Goal: Task Accomplishment & Management: Use online tool/utility

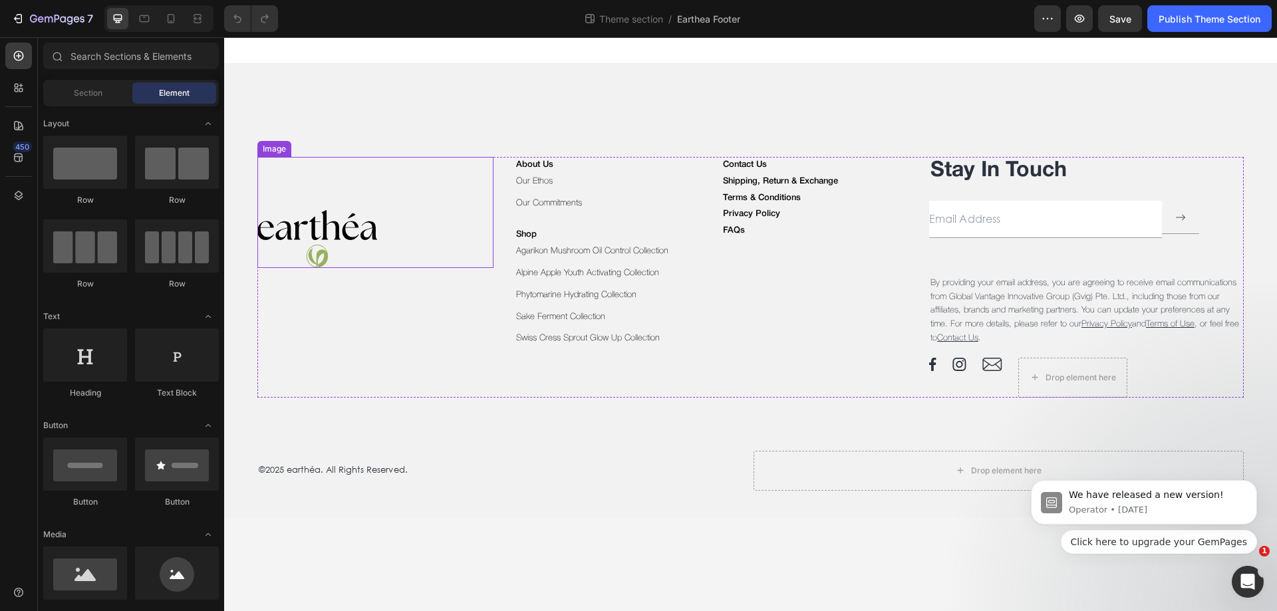
click at [366, 214] on img at bounding box center [317, 239] width 120 height 58
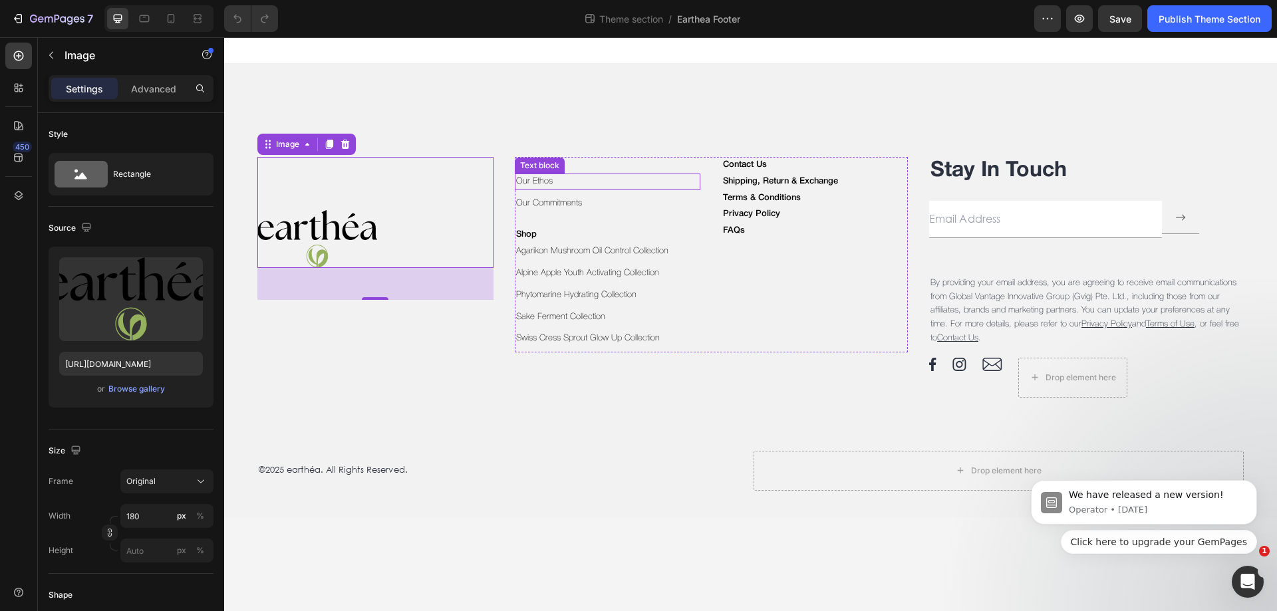
click at [559, 182] on p "Our Ethos" at bounding box center [608, 182] width 184 height 14
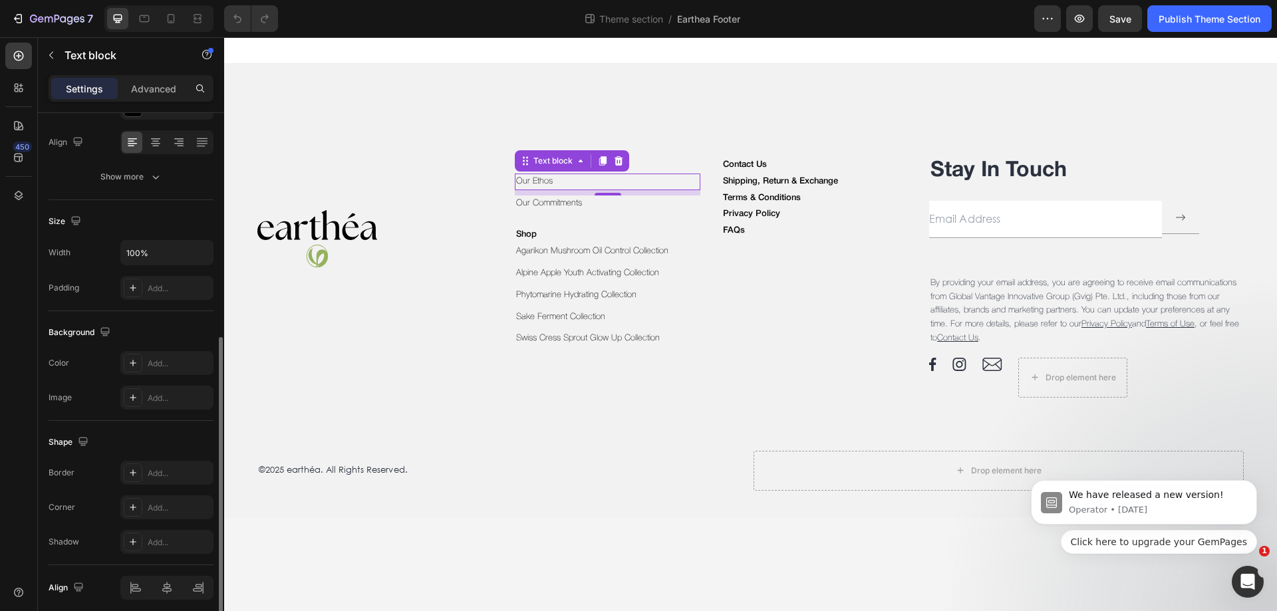
scroll to position [252, 0]
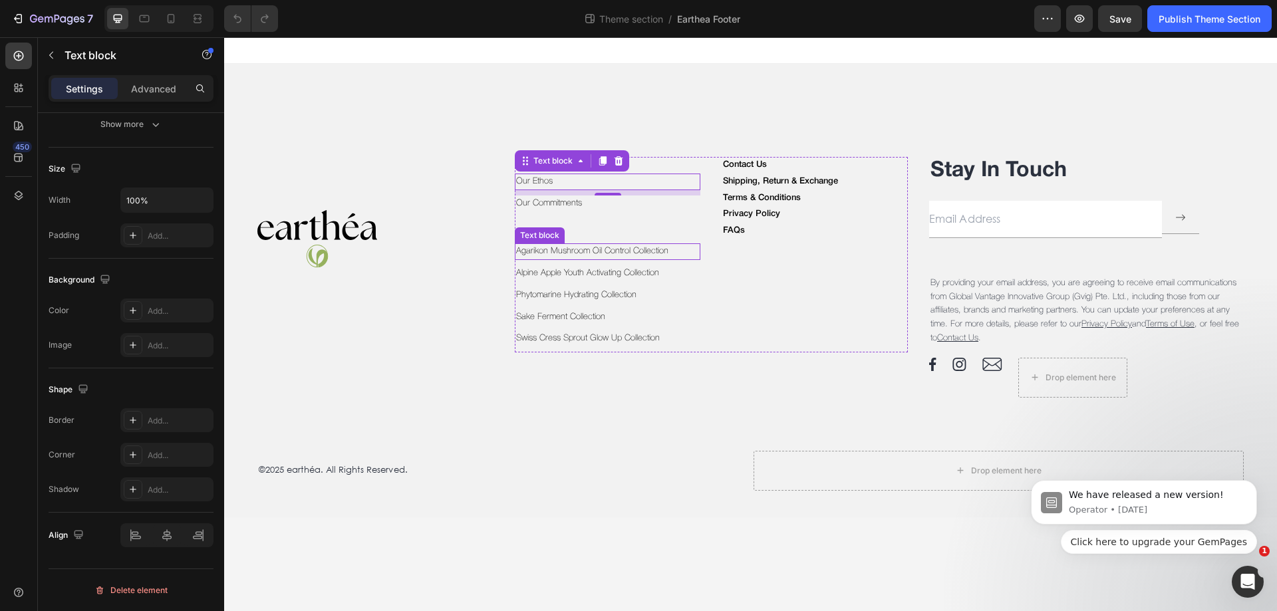
click at [681, 251] on p "Agarikon Mushroom Oil Control Collection" at bounding box center [608, 252] width 184 height 14
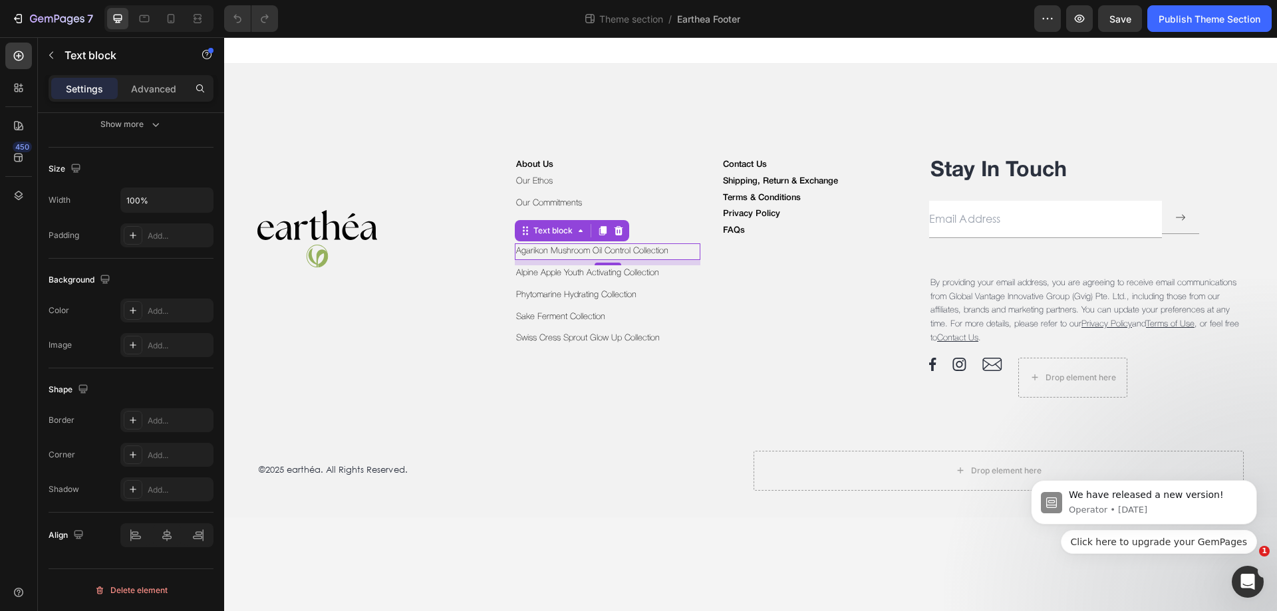
click at [594, 247] on link "Agarikon Mushroom Oil Control Collection" at bounding box center [592, 250] width 152 height 7
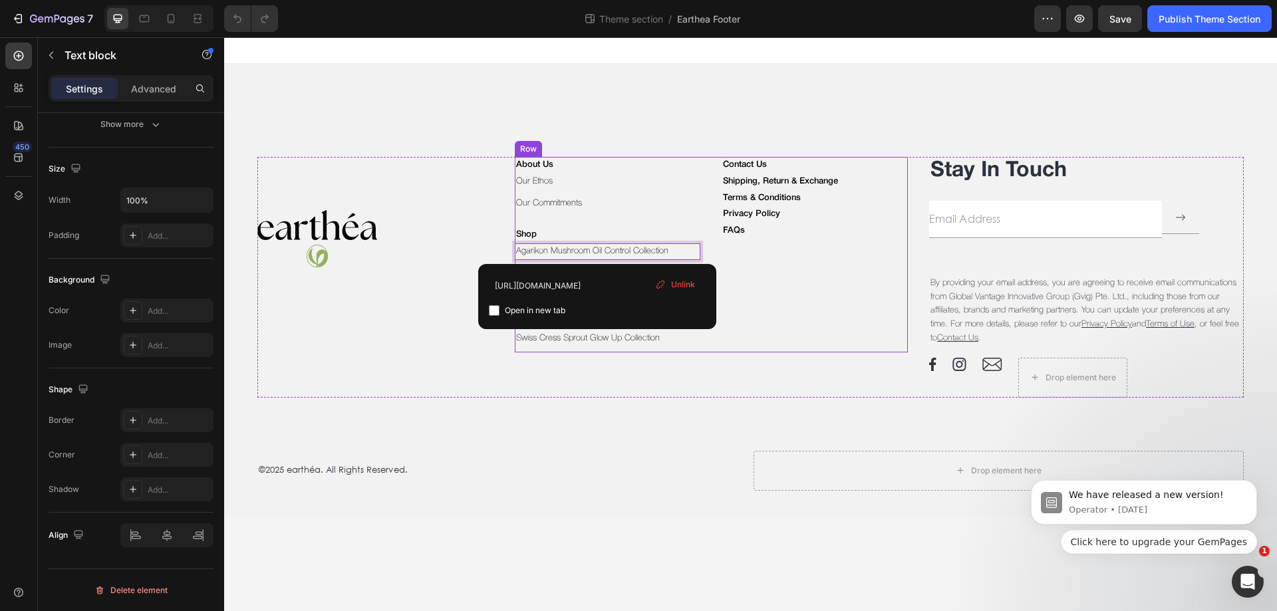
click at [742, 262] on div "Contact Us Text block Shipping, Return & Exchange Text block Terms & Conditions…" at bounding box center [814, 254] width 186 height 195
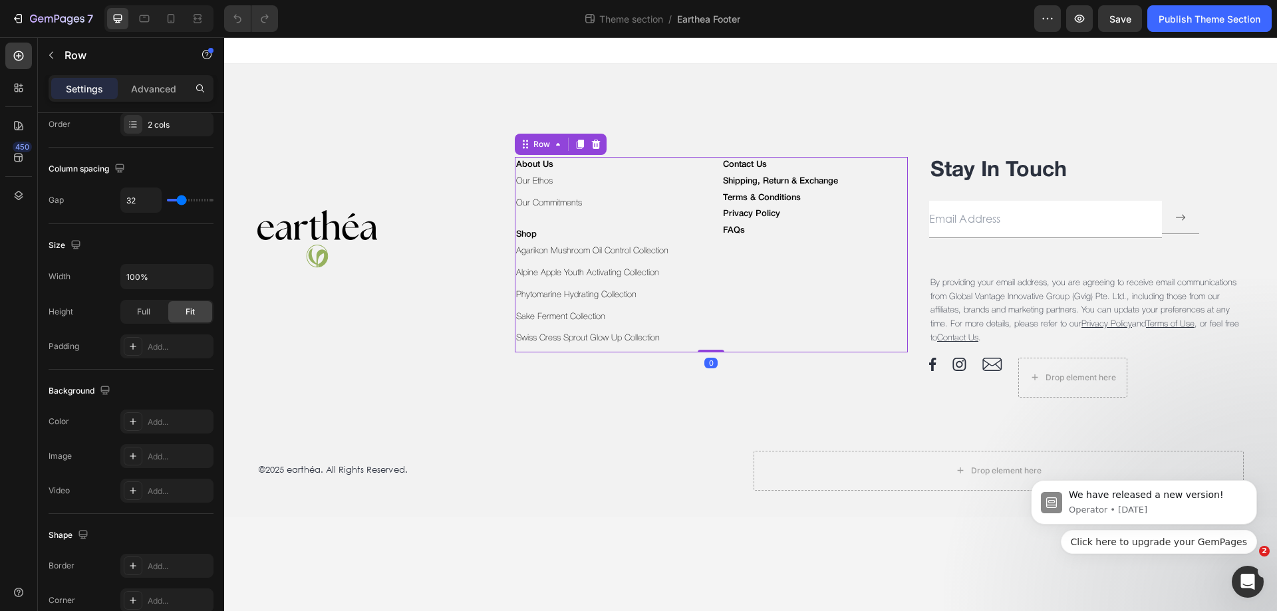
scroll to position [0, 0]
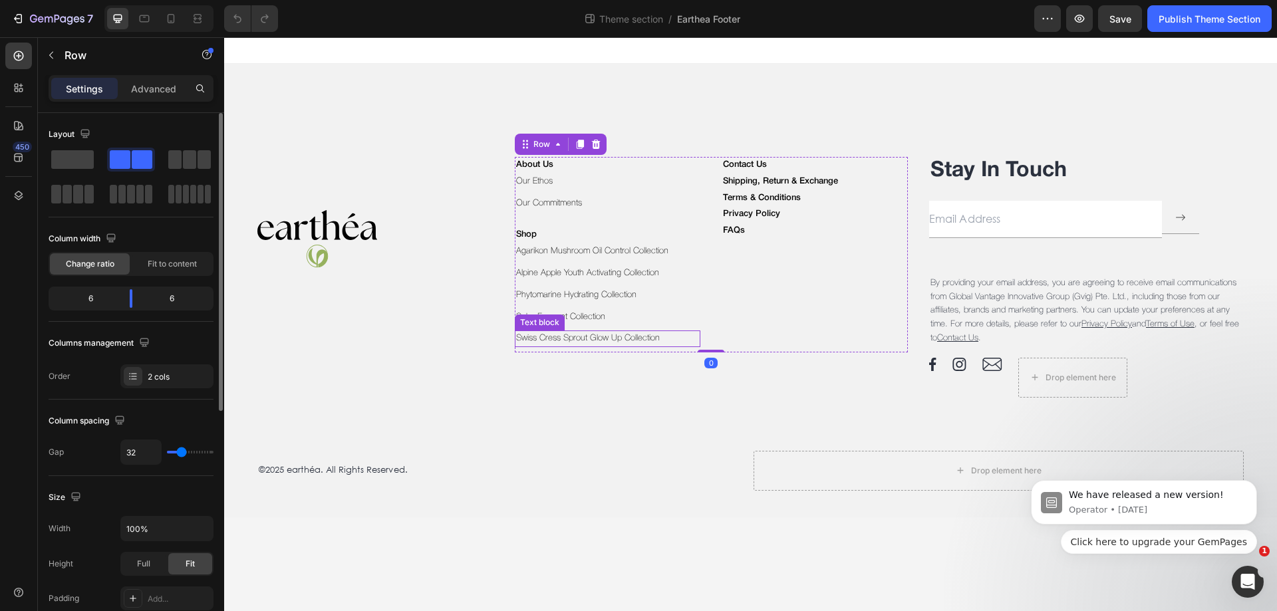
click at [654, 338] on link "Swiss Cress Sprout Glow Up Collection" at bounding box center [588, 337] width 144 height 7
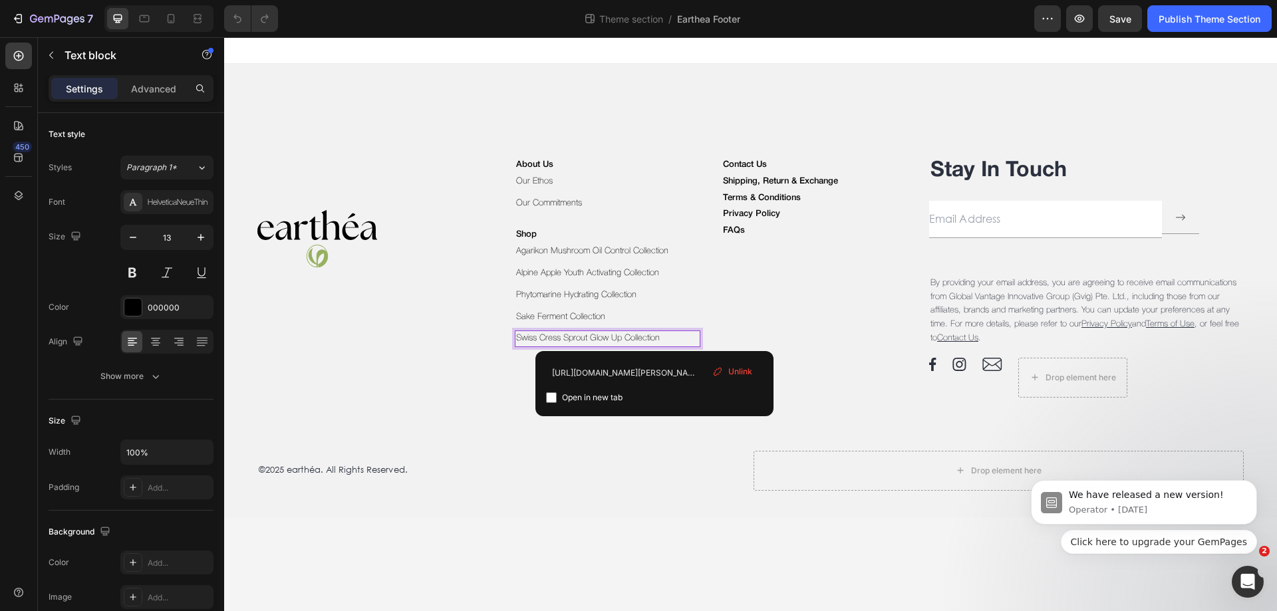
click at [656, 336] on link "Swiss Cress Sprout Glow Up Collection" at bounding box center [588, 337] width 144 height 7
click at [712, 370] on icon at bounding box center [717, 371] width 11 height 11
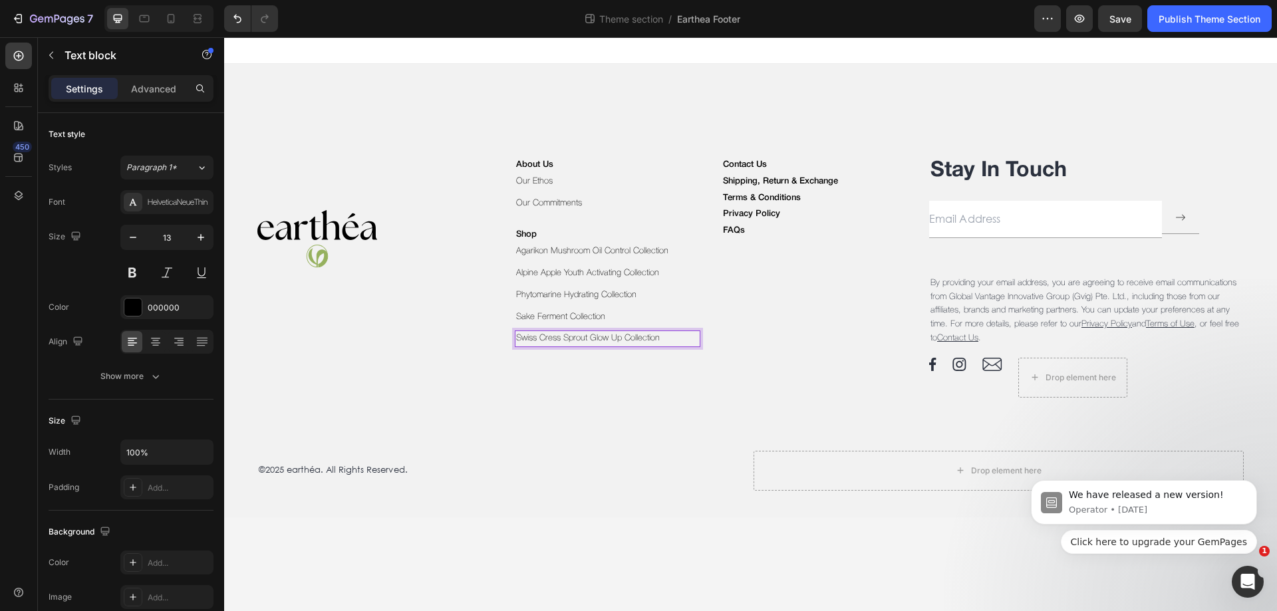
click at [675, 340] on p "Swiss Cress Sprout Glow Up Collection" at bounding box center [608, 339] width 184 height 14
click at [137, 92] on p "Advanced" at bounding box center [153, 89] width 45 height 14
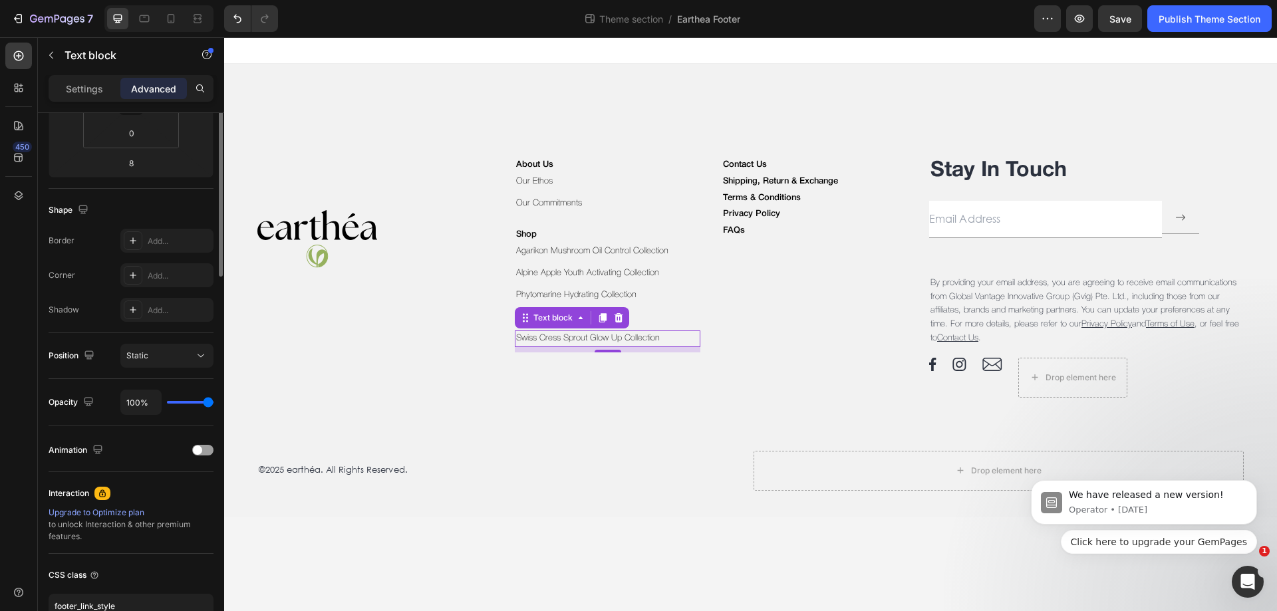
scroll to position [351, 0]
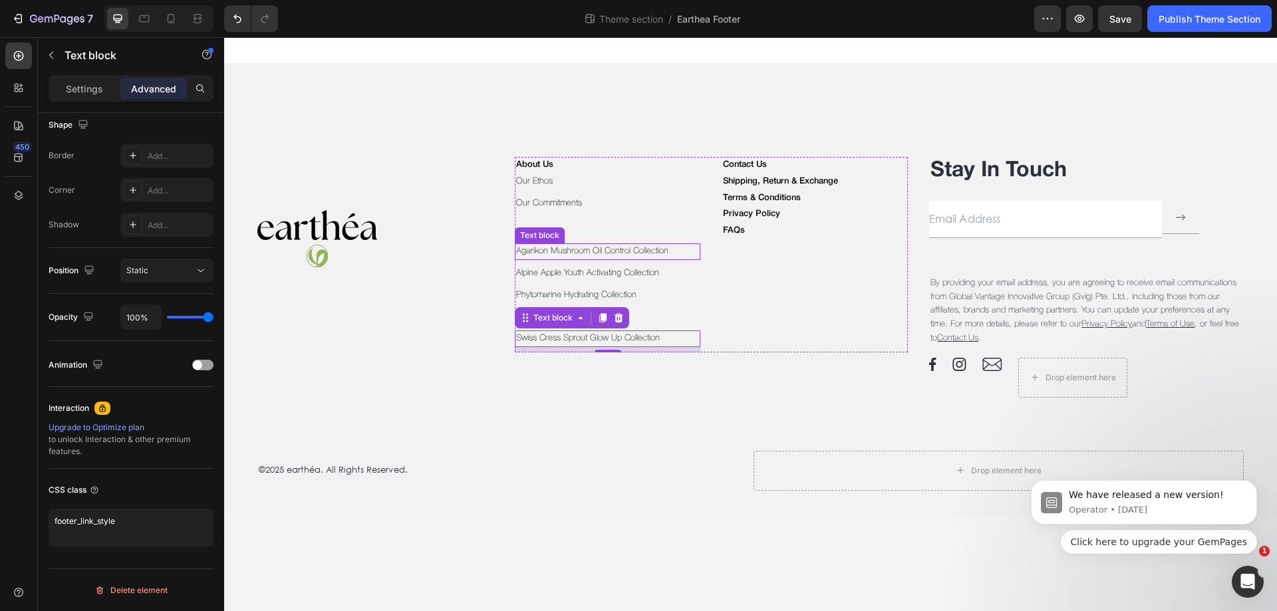
click at [672, 251] on p "Agarikon Mushroom Oil Control Collection" at bounding box center [608, 252] width 184 height 14
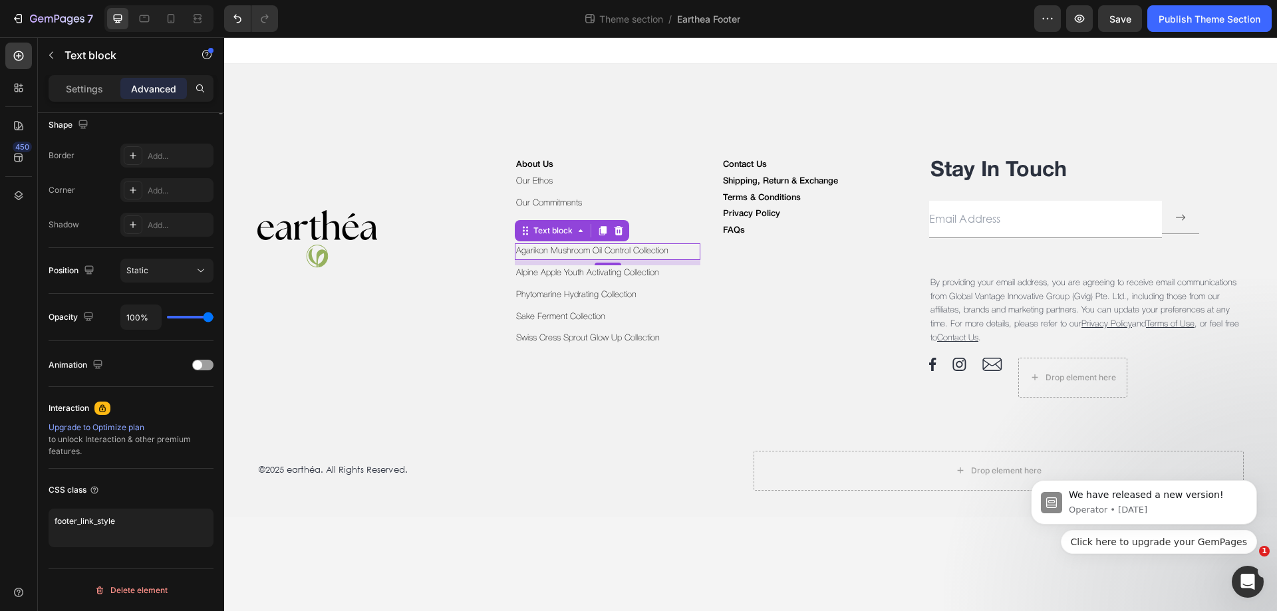
scroll to position [0, 0]
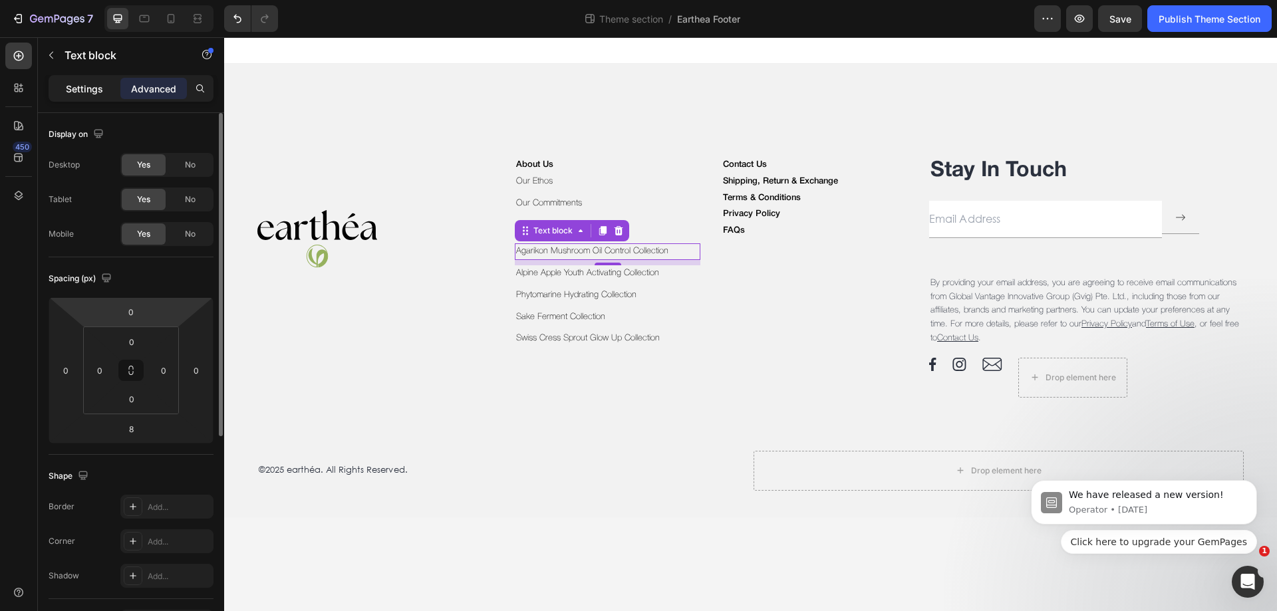
click at [91, 82] on p "Settings" at bounding box center [84, 89] width 37 height 14
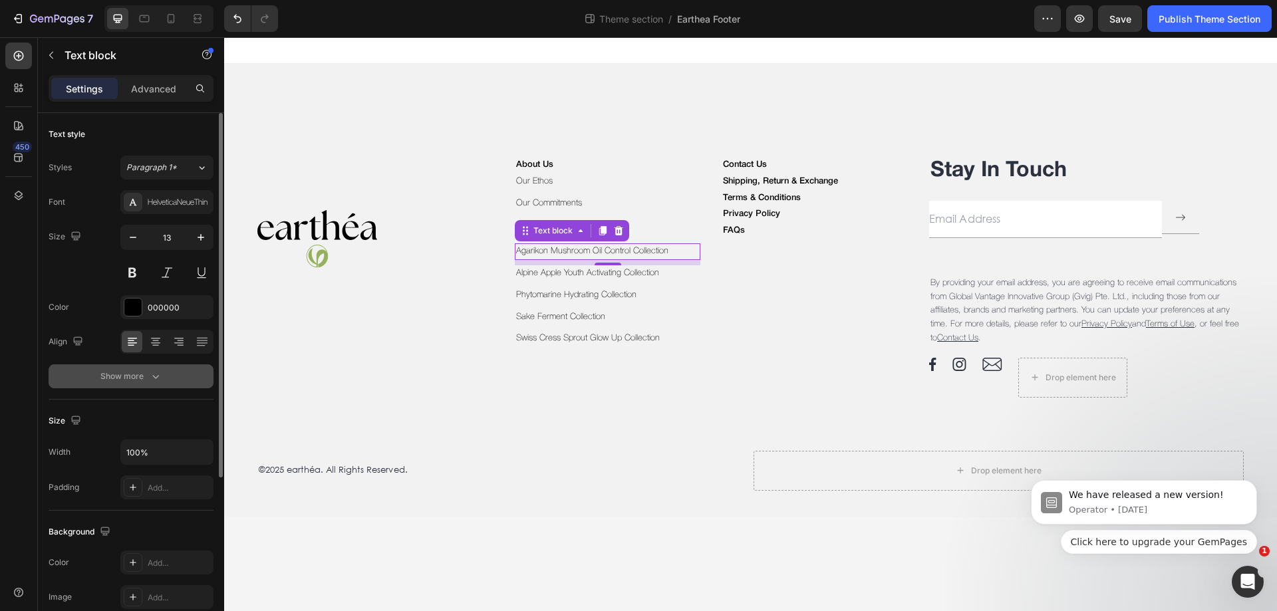
click at [149, 374] on icon "button" at bounding box center [155, 376] width 13 height 13
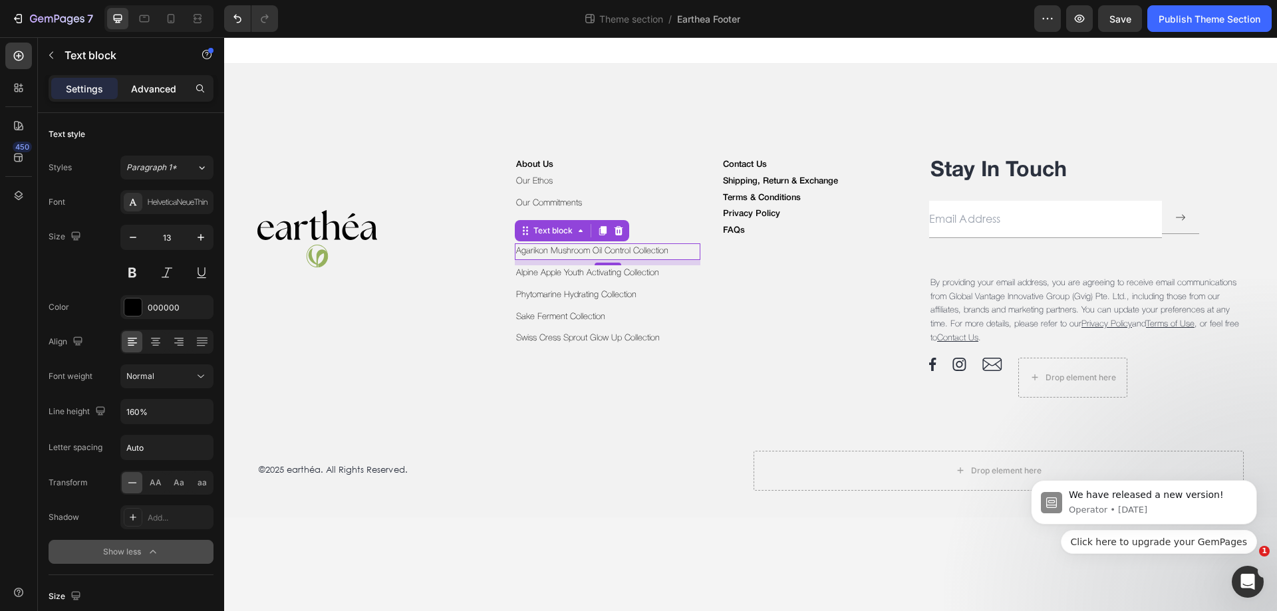
click at [151, 80] on div "Advanced" at bounding box center [153, 88] width 66 height 21
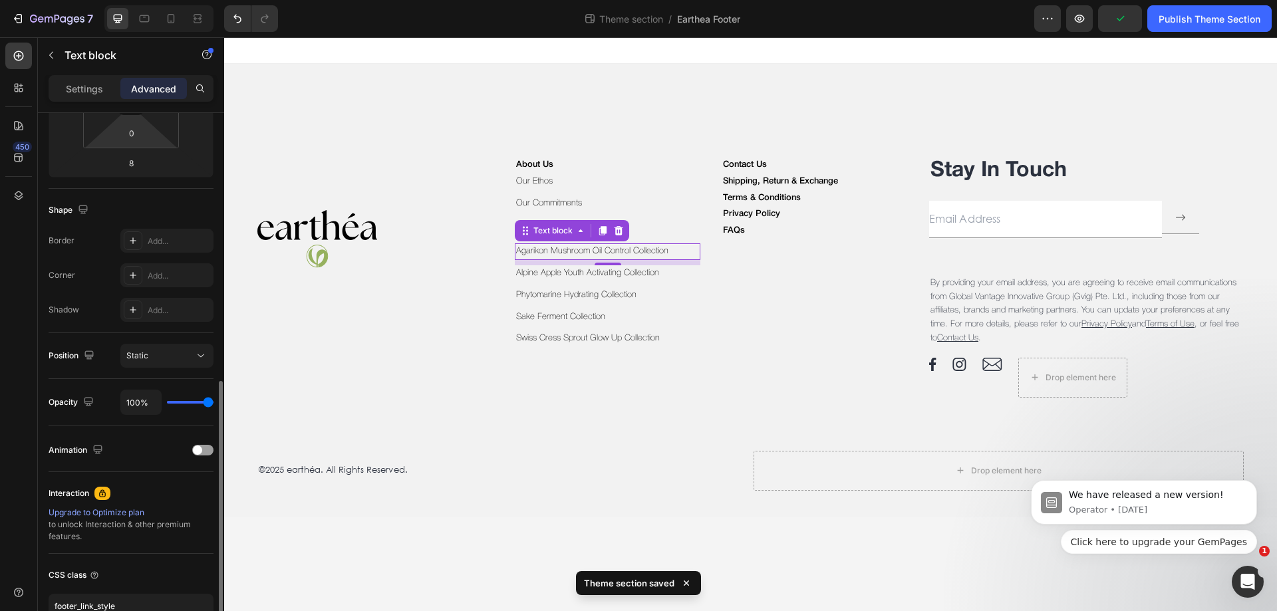
scroll to position [351, 0]
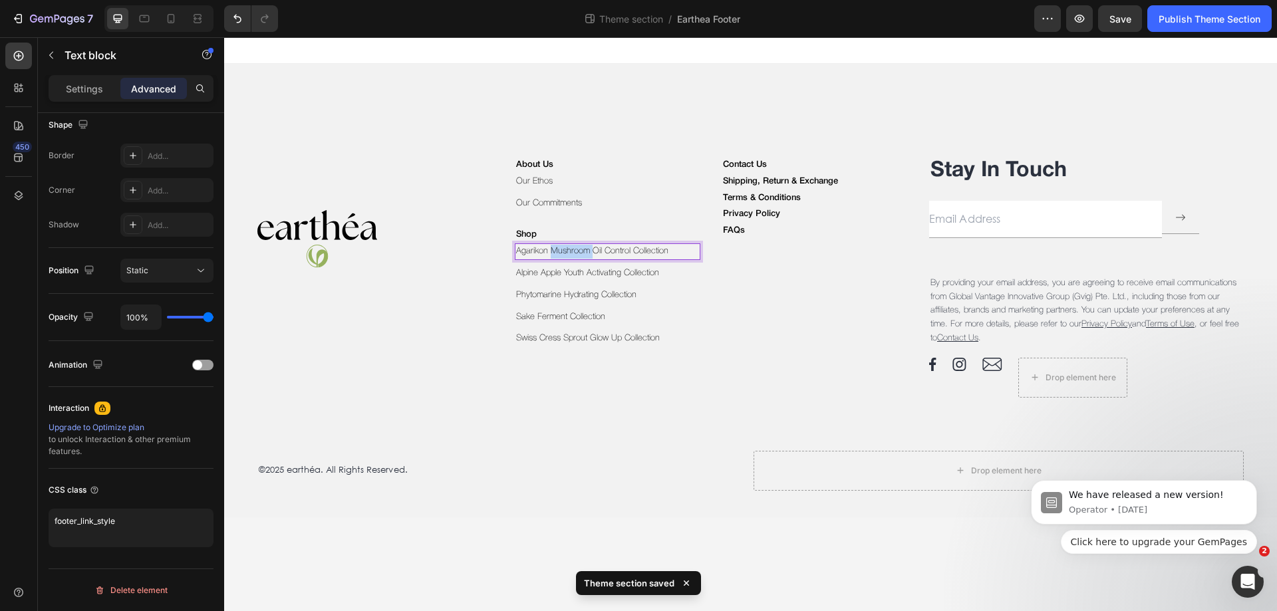
click at [582, 245] on p "Agarikon Mushroom Oil Control Collection" at bounding box center [608, 252] width 184 height 14
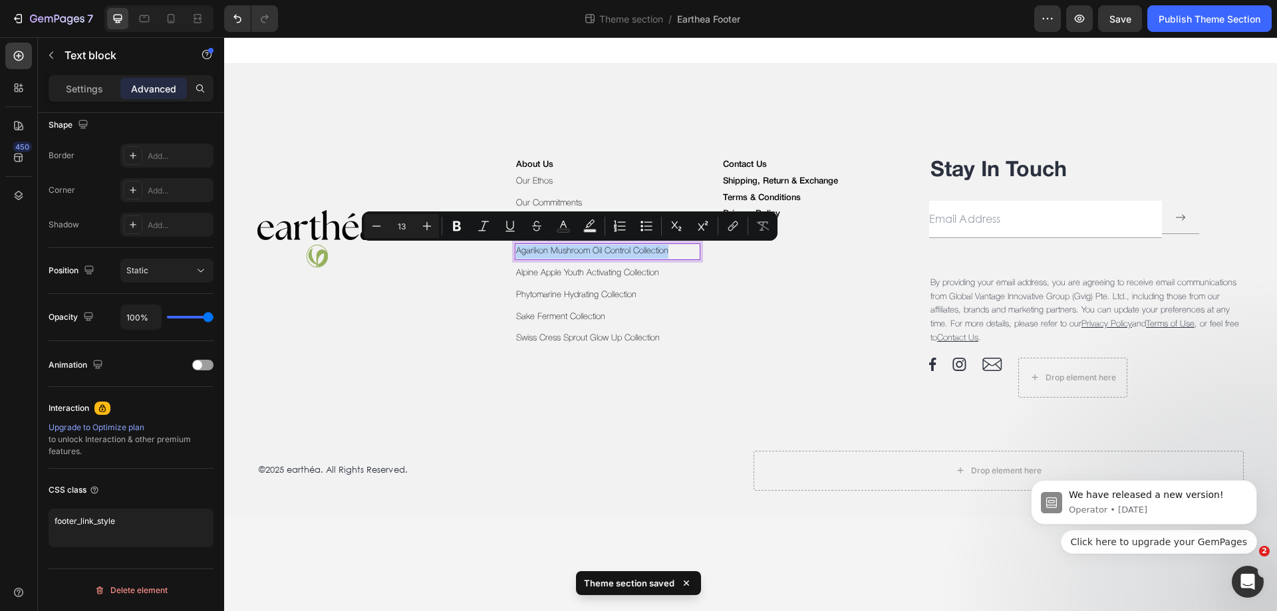
click at [582, 245] on p "Agarikon Mushroom Oil Control Collection" at bounding box center [608, 252] width 184 height 14
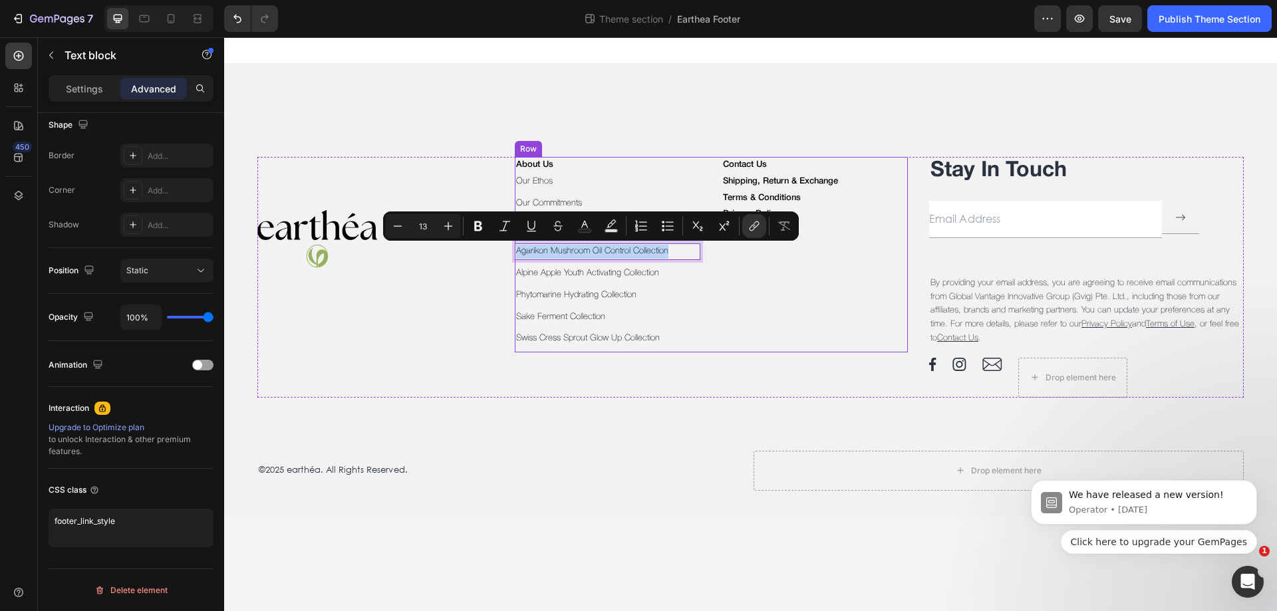
click at [781, 299] on div "Contact Us Text block Shipping, Return & Exchange Text block Terms & Conditions…" at bounding box center [814, 254] width 186 height 195
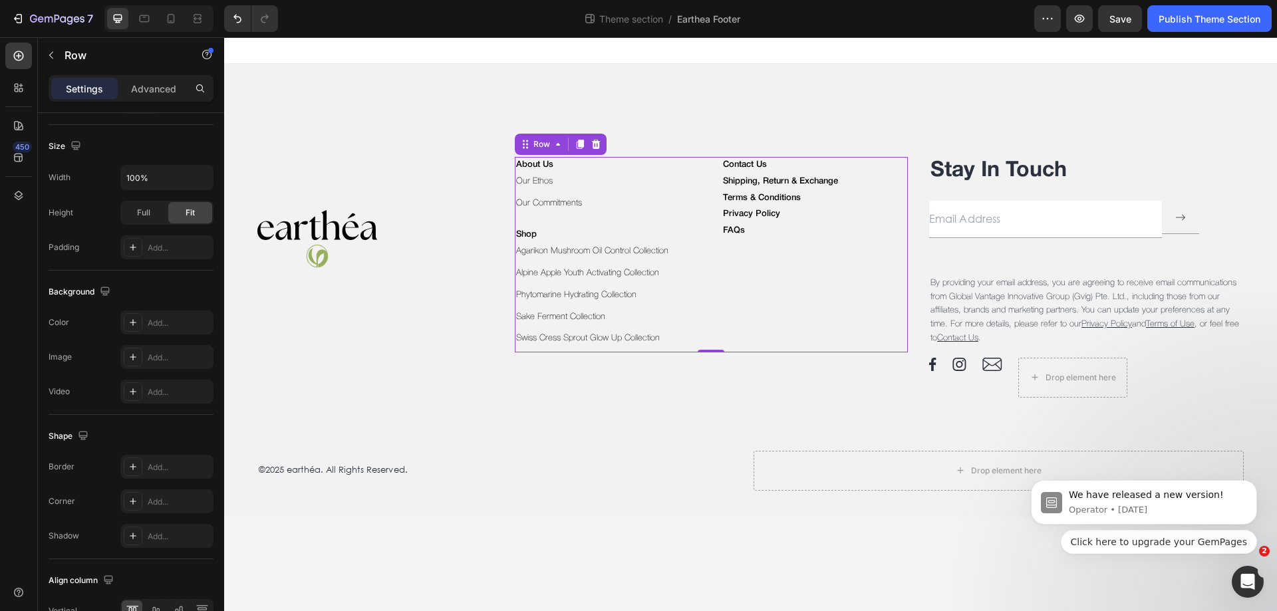
scroll to position [0, 0]
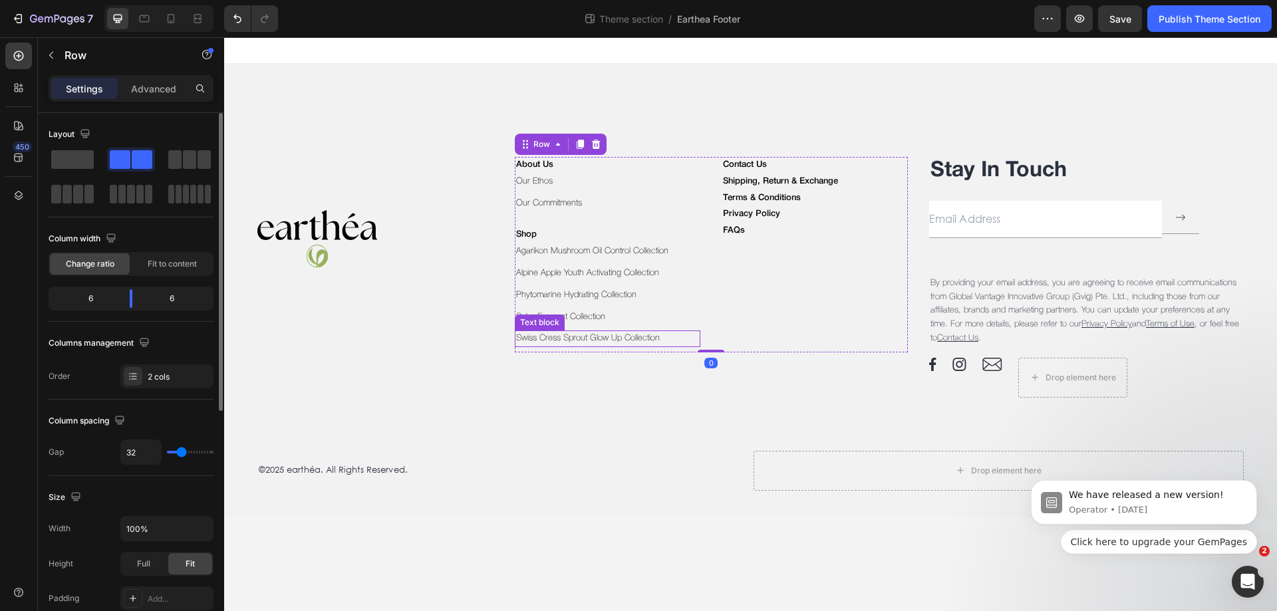
click at [622, 334] on p "Swiss Cress Sprout Glow Up Collection" at bounding box center [608, 339] width 184 height 14
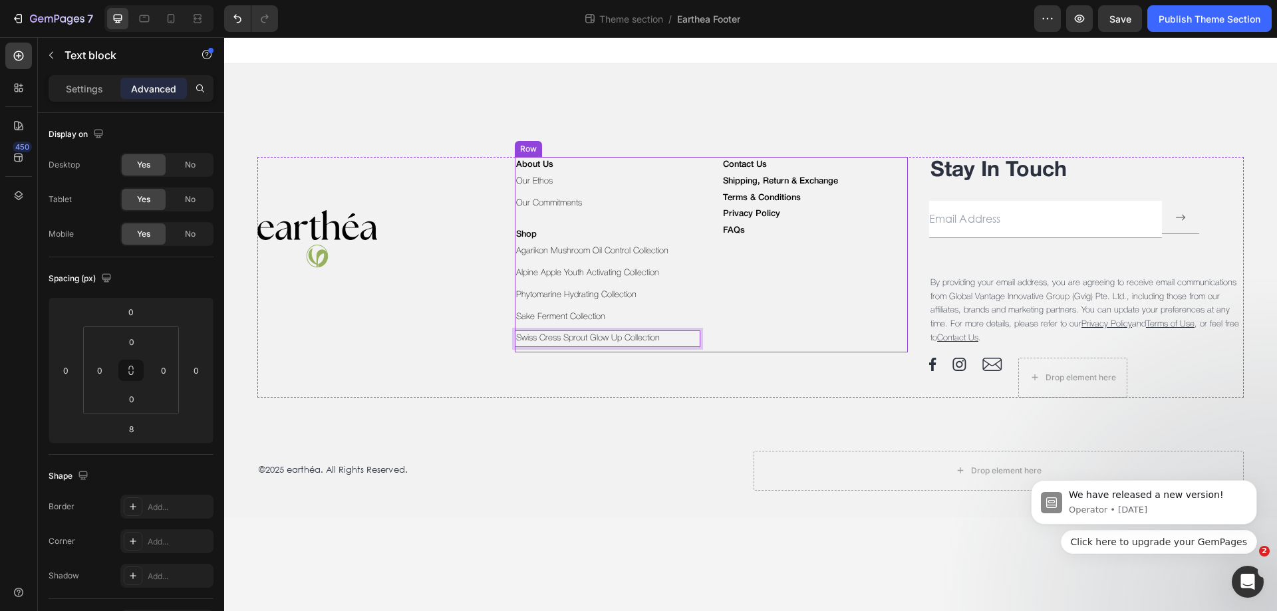
click at [735, 324] on div "Contact Us Text block Shipping, Return & Exchange Text block Terms & Conditions…" at bounding box center [814, 254] width 186 height 195
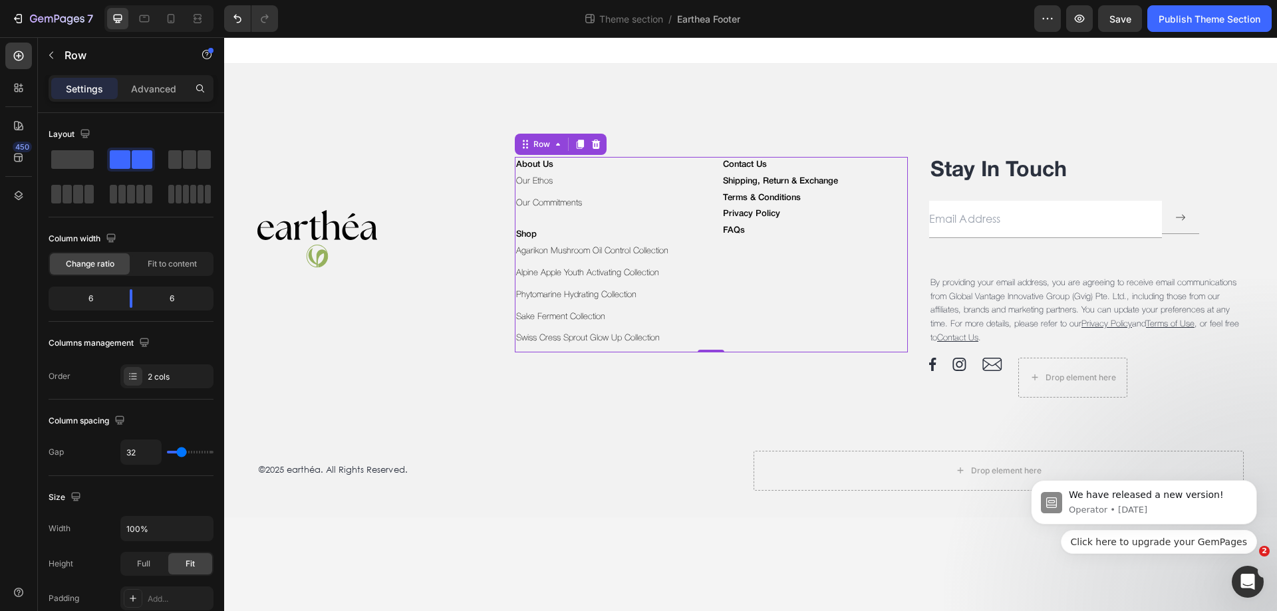
click at [759, 330] on div "Contact Us Text block Shipping, Return & Exchange Text block Terms & Conditions…" at bounding box center [814, 254] width 186 height 195
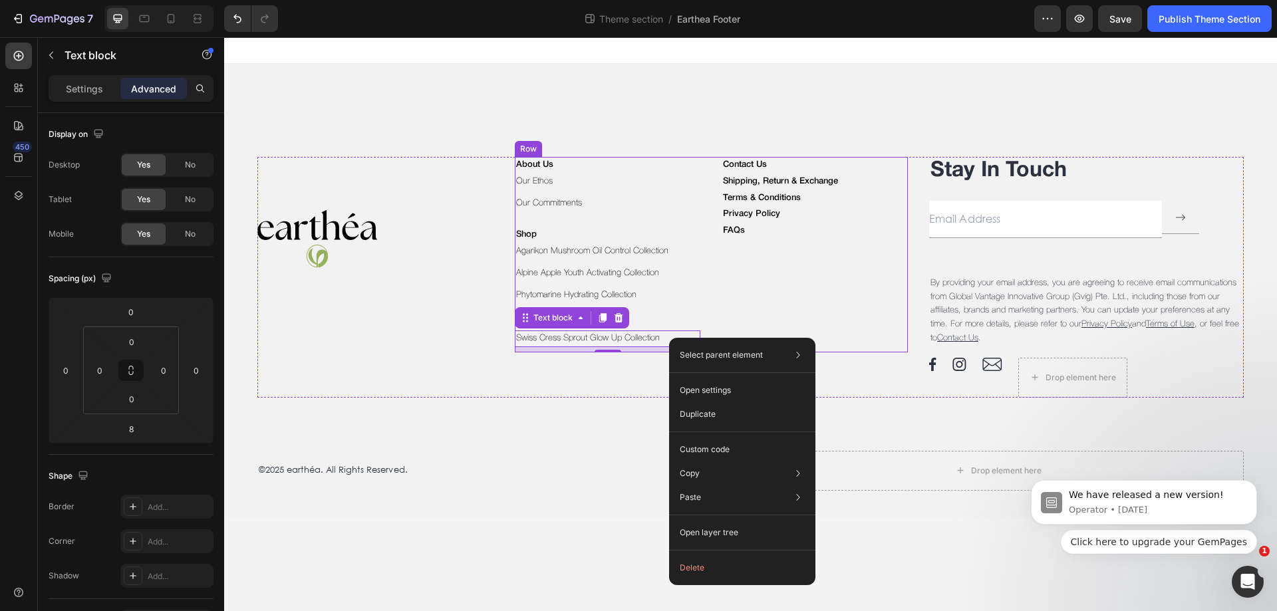
click at [814, 299] on div "Contact Us Text block Shipping, Return & Exchange Text block Terms & Conditions…" at bounding box center [814, 254] width 186 height 195
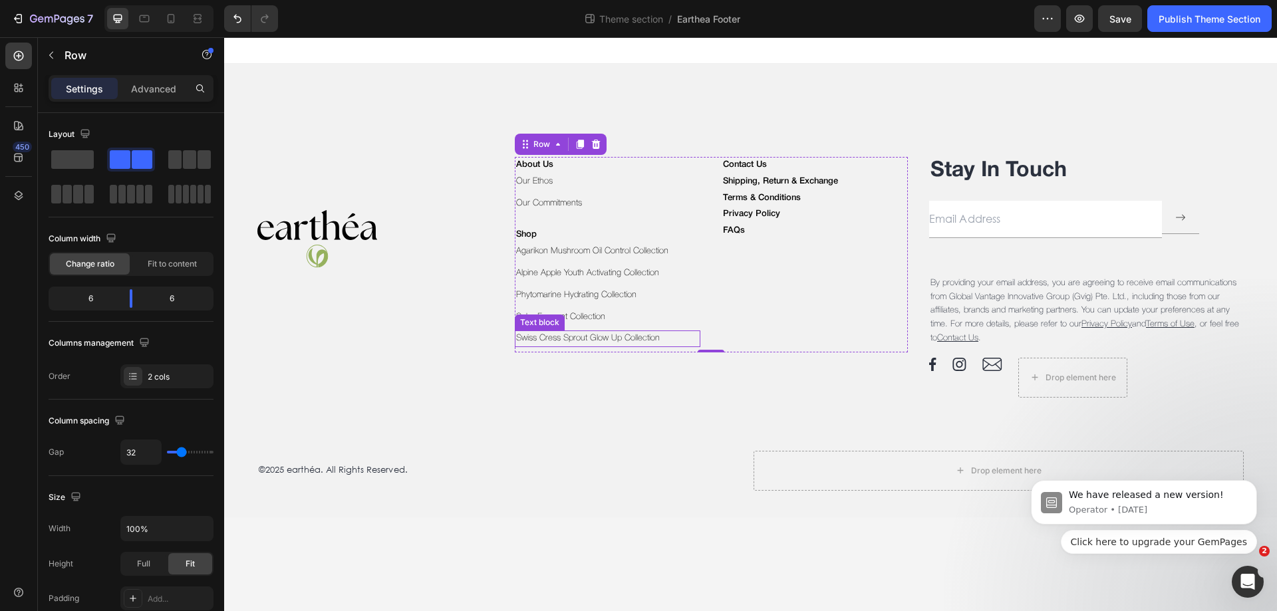
click at [630, 337] on p "Swiss Cress Sprout Glow Up Collection" at bounding box center [608, 339] width 184 height 14
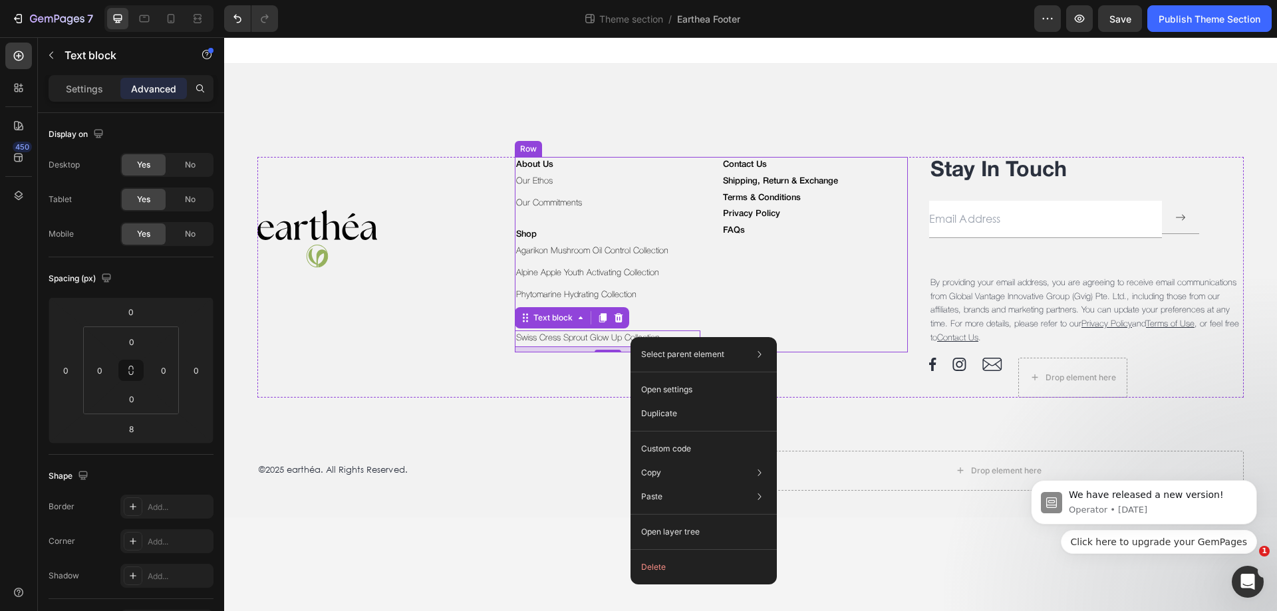
click at [773, 305] on div "Contact Us Text block Shipping, Return & Exchange Text block Terms & Conditions…" at bounding box center [814, 254] width 186 height 195
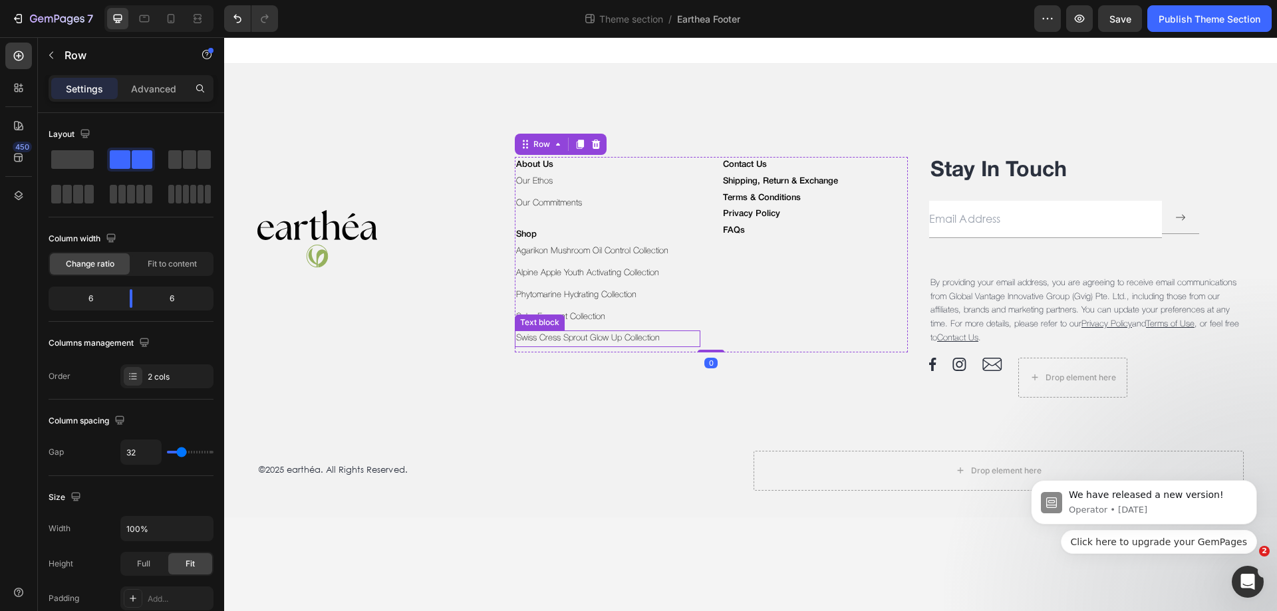
click at [636, 336] on p "Swiss Cress Sprout Glow Up Collection" at bounding box center [608, 339] width 184 height 14
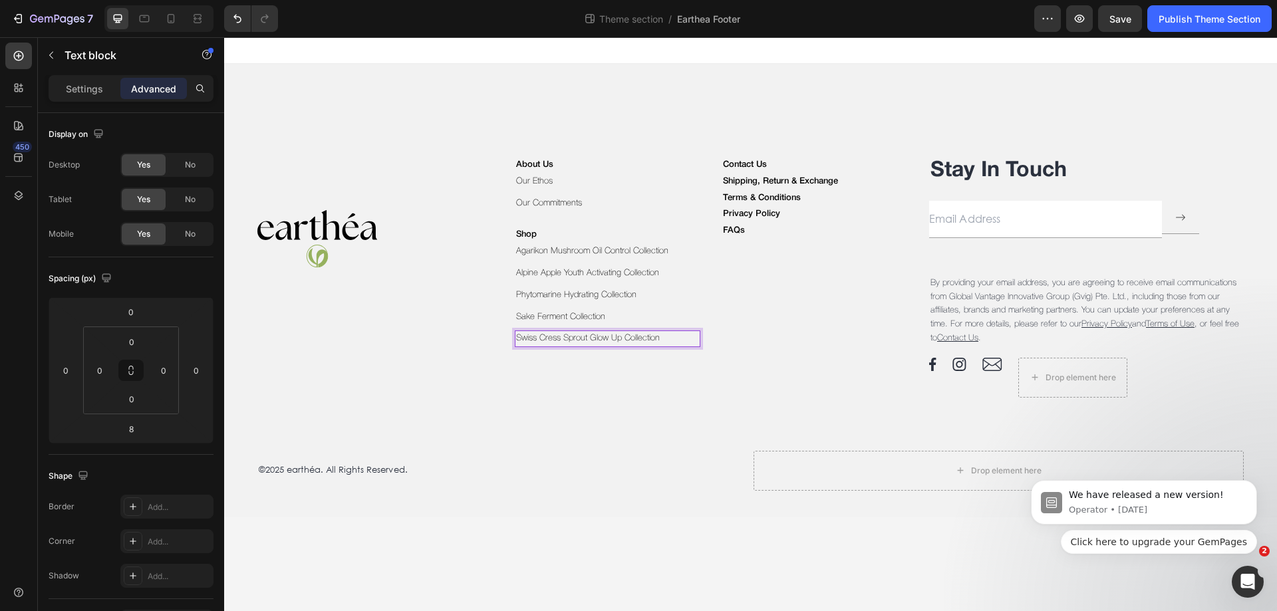
click at [636, 336] on p "Swiss Cress Sprout Glow Up Collection" at bounding box center [608, 339] width 184 height 14
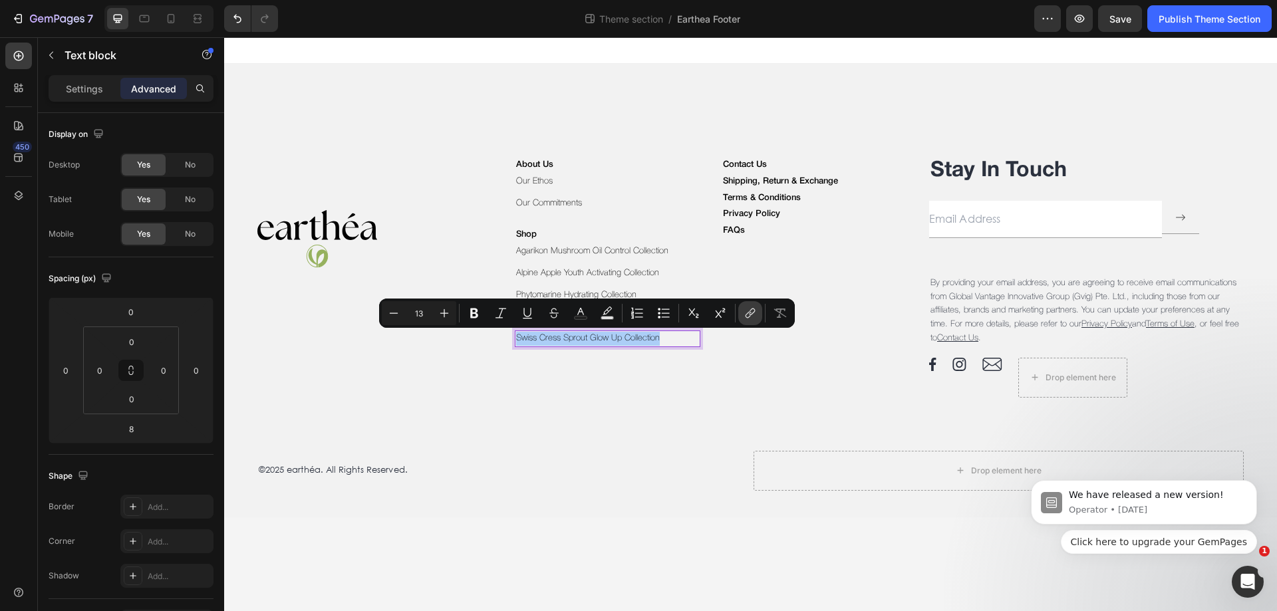
click at [754, 312] on icon "Editor contextual toolbar" at bounding box center [752, 312] width 6 height 7
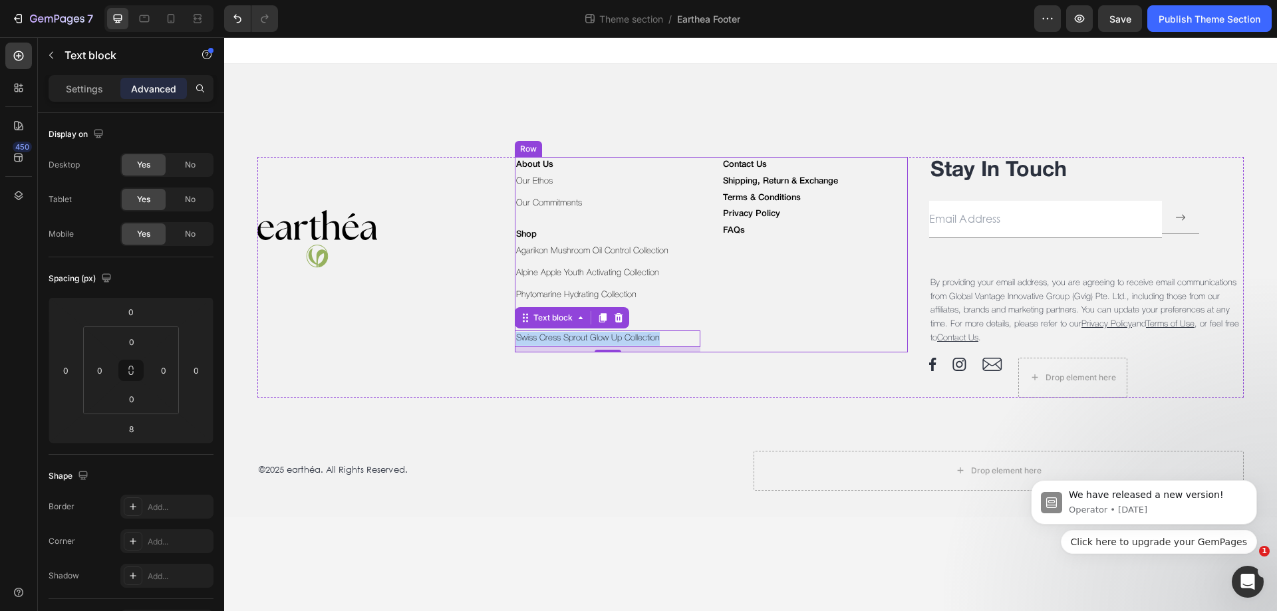
click at [808, 334] on div "Contact Us Text block Shipping, Return & Exchange Text block Terms & Conditions…" at bounding box center [814, 254] width 186 height 195
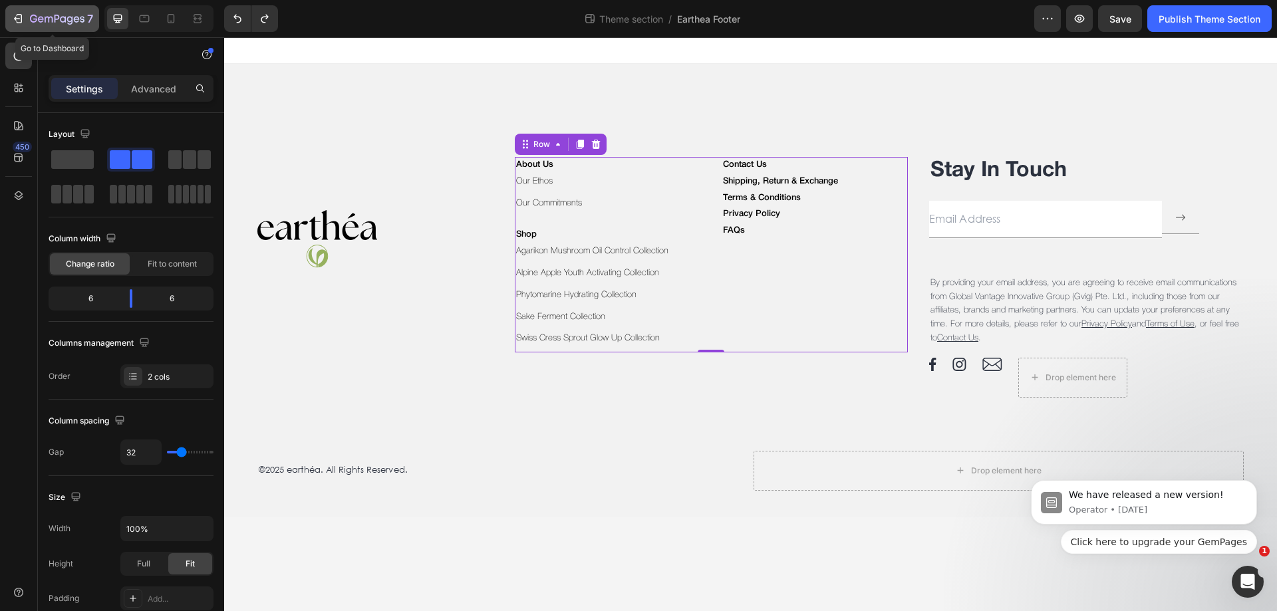
click at [43, 21] on icon "button" at bounding box center [41, 19] width 6 height 6
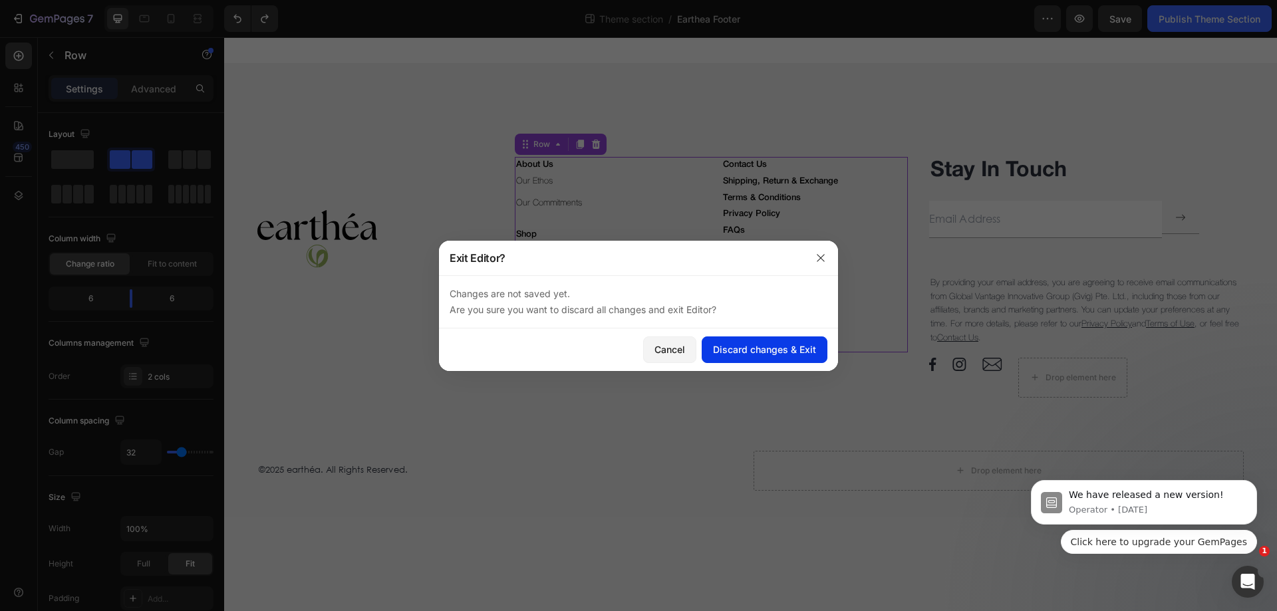
click at [793, 346] on div "Discard changes & Exit" at bounding box center [764, 349] width 103 height 14
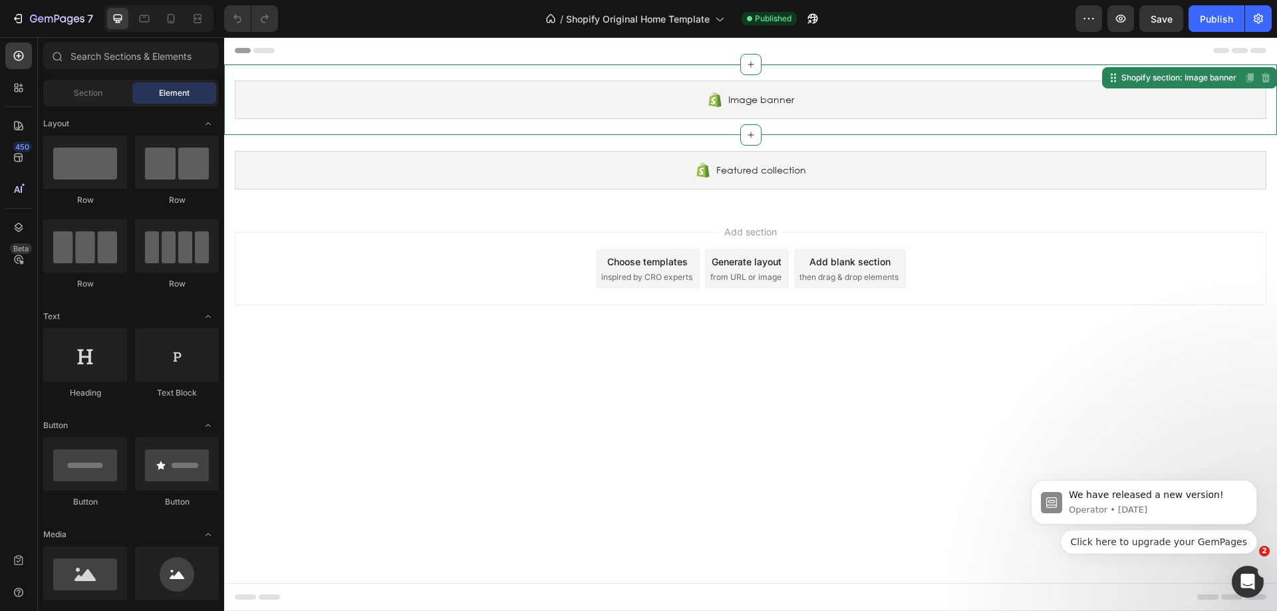
click at [826, 102] on div "Image banner" at bounding box center [750, 99] width 1031 height 39
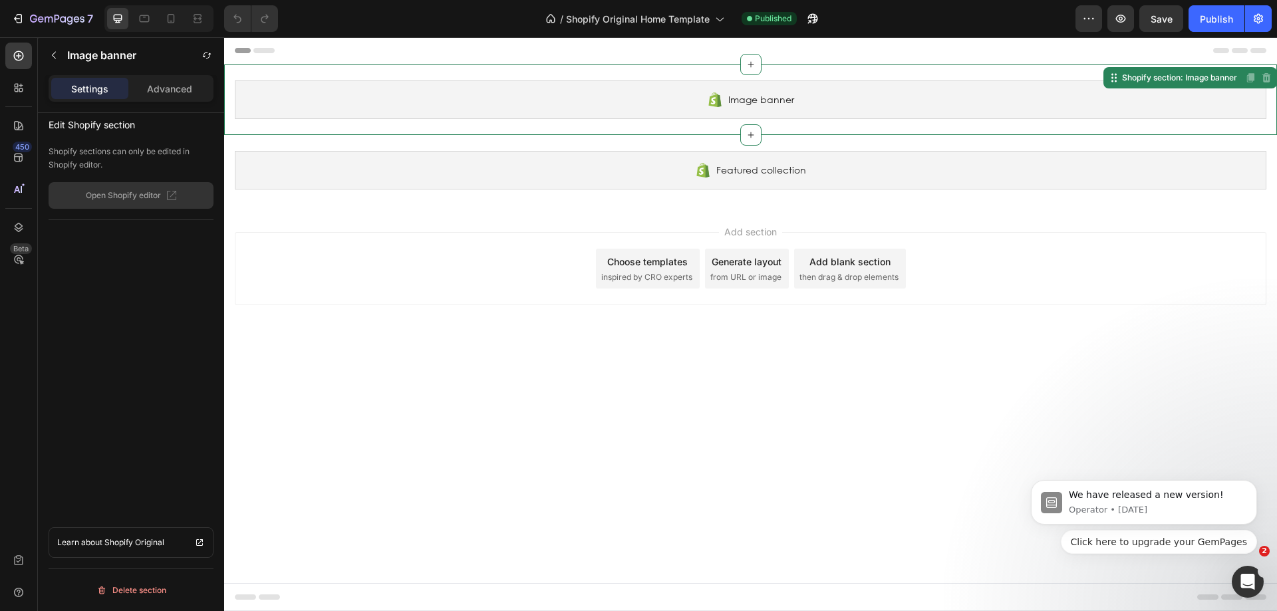
click at [820, 97] on div "Image banner" at bounding box center [750, 99] width 1031 height 39
click at [820, 98] on div "Image banner" at bounding box center [750, 99] width 1031 height 39
click at [1241, 581] on icon "Open Intercom Messenger" at bounding box center [1246, 580] width 22 height 22
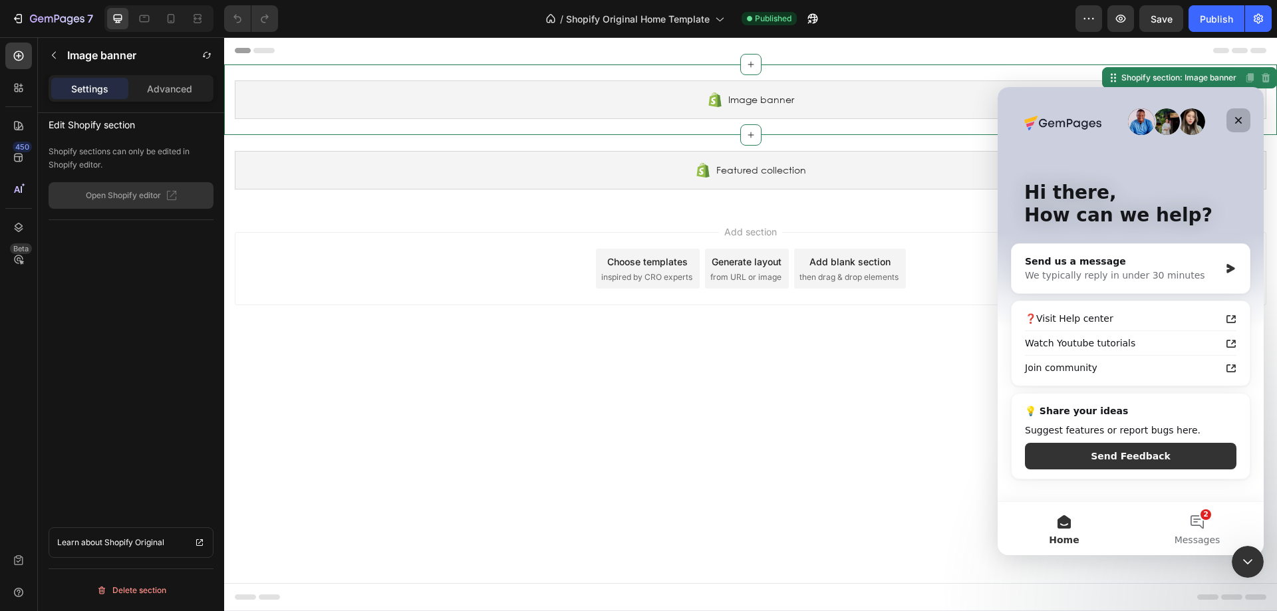
click at [1239, 119] on icon "Close" at bounding box center [1238, 120] width 7 height 7
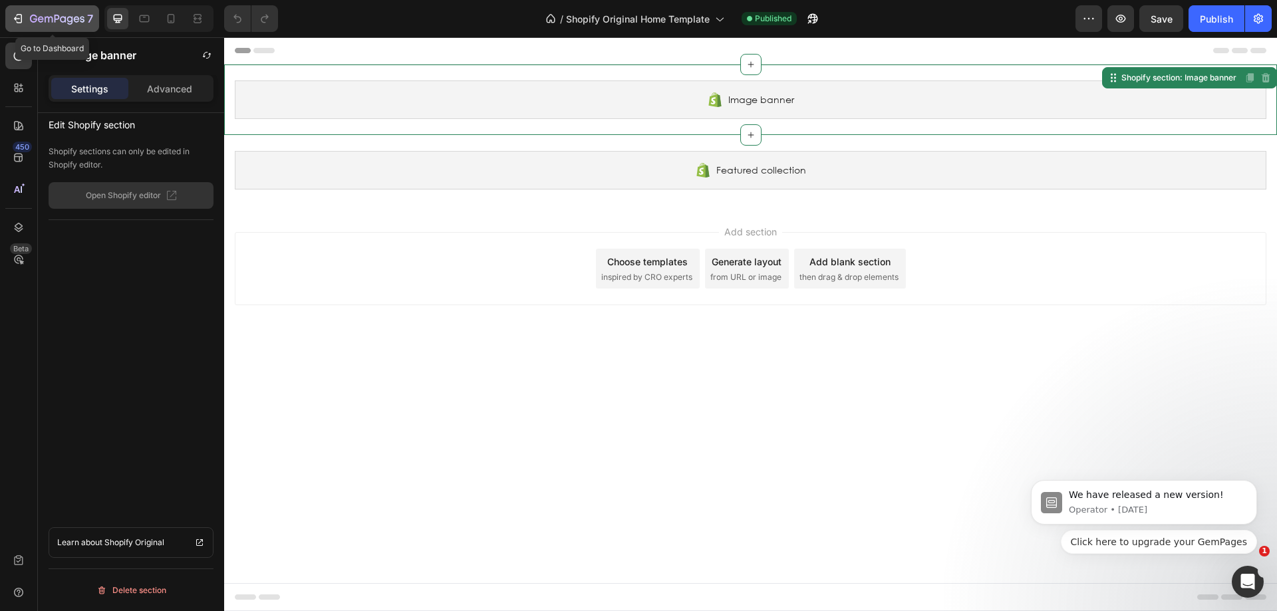
click at [51, 17] on icon "button" at bounding box center [49, 20] width 8 height 6
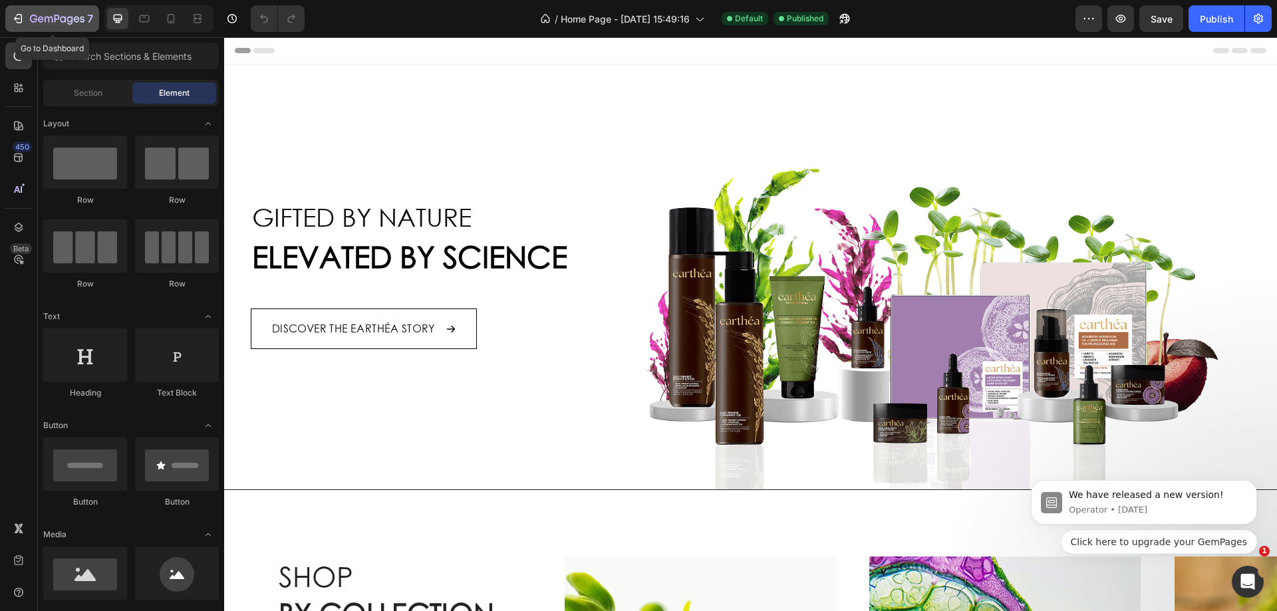
click at [27, 19] on div "7" at bounding box center [52, 19] width 82 height 16
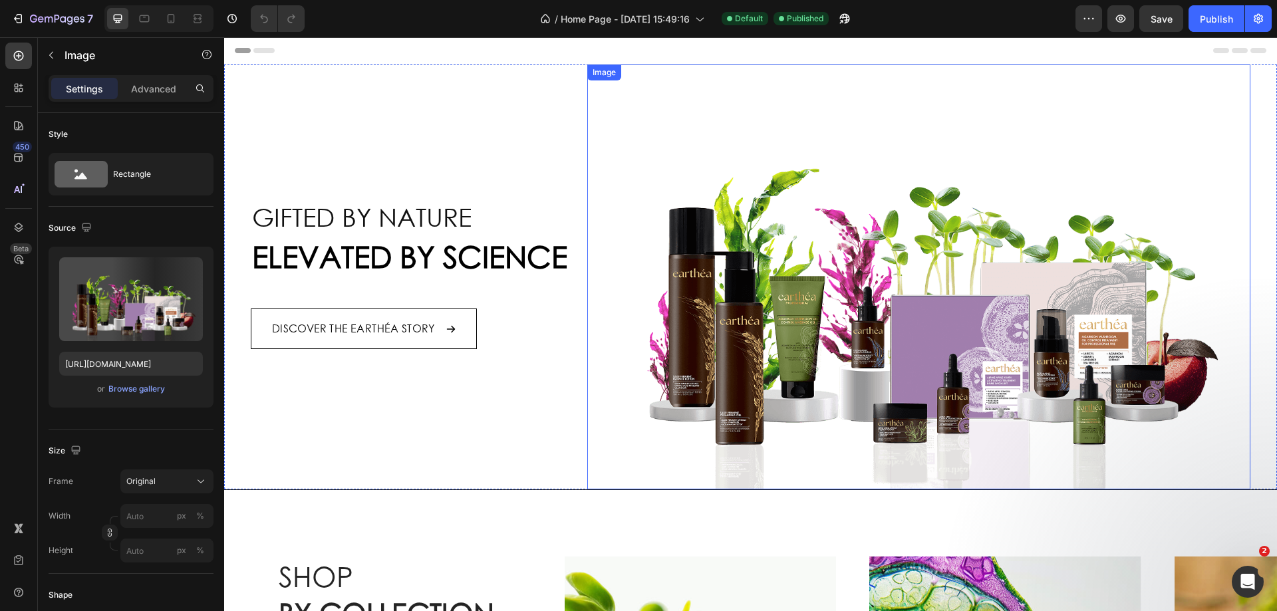
click at [1118, 227] on img at bounding box center [918, 276] width 663 height 425
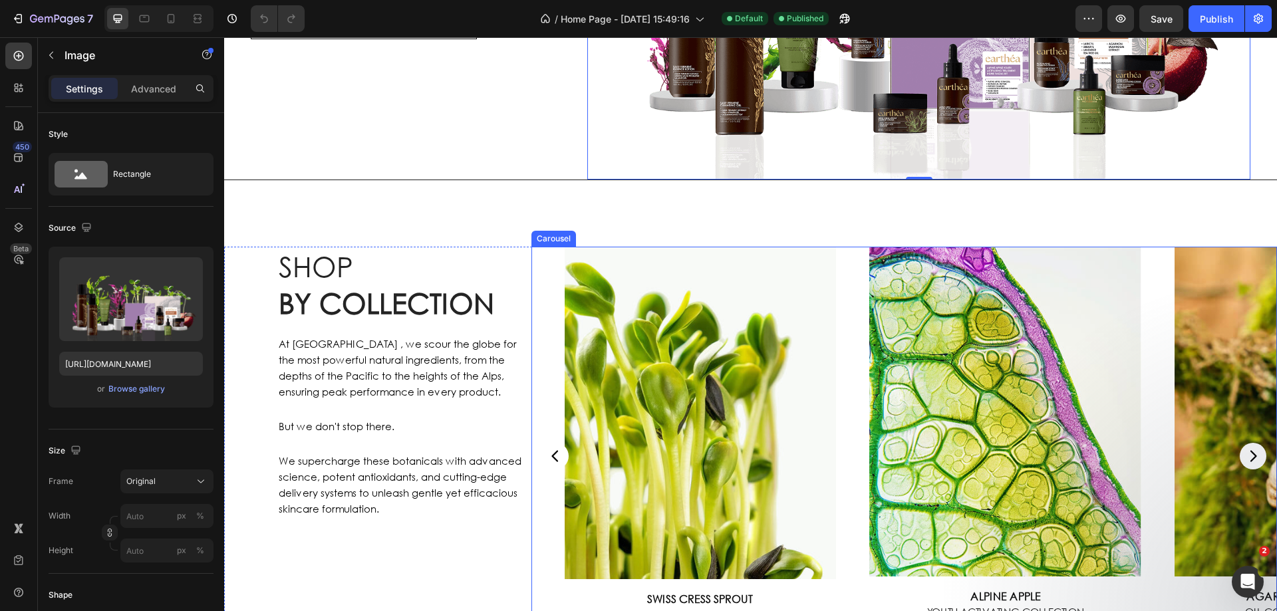
scroll to position [332, 0]
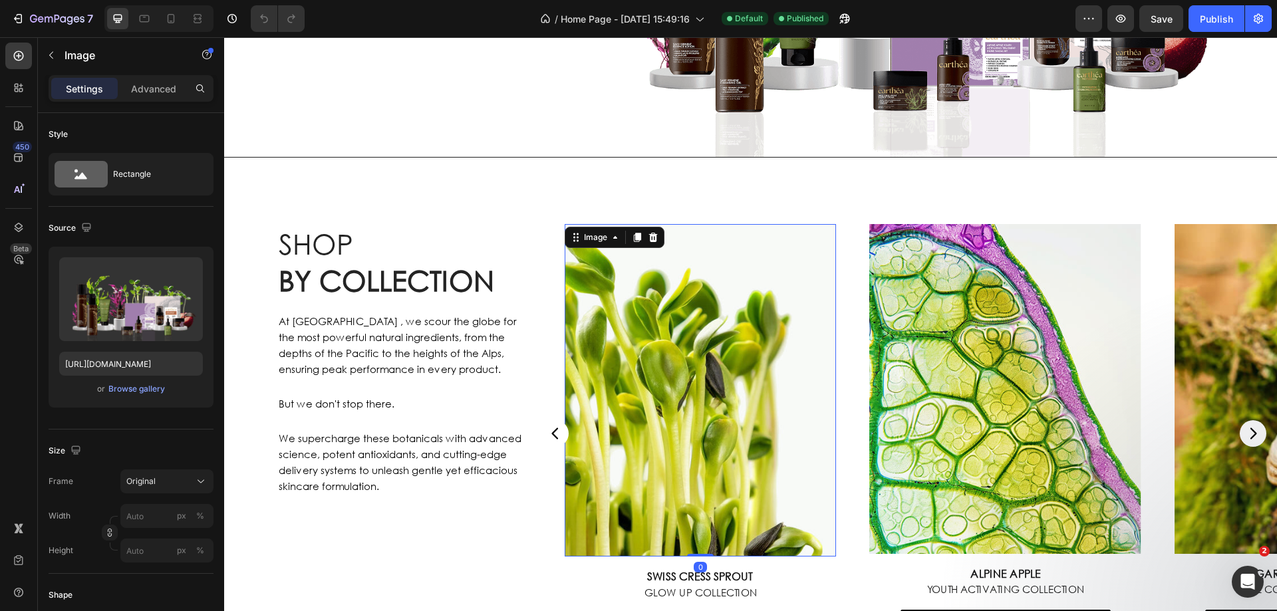
click at [781, 336] on img at bounding box center [700, 390] width 272 height 332
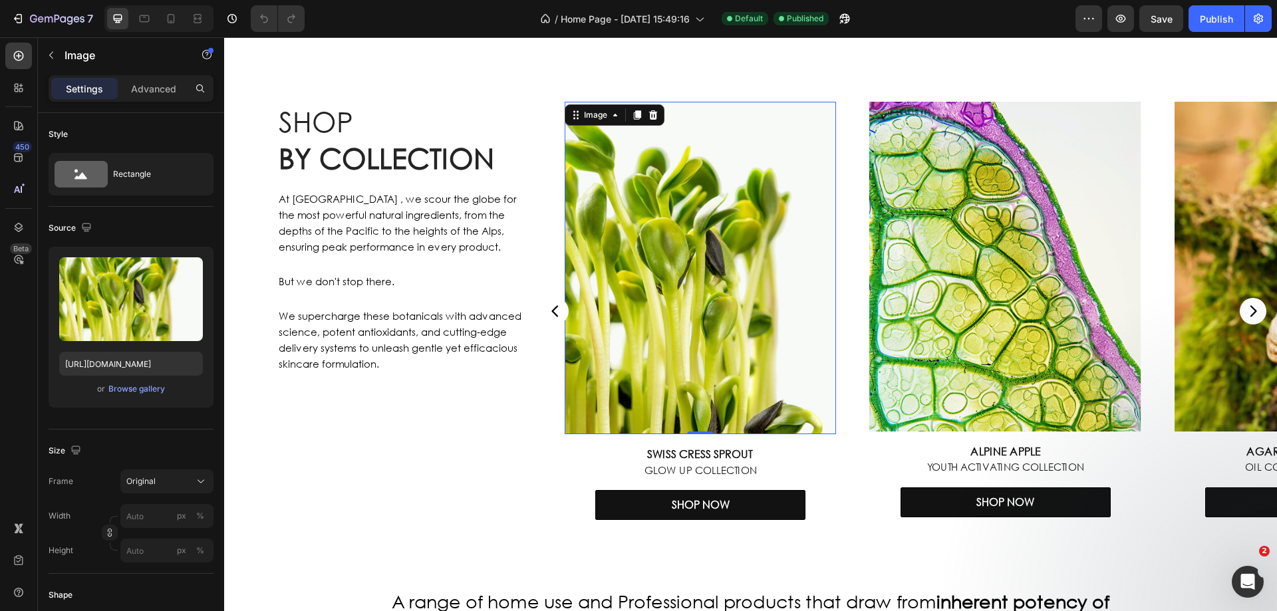
scroll to position [466, 0]
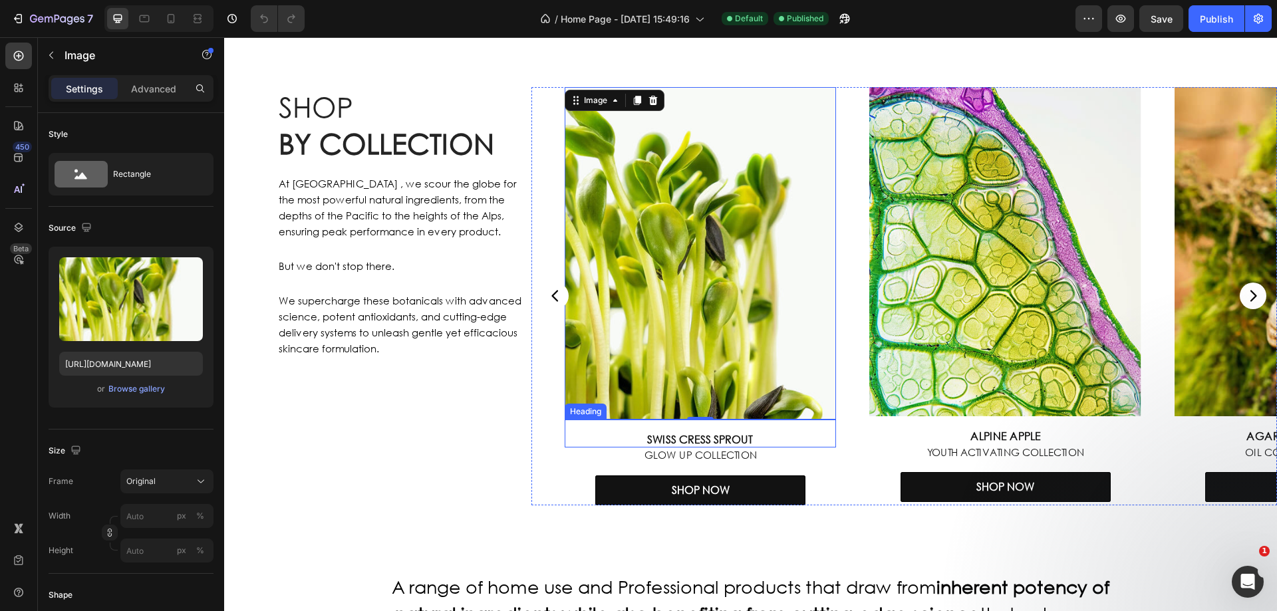
click at [769, 443] on h2 "Swiss Cress Sprout" at bounding box center [700, 434] width 272 height 29
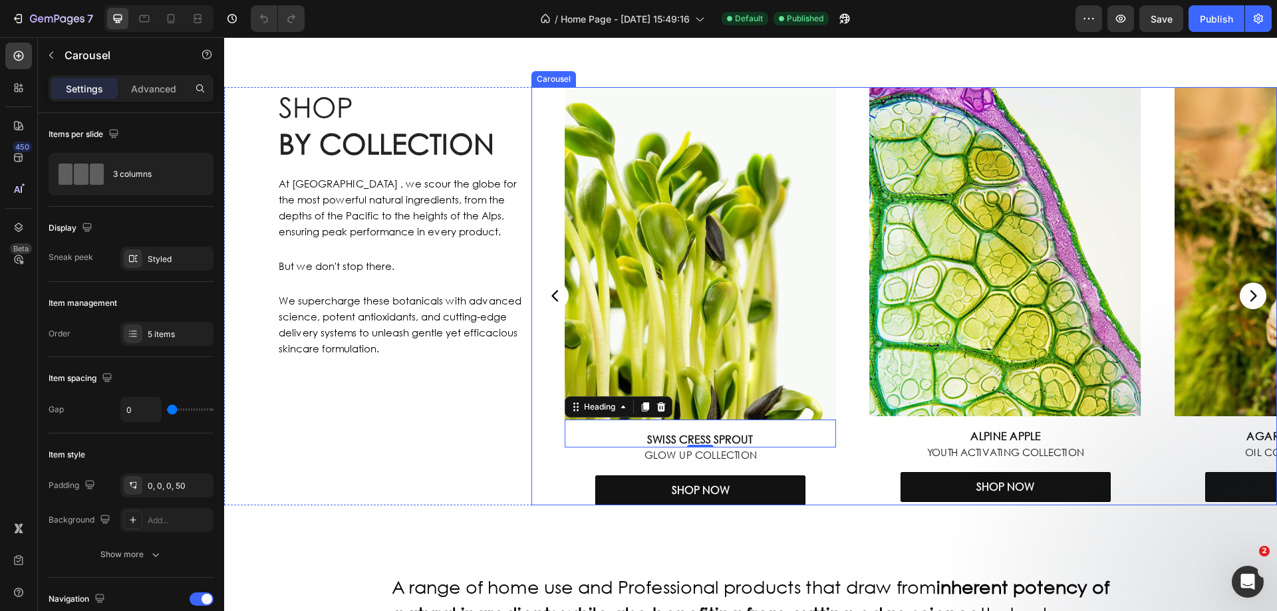
click at [544, 131] on div "Image Swiss Cress Sprout Heading 0 Glow Up Collection Heading SHOP NOW Button" at bounding box center [683, 296] width 305 height 418
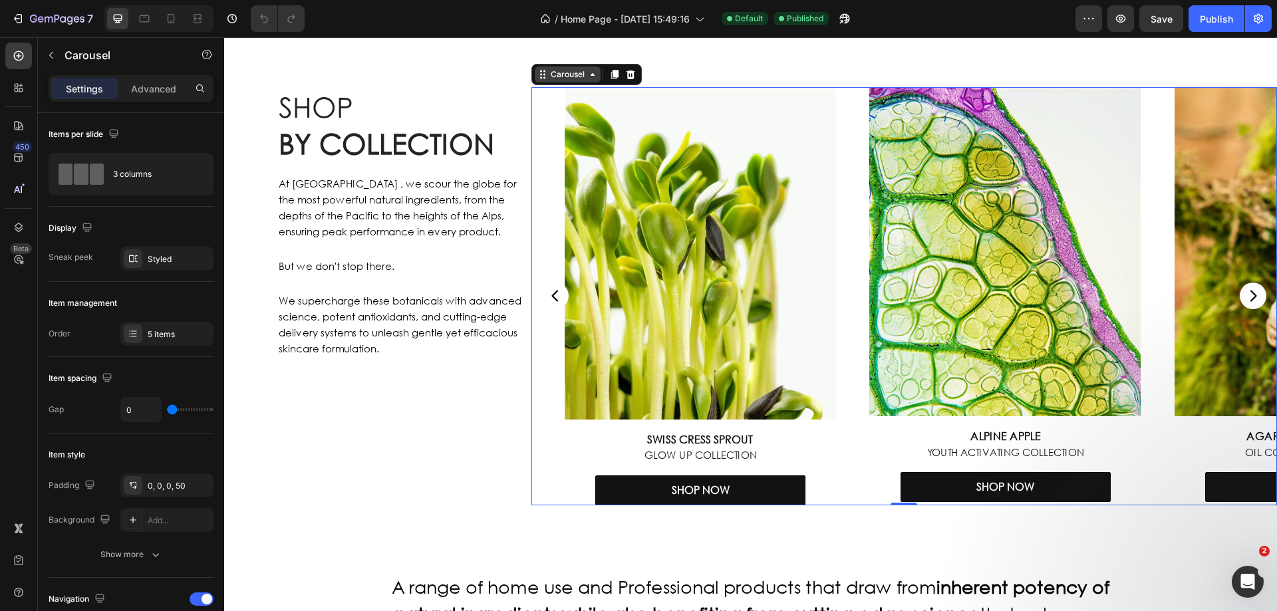
click at [556, 74] on div "Carousel" at bounding box center [567, 74] width 39 height 12
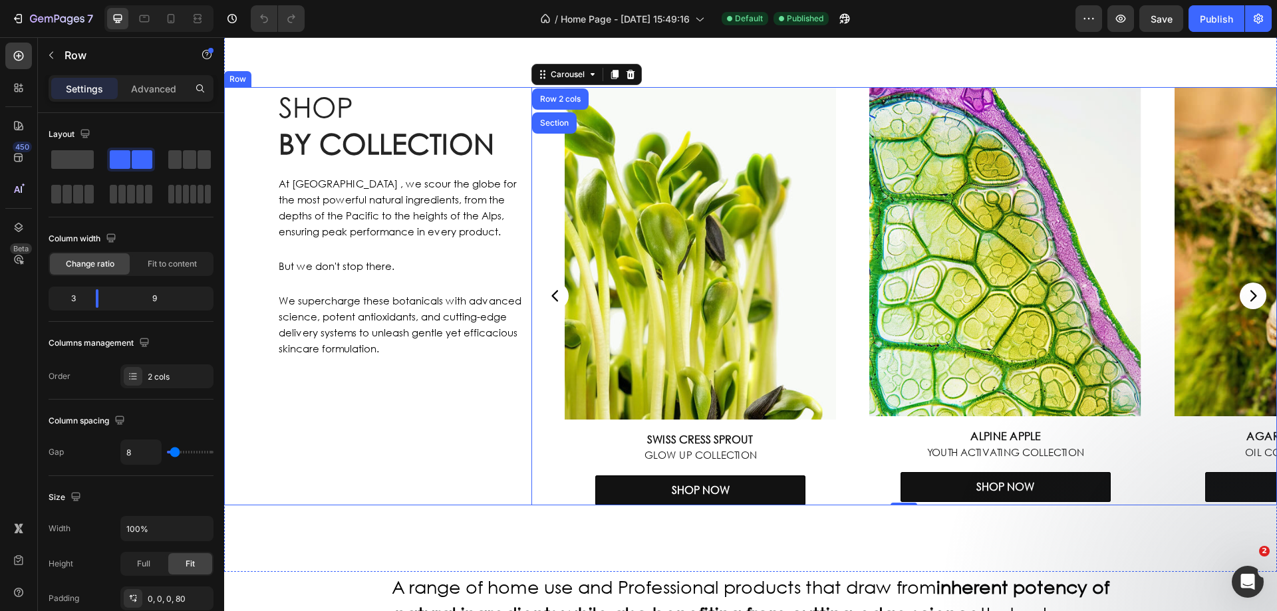
click at [478, 468] on div "SHOP BY COLLECTION Heading At earthéa , we scour the globe for the most powerfu…" at bounding box center [401, 296] width 249 height 418
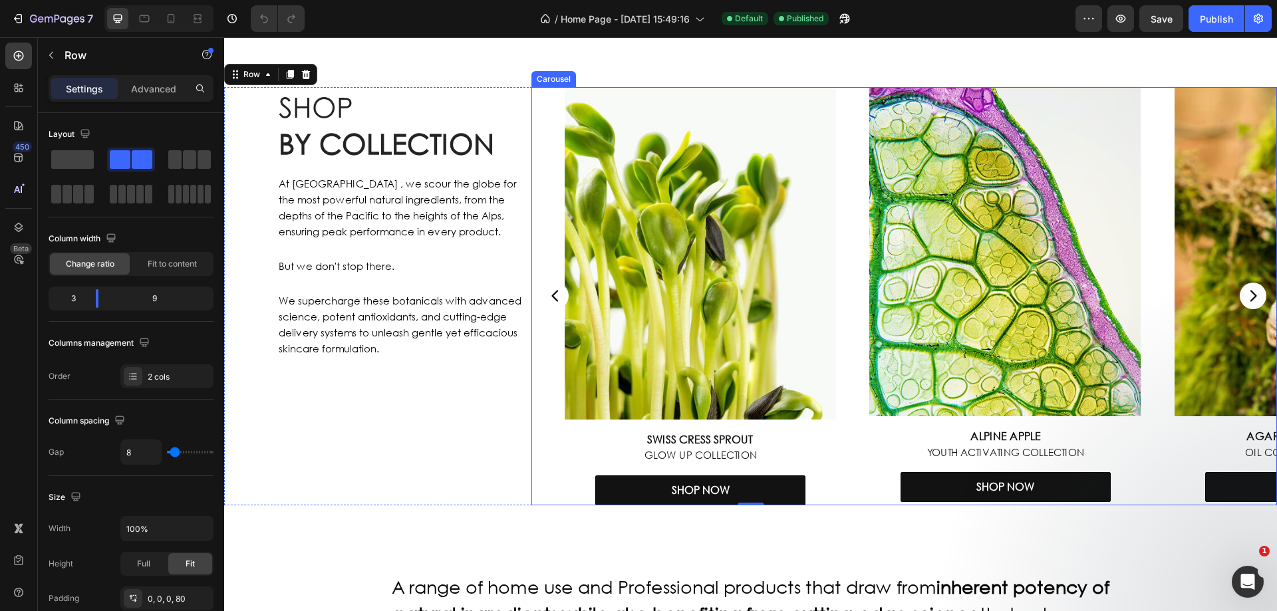
click at [852, 161] on div "Image Alpine Apple Heading Youth Activating Collection Heading SHOP NOW Button" at bounding box center [988, 296] width 305 height 418
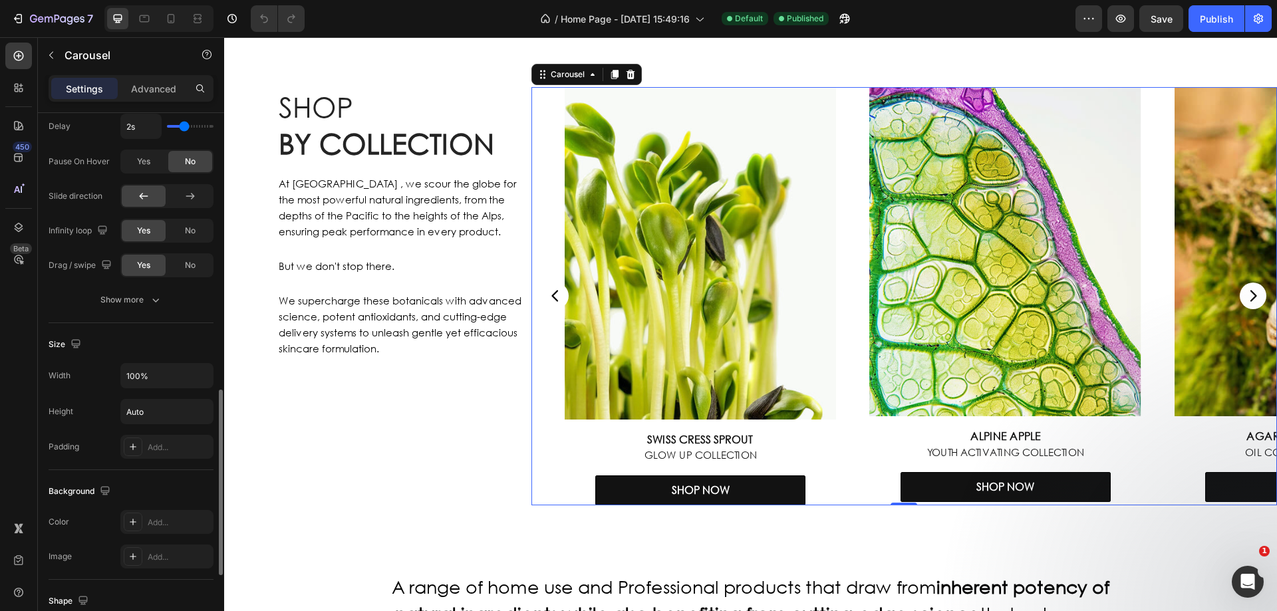
scroll to position [1009, 0]
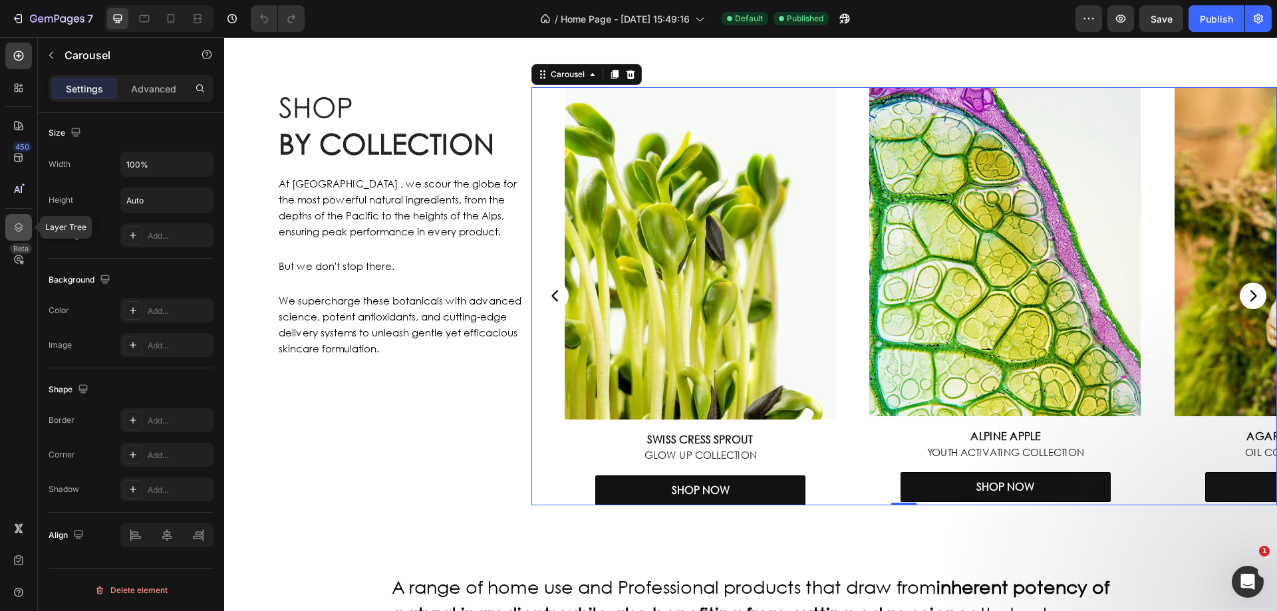
click at [23, 225] on icon at bounding box center [18, 227] width 13 height 13
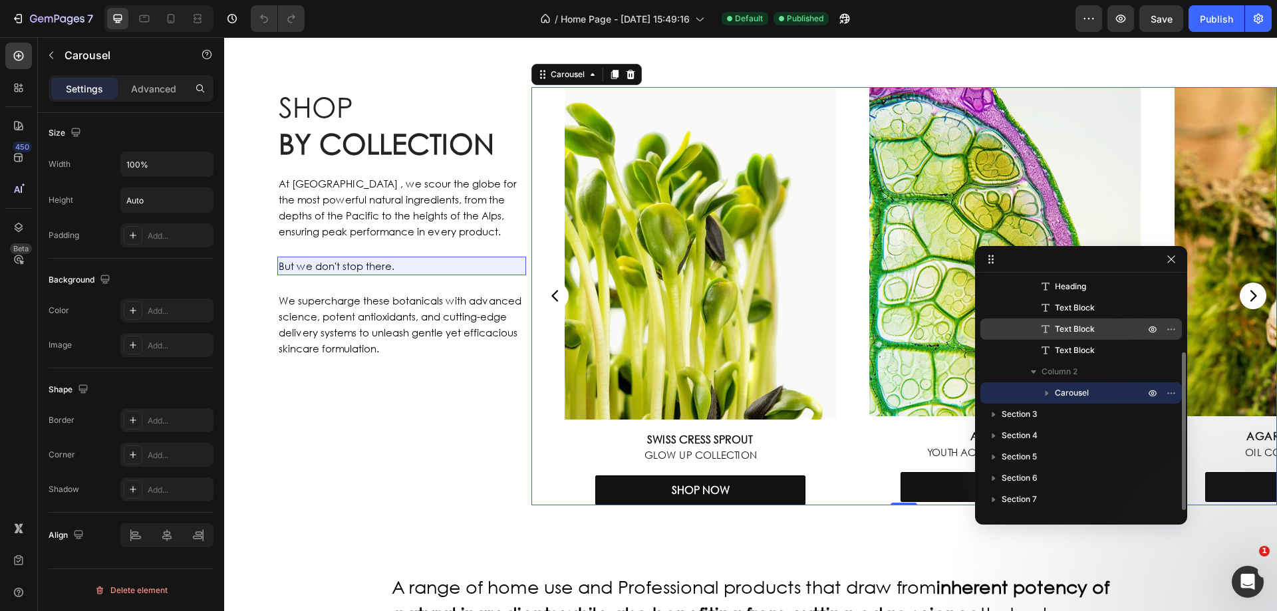
scroll to position [42, 0]
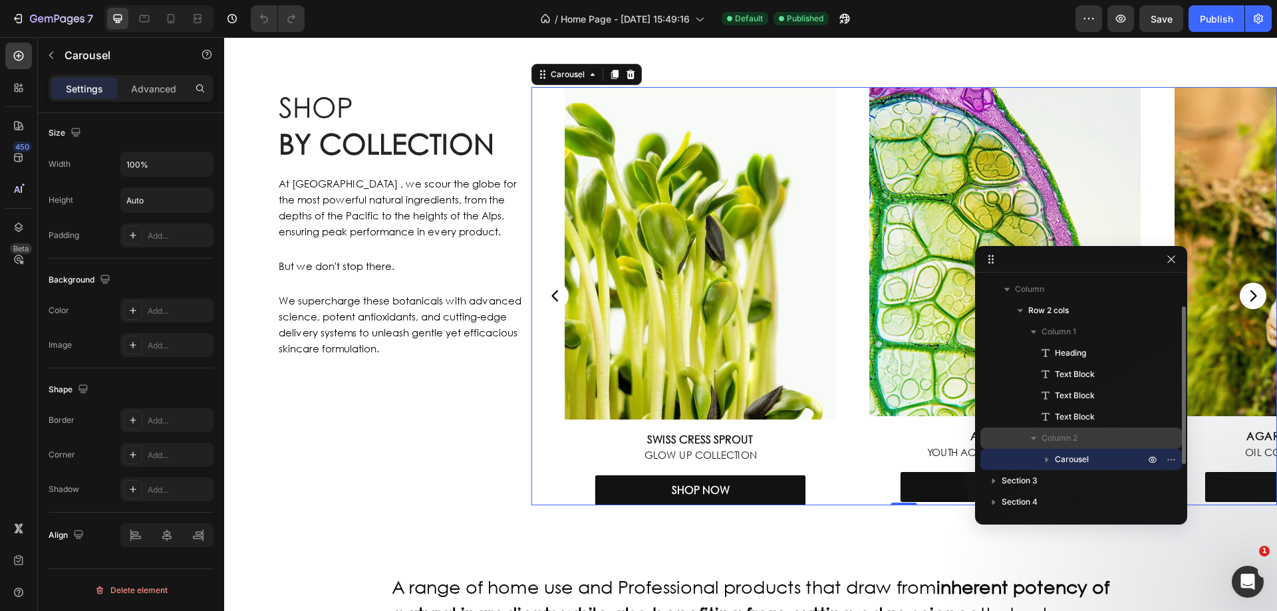
click at [1035, 439] on icon "button" at bounding box center [1033, 438] width 13 height 13
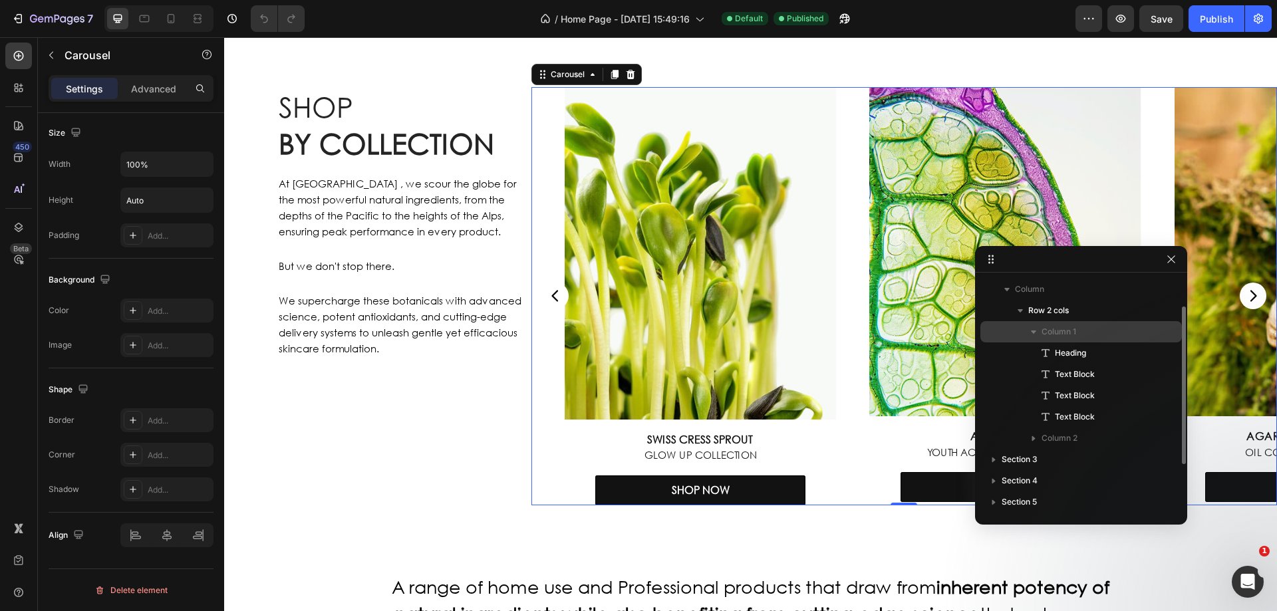
click at [1032, 330] on icon "button" at bounding box center [1033, 331] width 5 height 3
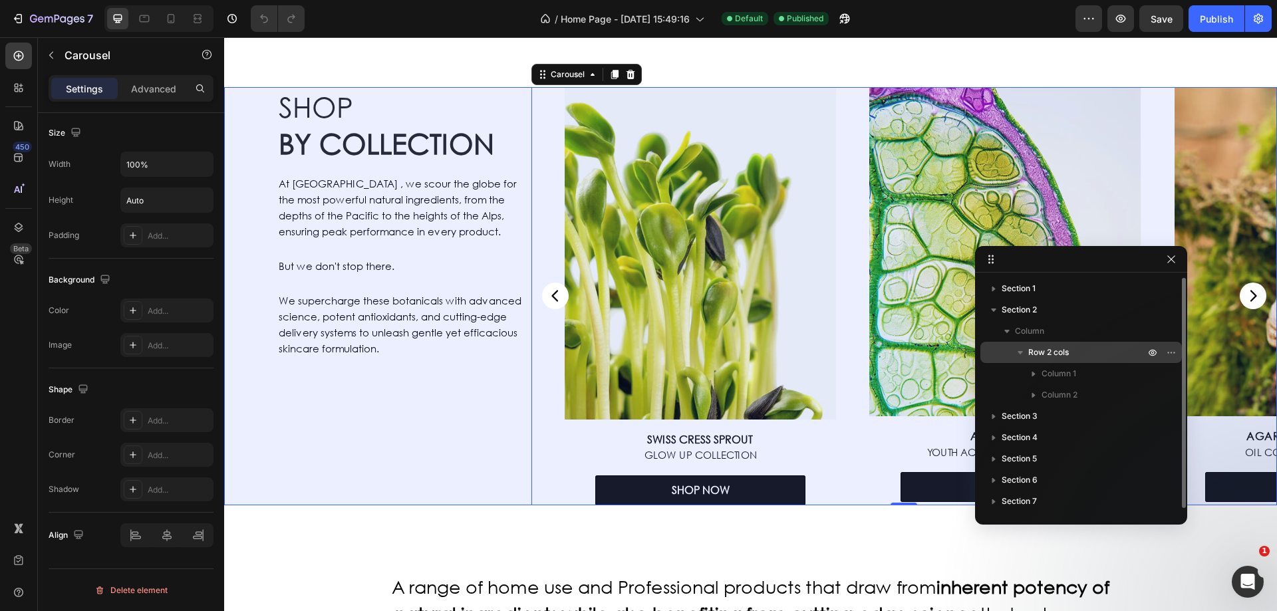
click at [1017, 350] on icon "button" at bounding box center [1019, 352] width 13 height 13
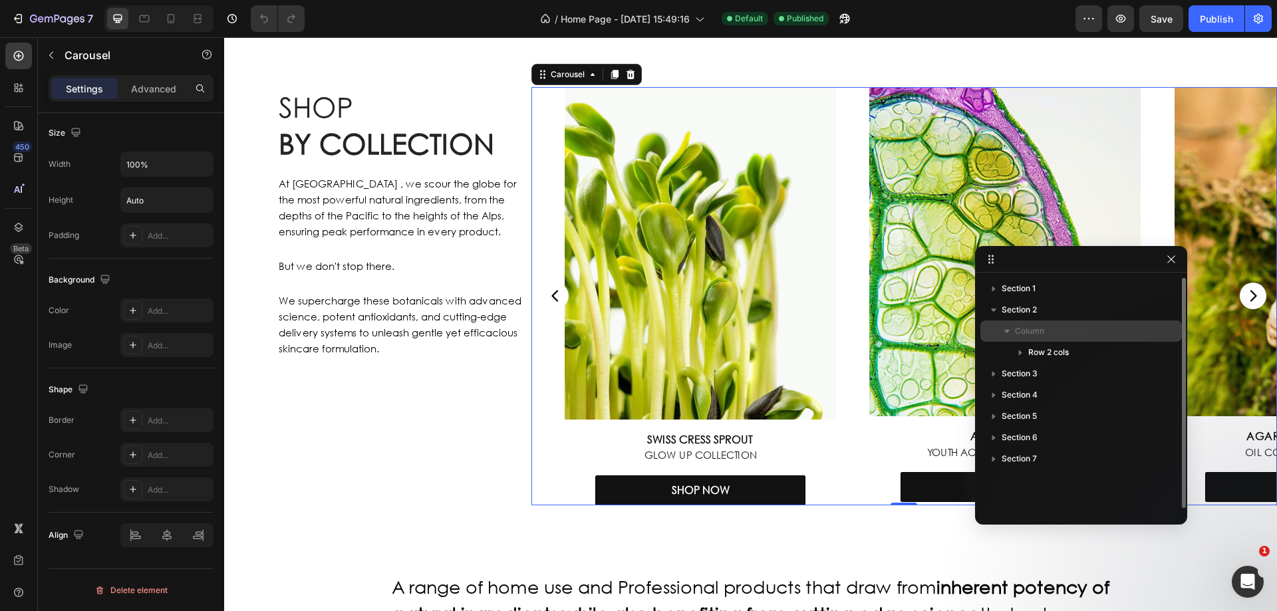
click at [1006, 329] on icon "button" at bounding box center [1006, 330] width 13 height 13
click at [1025, 334] on span "Column" at bounding box center [1029, 330] width 29 height 13
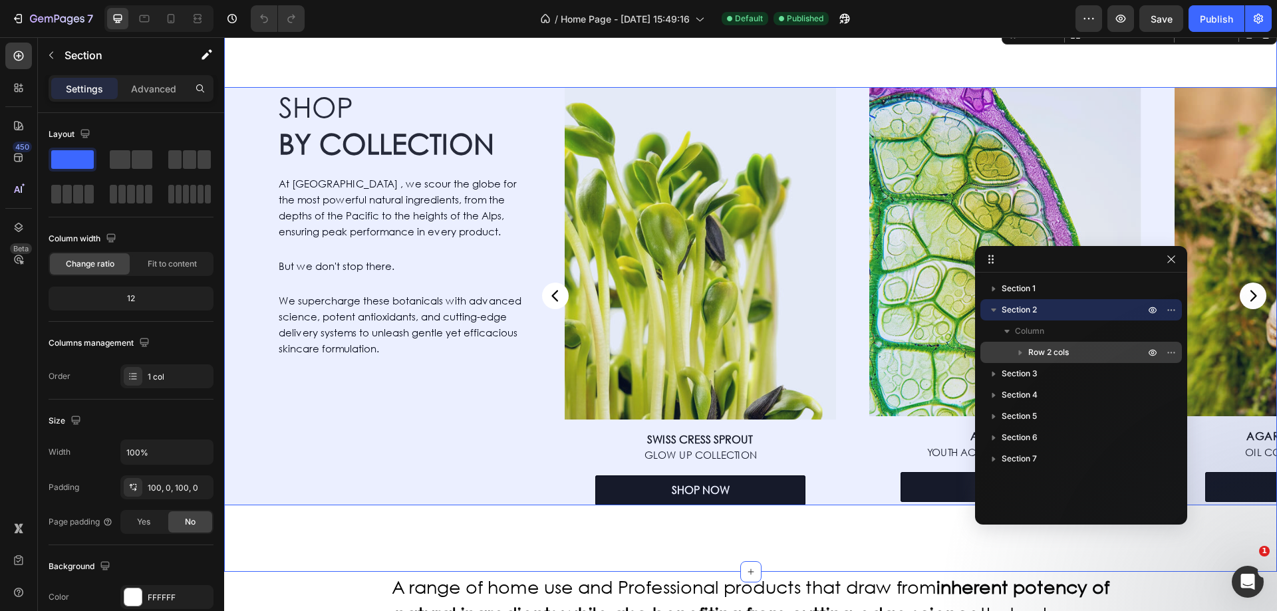
click at [1031, 346] on span "Row 2 cols" at bounding box center [1048, 352] width 41 height 13
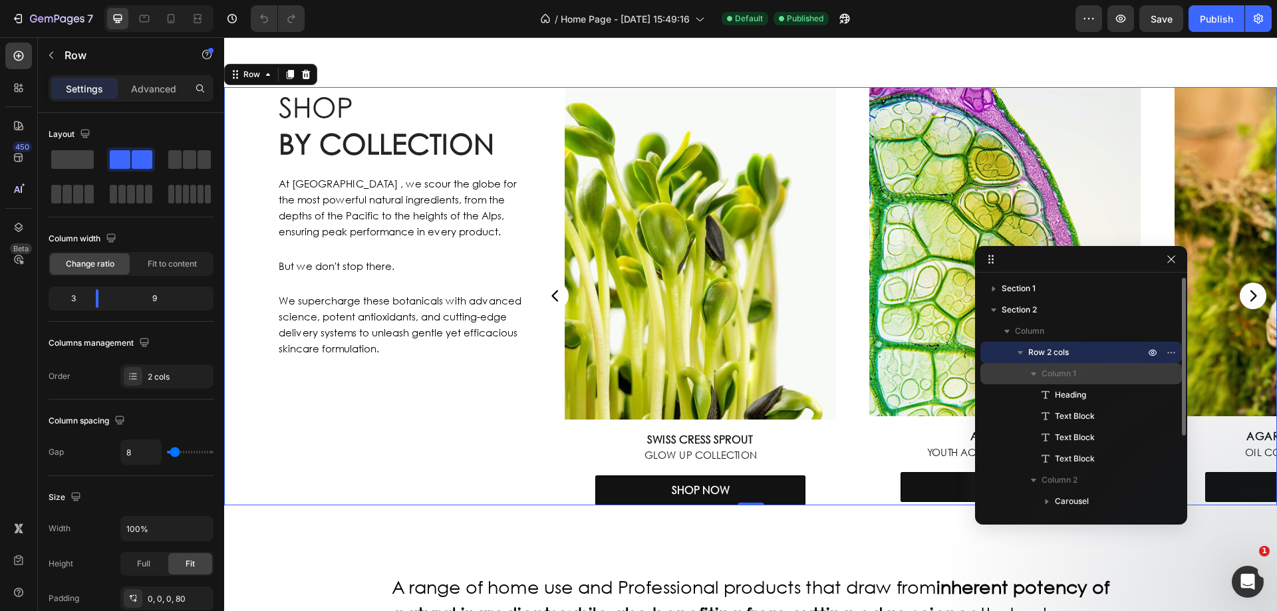
click at [1030, 375] on icon "button" at bounding box center [1033, 373] width 13 height 13
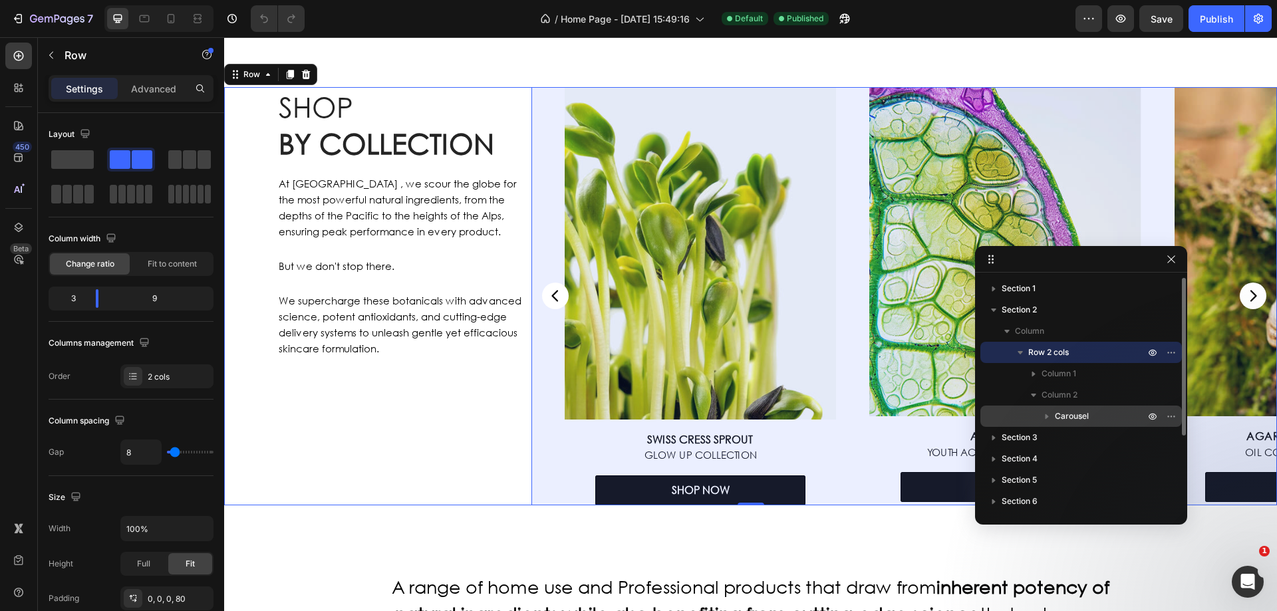
click at [1062, 411] on span "Carousel" at bounding box center [1072, 416] width 34 height 13
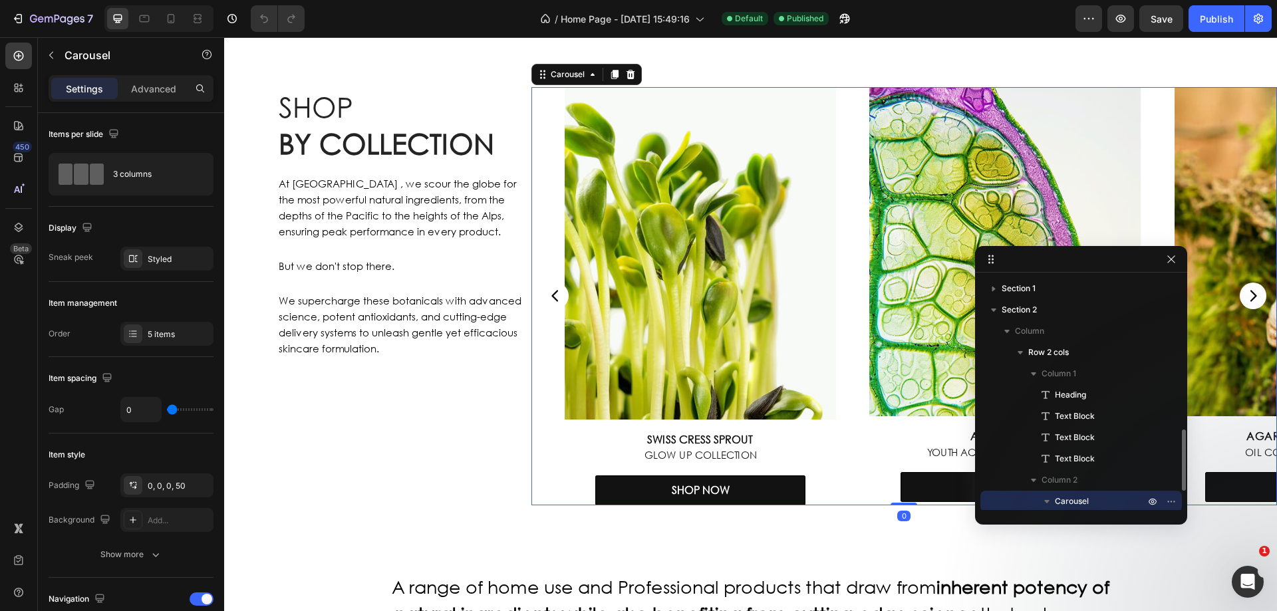
scroll to position [120, 0]
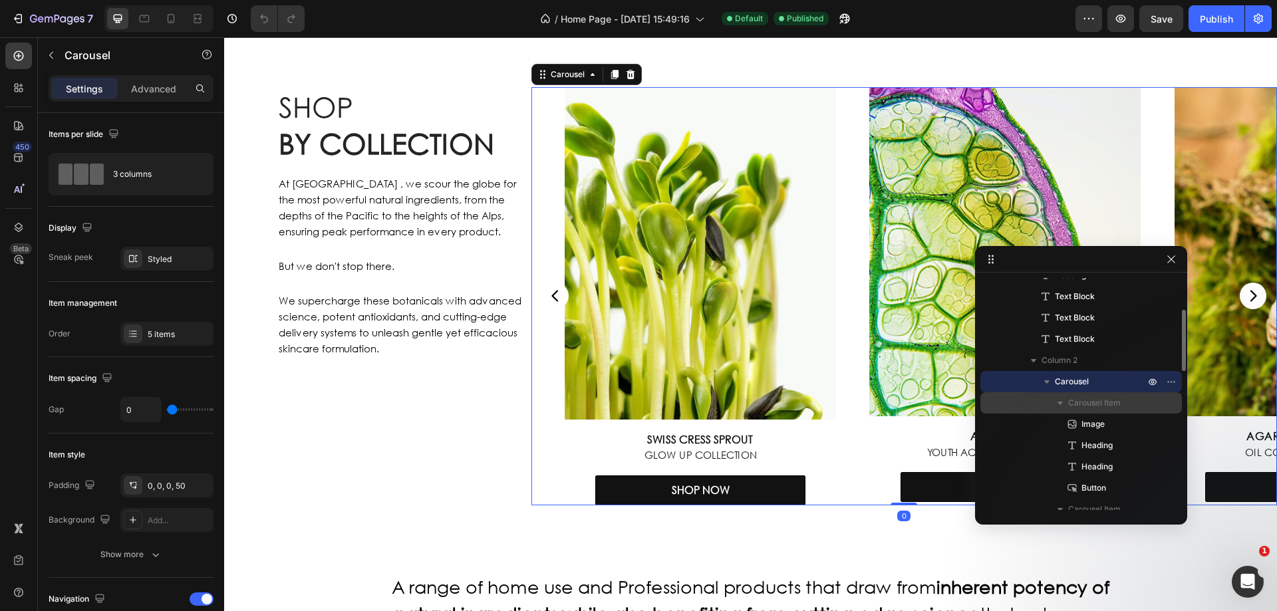
click at [1058, 399] on icon "button" at bounding box center [1059, 402] width 13 height 13
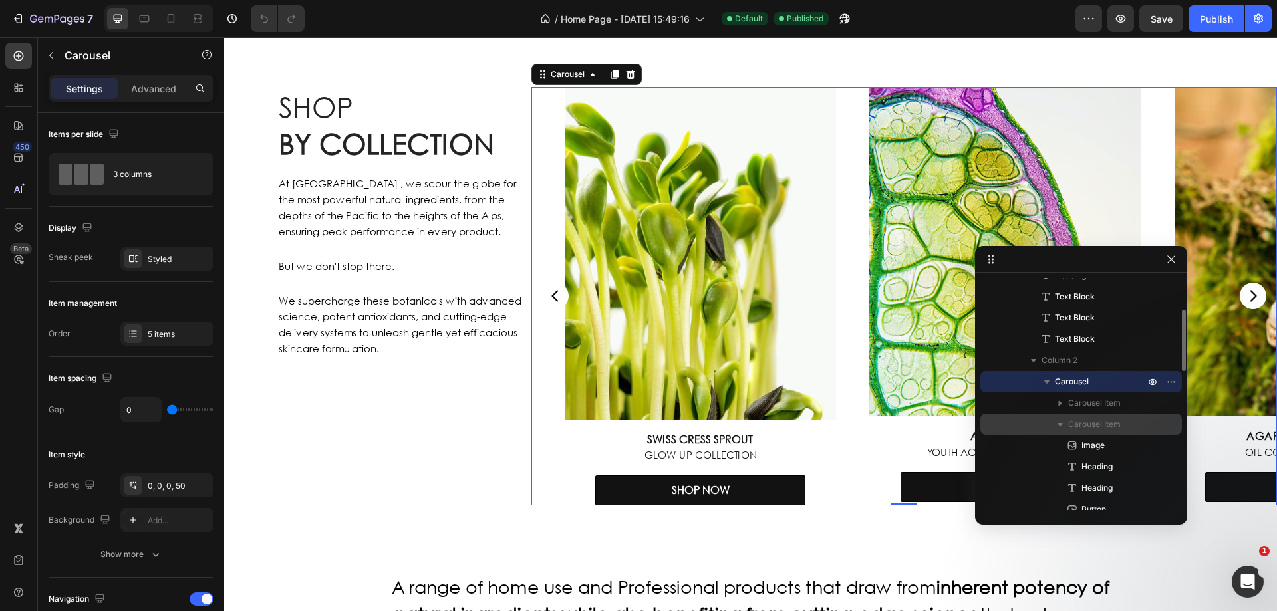
click at [1060, 429] on icon "button" at bounding box center [1059, 424] width 13 height 13
click at [1114, 388] on p "Carousel" at bounding box center [1101, 381] width 92 height 13
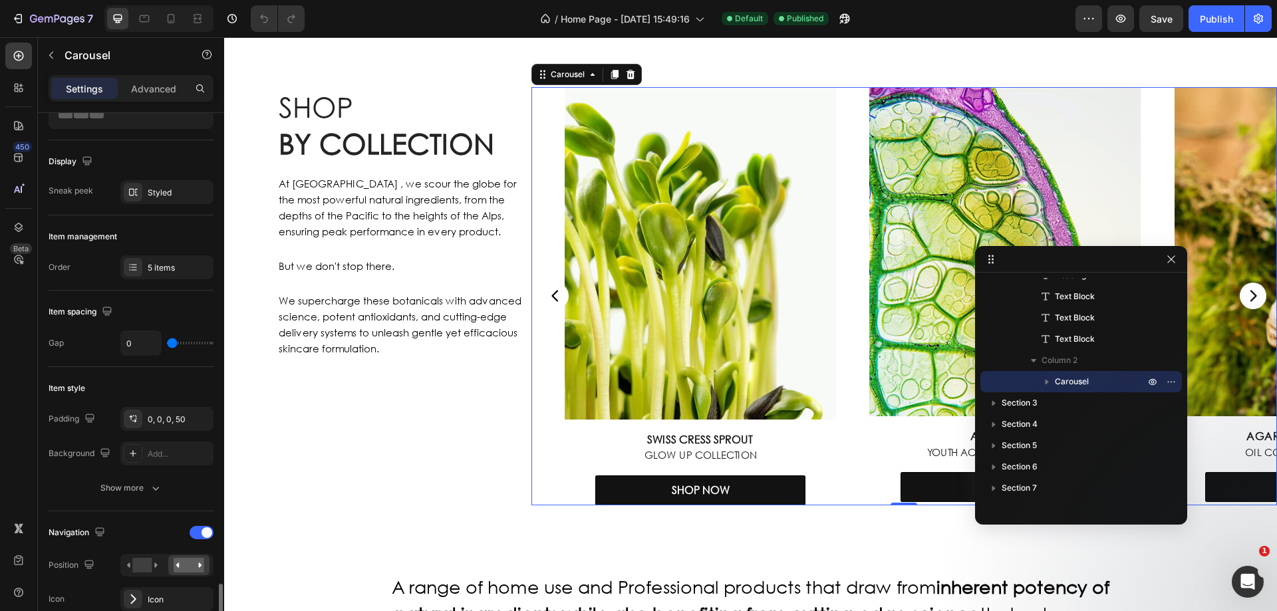
scroll to position [0, 0]
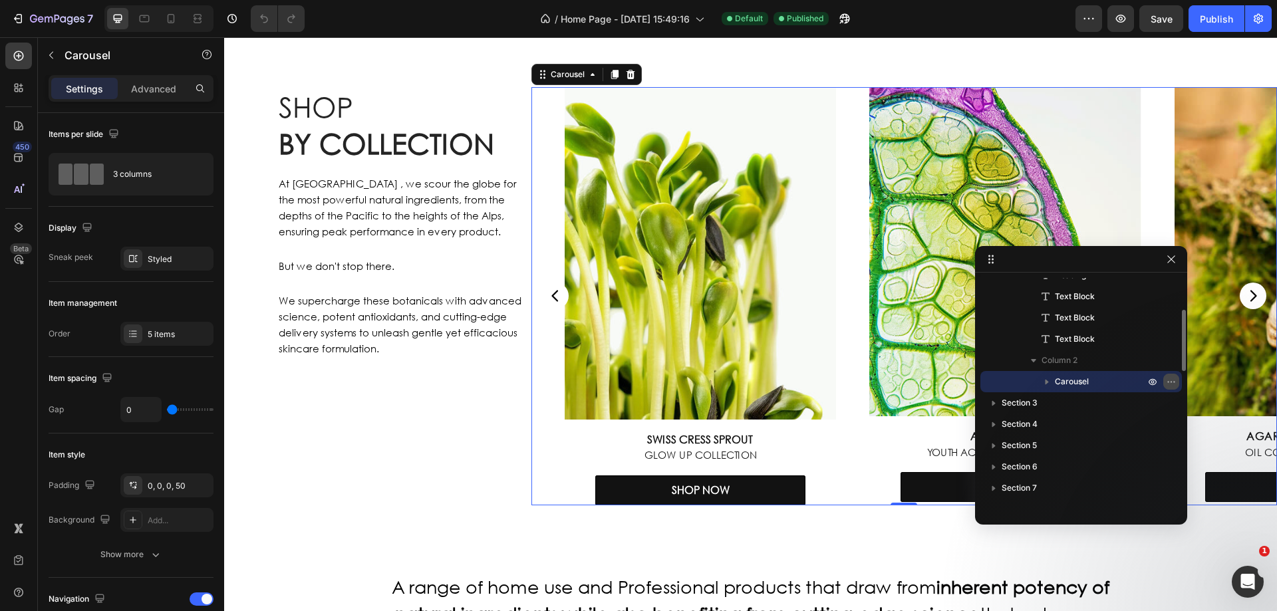
click at [1171, 387] on button "button" at bounding box center [1171, 382] width 16 height 16
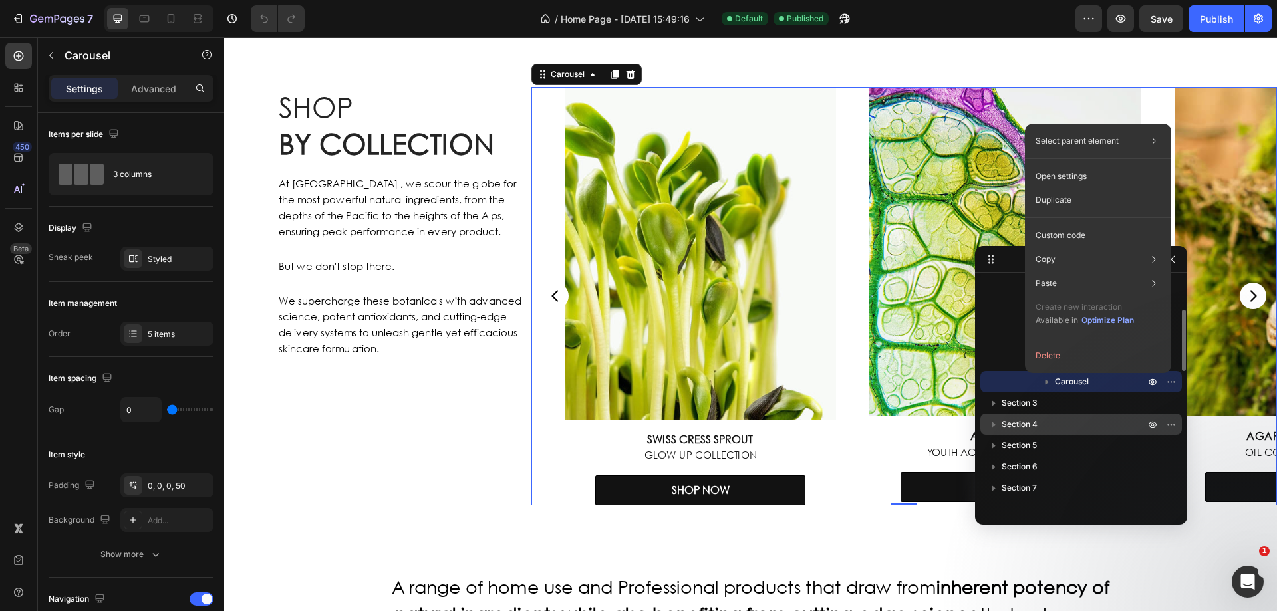
click at [1106, 420] on p "Section 4" at bounding box center [1074, 424] width 146 height 13
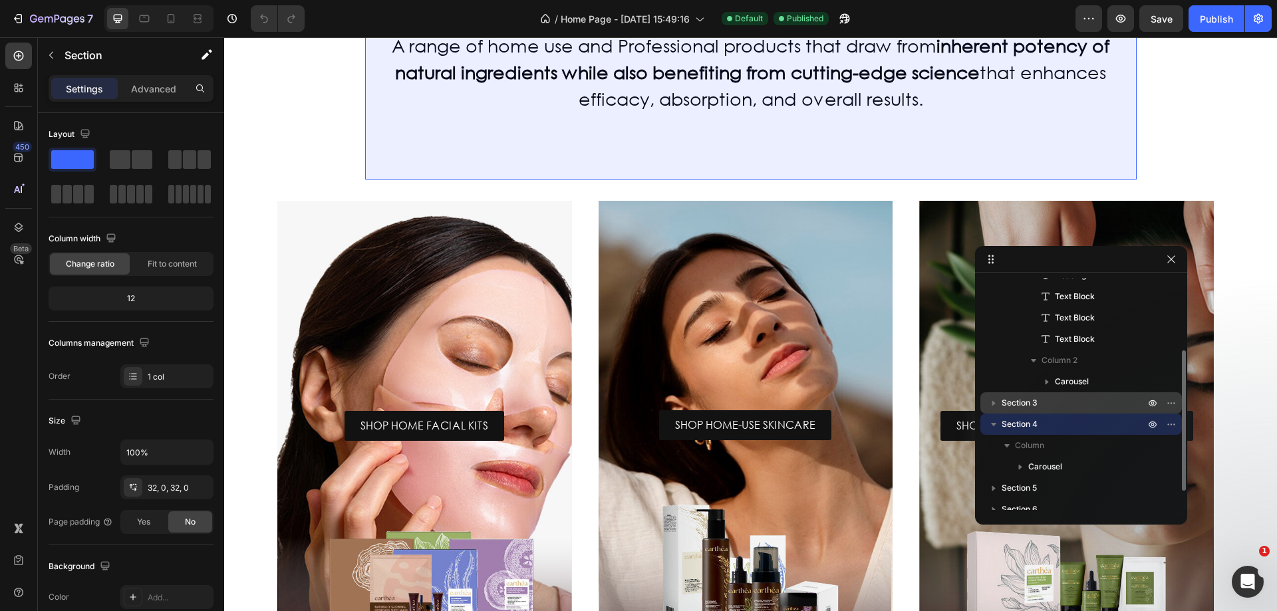
scroll to position [1103, 0]
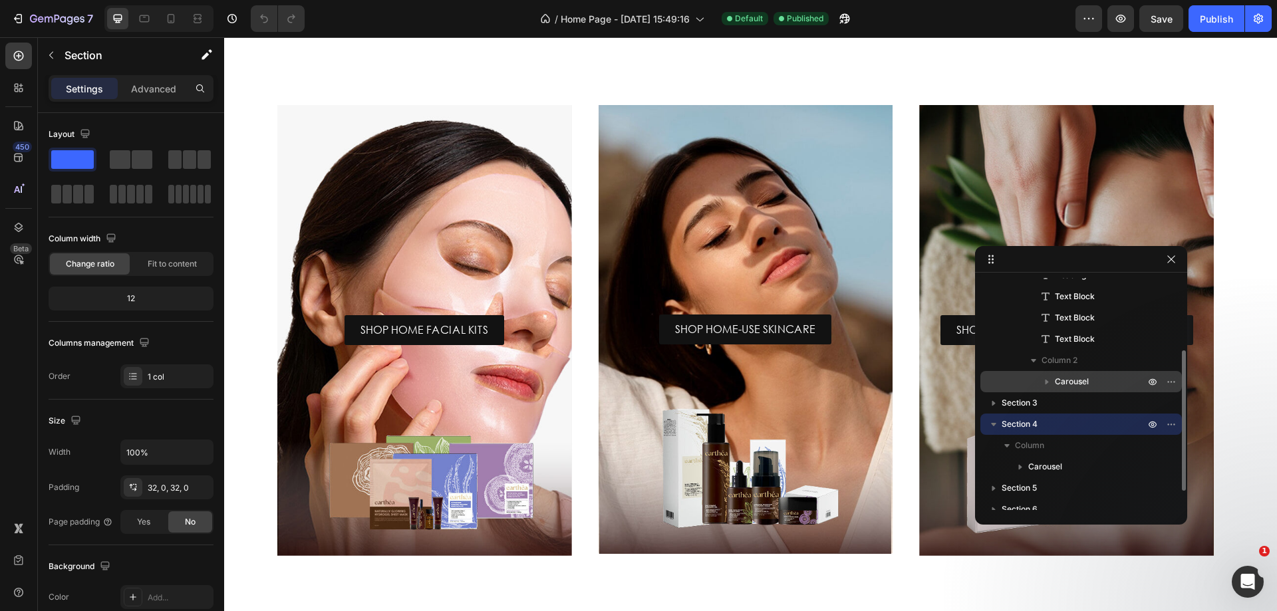
click at [1049, 383] on icon "button" at bounding box center [1046, 381] width 13 height 13
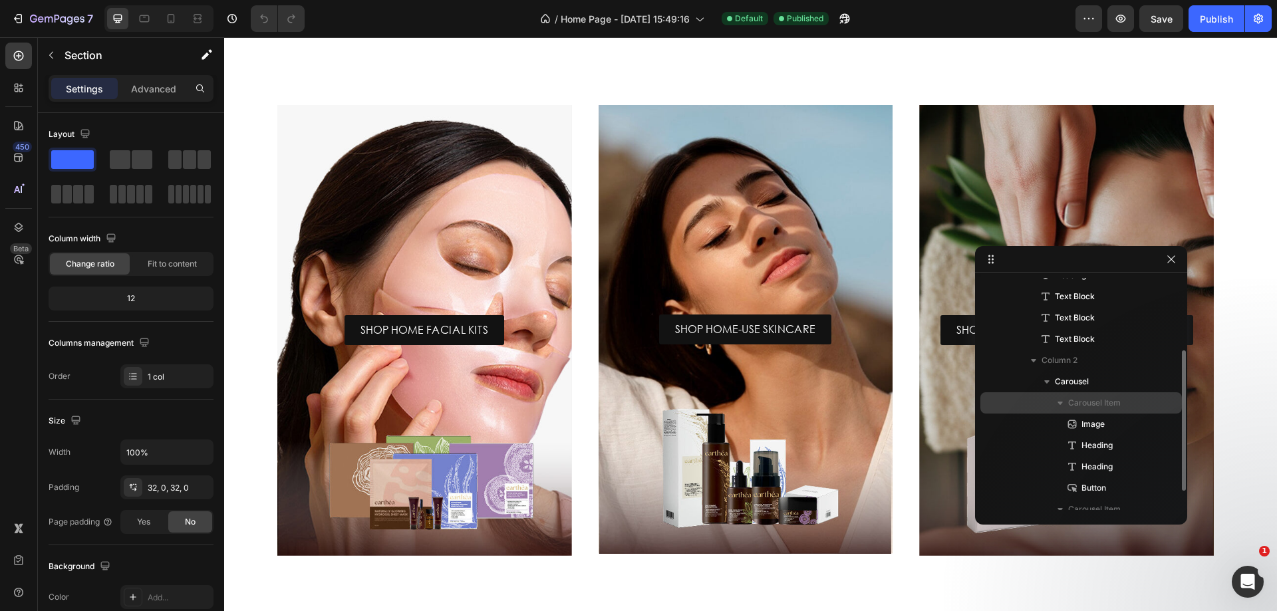
click at [1060, 404] on icon "button" at bounding box center [1059, 403] width 5 height 3
click at [1063, 427] on icon "button" at bounding box center [1059, 424] width 13 height 13
click at [1090, 381] on p "Carousel" at bounding box center [1101, 381] width 92 height 13
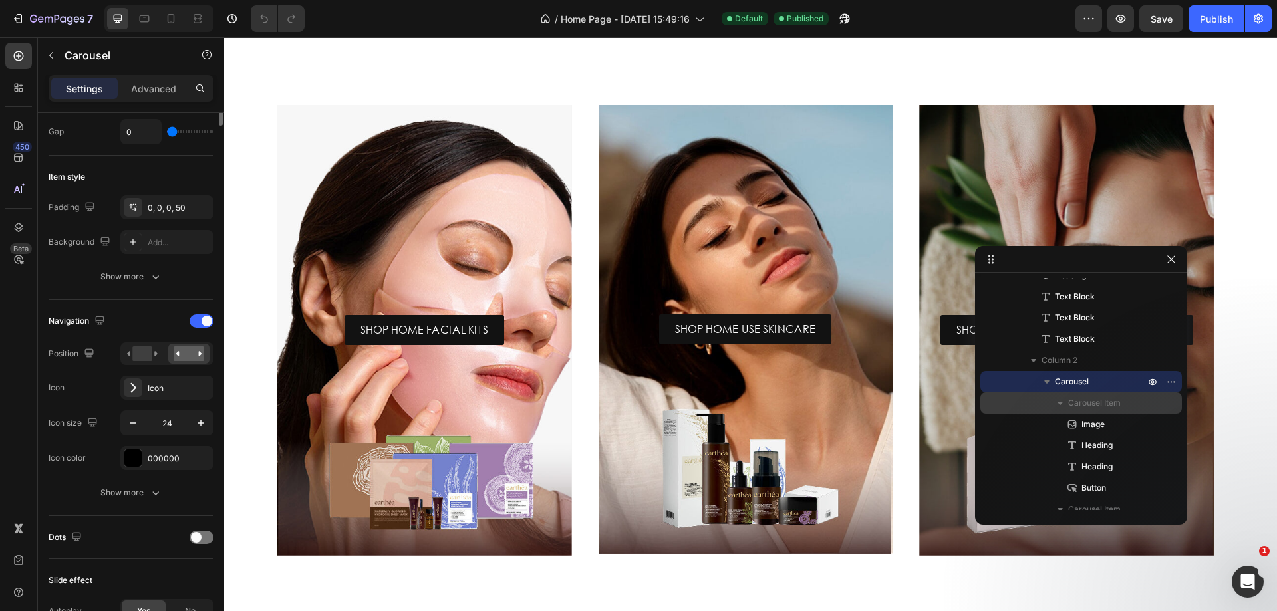
scroll to position [0, 0]
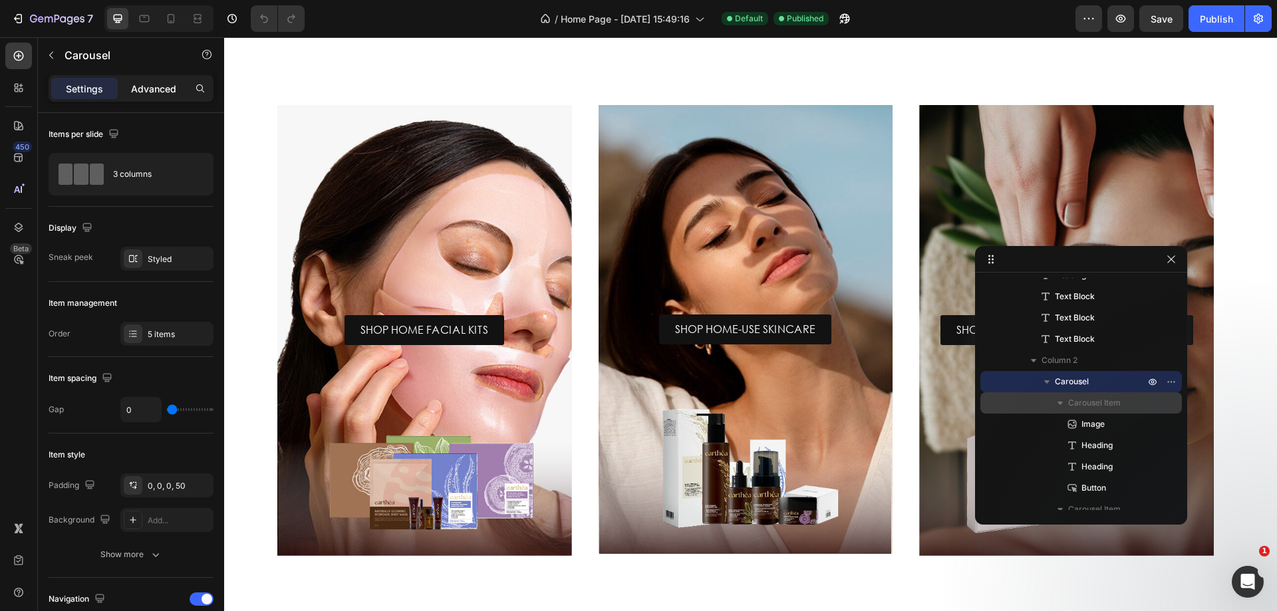
click at [160, 95] on p "Advanced" at bounding box center [153, 89] width 45 height 14
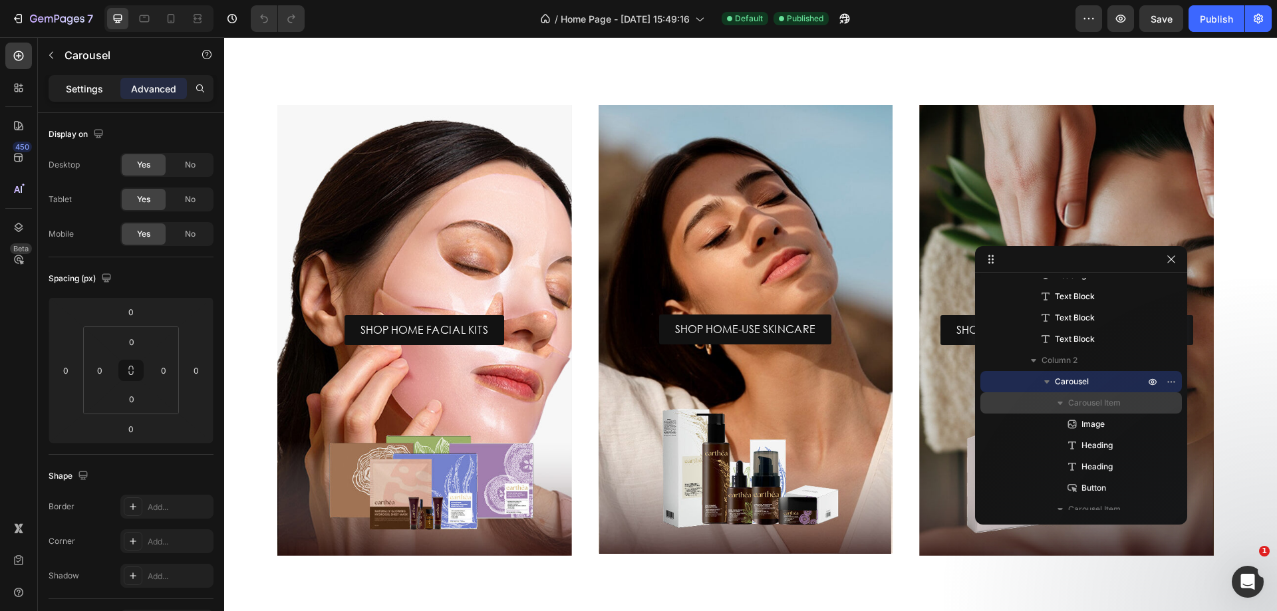
click at [83, 91] on p "Settings" at bounding box center [84, 89] width 37 height 14
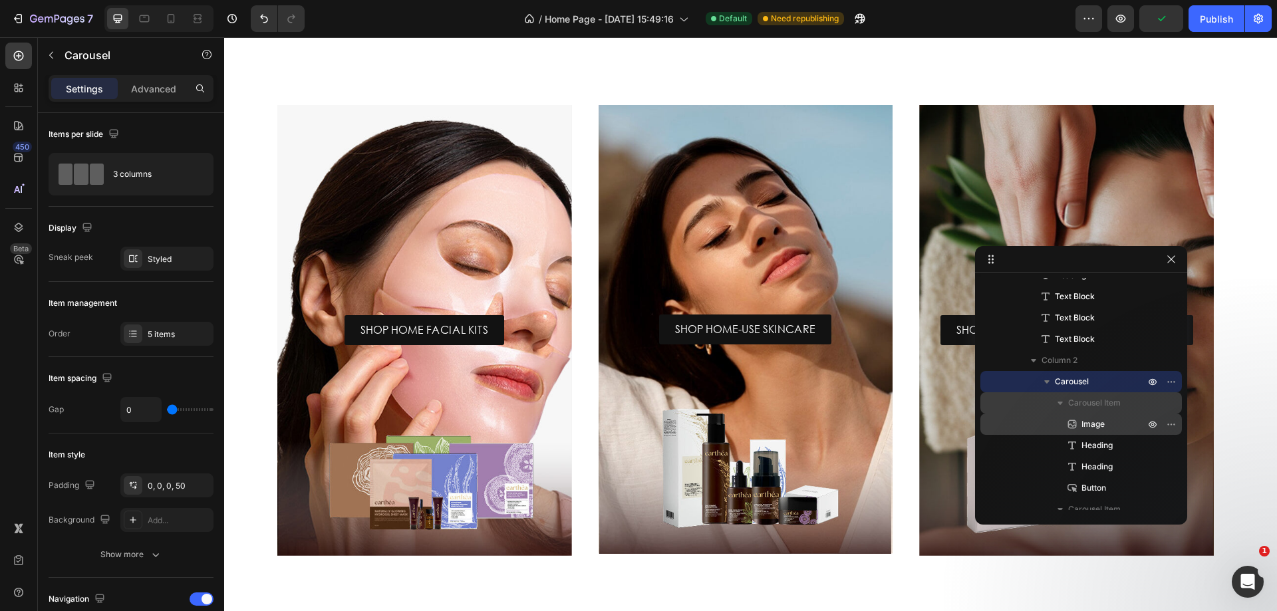
click at [1097, 425] on span "Image" at bounding box center [1092, 424] width 23 height 13
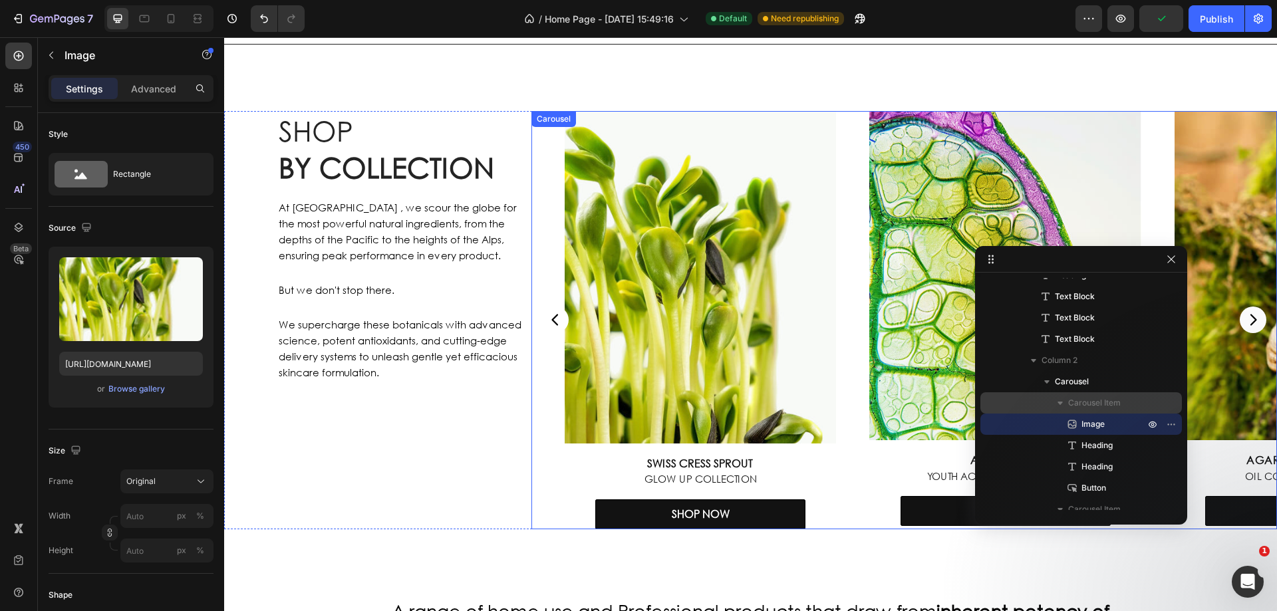
scroll to position [438, 0]
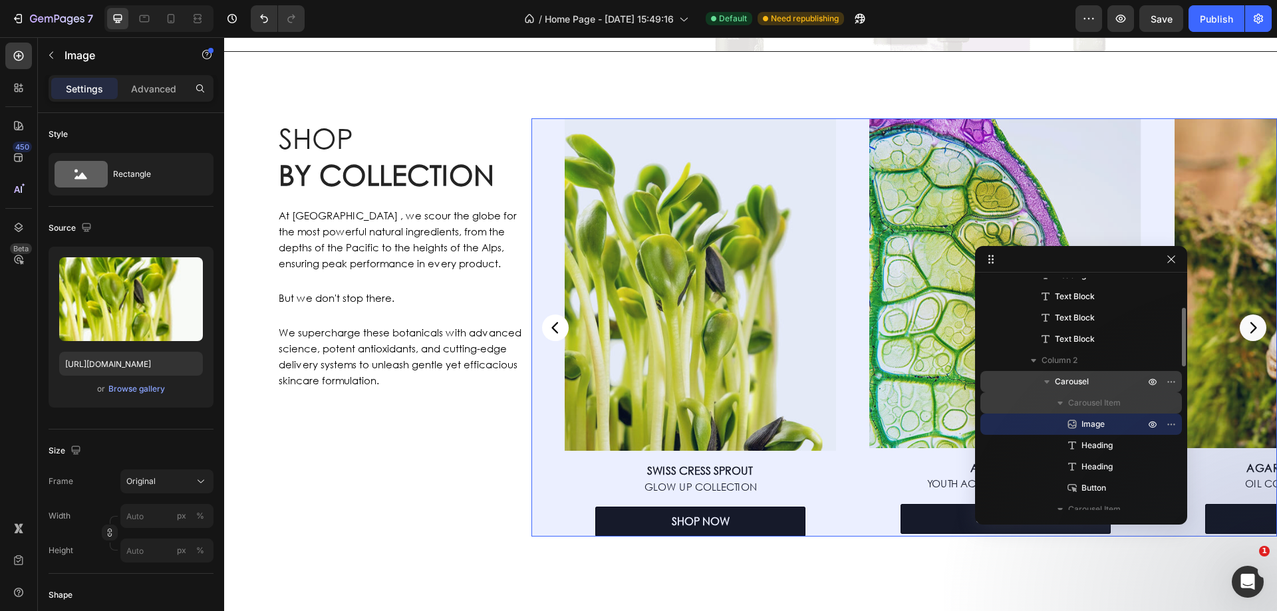
click at [1083, 384] on span "Carousel" at bounding box center [1072, 381] width 34 height 13
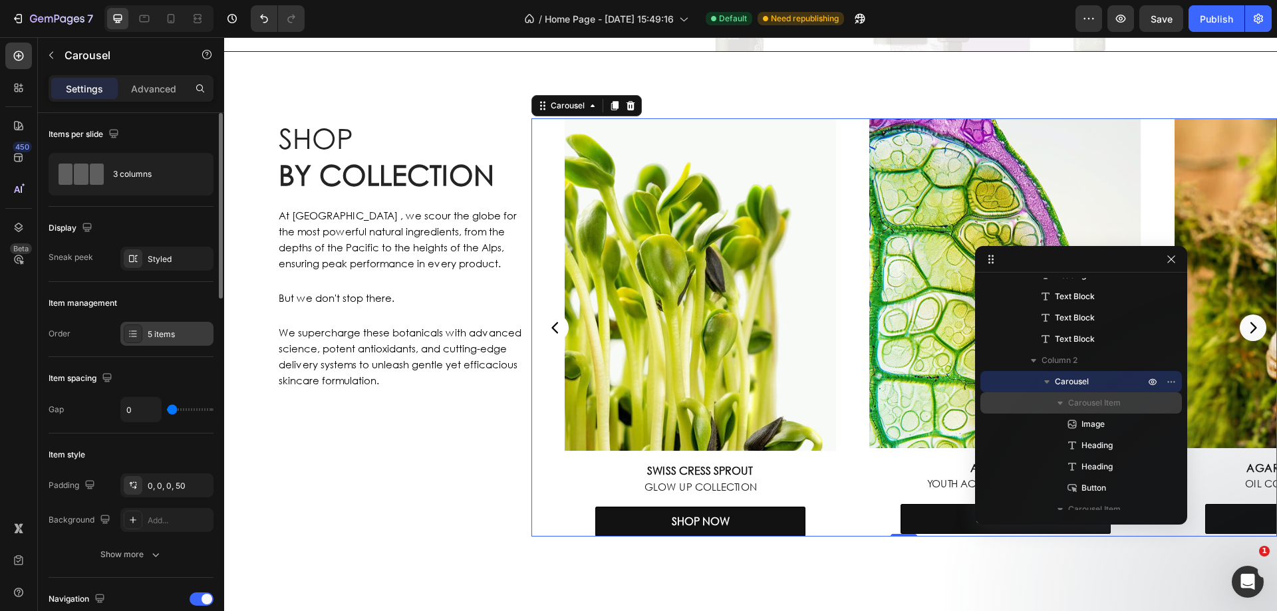
click at [162, 342] on div "5 items" at bounding box center [166, 334] width 93 height 24
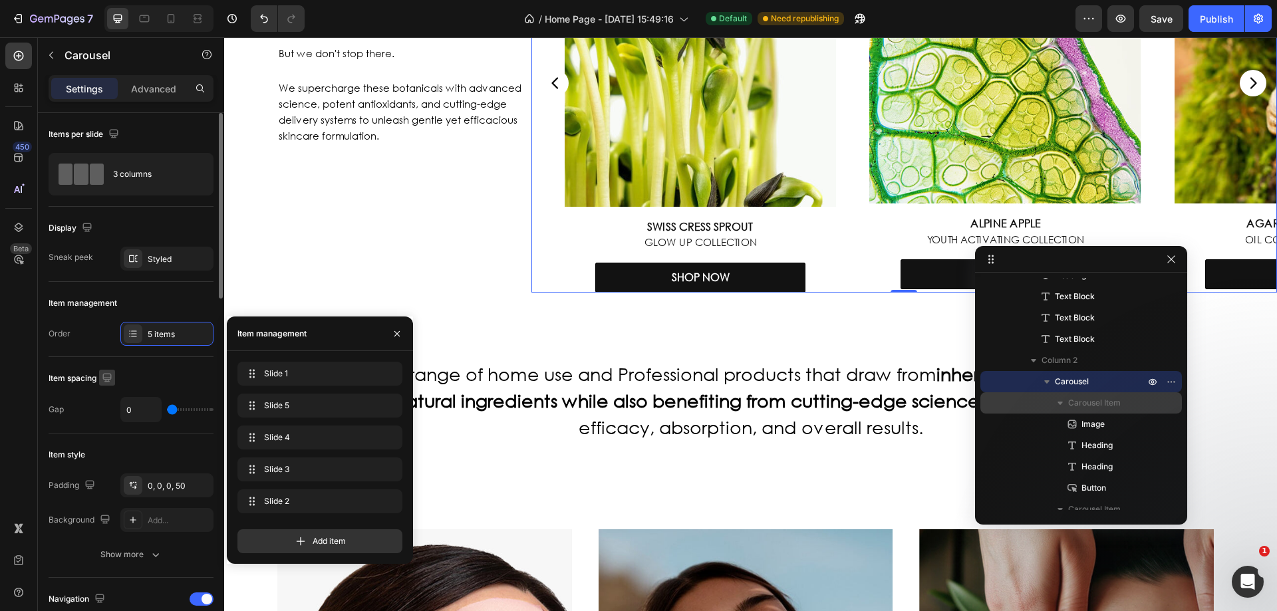
scroll to position [638, 0]
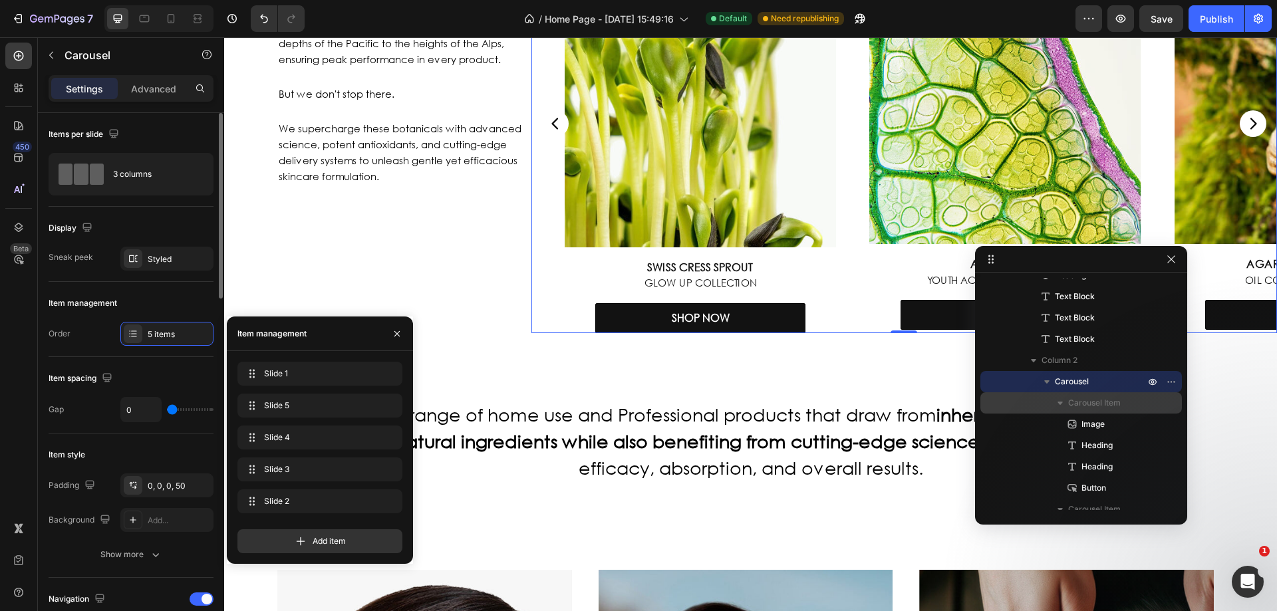
click at [90, 341] on div "Order 5 items" at bounding box center [131, 334] width 165 height 24
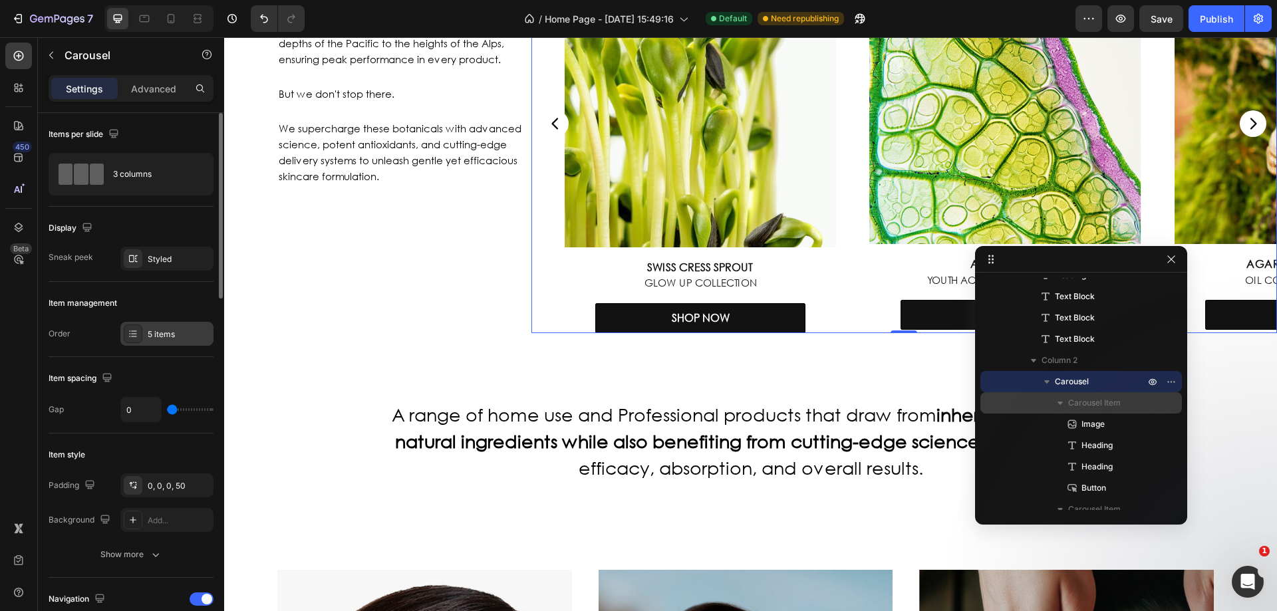
click at [144, 330] on div "5 items" at bounding box center [166, 334] width 93 height 24
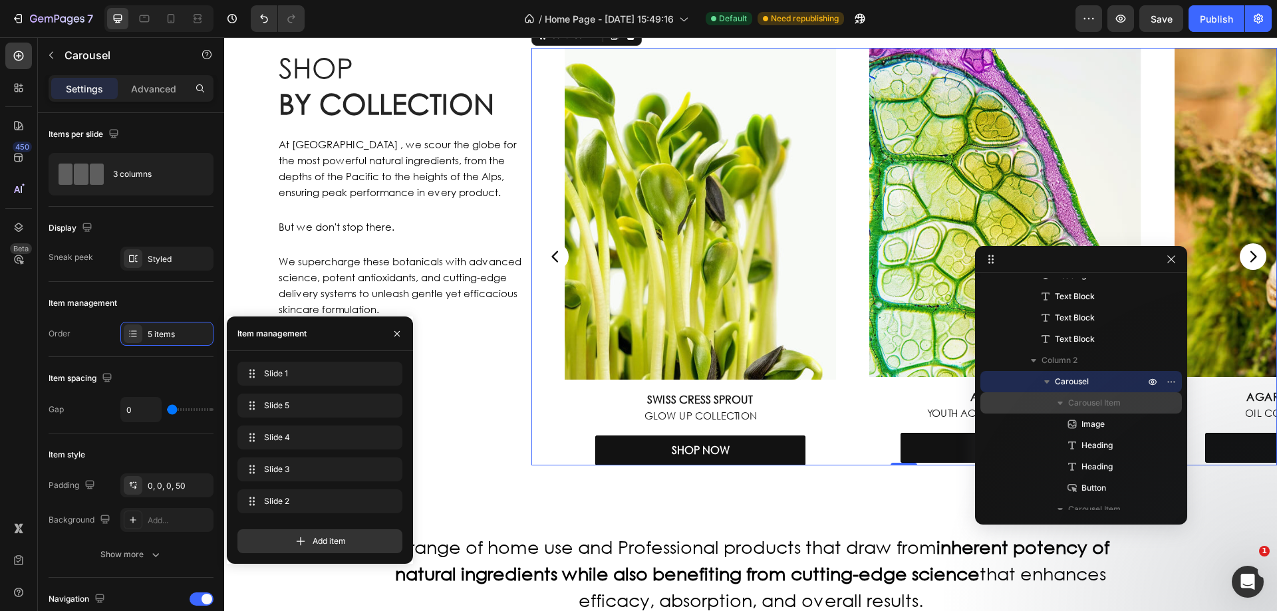
scroll to position [306, 0]
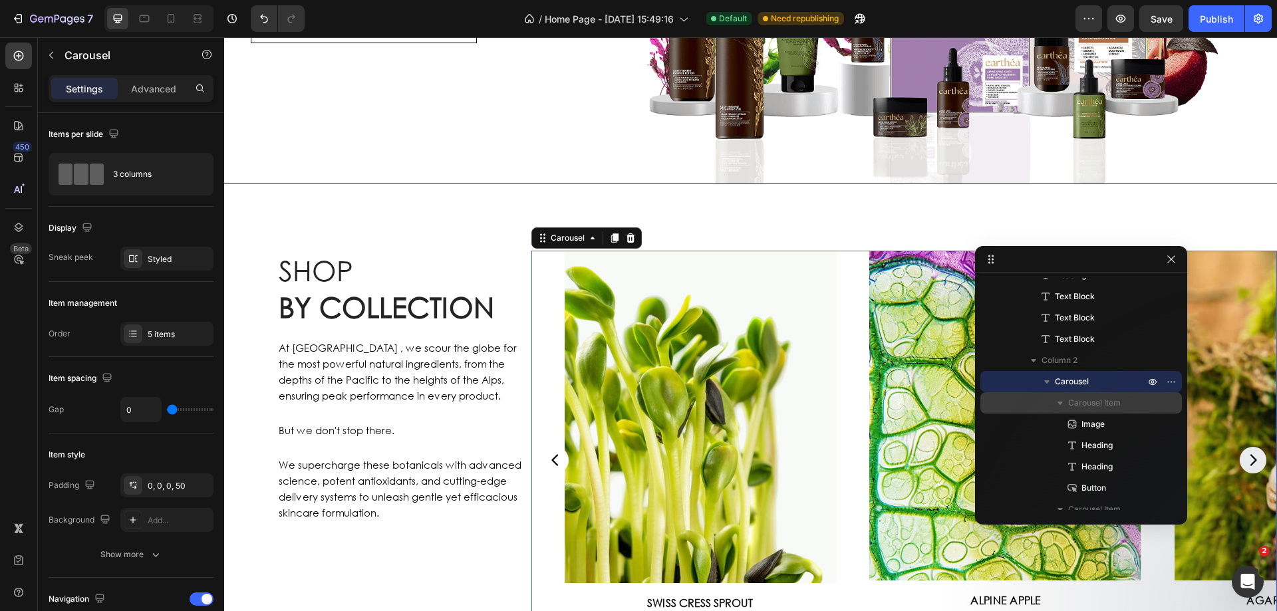
click at [846, 303] on div "Image Alpine Apple Heading Youth Activating Collection Heading SHOP NOW Button" at bounding box center [988, 460] width 305 height 418
click at [710, 221] on div "SHOP BY COLLECTION Heading At earthéa , we scour the globe for the most powerfu…" at bounding box center [750, 459] width 1053 height 551
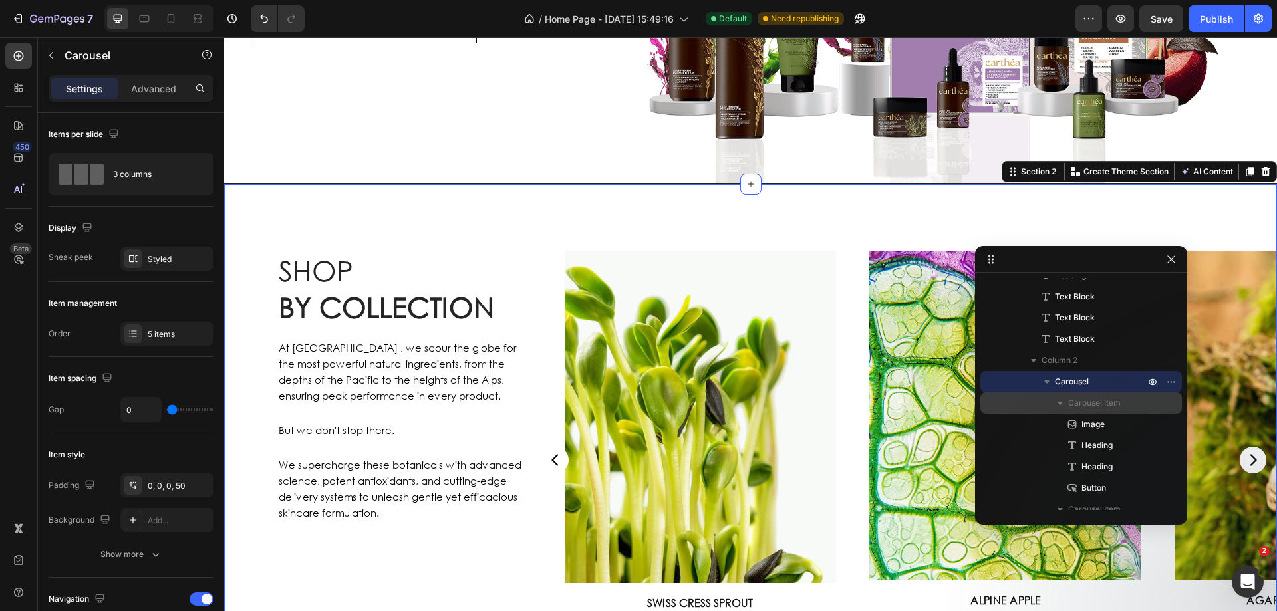
scroll to position [0, 0]
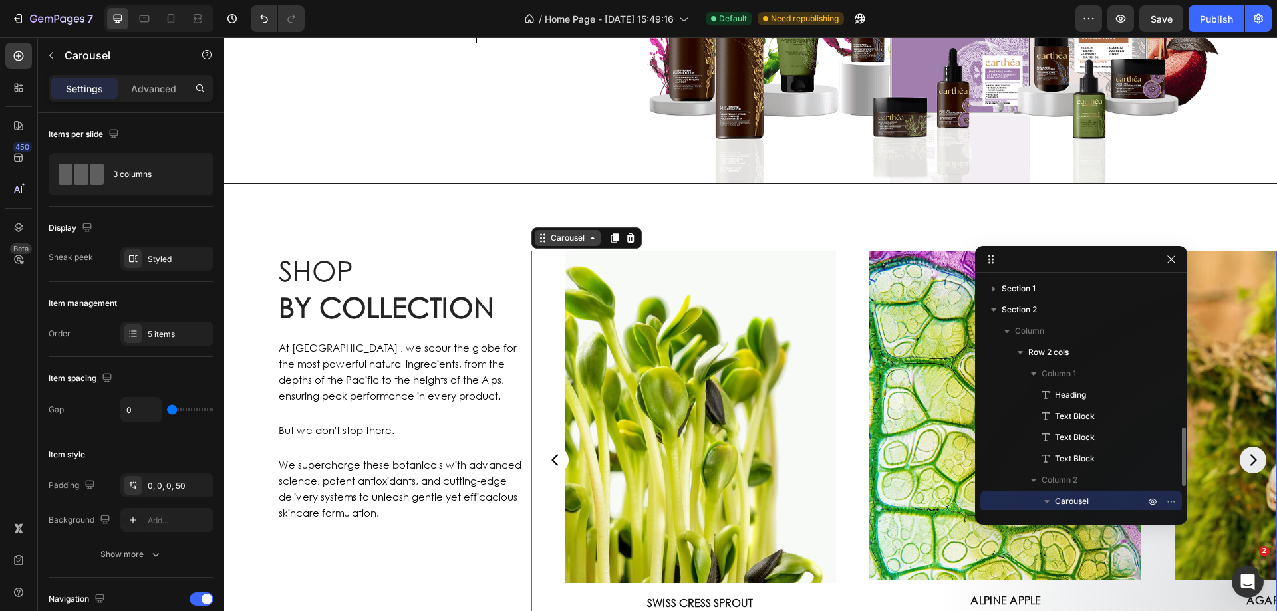
click at [553, 239] on div "Carousel" at bounding box center [567, 238] width 39 height 12
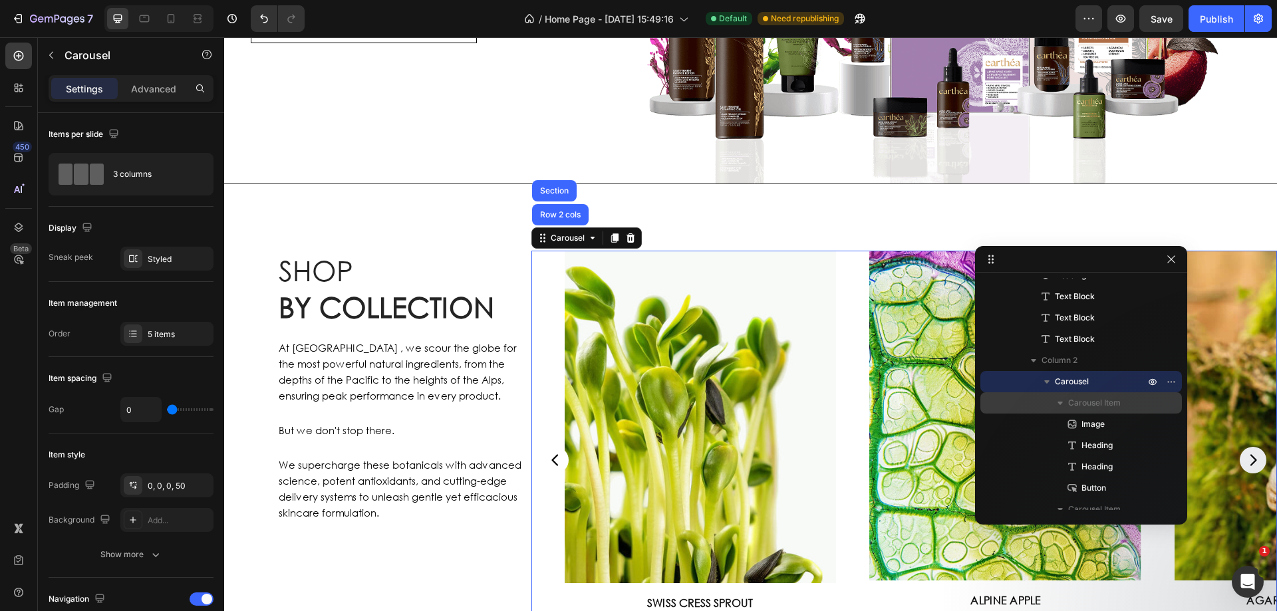
click at [1250, 454] on icon "Carousel Next Arrow" at bounding box center [1253, 459] width 7 height 11
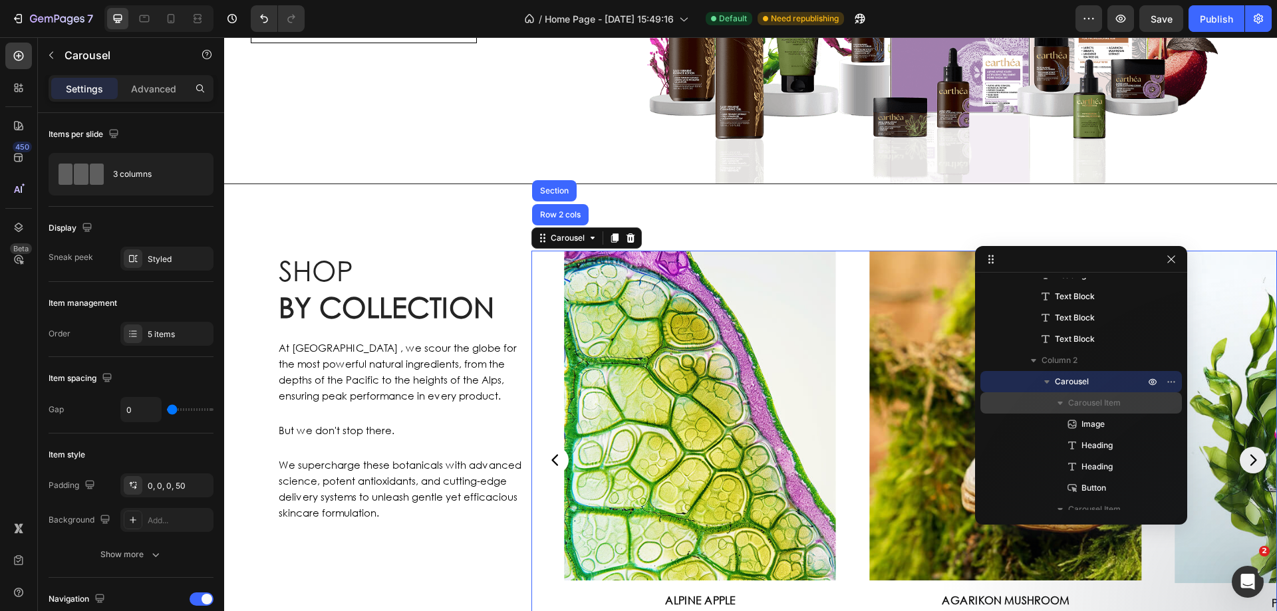
click at [1250, 454] on icon "Carousel Next Arrow" at bounding box center [1253, 459] width 7 height 11
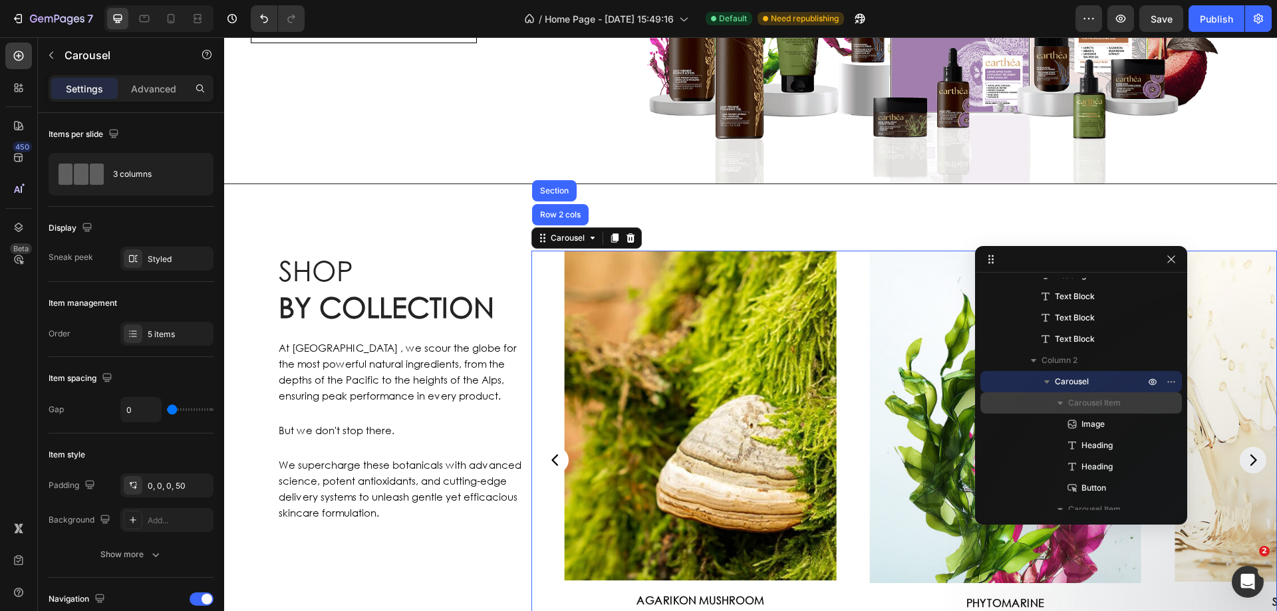
click at [1250, 454] on icon "Carousel Next Arrow" at bounding box center [1253, 459] width 7 height 11
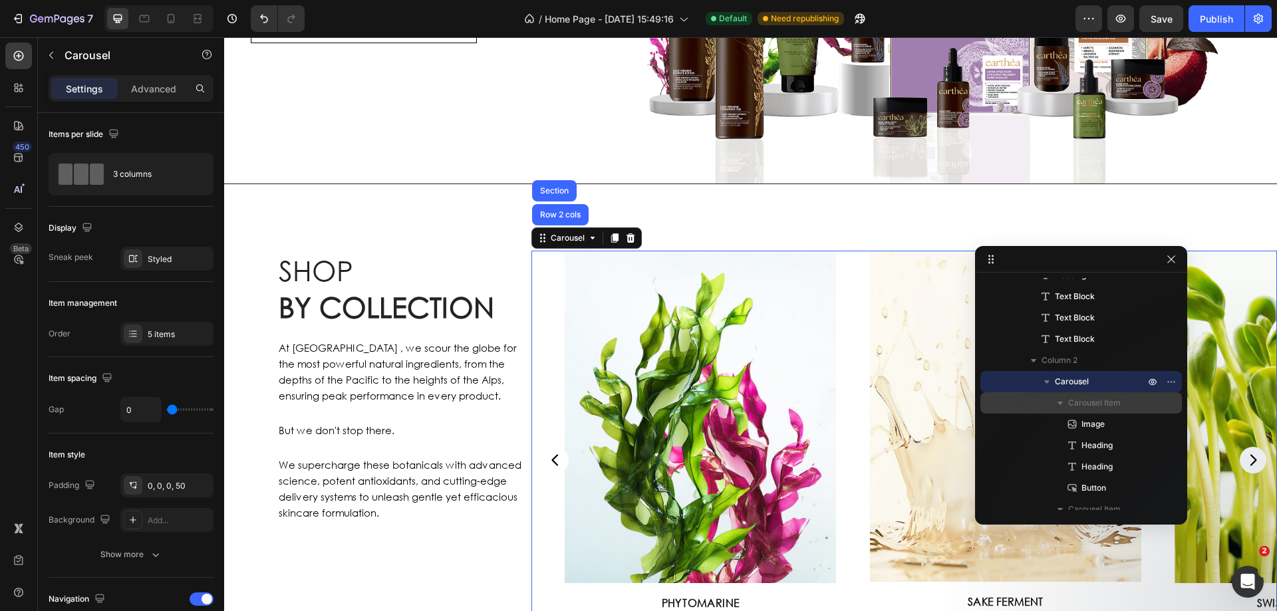
click at [1250, 454] on icon "Carousel Next Arrow" at bounding box center [1253, 459] width 7 height 11
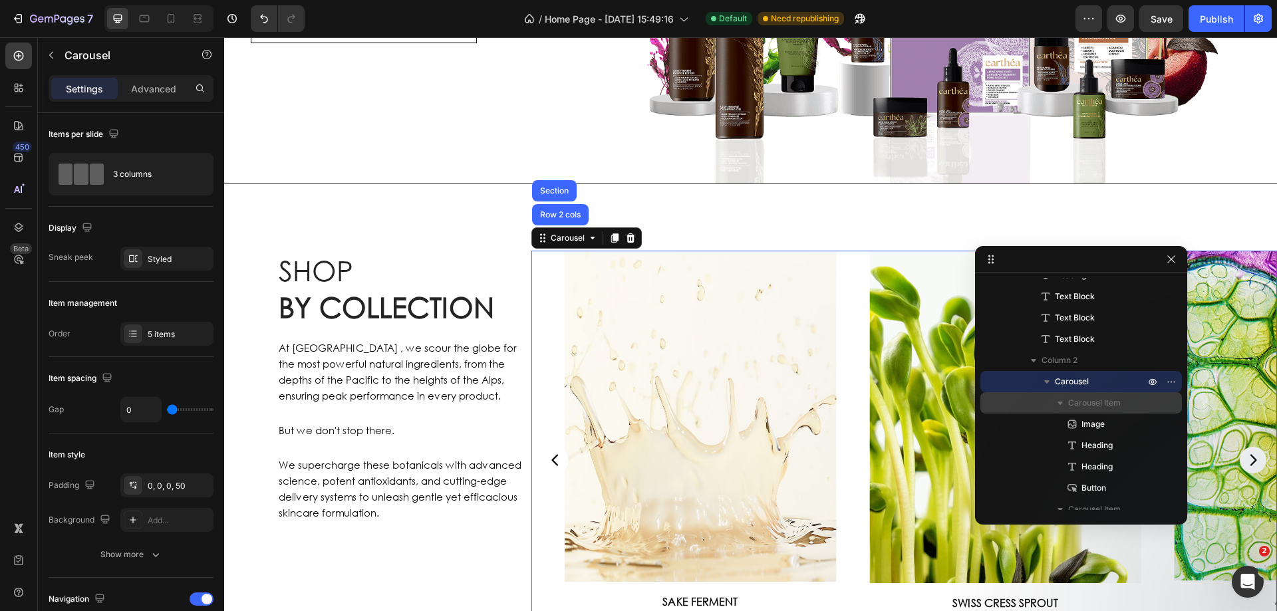
click at [1250, 454] on icon "Carousel Next Arrow" at bounding box center [1253, 459] width 7 height 11
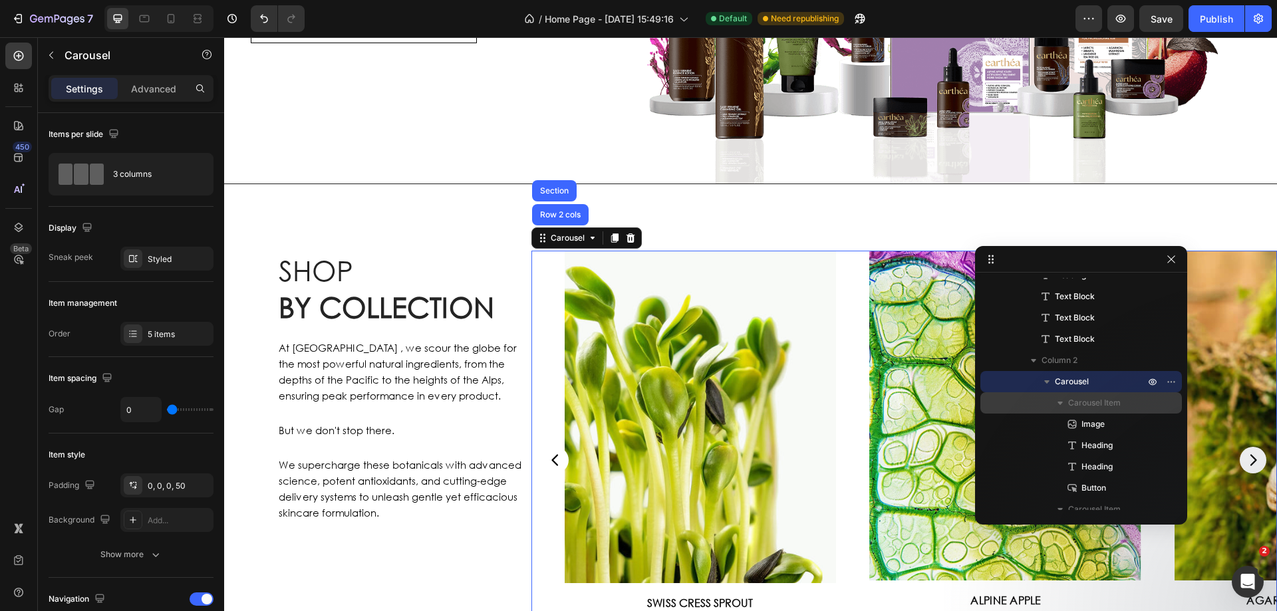
click at [1250, 454] on icon "Carousel Next Arrow" at bounding box center [1253, 459] width 7 height 11
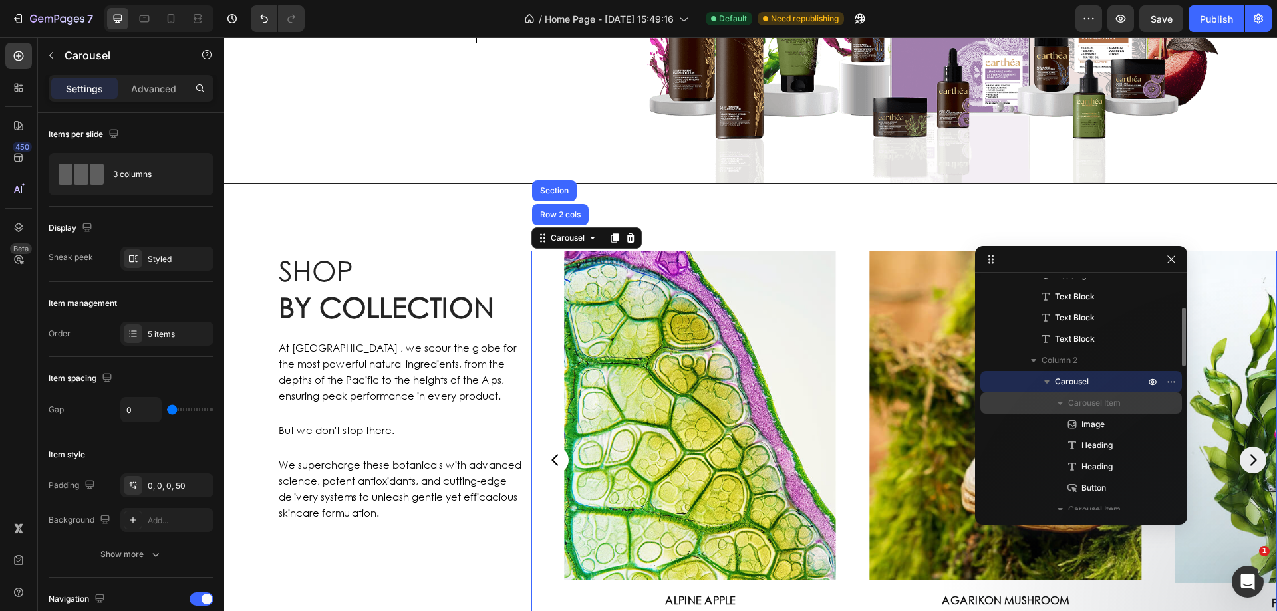
click at [1042, 388] on icon "button" at bounding box center [1046, 381] width 13 height 13
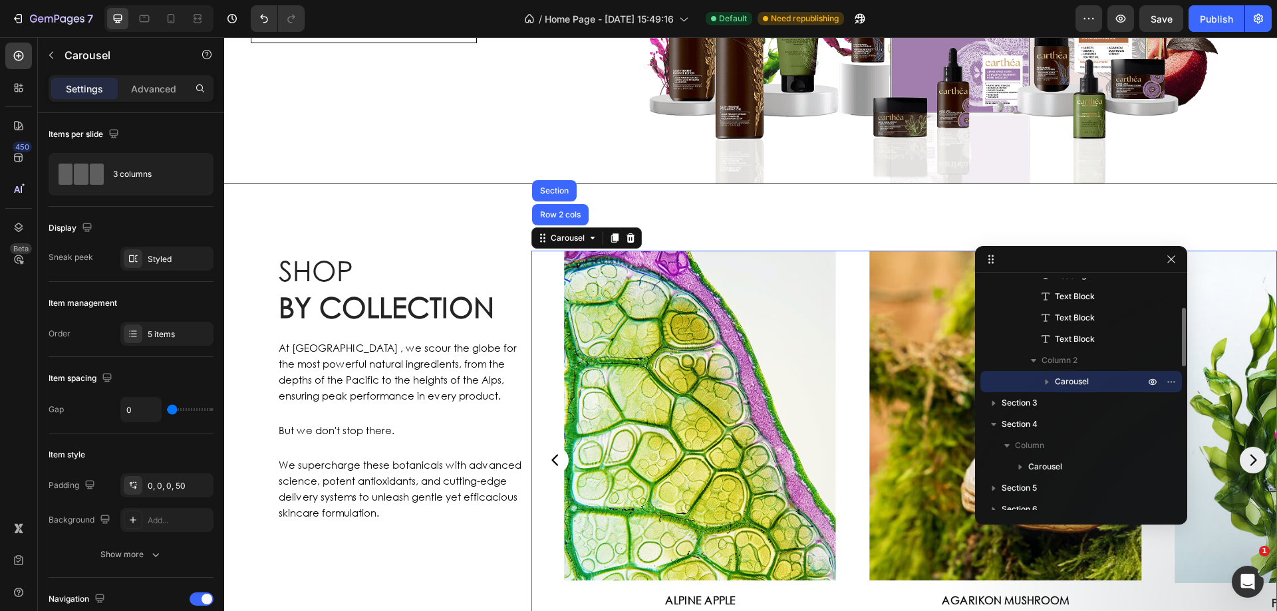
click at [1043, 384] on icon "button" at bounding box center [1046, 381] width 13 height 13
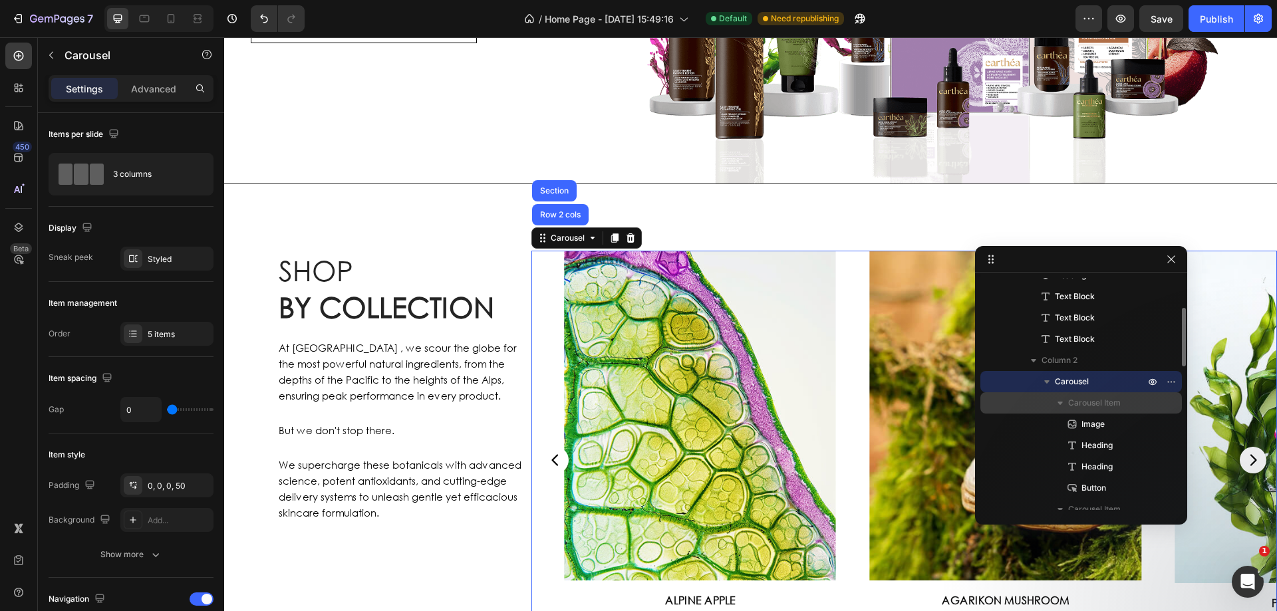
click at [1057, 404] on icon "button" at bounding box center [1059, 402] width 13 height 13
click at [1064, 428] on icon "button" at bounding box center [1059, 424] width 13 height 13
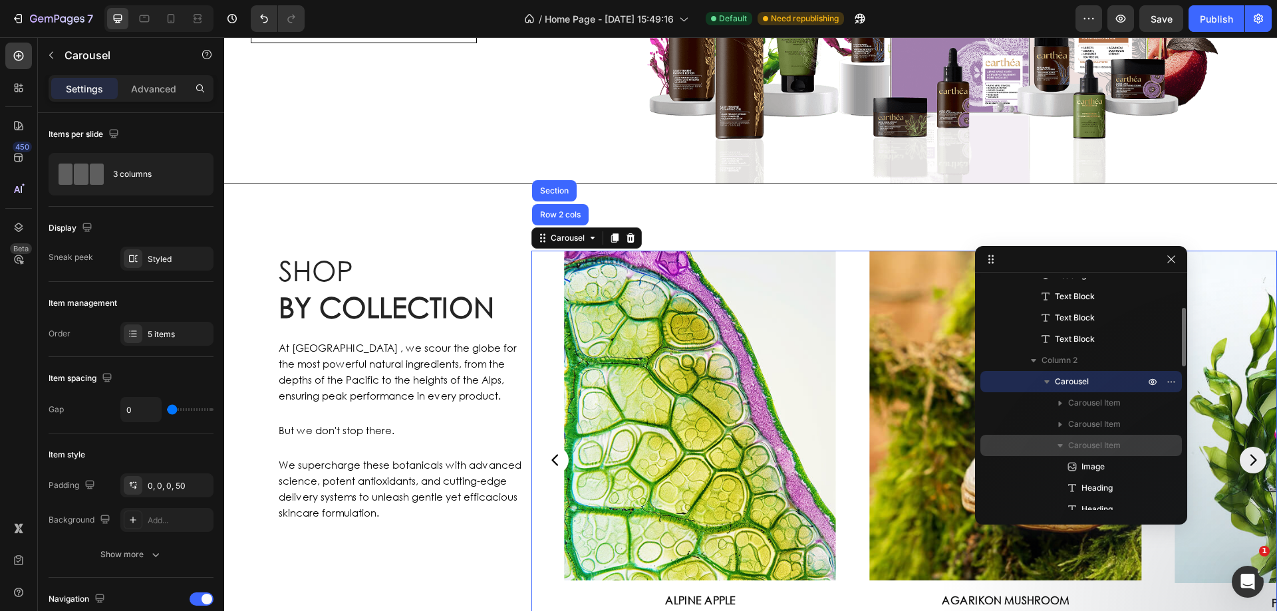
click at [1061, 443] on icon "button" at bounding box center [1059, 445] width 13 height 13
click at [1061, 469] on icon "button" at bounding box center [1059, 466] width 13 height 13
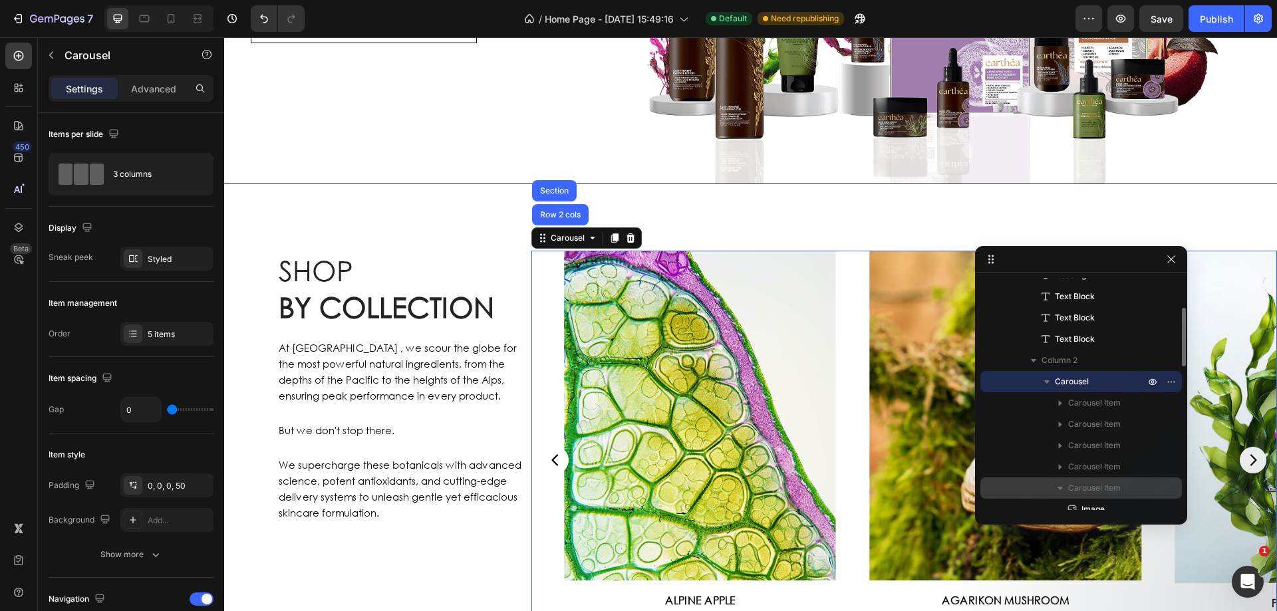
click at [1061, 492] on icon "button" at bounding box center [1059, 487] width 13 height 13
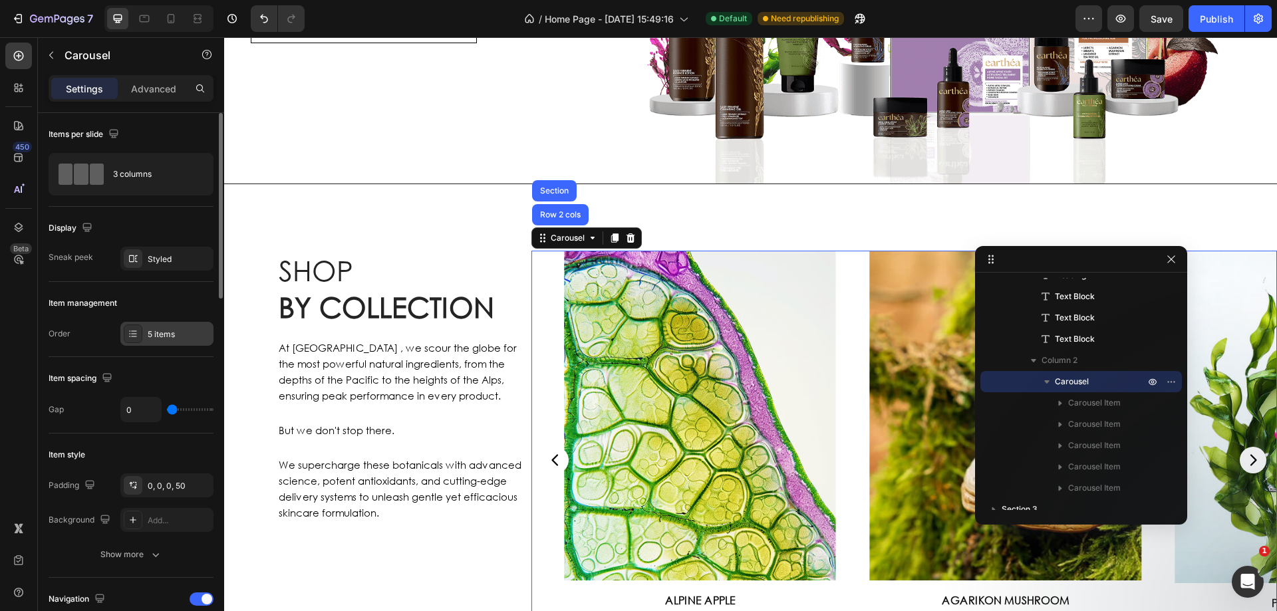
click at [152, 336] on div "5 items" at bounding box center [179, 334] width 62 height 12
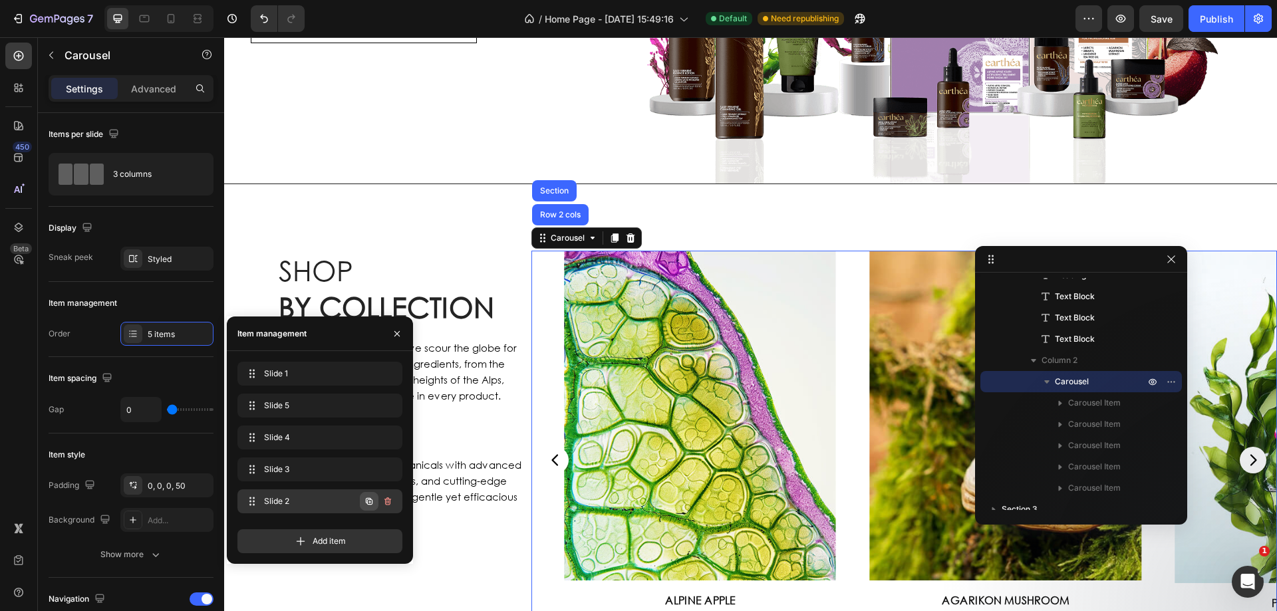
click at [366, 500] on icon "button" at bounding box center [369, 501] width 7 height 7
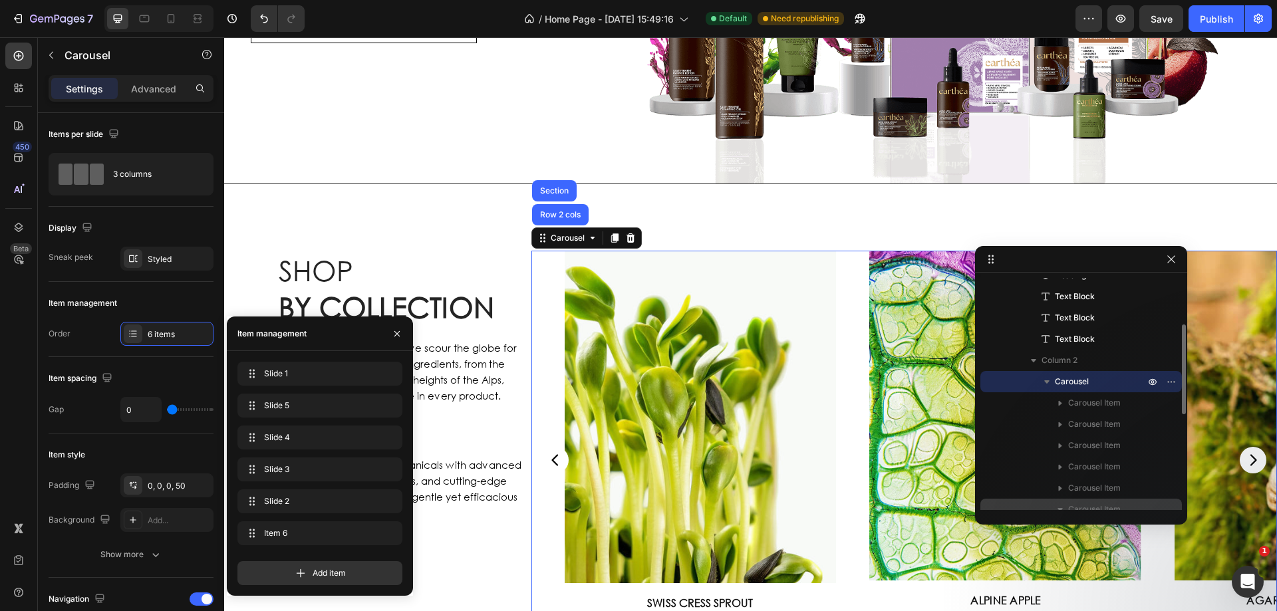
scroll to position [186, 0]
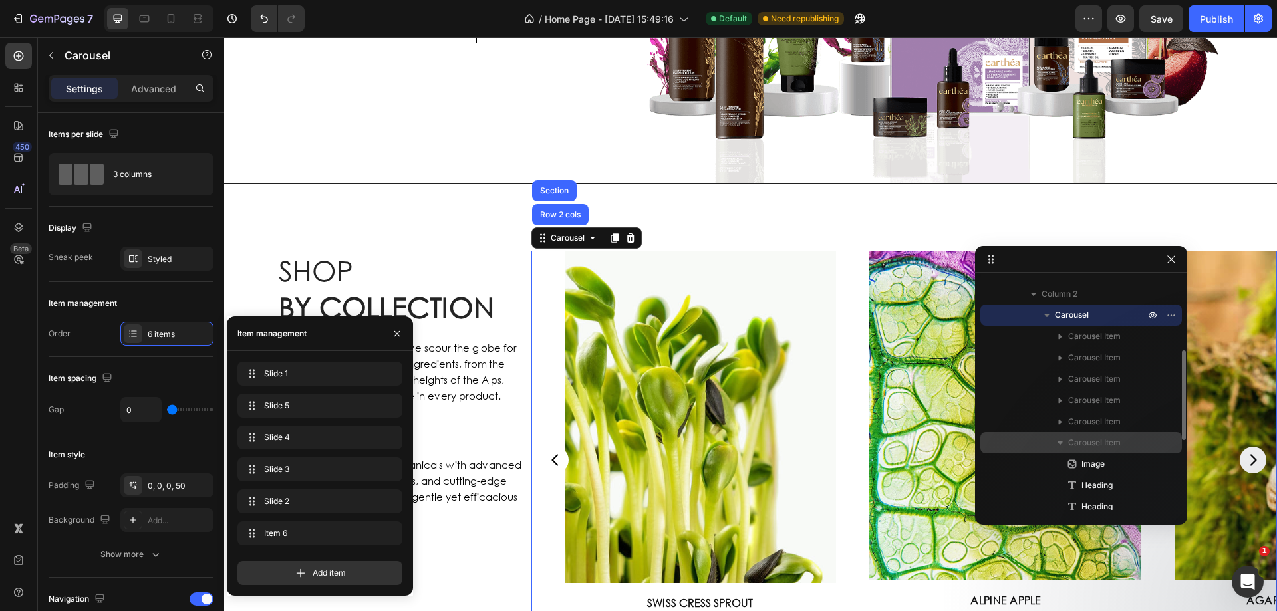
click at [1058, 447] on icon "button" at bounding box center [1059, 442] width 13 height 13
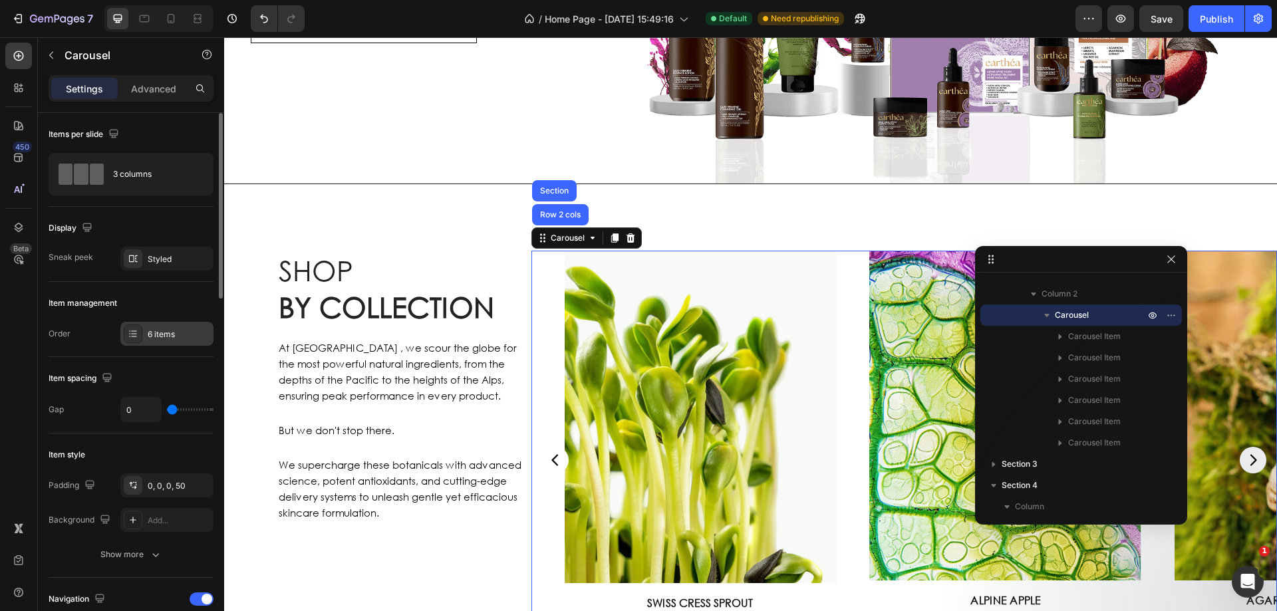
click at [191, 332] on div "6 items" at bounding box center [179, 334] width 62 height 12
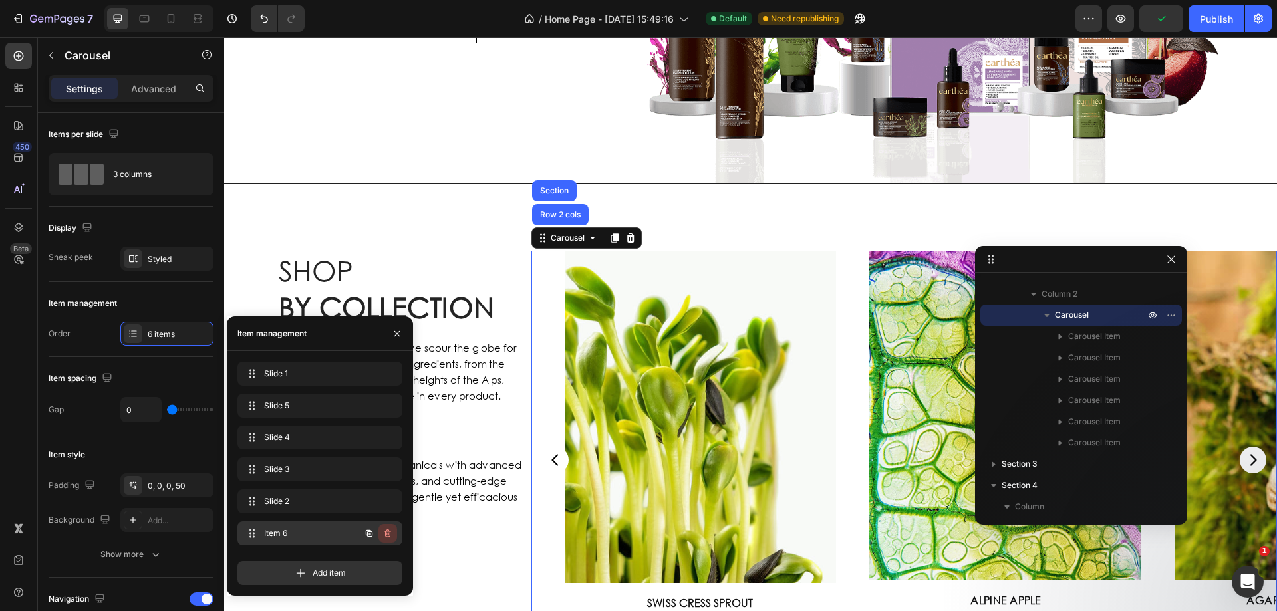
click at [389, 531] on icon "button" at bounding box center [387, 533] width 7 height 8
click at [378, 531] on div "Delete" at bounding box center [378, 533] width 25 height 12
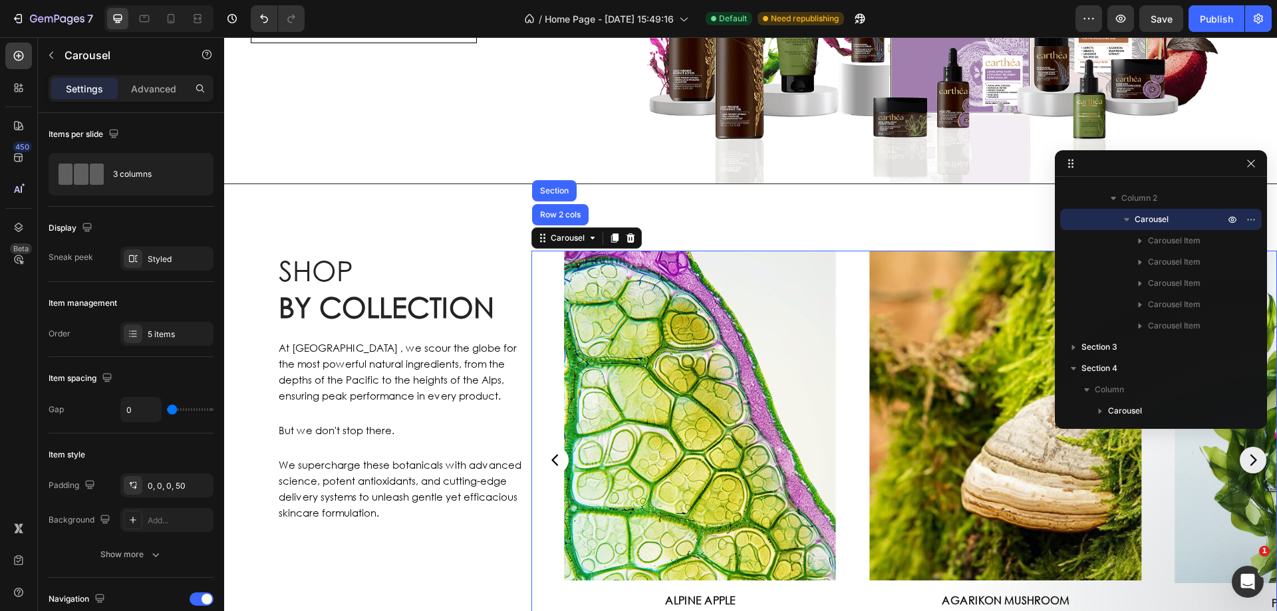
drag, startPoint x: 1113, startPoint y: 262, endPoint x: 1195, endPoint y: 166, distance: 126.9
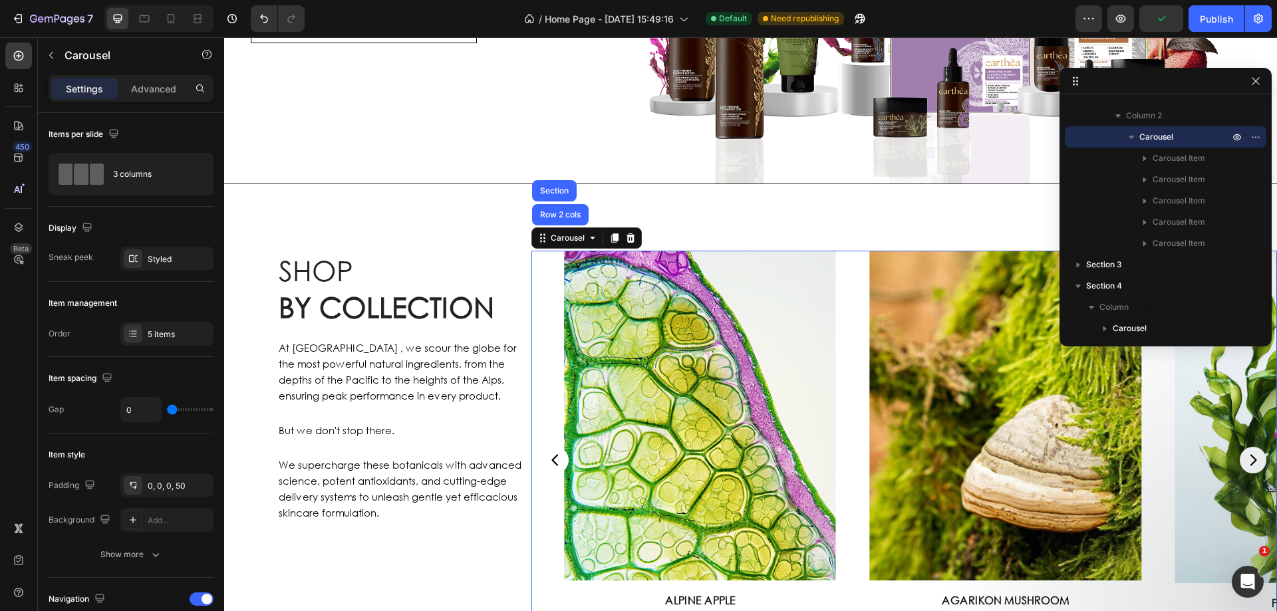
drag, startPoint x: 1171, startPoint y: 164, endPoint x: 1176, endPoint y: 81, distance: 83.3
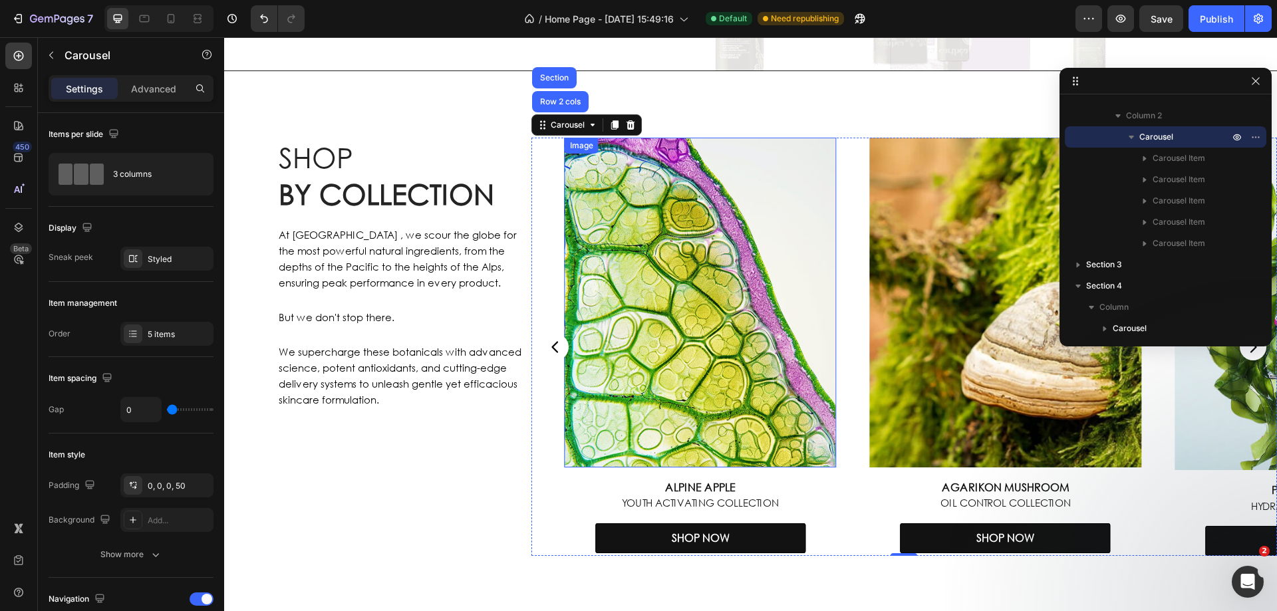
scroll to position [439, 0]
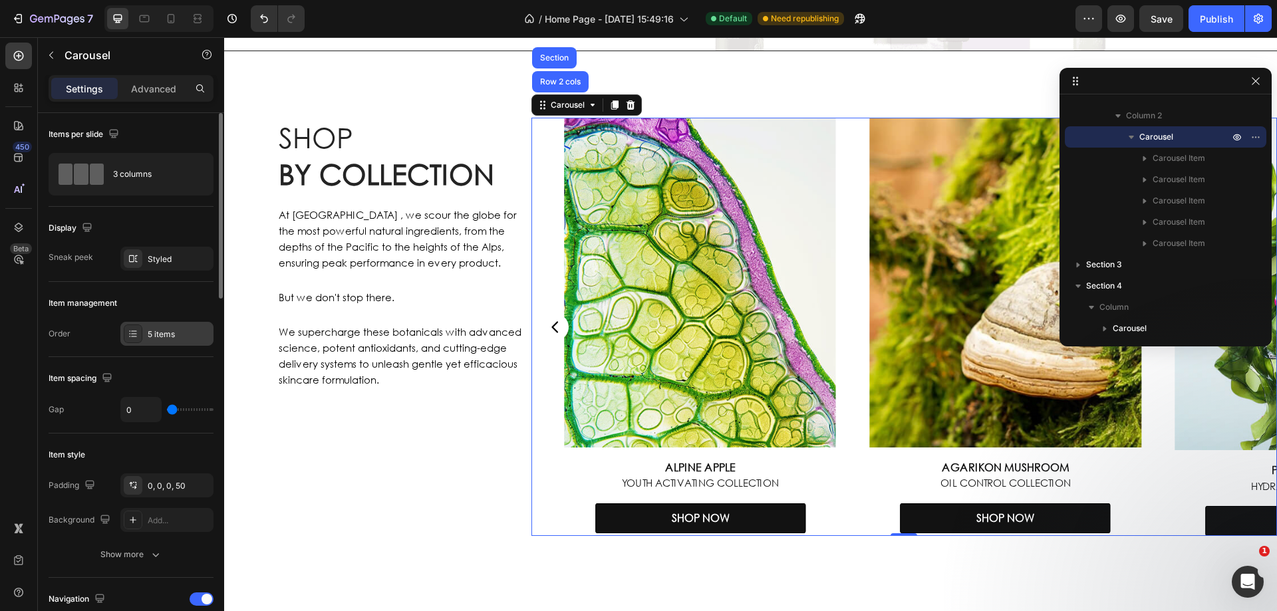
click at [182, 330] on div "5 items" at bounding box center [179, 334] width 62 height 12
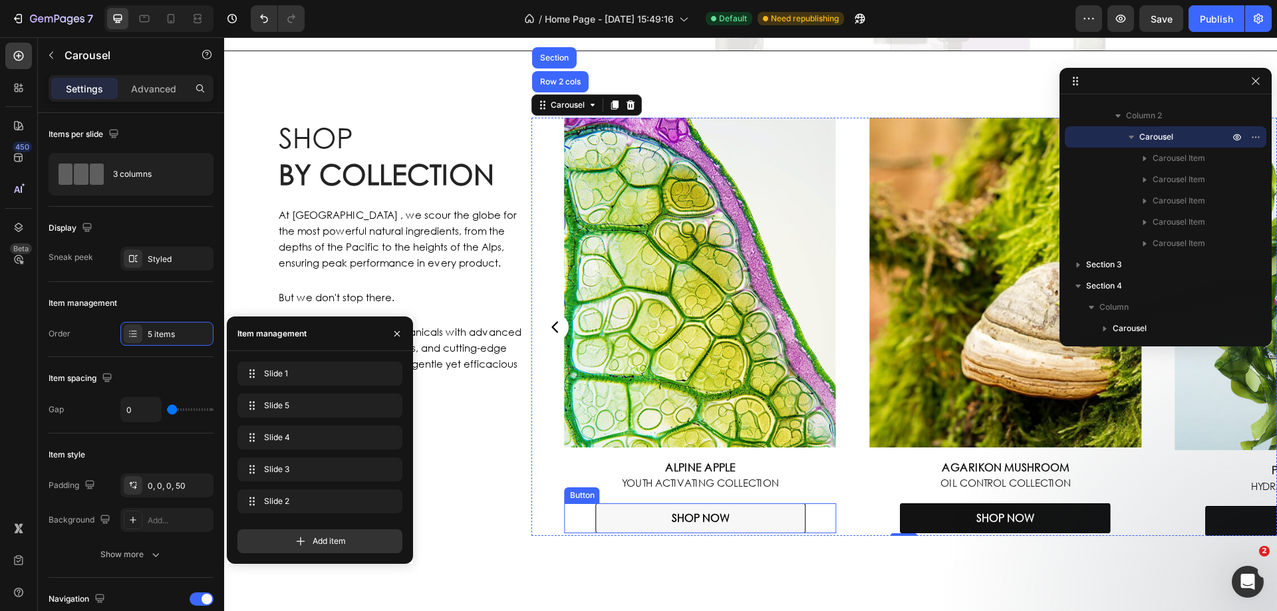
click at [781, 507] on link "SHOP NOW" at bounding box center [700, 518] width 210 height 30
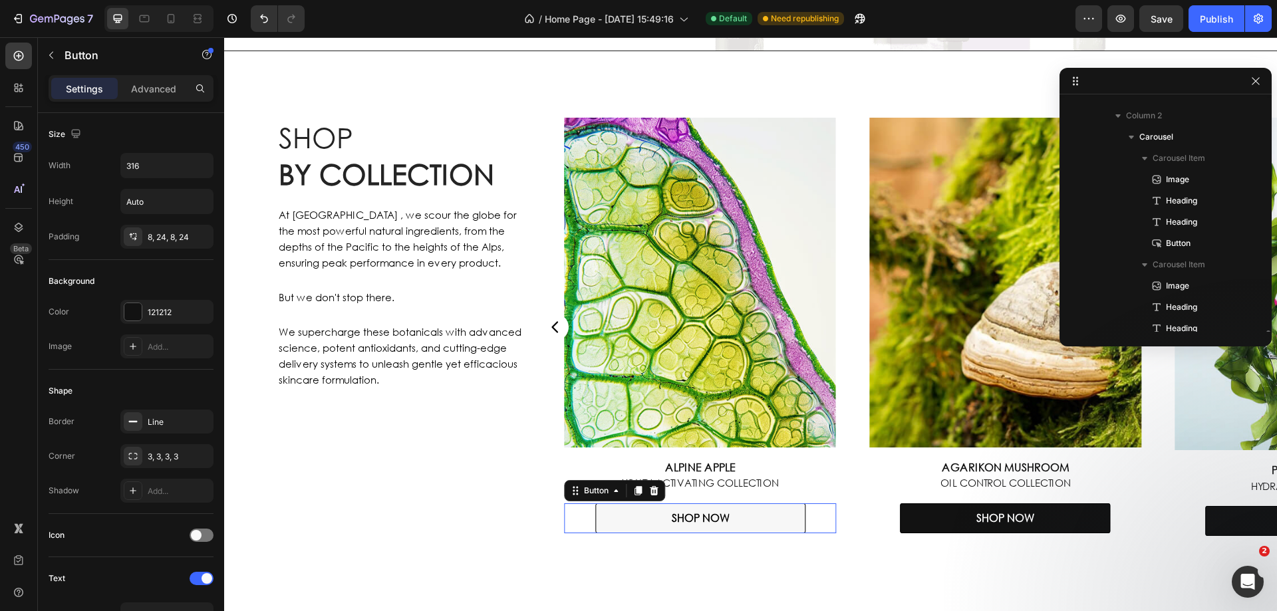
scroll to position [332, 0]
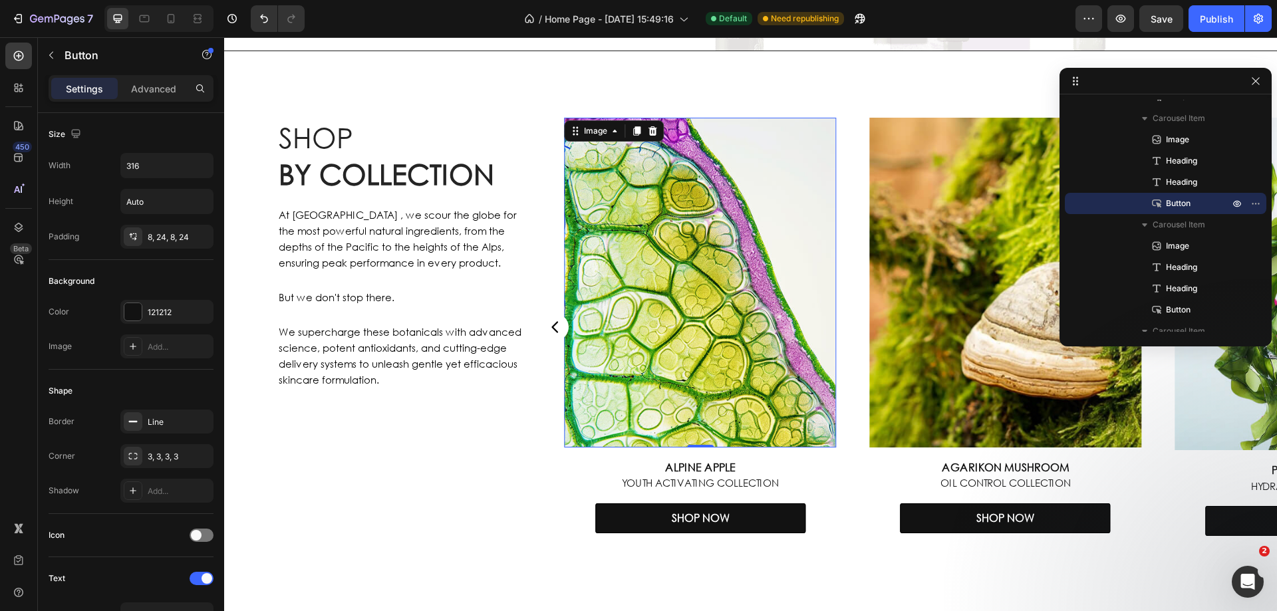
click at [759, 325] on img at bounding box center [700, 282] width 272 height 329
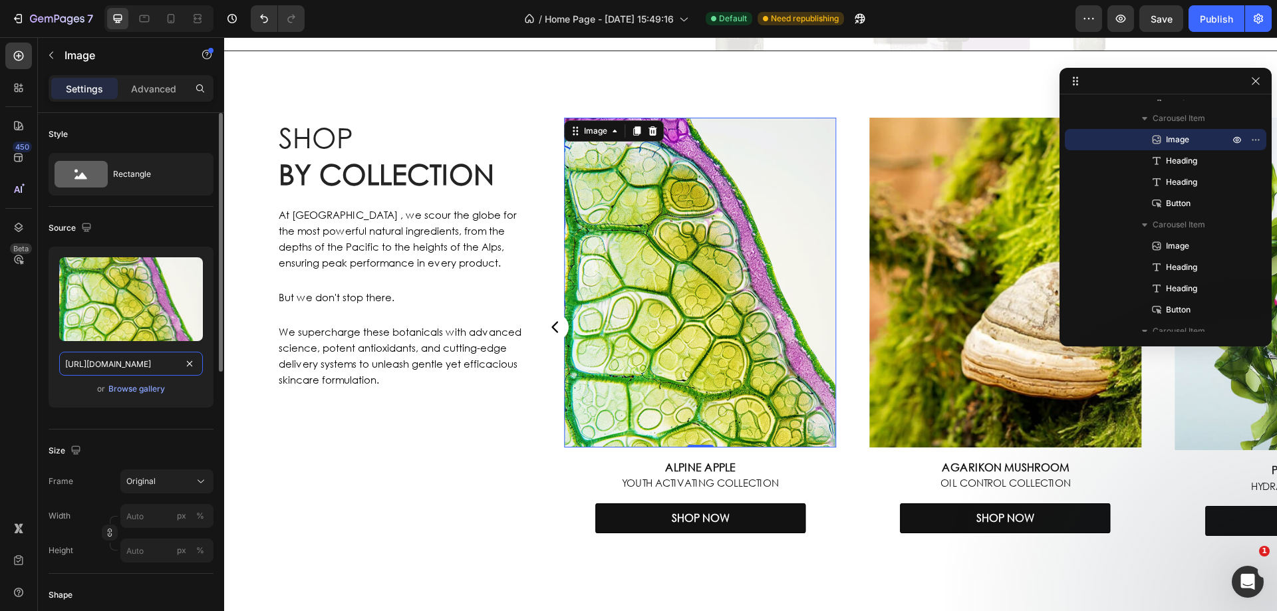
click at [125, 358] on input "https://cdn.shopify.com/s/files/1/0793/4482/8450/files/gempages_560600445802775…" at bounding box center [131, 364] width 144 height 24
click at [789, 366] on img at bounding box center [700, 282] width 272 height 329
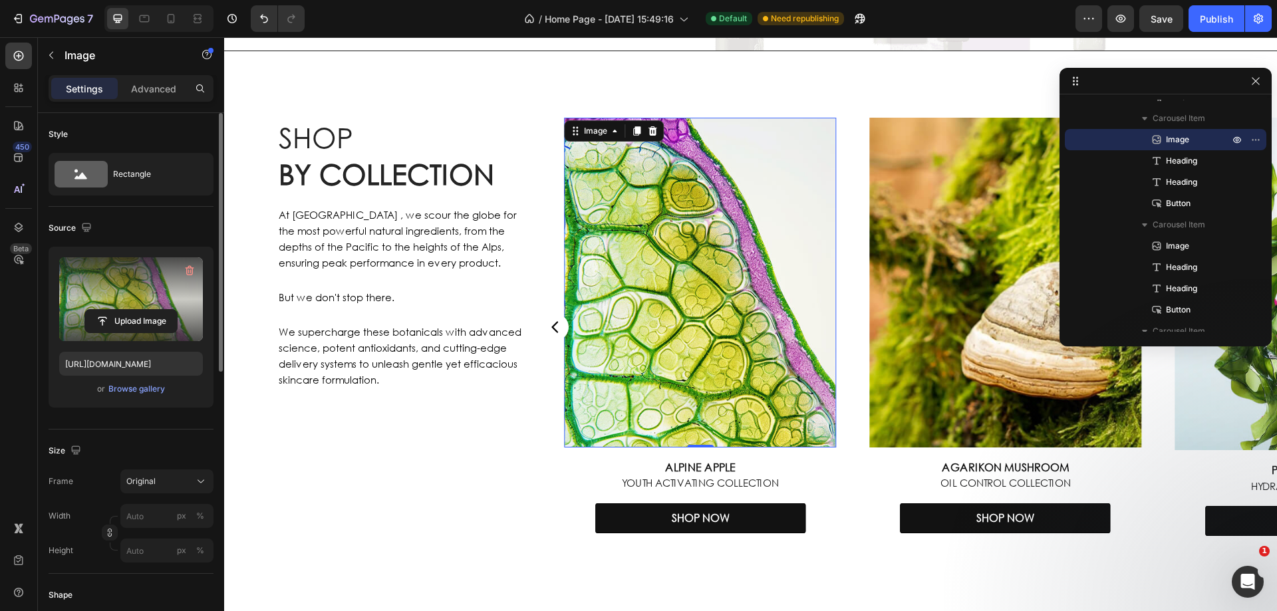
click at [137, 279] on label at bounding box center [131, 299] width 144 height 84
click at [137, 310] on input "file" at bounding box center [131, 321] width 92 height 23
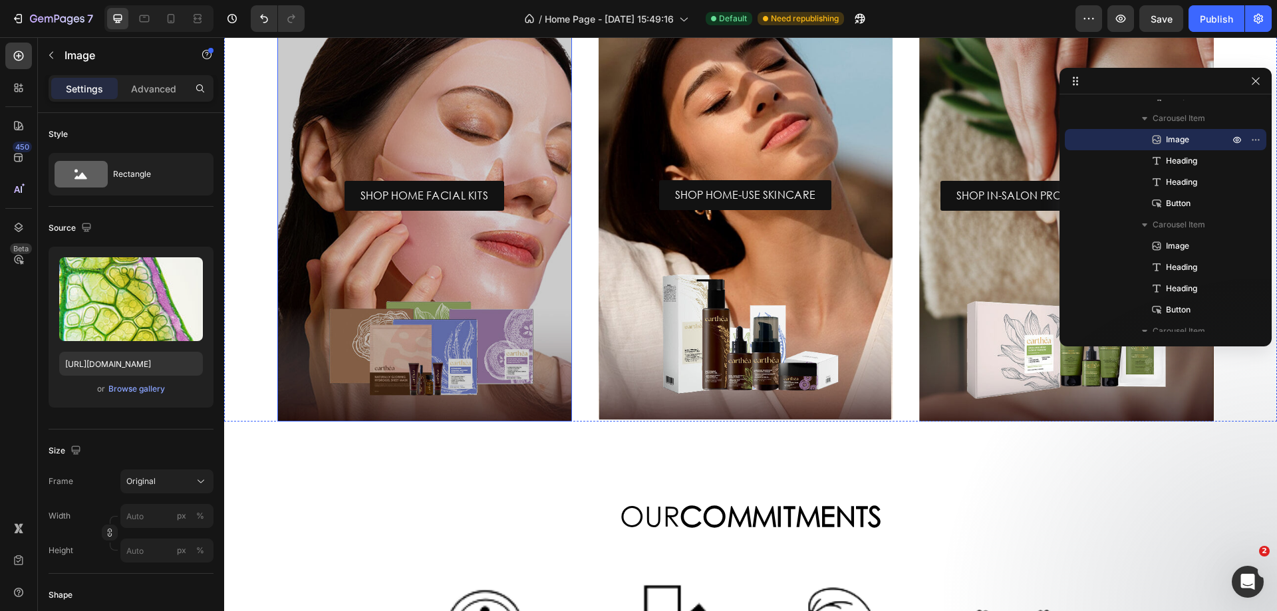
scroll to position [1038, 0]
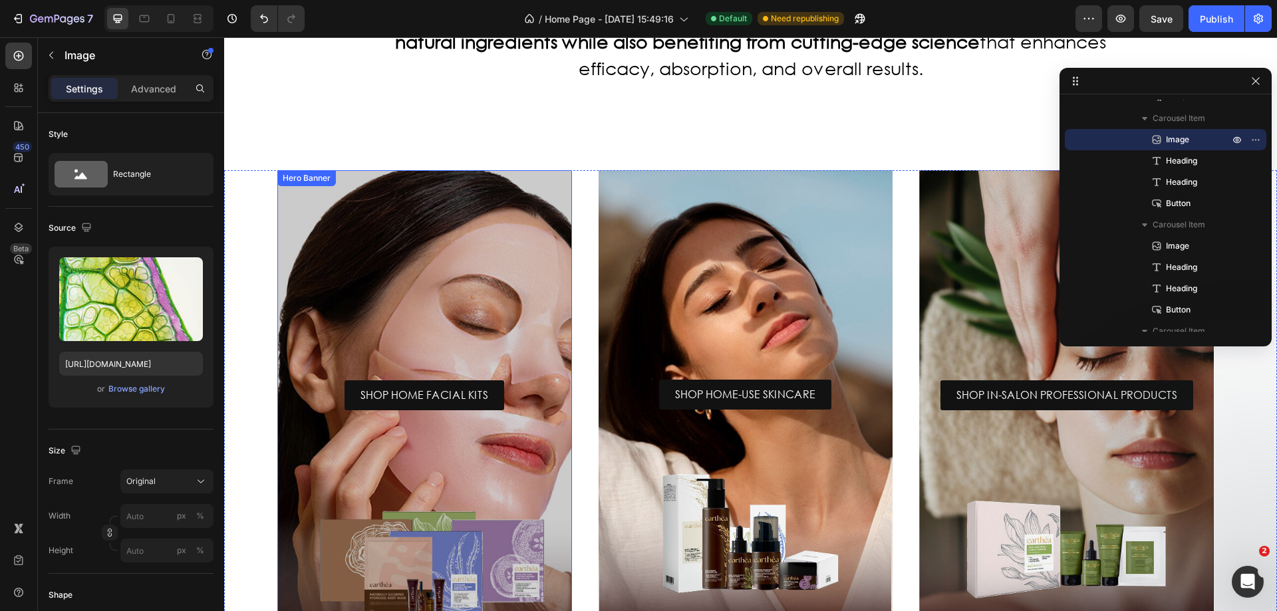
click at [555, 269] on div "Overlay" at bounding box center [424, 395] width 295 height 451
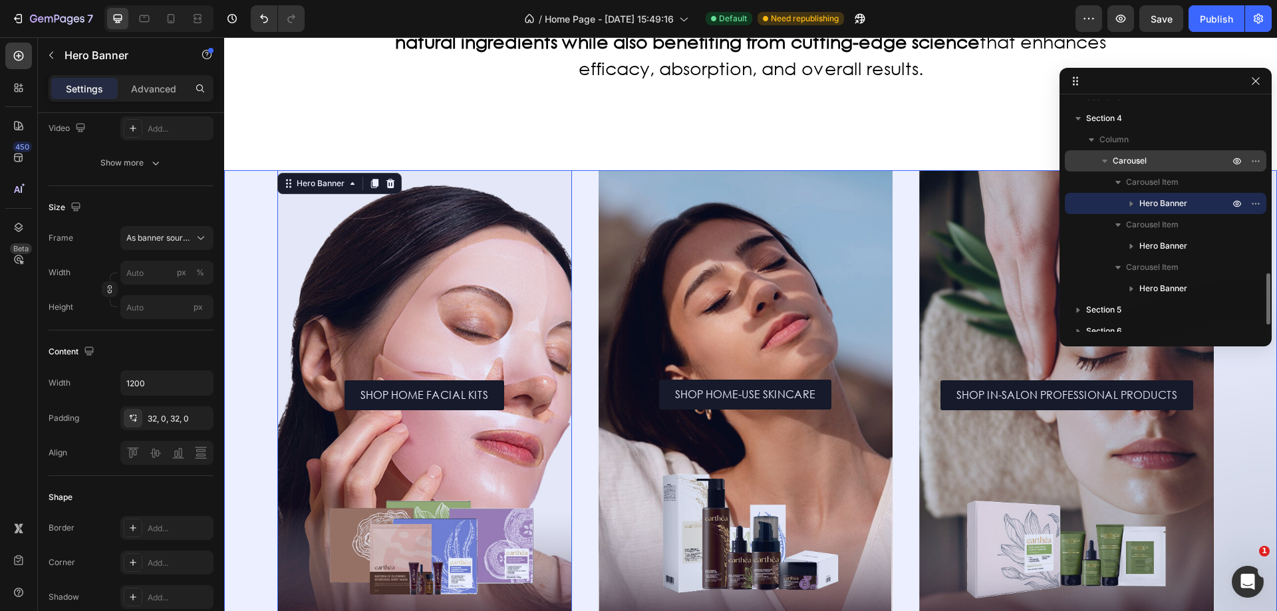
click at [1178, 164] on p "Carousel" at bounding box center [1171, 160] width 119 height 13
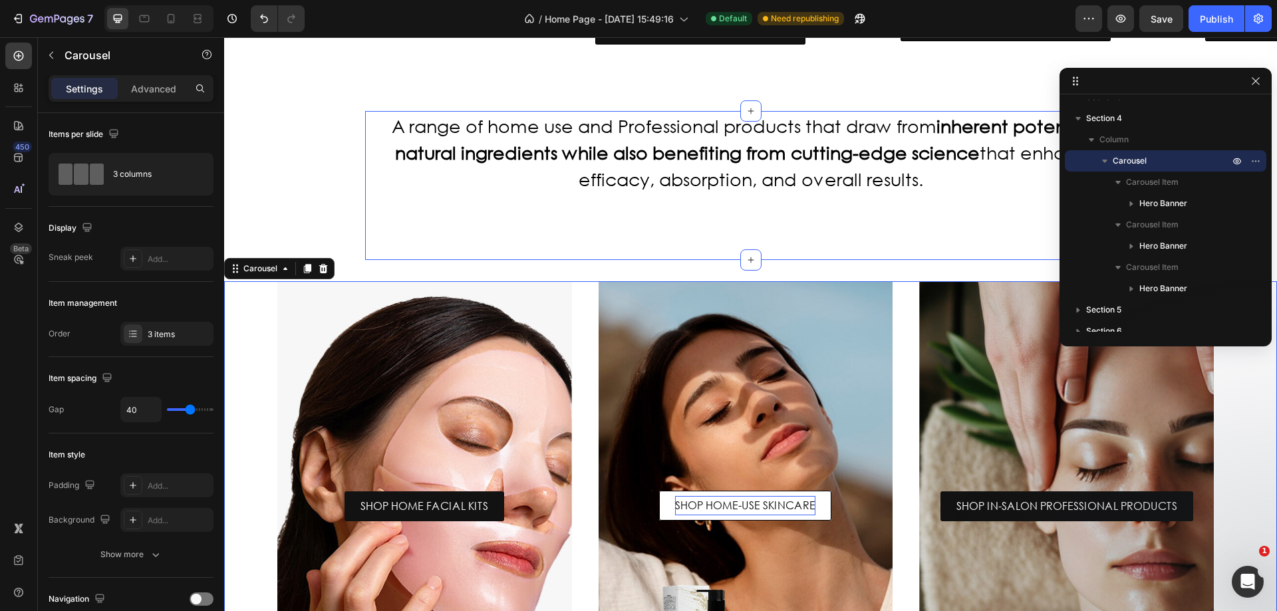
scroll to position [1104, 0]
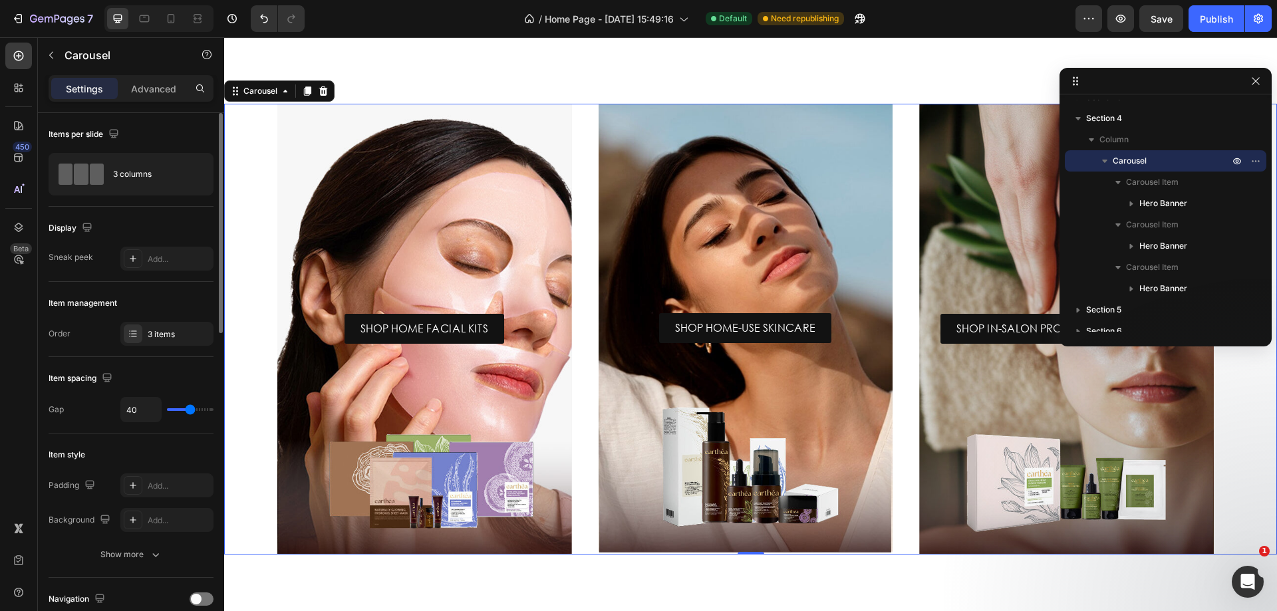
click at [130, 338] on icon at bounding box center [133, 333] width 11 height 11
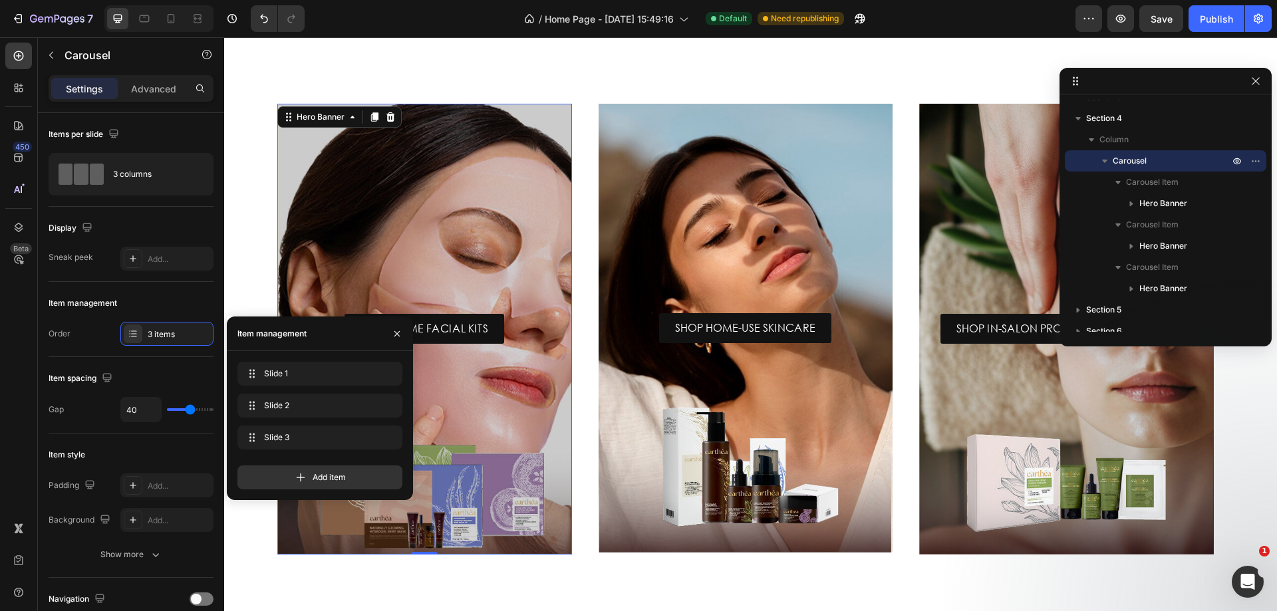
click at [434, 153] on div "Overlay" at bounding box center [424, 329] width 295 height 451
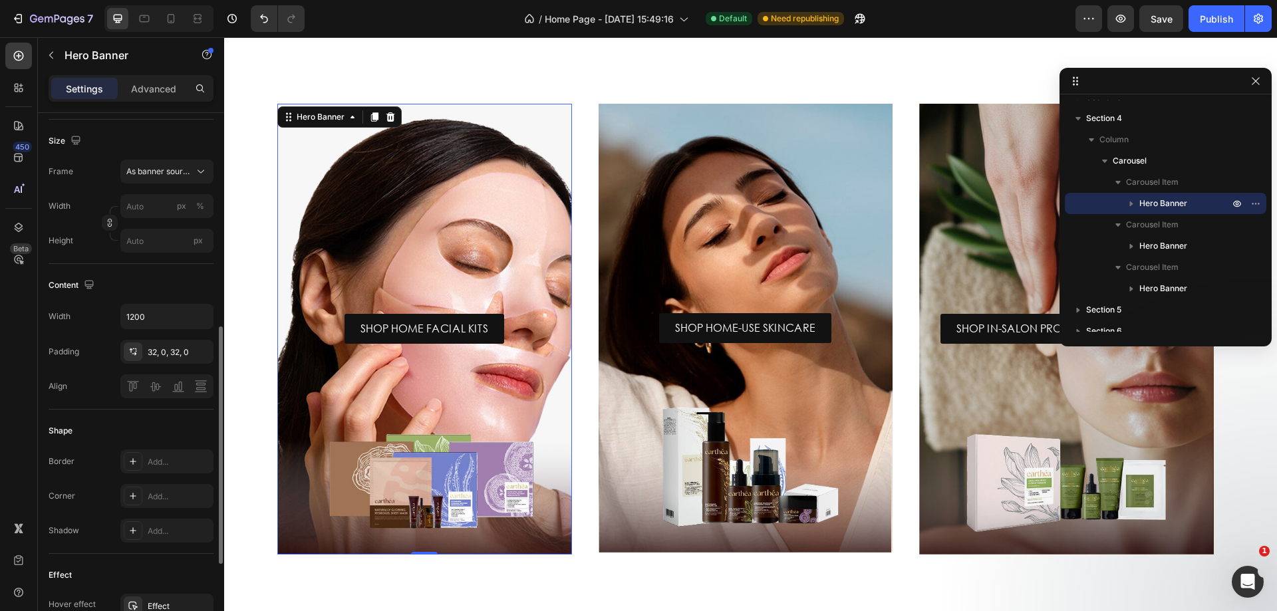
scroll to position [399, 0]
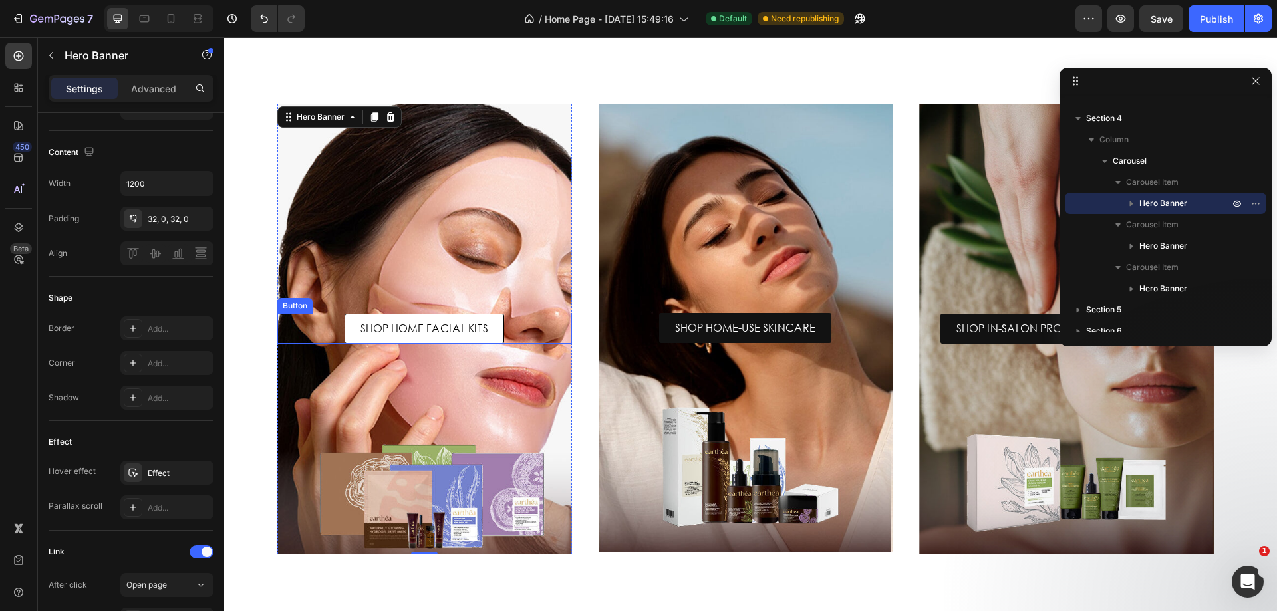
click at [493, 327] on link "SHOP HOME FACIAL KITS" at bounding box center [424, 329] width 160 height 30
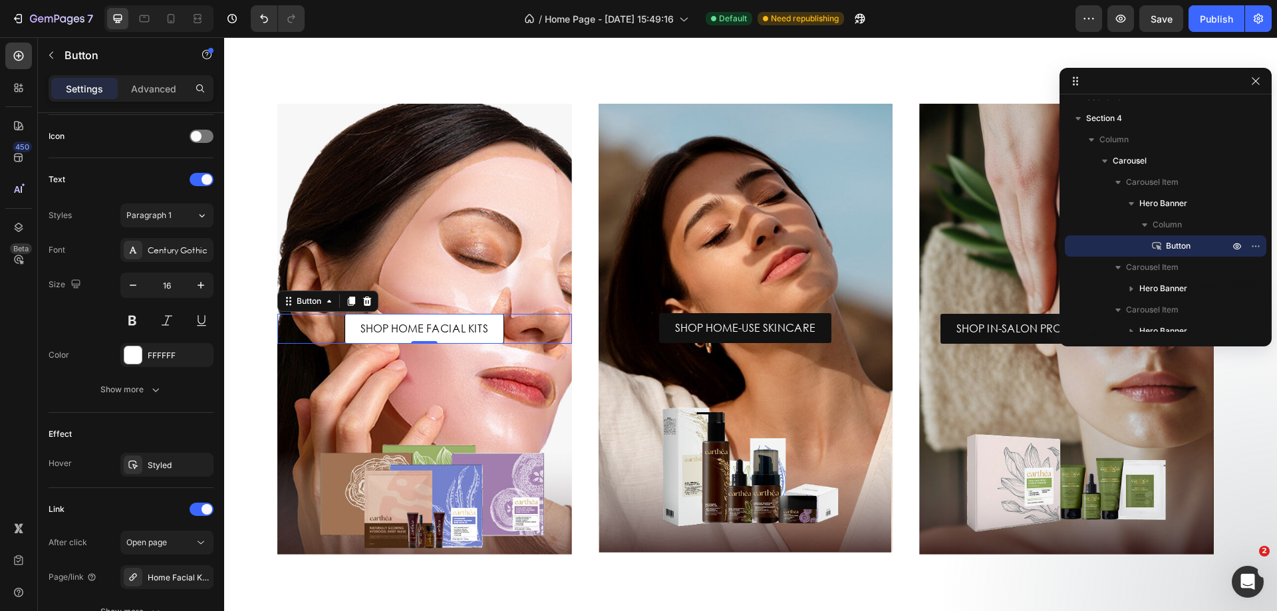
scroll to position [0, 0]
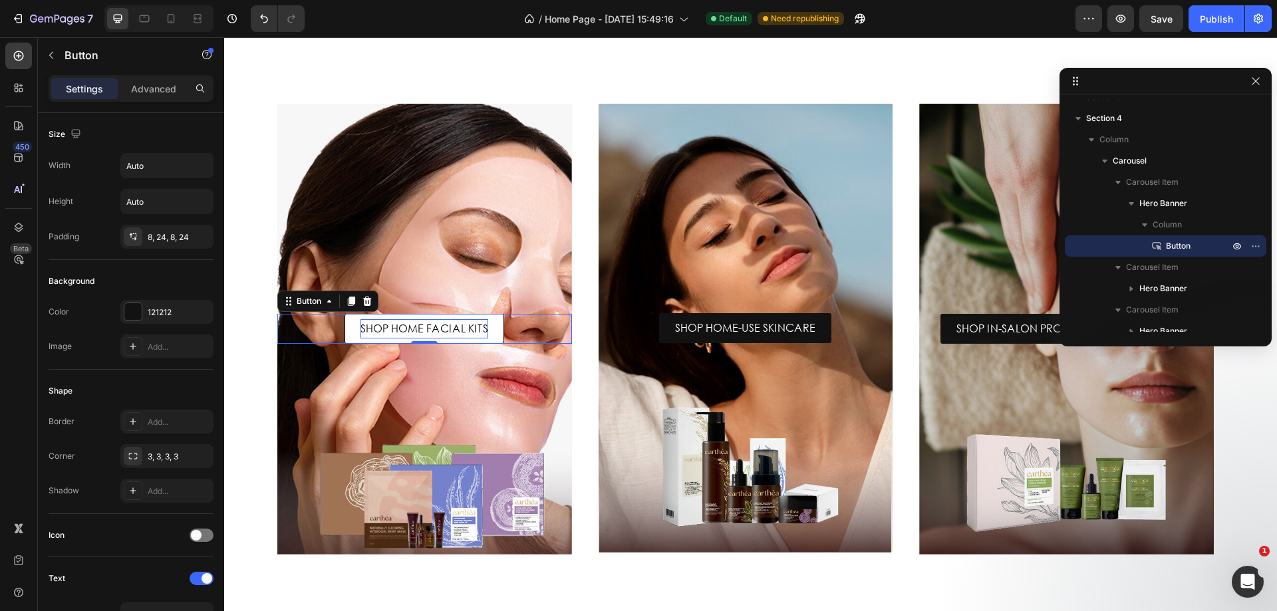
click at [435, 329] on p "SHOP HOME FACIAL KITS" at bounding box center [424, 328] width 128 height 19
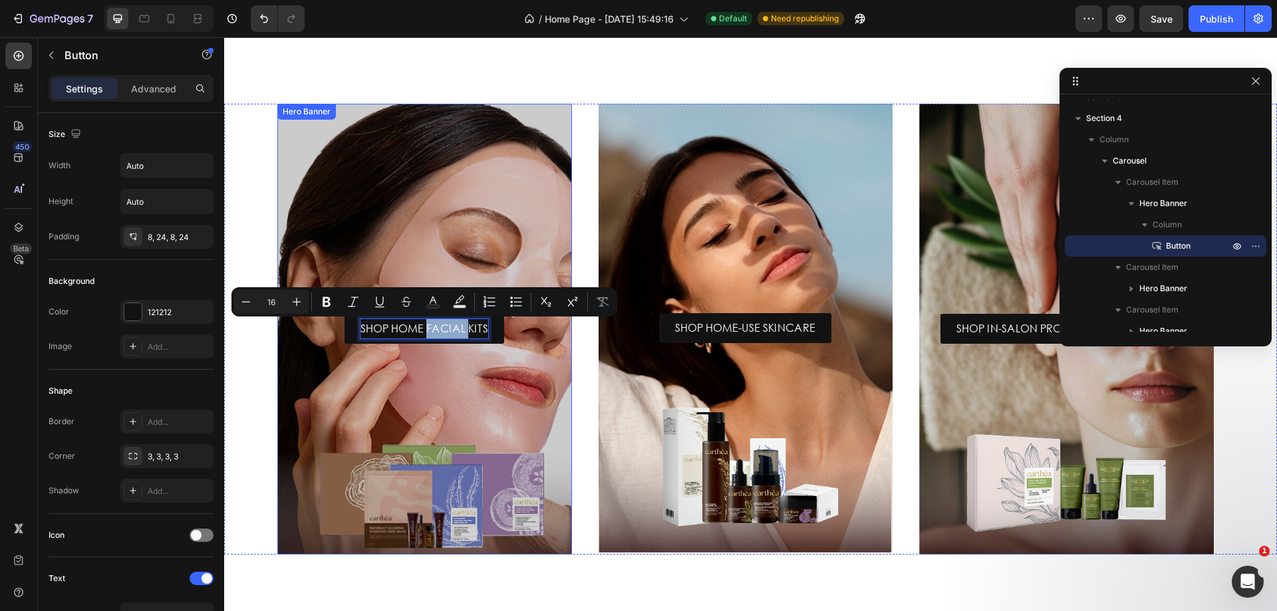
click at [545, 166] on div "Overlay" at bounding box center [424, 329] width 295 height 451
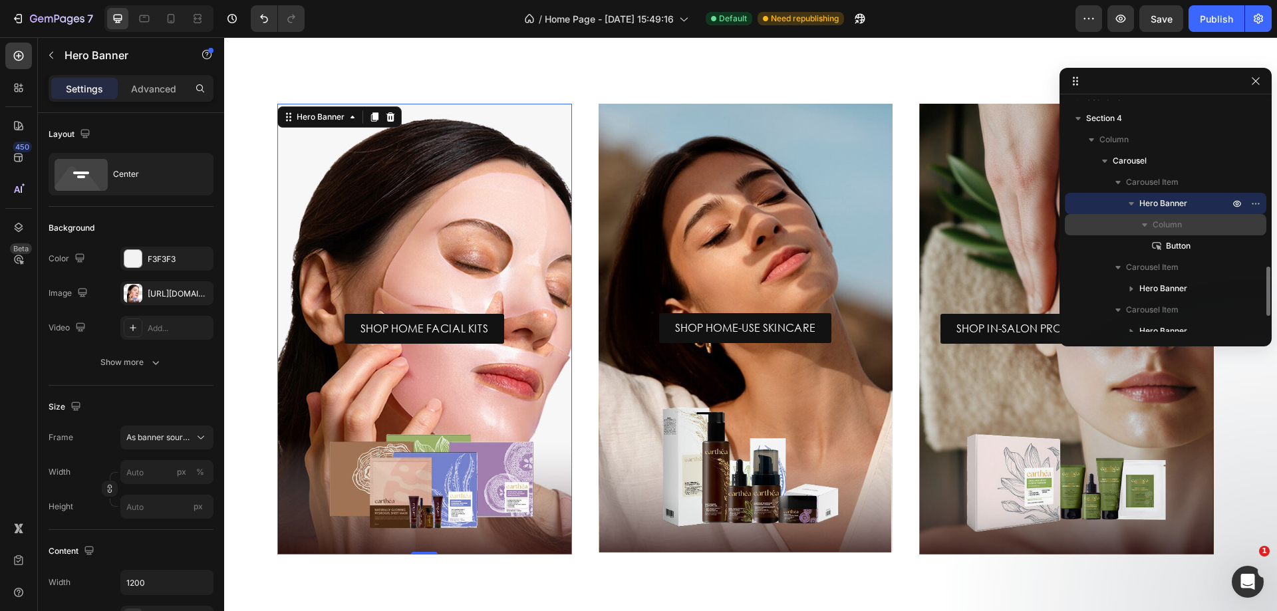
click at [1140, 219] on icon "button" at bounding box center [1144, 224] width 13 height 13
click at [1183, 203] on span "Hero Banner" at bounding box center [1163, 203] width 48 height 13
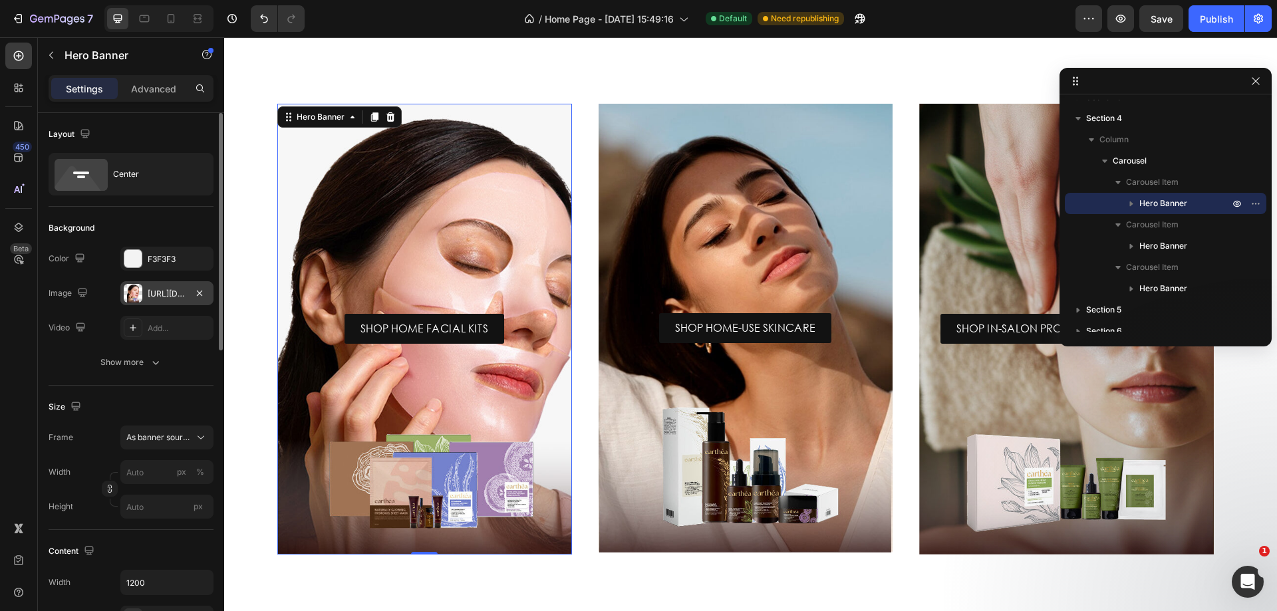
click at [132, 297] on div at bounding box center [133, 293] width 19 height 19
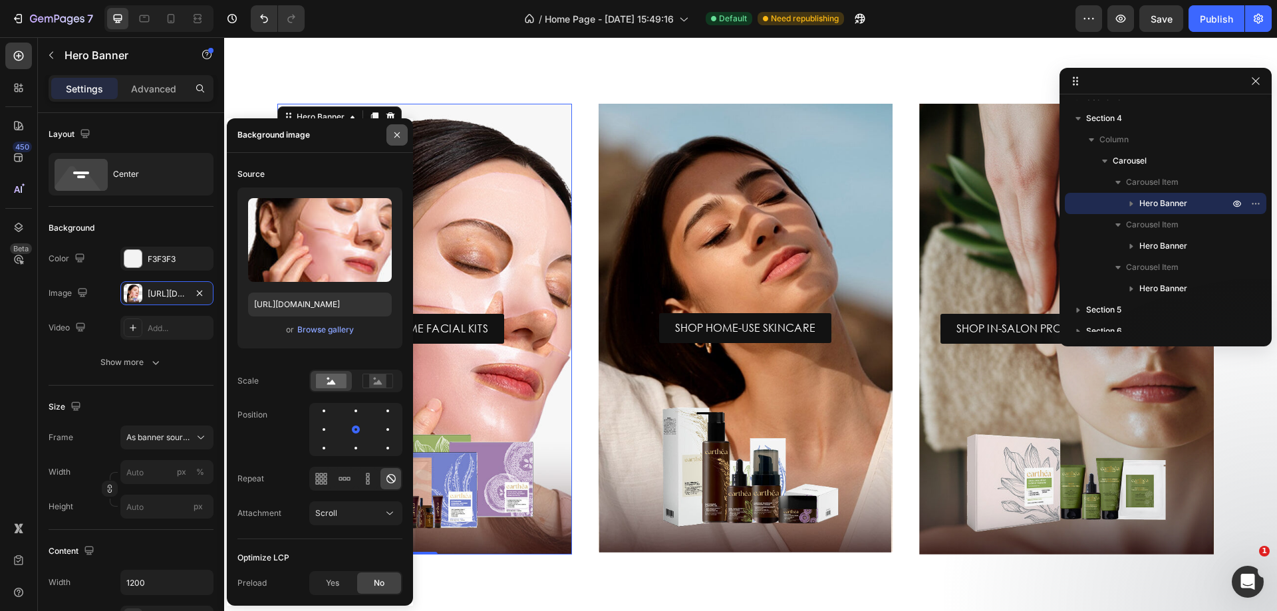
click at [396, 134] on icon "button" at bounding box center [396, 134] width 5 height 5
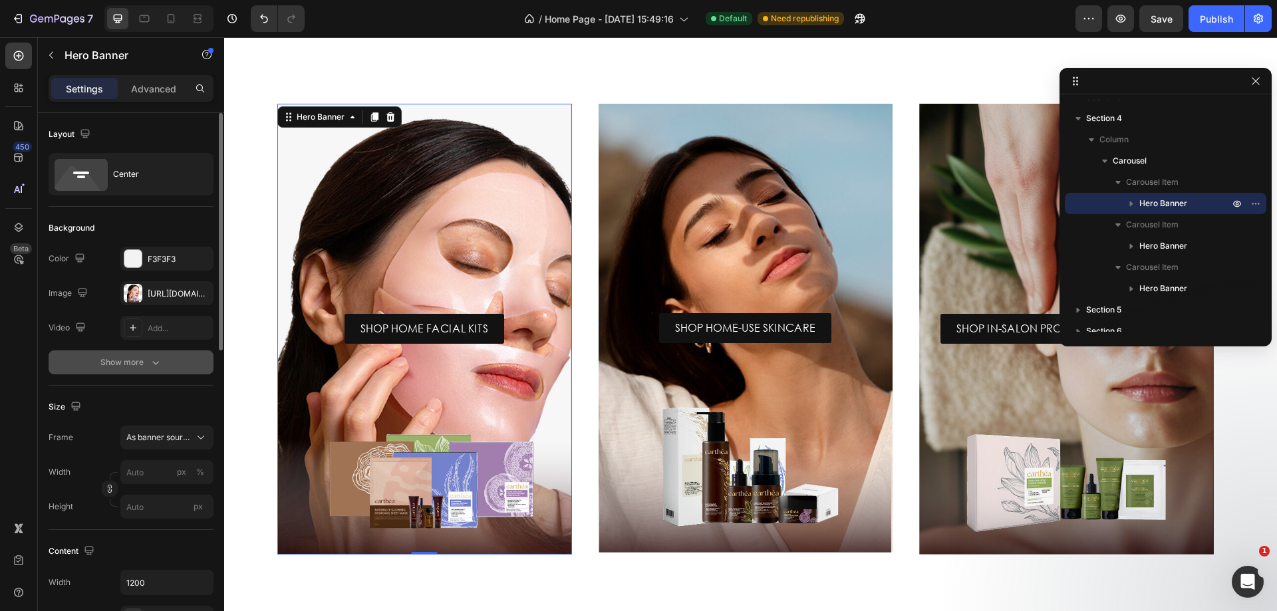
click at [137, 358] on div "Show more" at bounding box center [131, 362] width 62 height 13
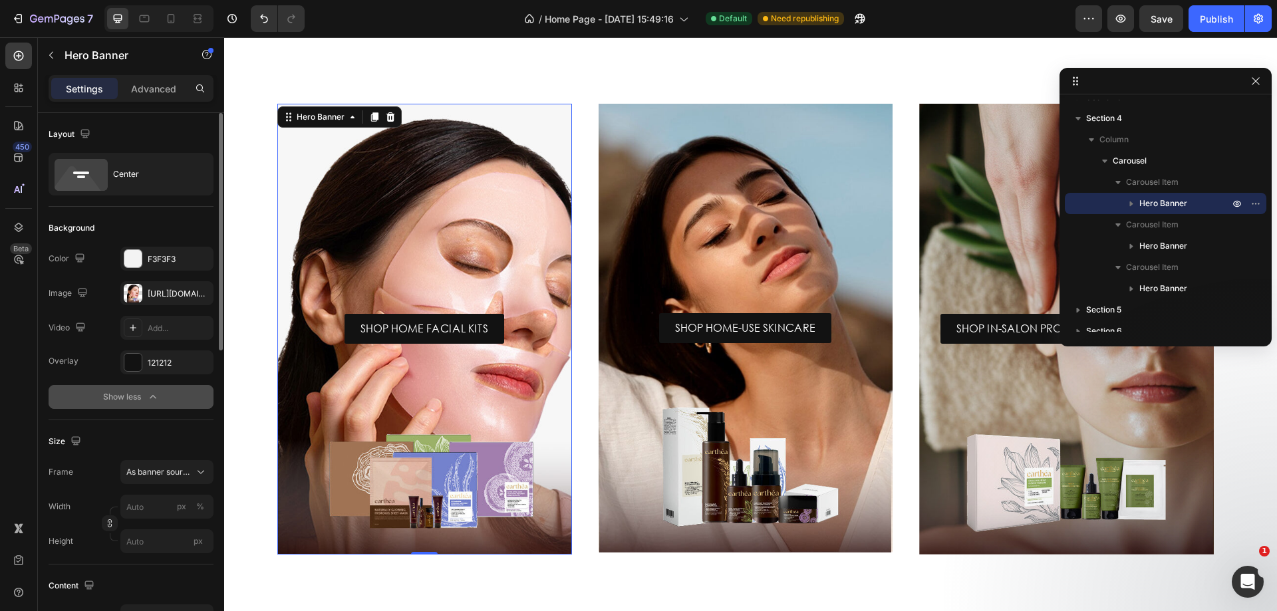
click at [142, 392] on div "Show less" at bounding box center [131, 396] width 57 height 13
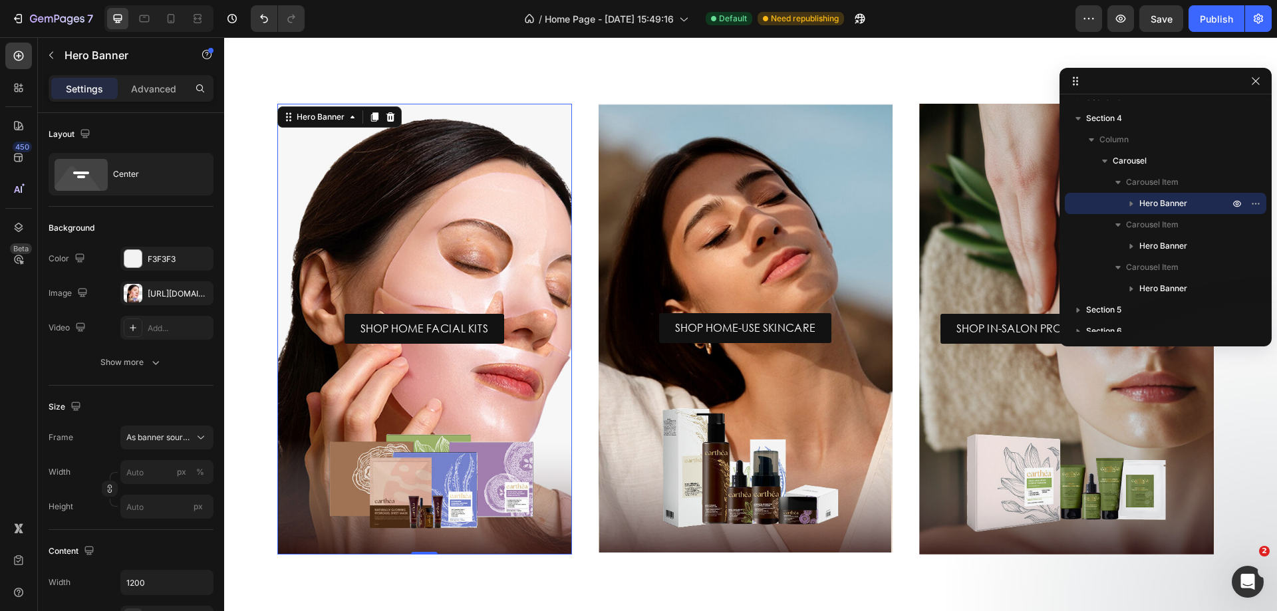
scroll to position [1570, 0]
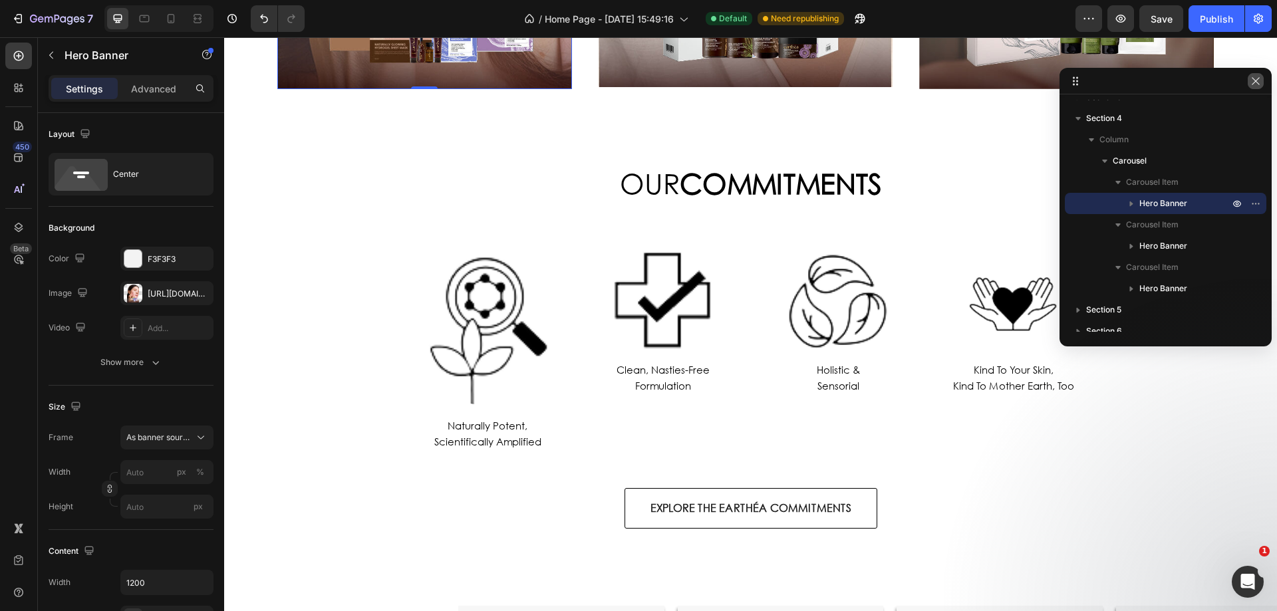
click at [1251, 82] on icon "button" at bounding box center [1255, 81] width 11 height 11
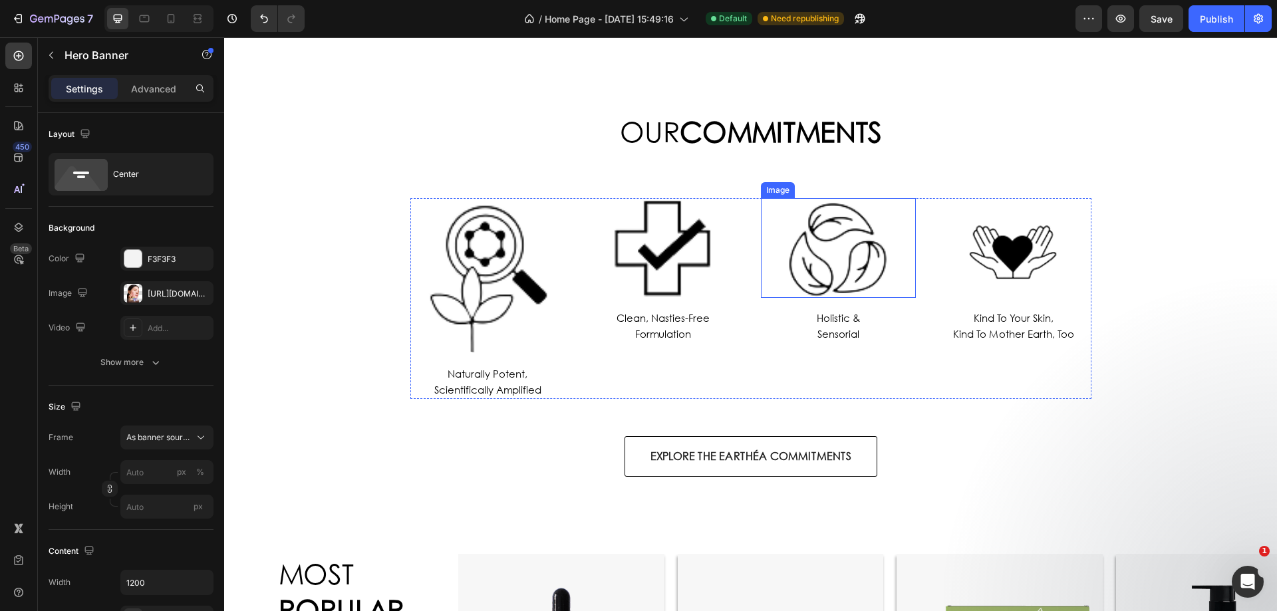
scroll to position [1636, 0]
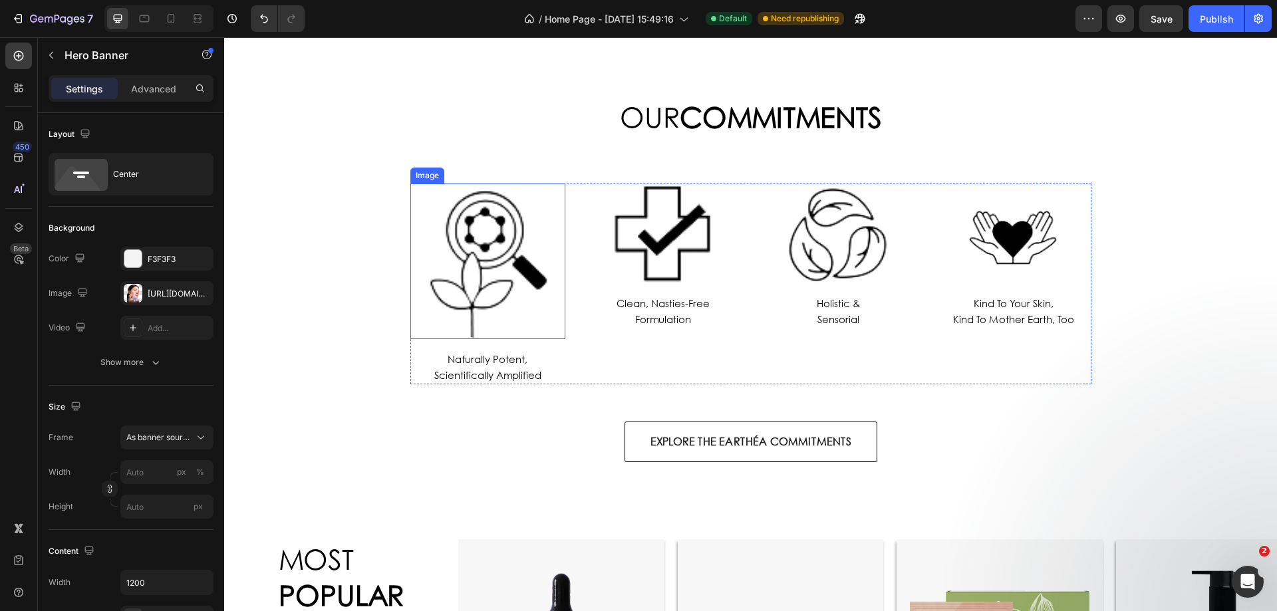
click at [508, 265] on img at bounding box center [488, 262] width 156 height 156
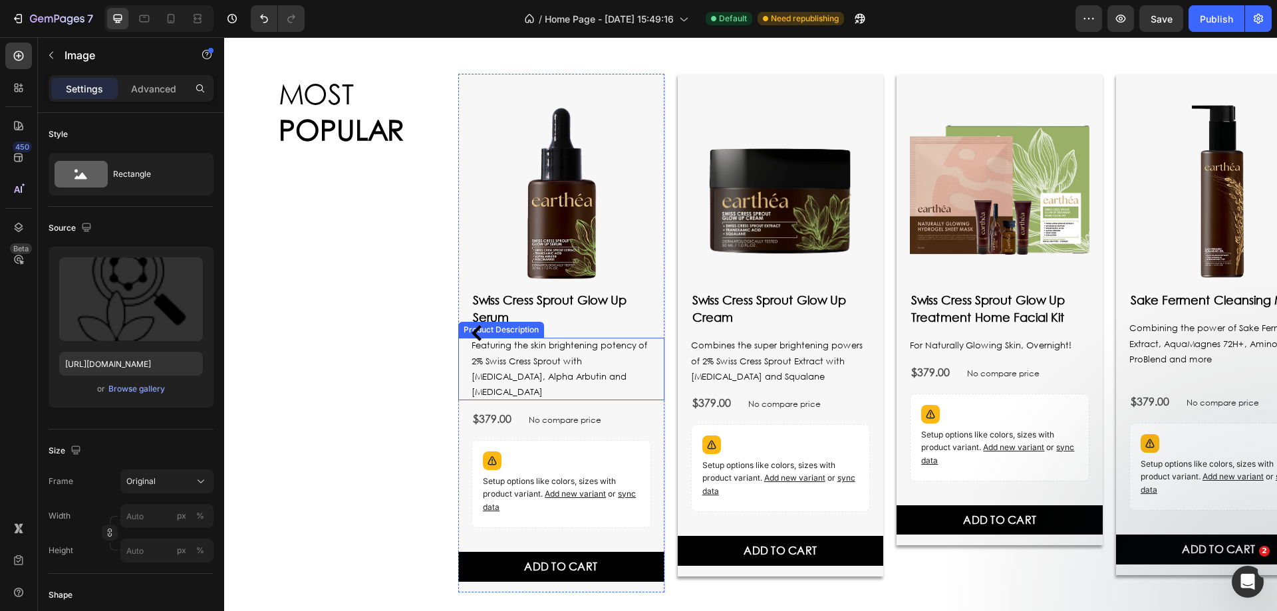
scroll to position [2035, 0]
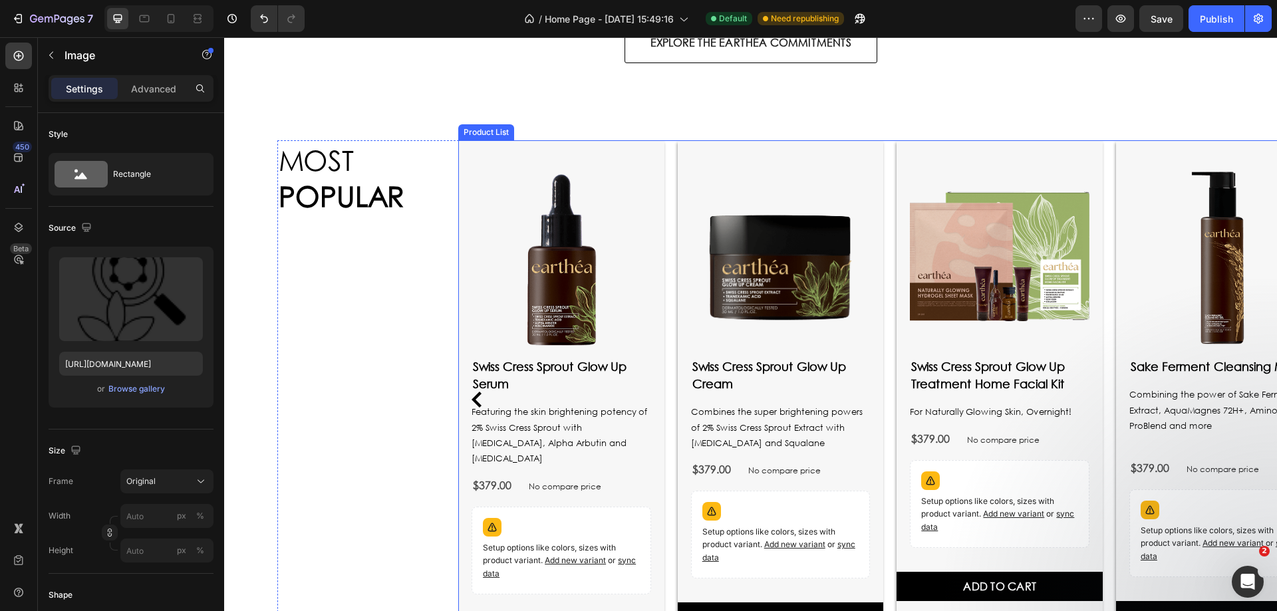
click at [888, 183] on div "Product Images swiss cress sprout glow up serum Product Title Featuring the ski…" at bounding box center [894, 399] width 872 height 519
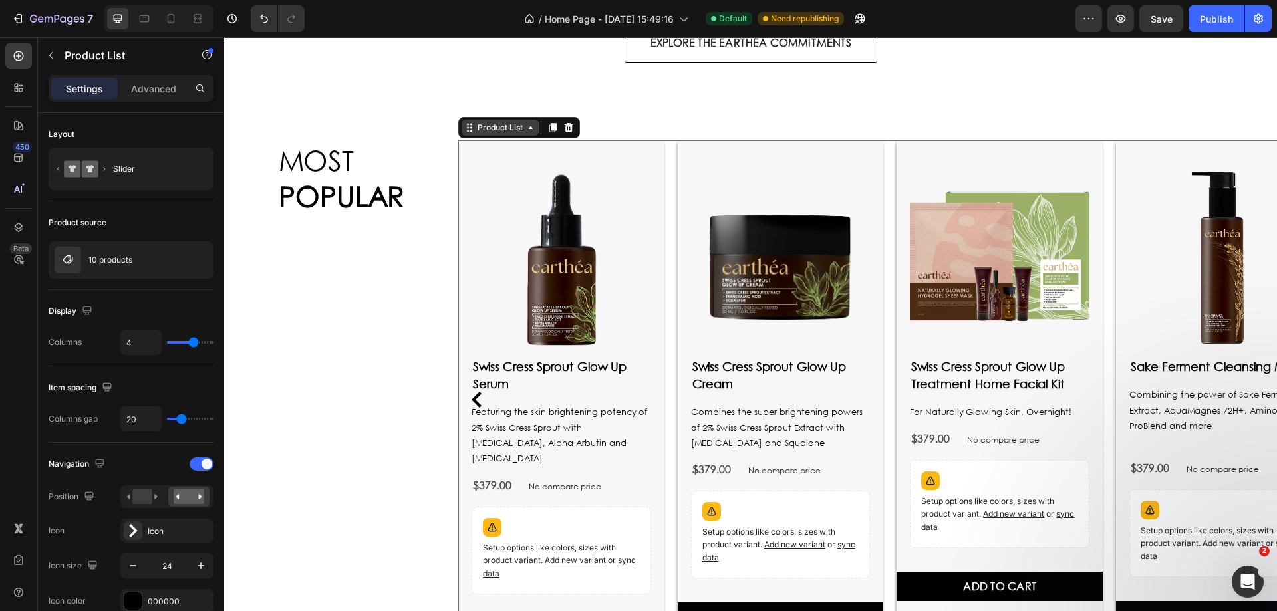
click at [490, 130] on div "Product List" at bounding box center [500, 128] width 51 height 12
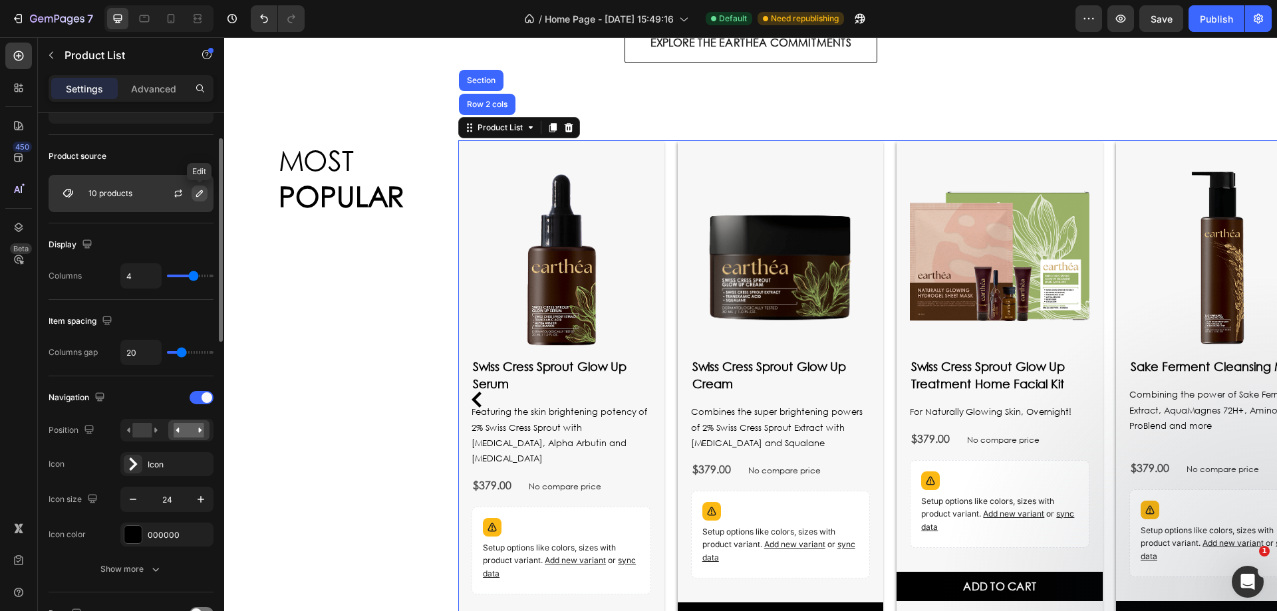
click at [201, 200] on button "button" at bounding box center [199, 194] width 16 height 16
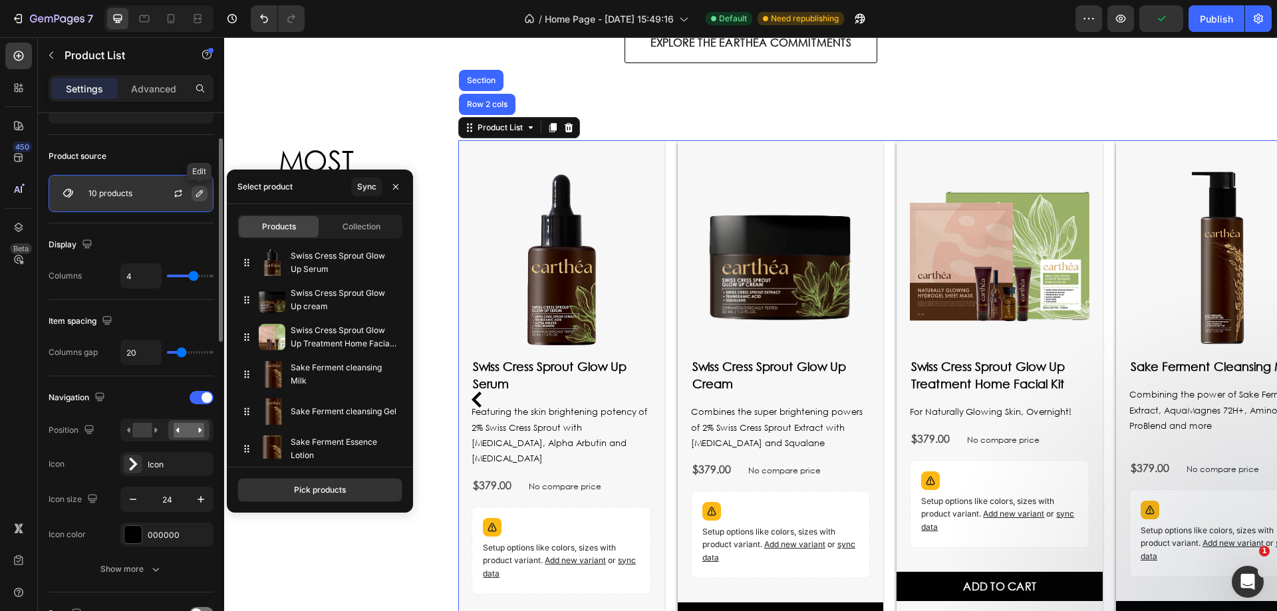
click at [201, 200] on button "button" at bounding box center [199, 194] width 16 height 16
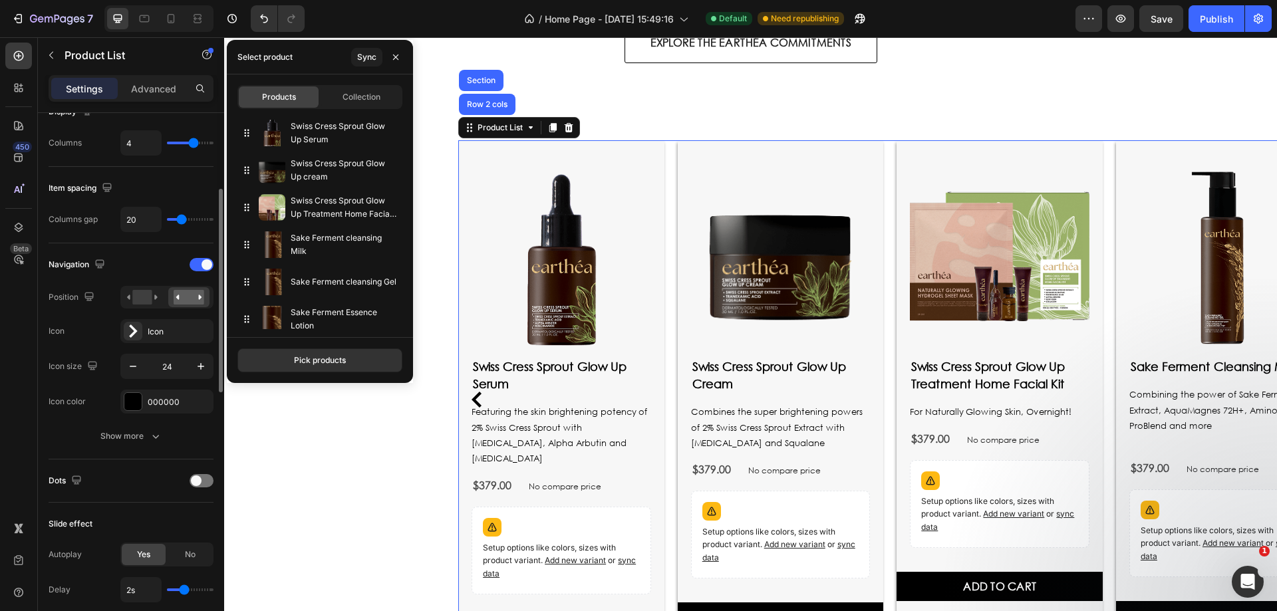
scroll to position [0, 0]
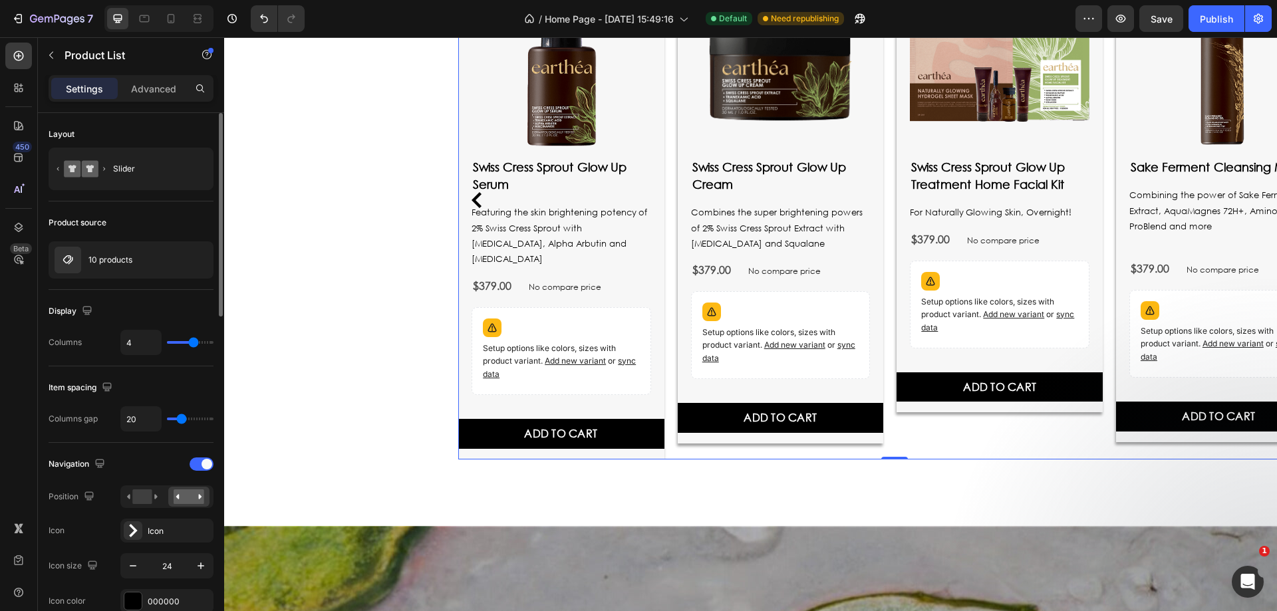
scroll to position [66, 0]
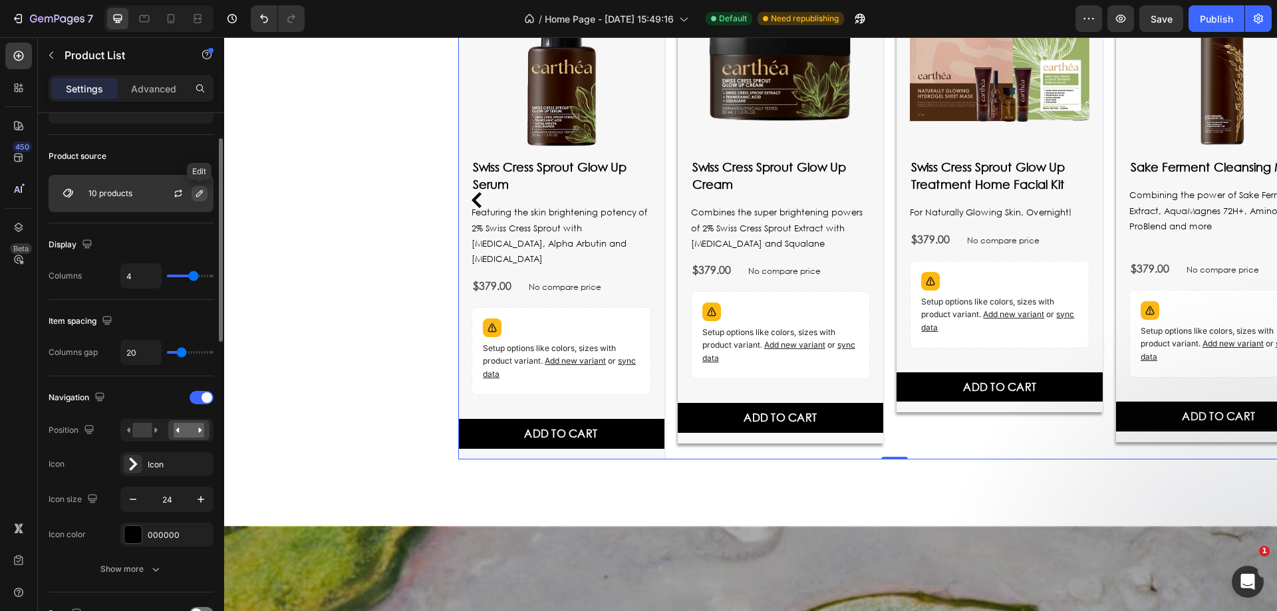
click at [193, 193] on button "button" at bounding box center [199, 194] width 16 height 16
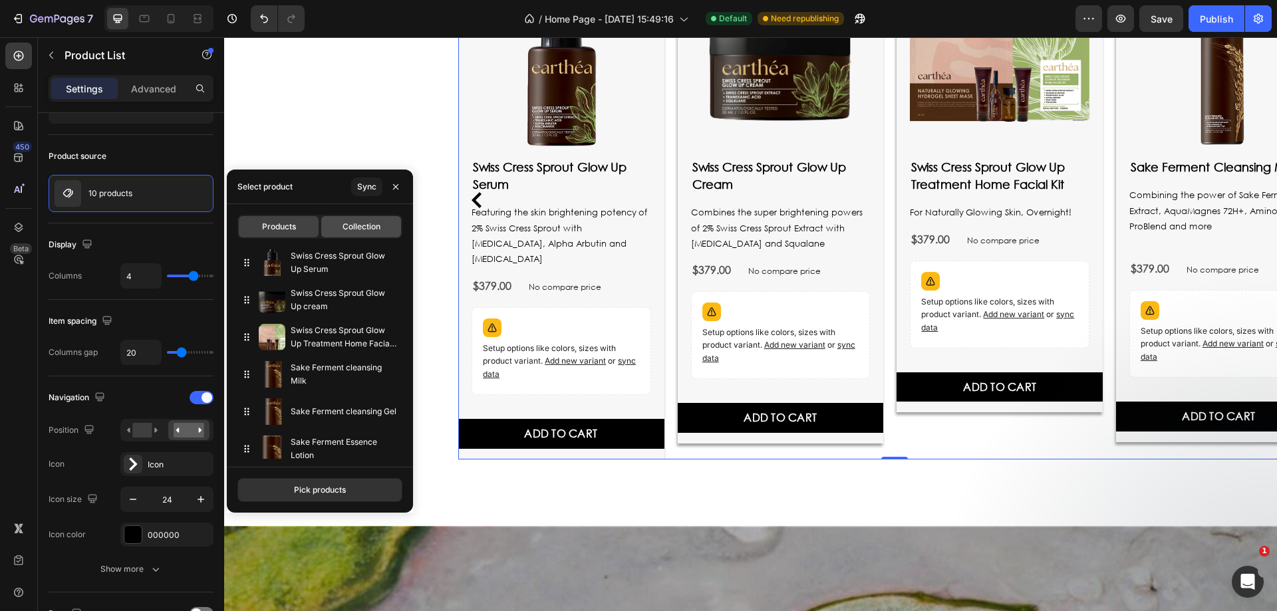
click at [378, 222] on span "Collection" at bounding box center [361, 227] width 38 height 12
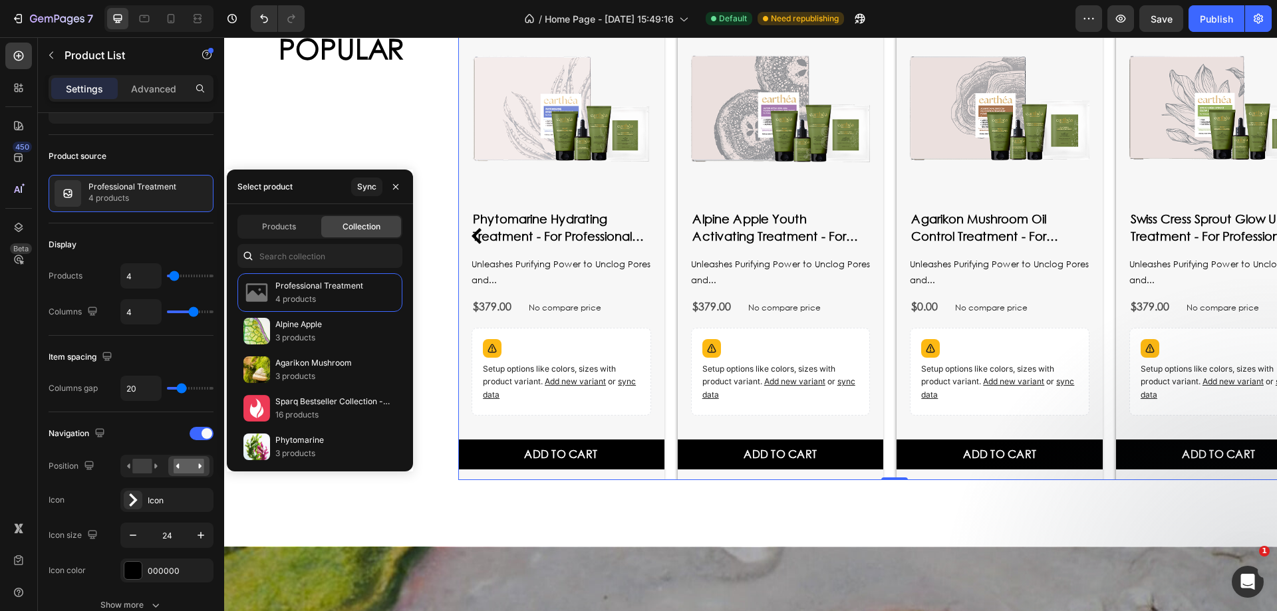
scroll to position [2235, 0]
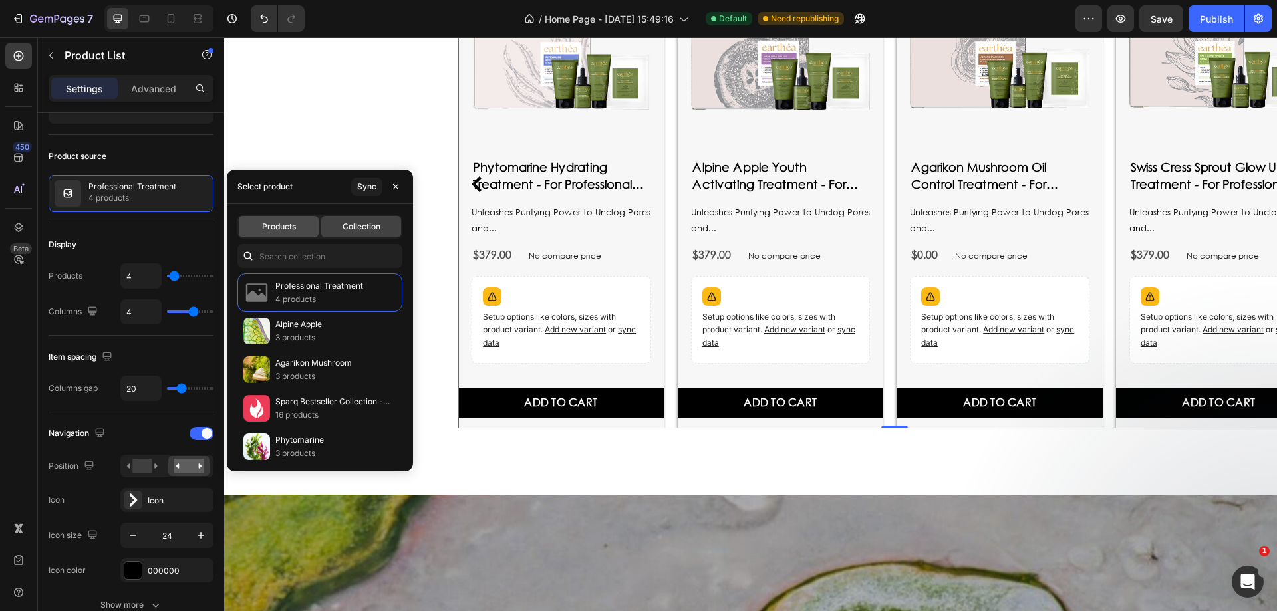
click at [273, 225] on span "Products" at bounding box center [279, 227] width 34 height 12
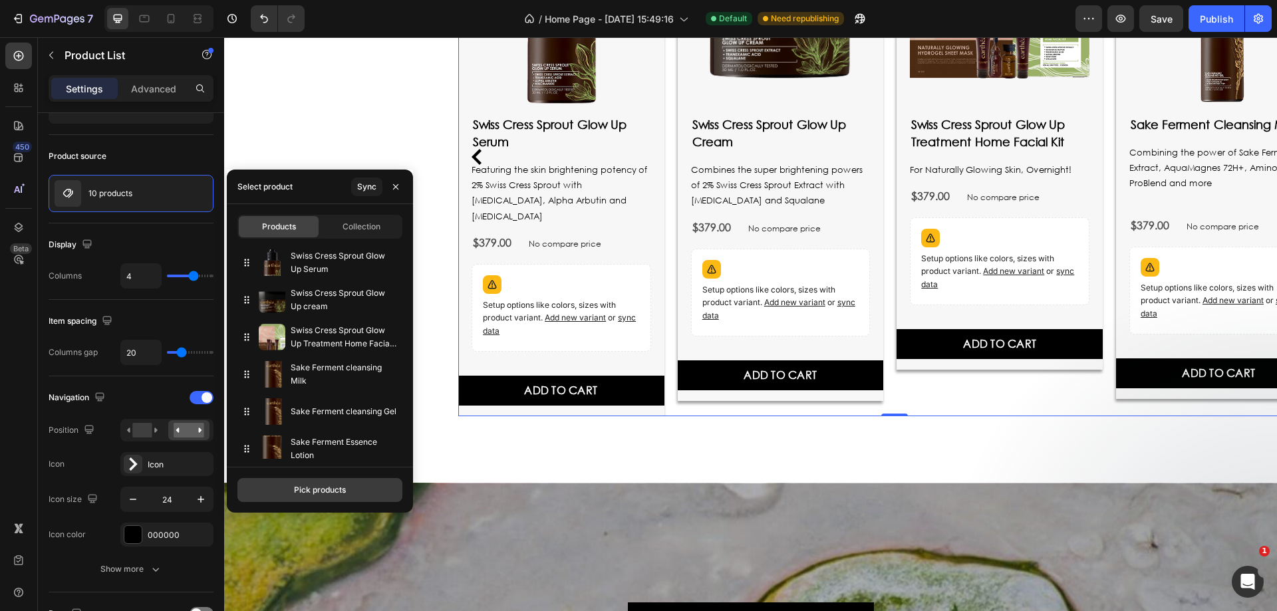
scroll to position [2056, 0]
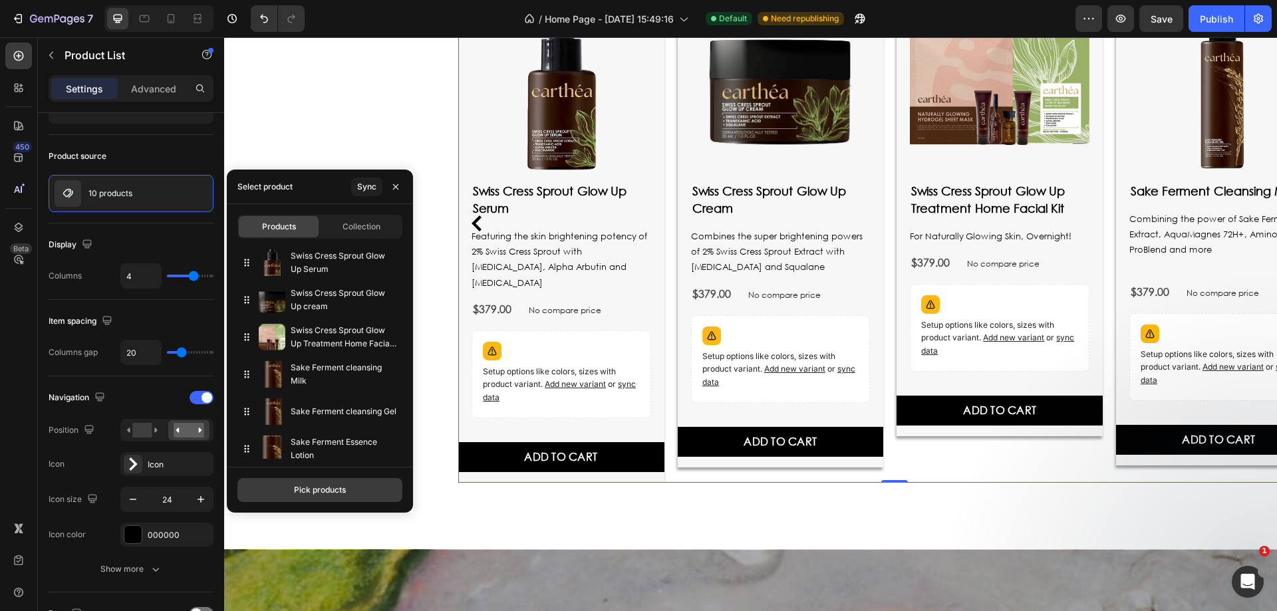
click at [339, 489] on div "Pick products" at bounding box center [320, 490] width 52 height 12
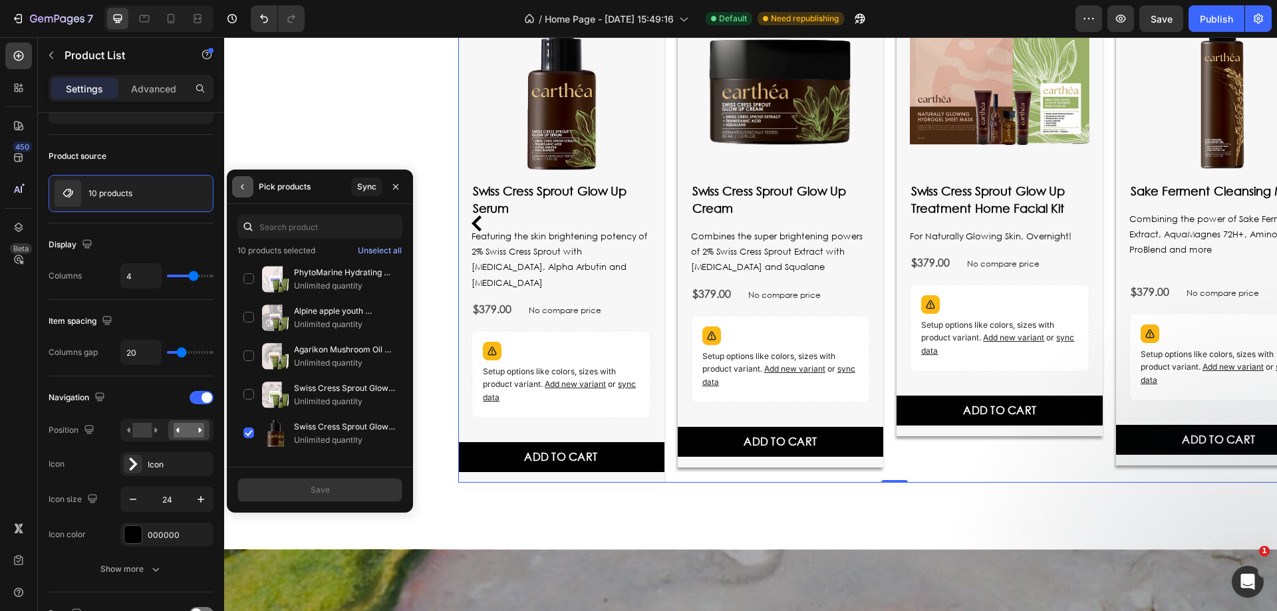
click at [246, 189] on icon "button" at bounding box center [242, 187] width 11 height 11
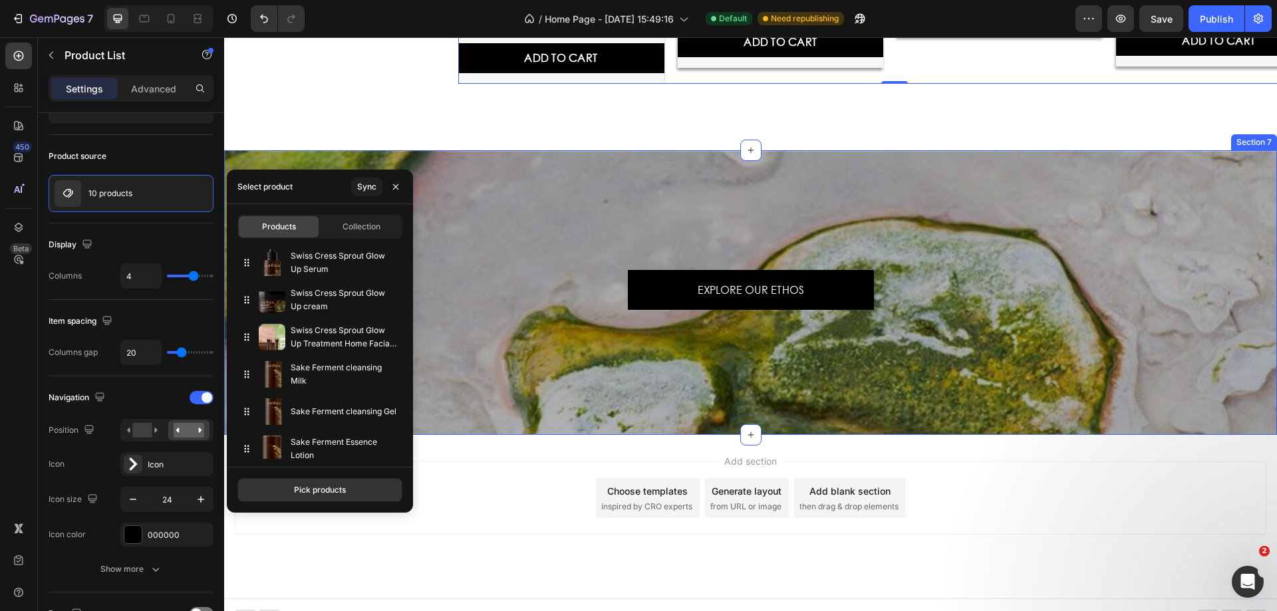
scroll to position [2544, 0]
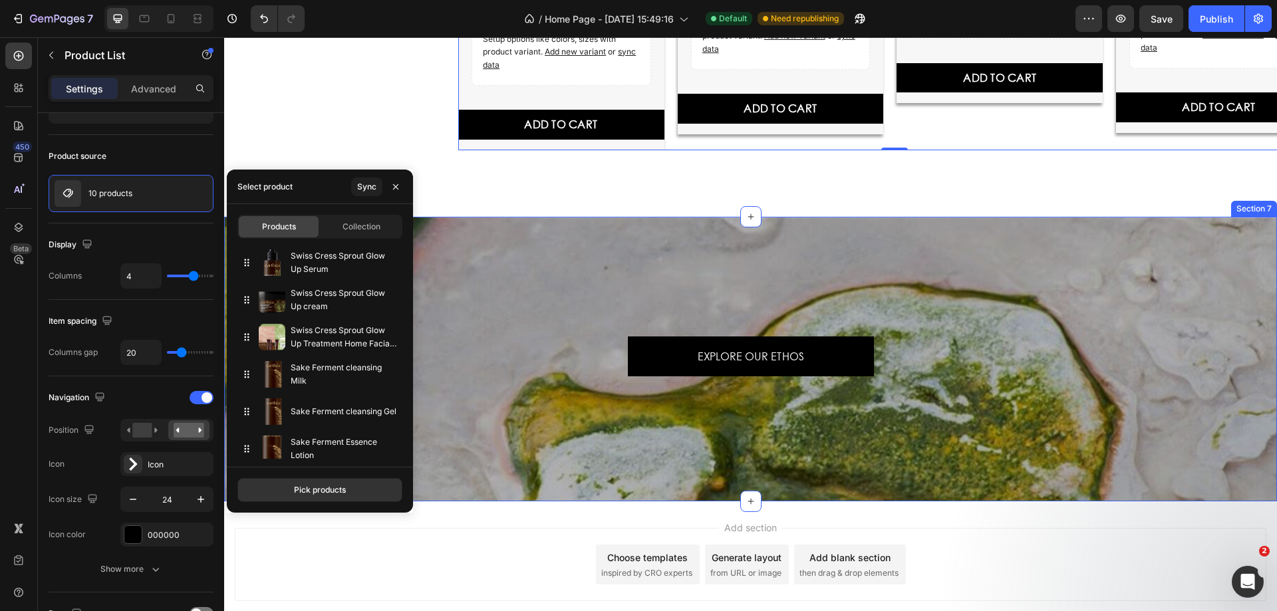
click at [1000, 378] on div "EXPLORE OUR ETHOS Button Section 7" at bounding box center [750, 359] width 1053 height 285
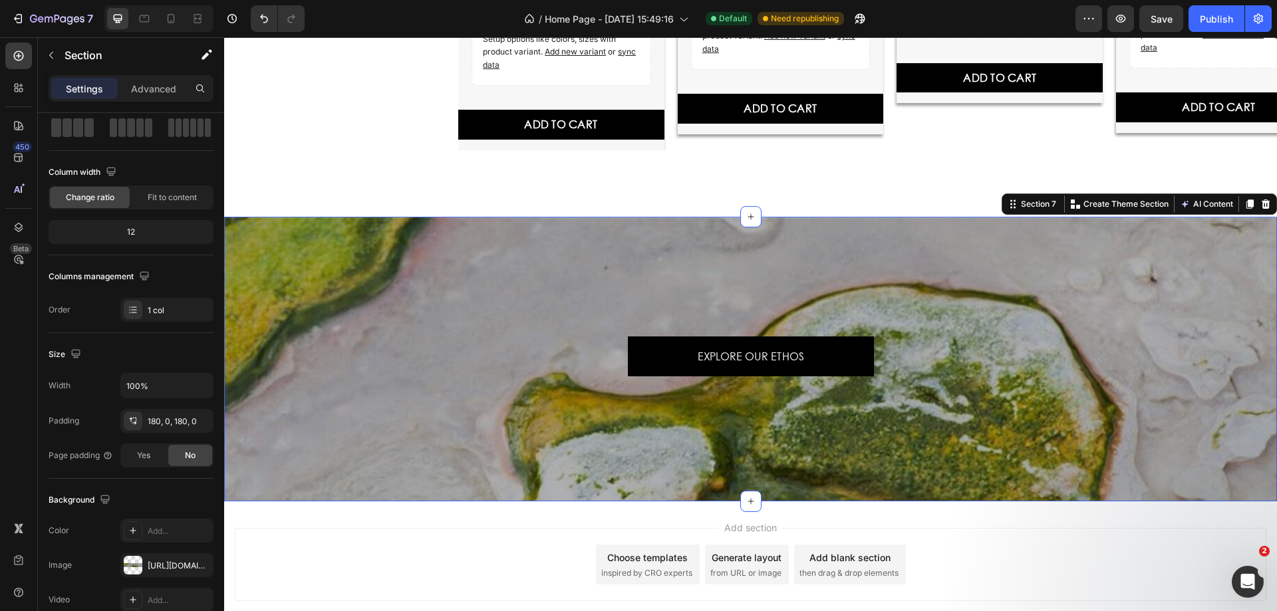
scroll to position [0, 0]
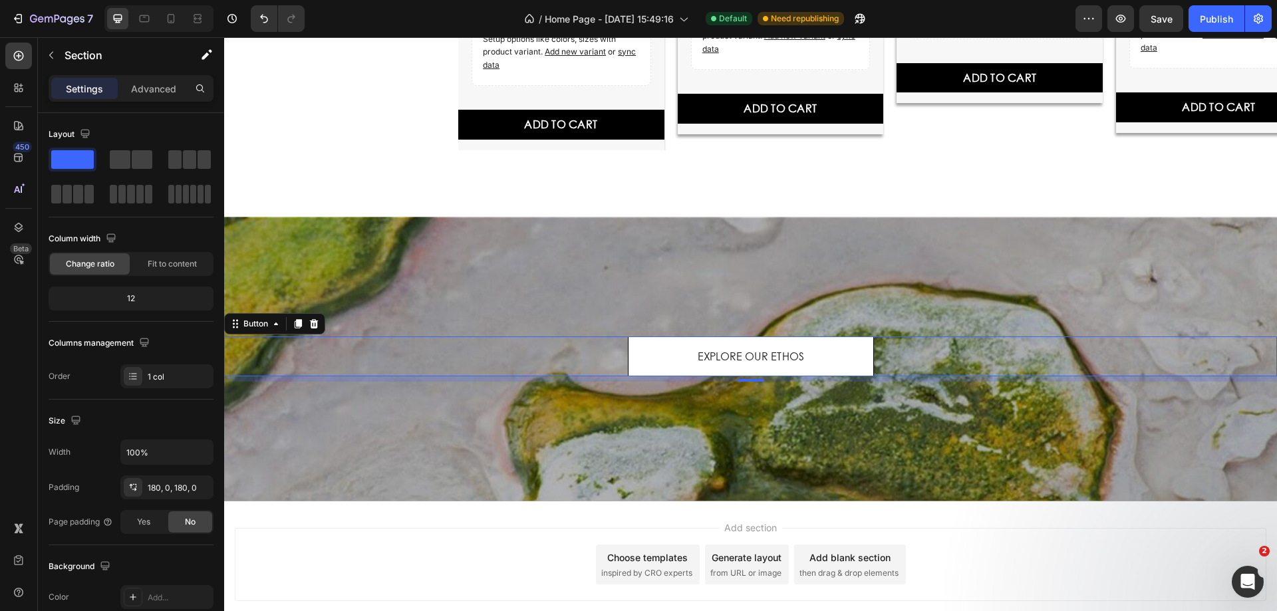
click at [809, 336] on button "EXPLORE OUR ETHOS" at bounding box center [751, 356] width 246 height 41
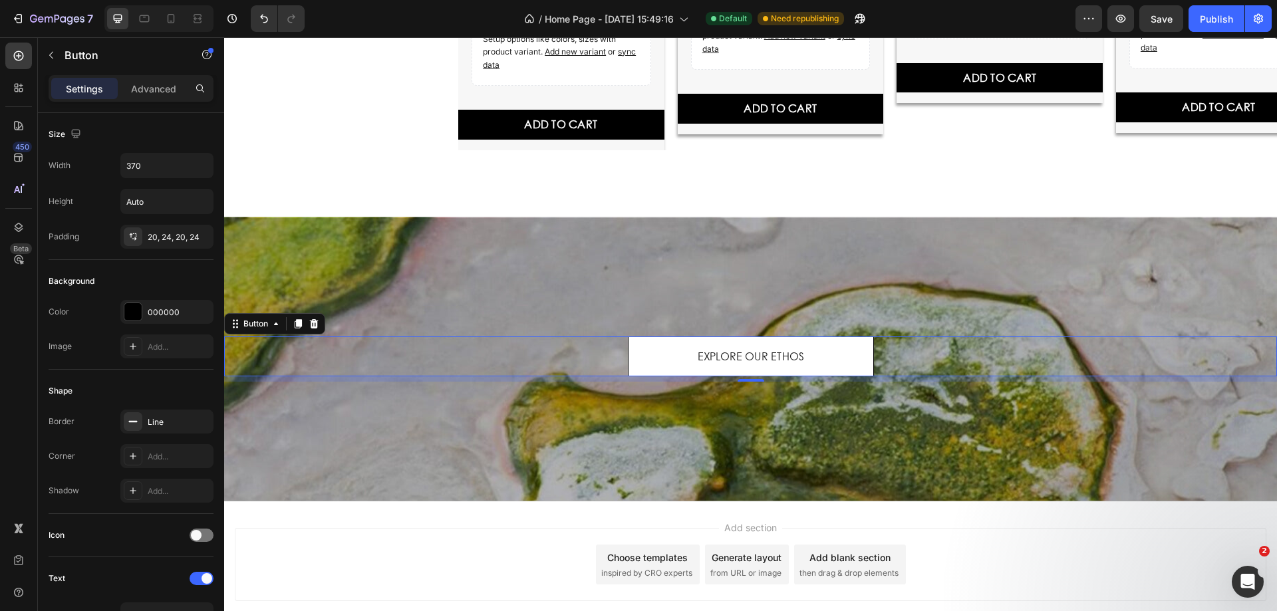
click at [819, 348] on button "EXPLORE OUR ETHOS" at bounding box center [751, 356] width 246 height 41
click at [728, 350] on p "EXPLORE OUR ETHOS" at bounding box center [750, 357] width 106 height 14
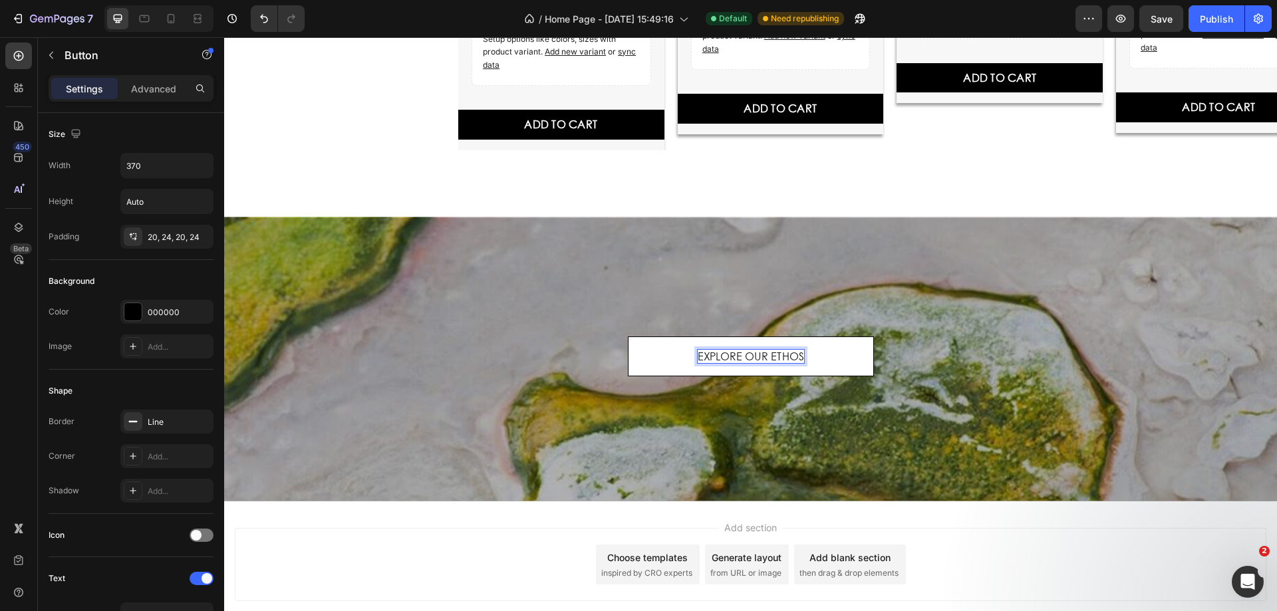
click at [729, 350] on p "EXPLORE OUR ETHOS" at bounding box center [750, 357] width 106 height 14
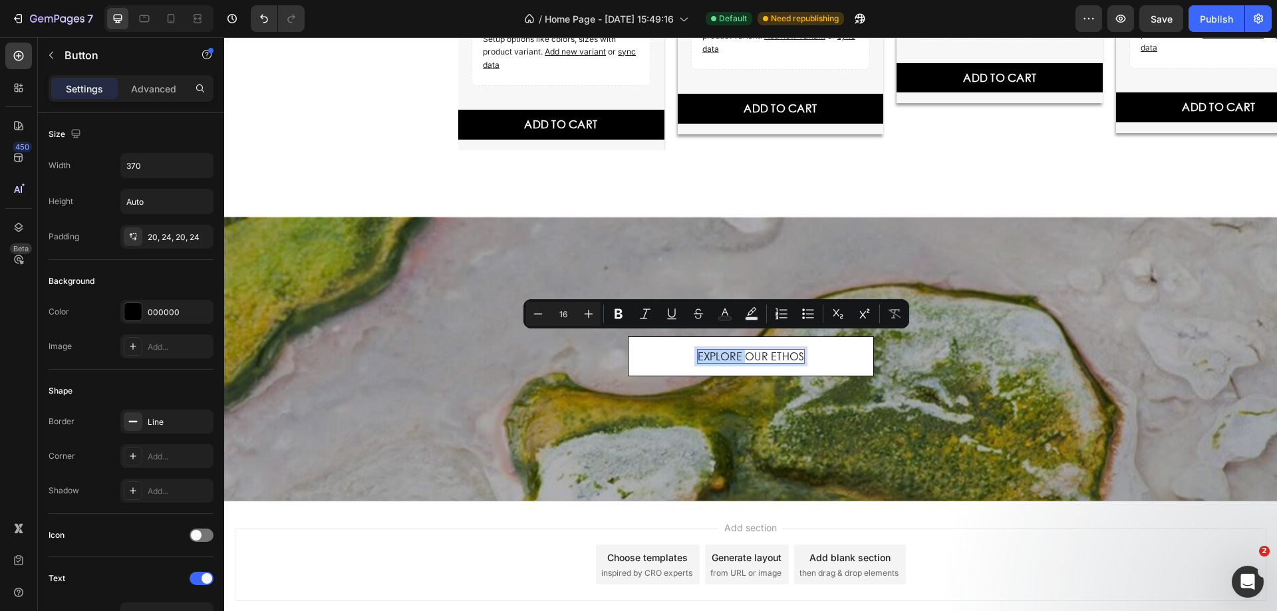
click at [741, 350] on p "EXPLORE OUR ETHOS" at bounding box center [750, 357] width 106 height 14
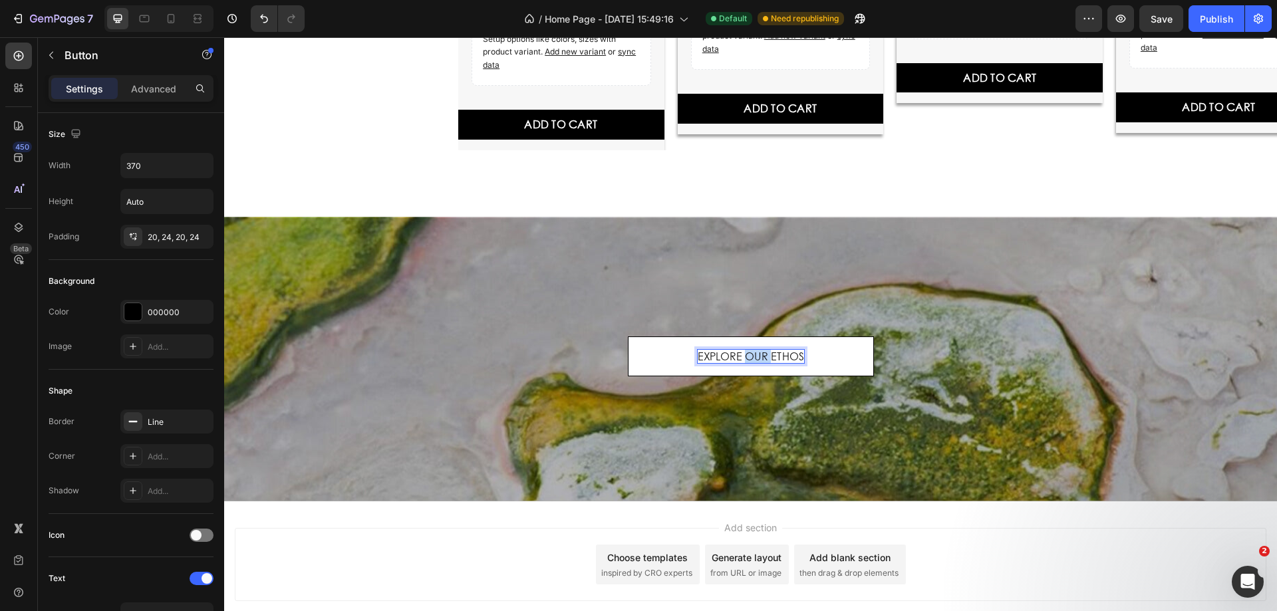
click at [741, 350] on p "EXPLORE OUR ETHOS" at bounding box center [750, 357] width 106 height 14
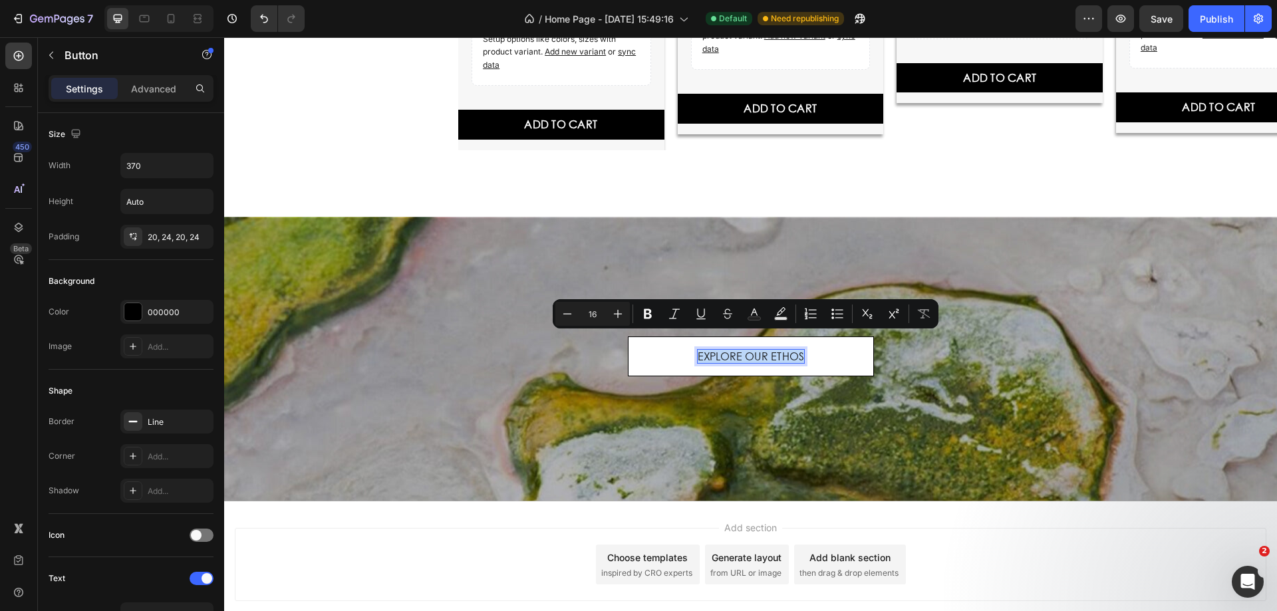
click at [741, 350] on p "EXPLORE OUR ETHOS" at bounding box center [750, 357] width 106 height 14
click at [650, 343] on button "EXPLORE OUR ETHOS" at bounding box center [751, 356] width 246 height 41
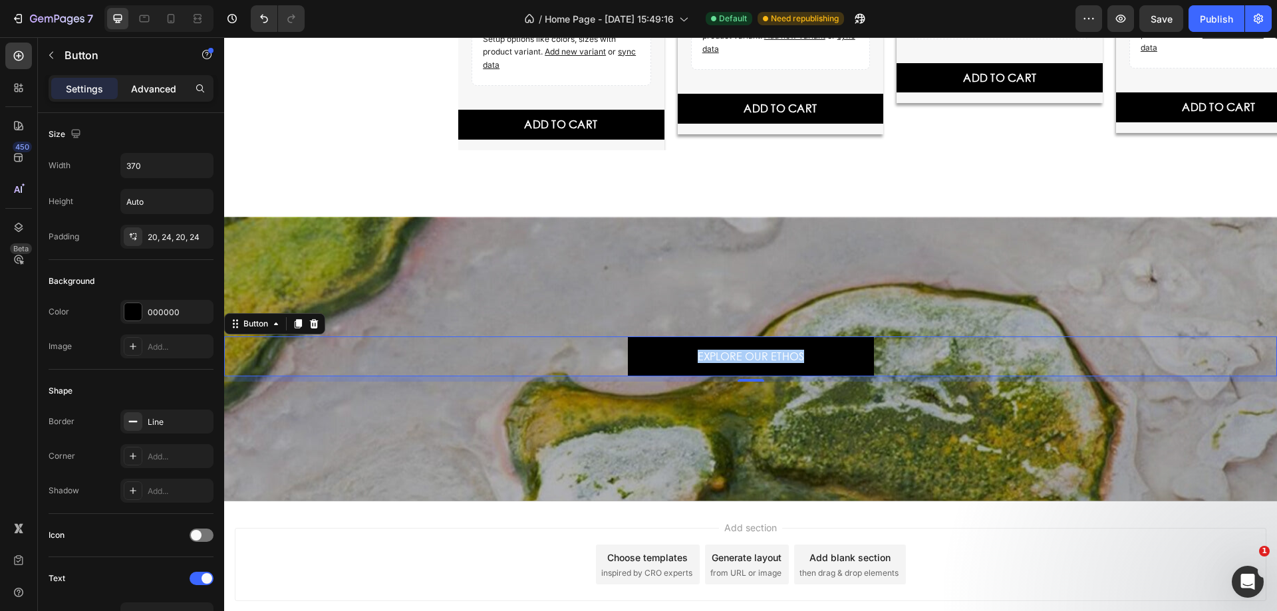
click at [147, 88] on p "Advanced" at bounding box center [153, 89] width 45 height 14
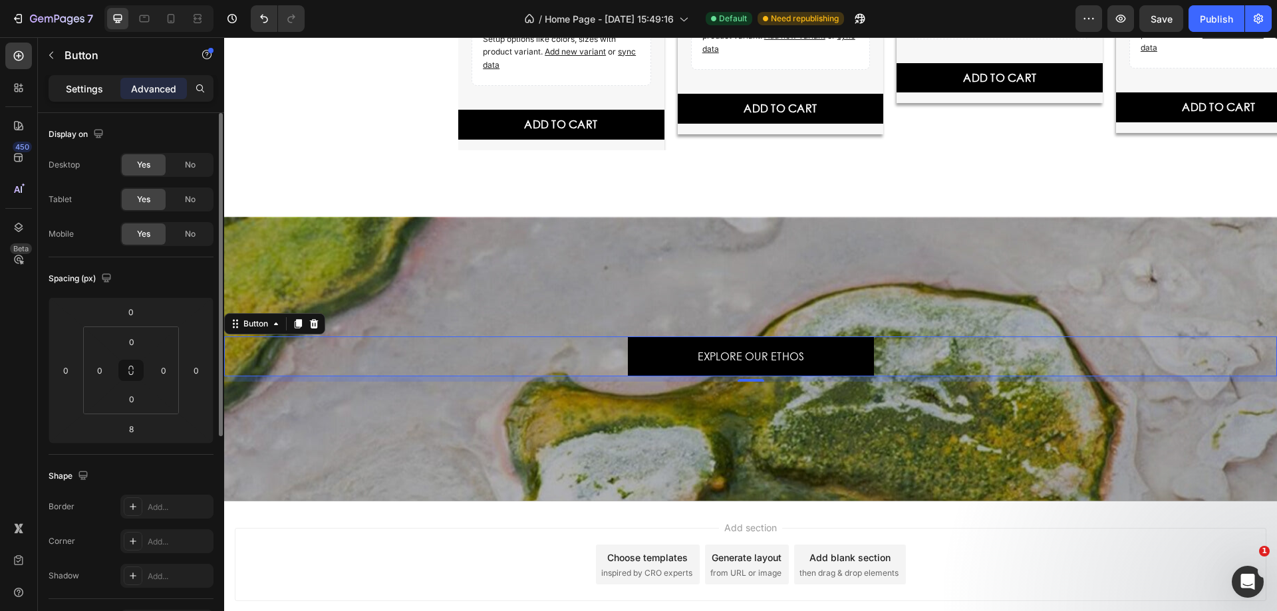
click at [86, 98] on div "Settings" at bounding box center [84, 88] width 66 height 21
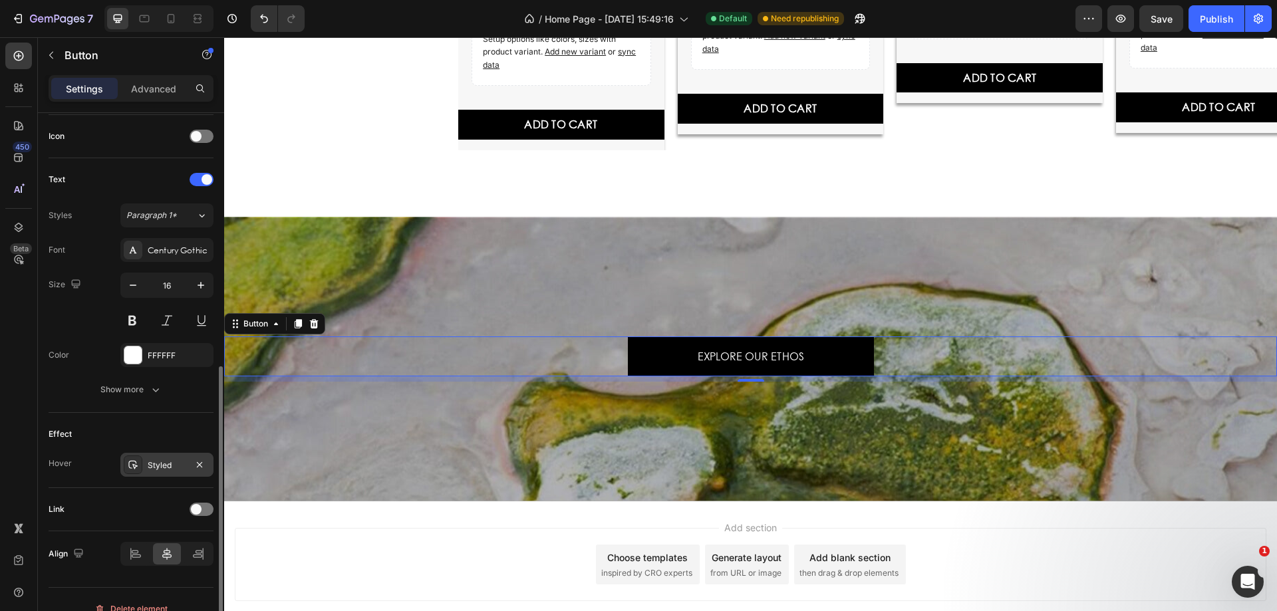
scroll to position [418, 0]
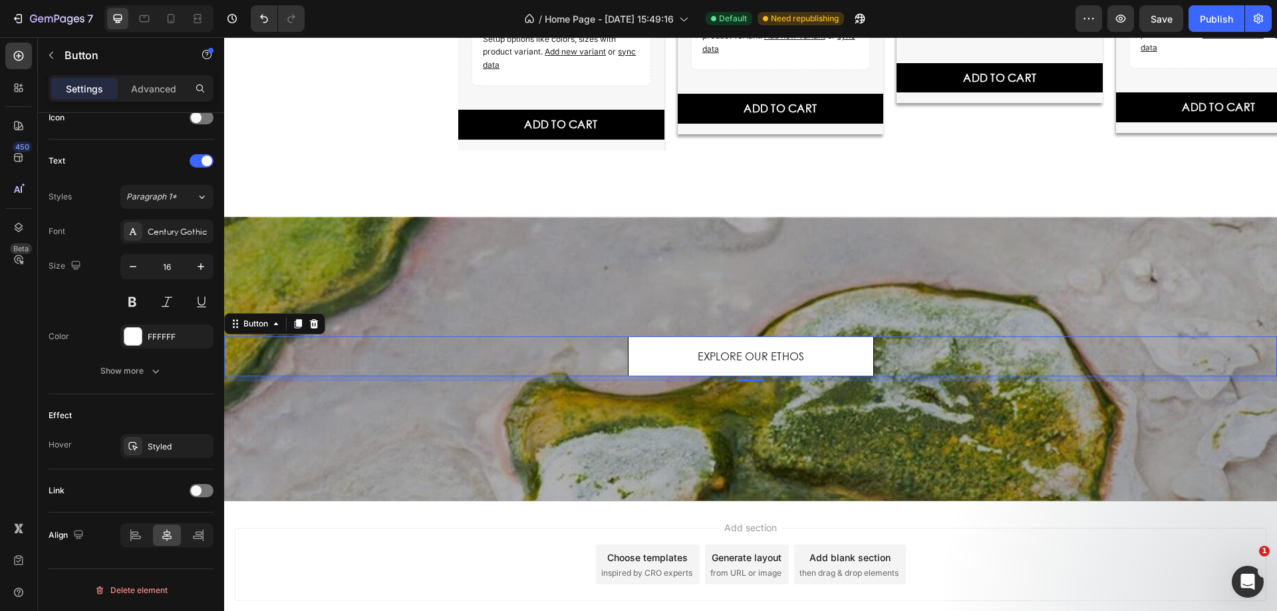
click at [736, 336] on button "EXPLORE OUR ETHOS" at bounding box center [751, 356] width 246 height 41
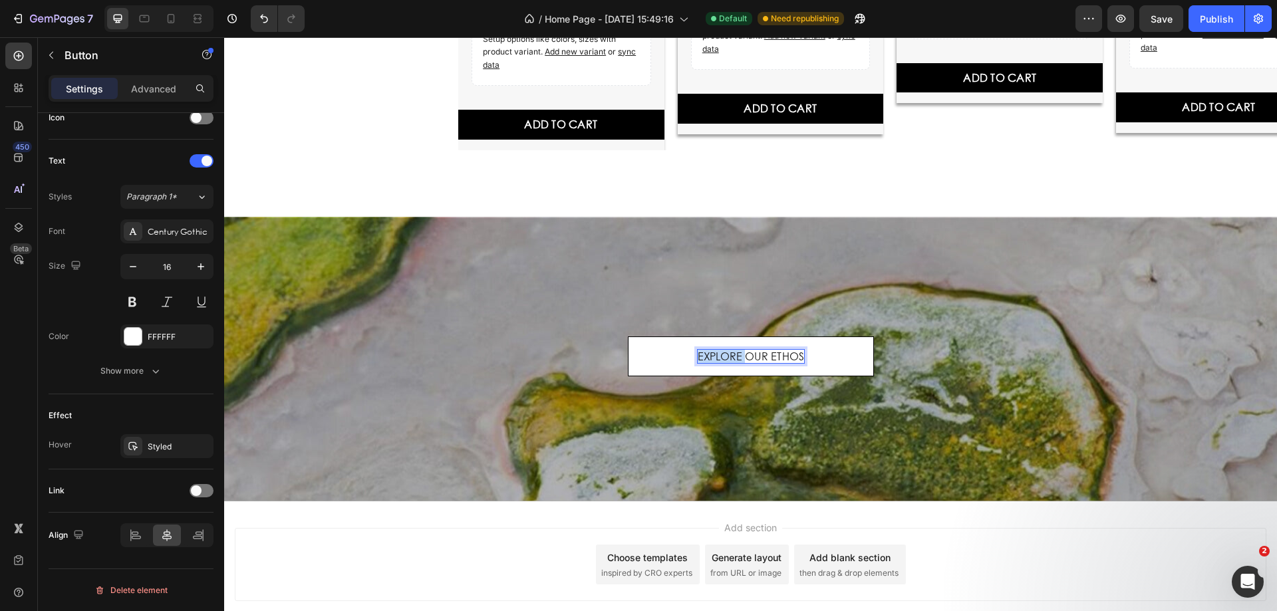
click at [733, 350] on p "EXPLORE OUR ETHOS" at bounding box center [750, 357] width 106 height 14
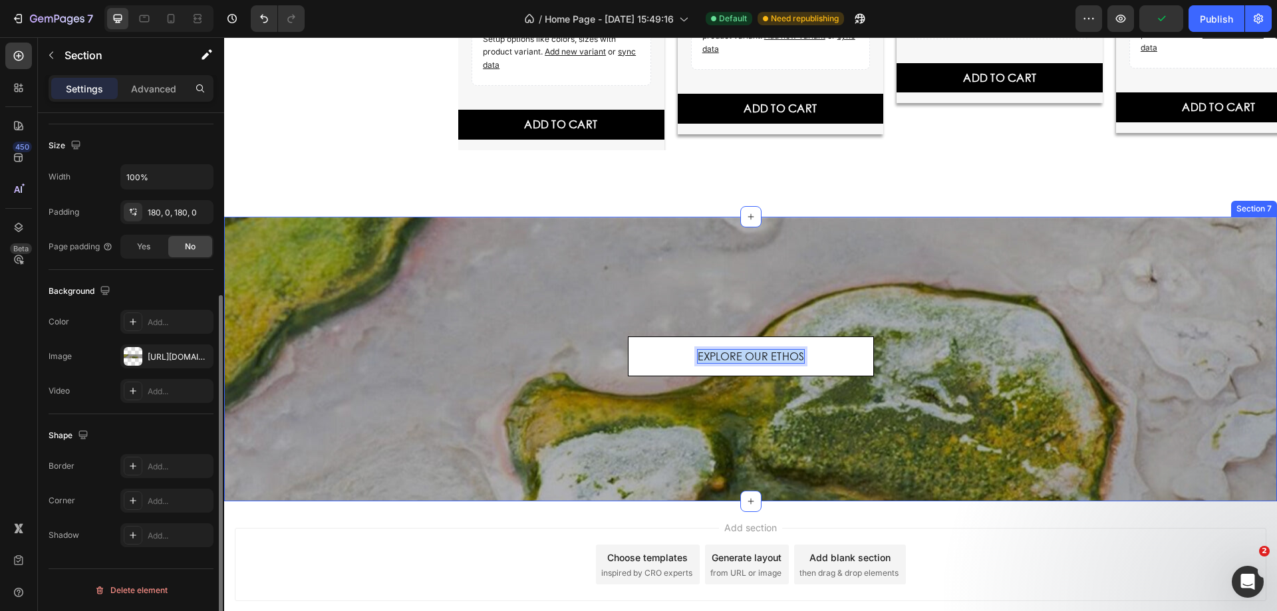
click at [1029, 259] on div "EXPLORE OUR ETHOS Button 8 Section 7" at bounding box center [750, 359] width 1053 height 285
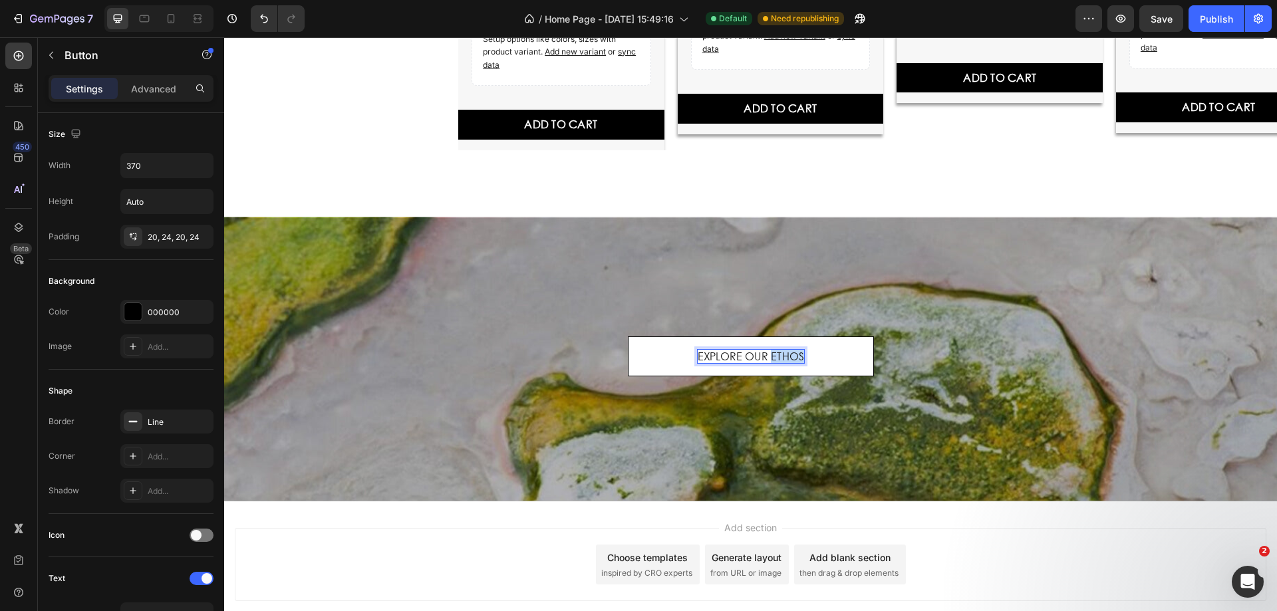
click at [765, 350] on p "EXPLORE OUR ETHOS" at bounding box center [750, 357] width 106 height 14
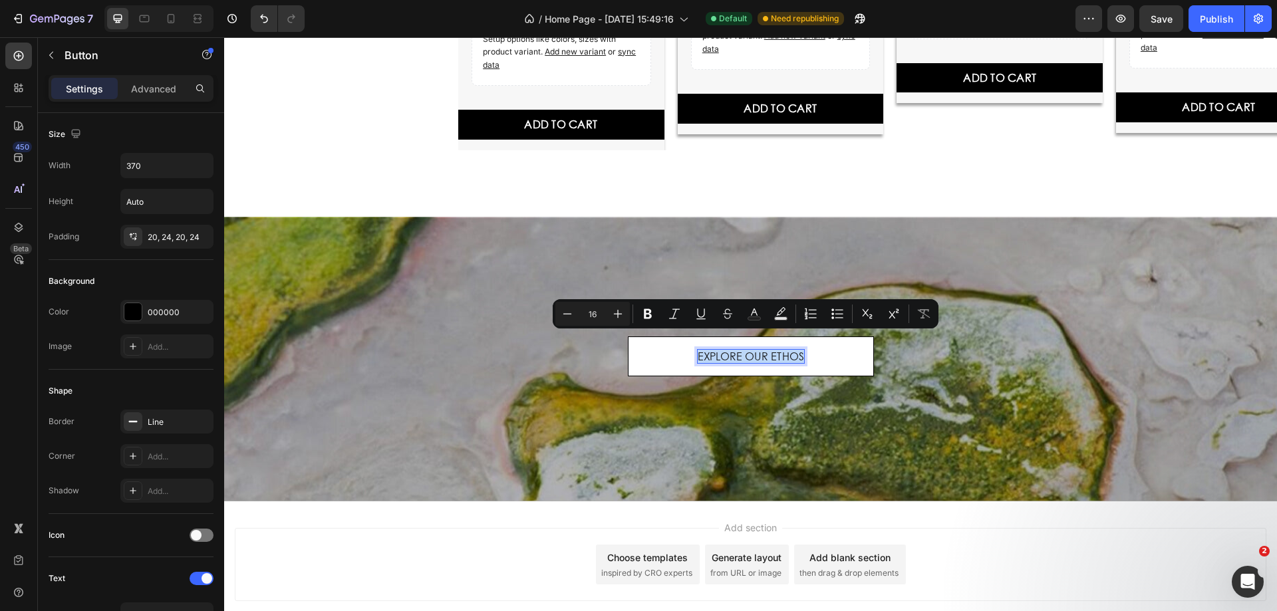
click at [765, 350] on p "EXPLORE OUR ETHOS" at bounding box center [750, 357] width 106 height 14
click at [709, 350] on p "EXPLORE OUR ETHOS" at bounding box center [750, 357] width 106 height 14
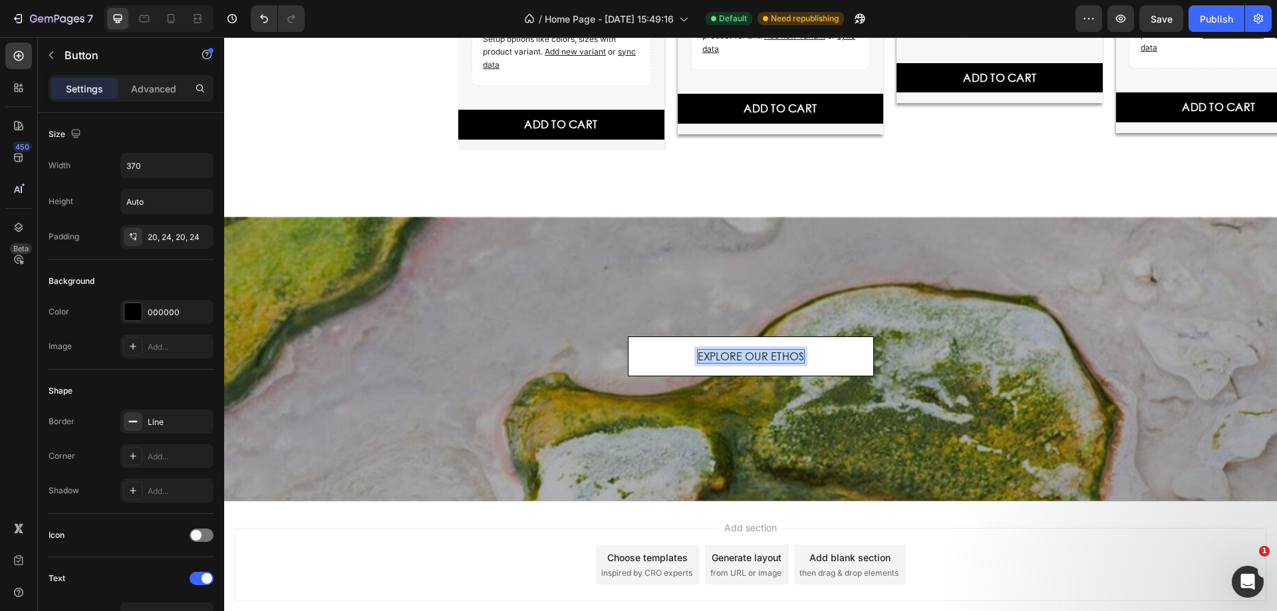
click at [709, 350] on p "EXPLORE OUR ETHOS" at bounding box center [750, 357] width 106 height 14
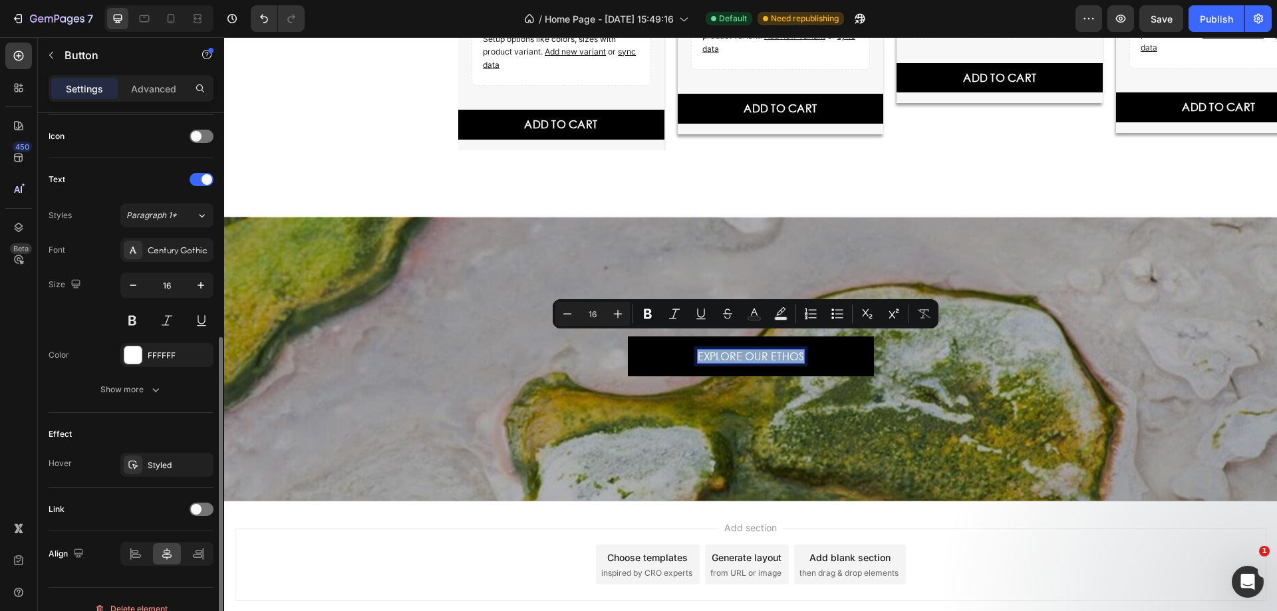
scroll to position [418, 0]
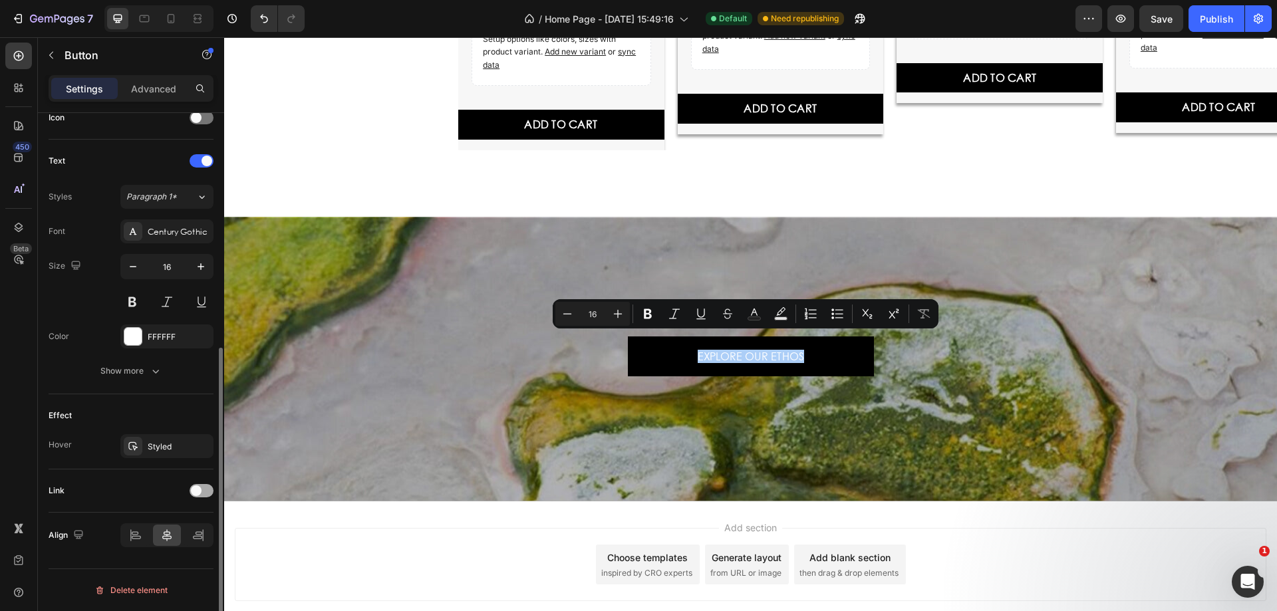
click at [194, 489] on span at bounding box center [196, 490] width 11 height 11
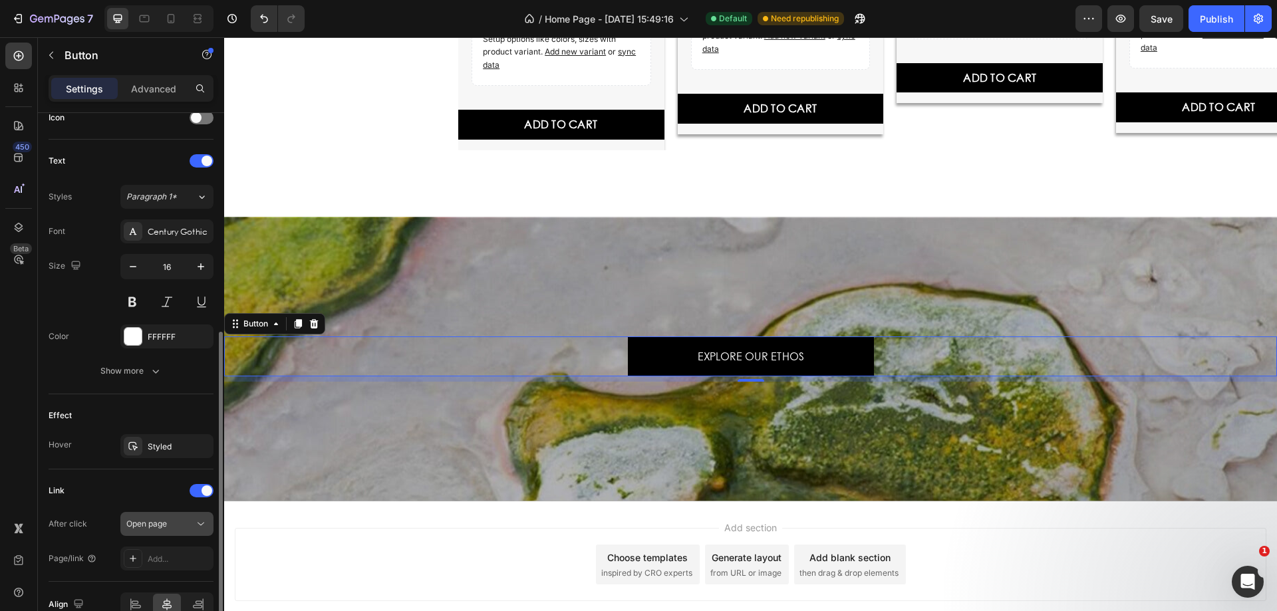
click at [175, 528] on div "Open page" at bounding box center [160, 524] width 68 height 12
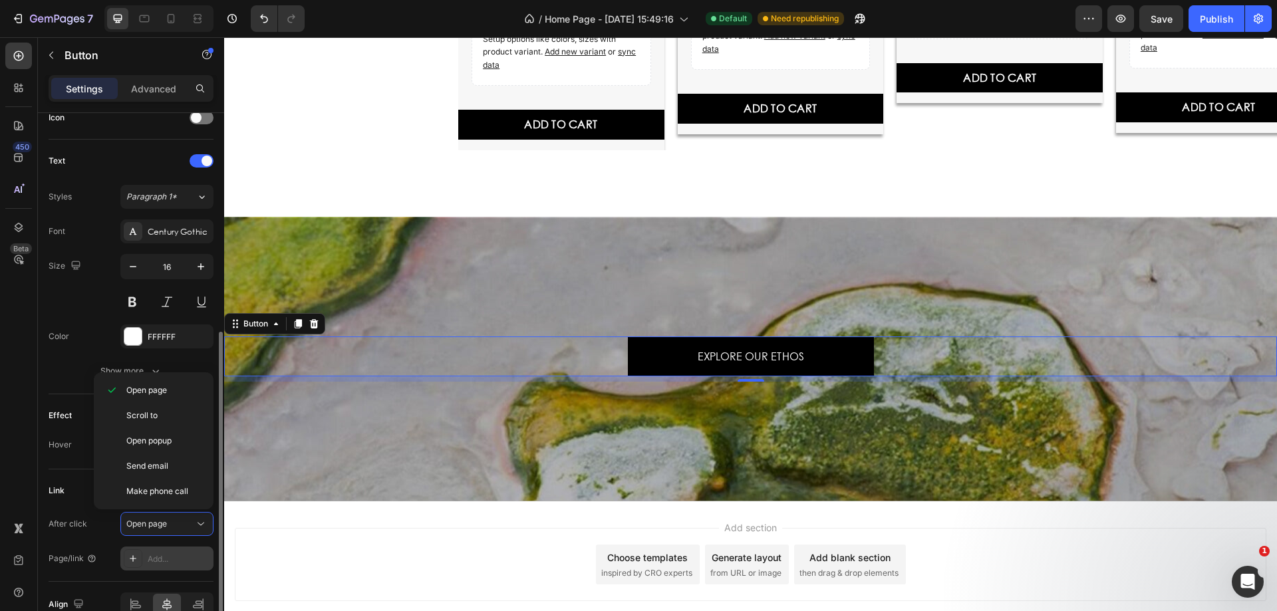
click at [159, 555] on div "Add..." at bounding box center [179, 559] width 62 height 12
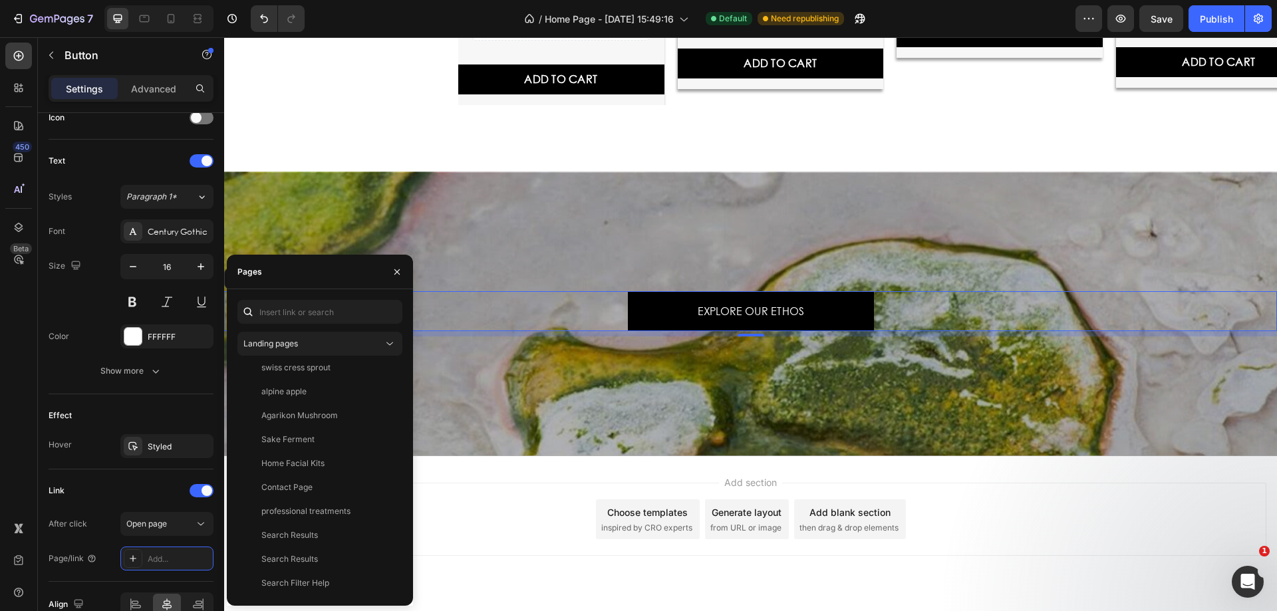
scroll to position [2610, 0]
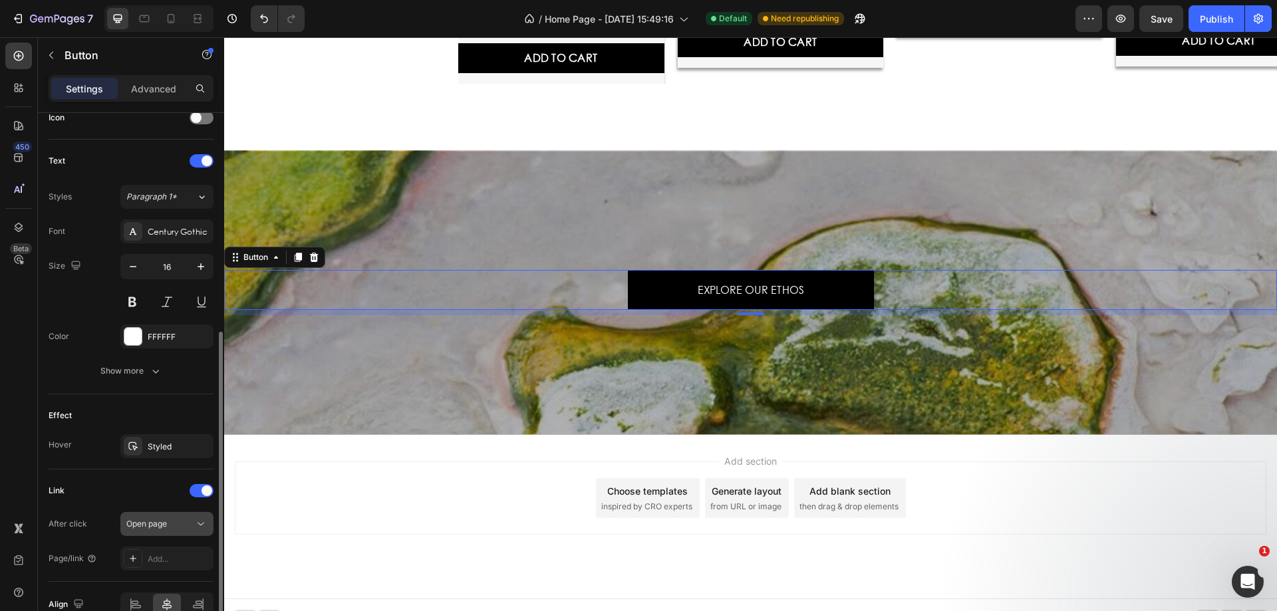
click at [152, 531] on button "Open page" at bounding box center [166, 524] width 93 height 24
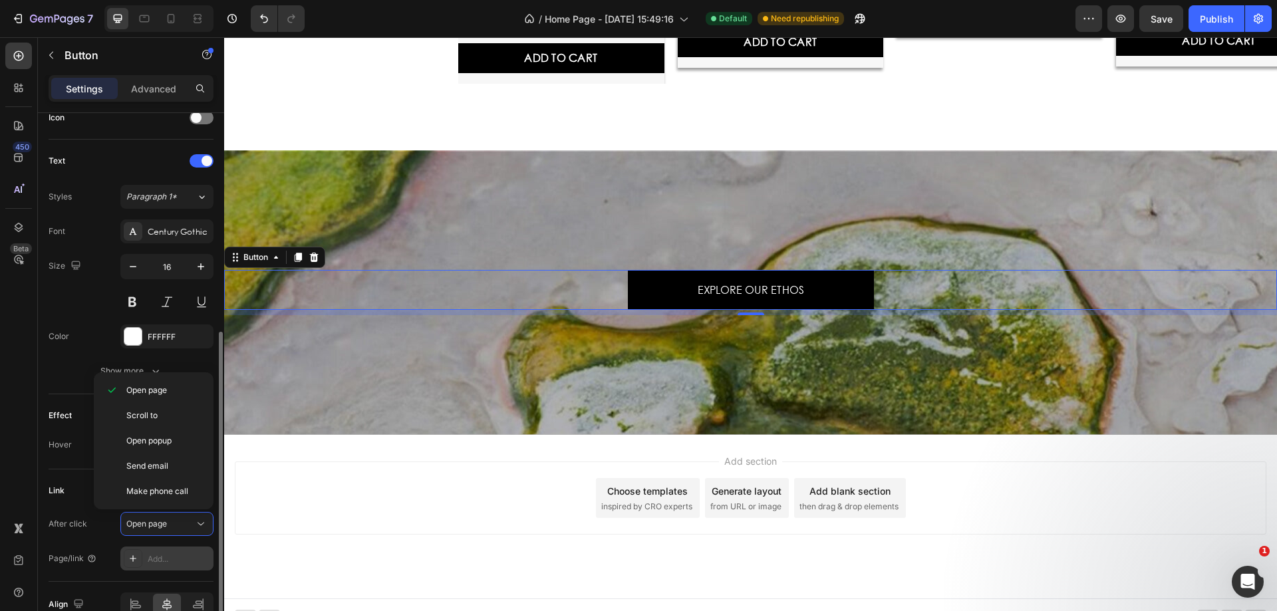
click at [164, 560] on div "Add..." at bounding box center [179, 559] width 62 height 12
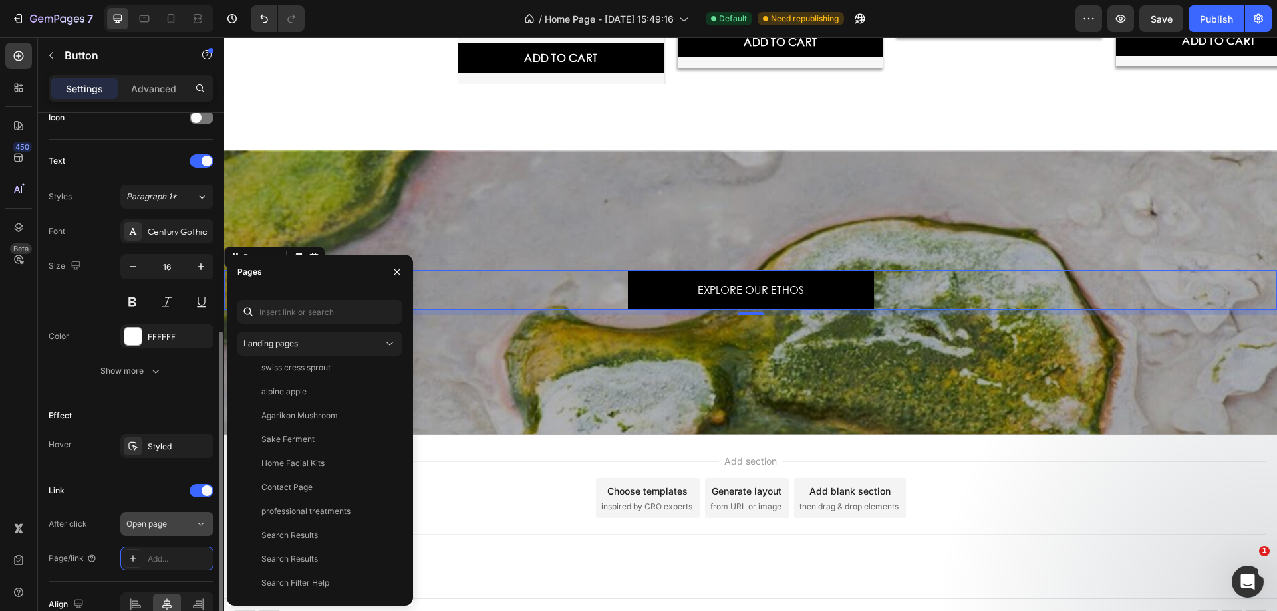
click at [142, 521] on span "Open page" at bounding box center [146, 524] width 41 height 10
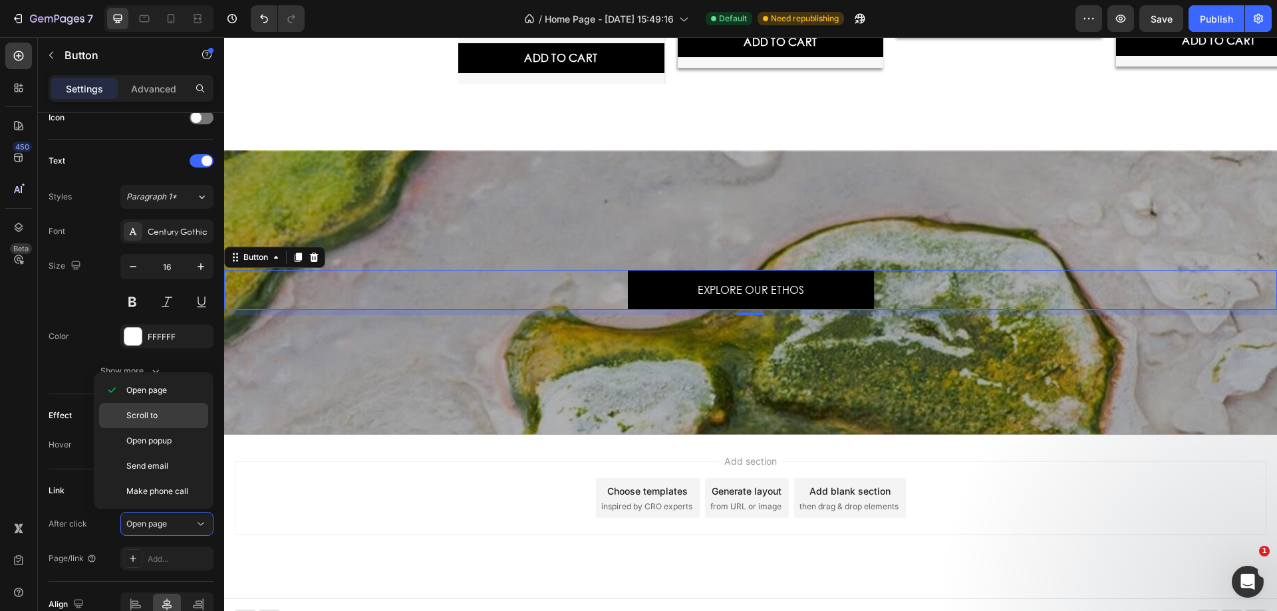
click at [179, 417] on p "Scroll to" at bounding box center [164, 416] width 76 height 12
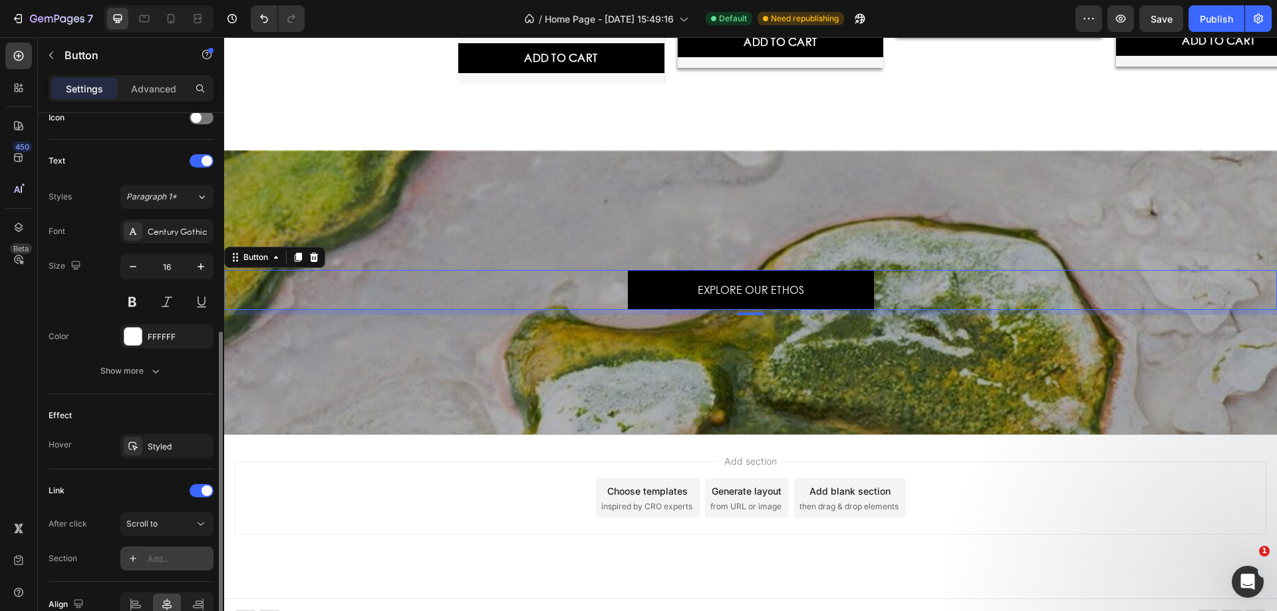
click at [162, 562] on div "Add..." at bounding box center [179, 559] width 62 height 12
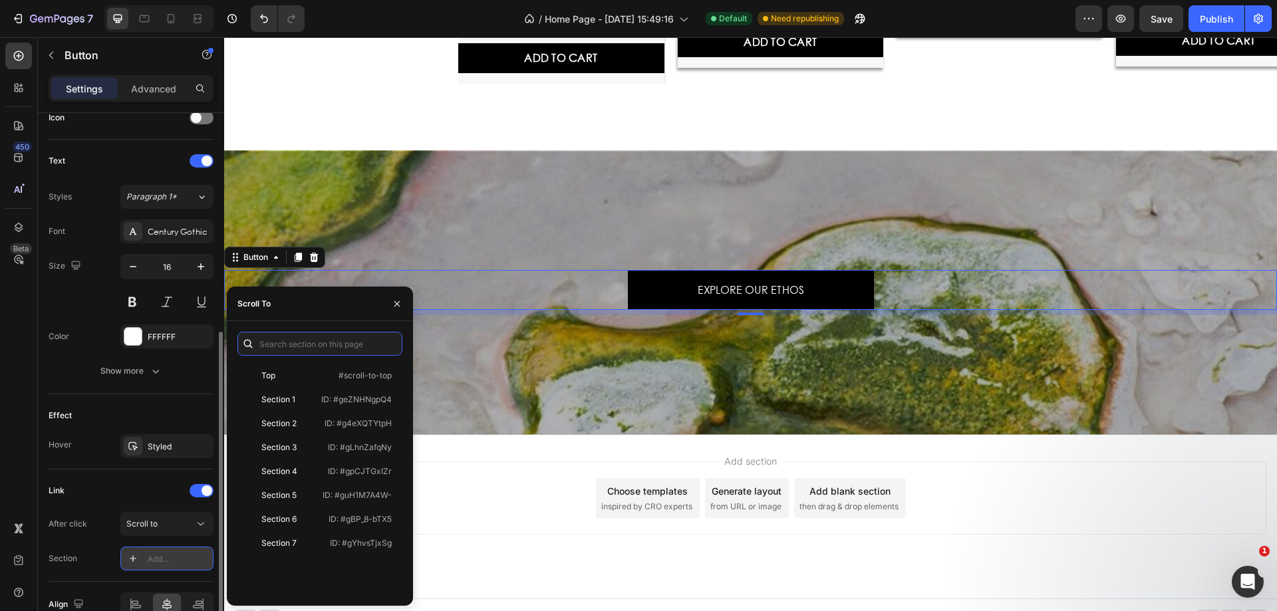
scroll to position [0, 0]
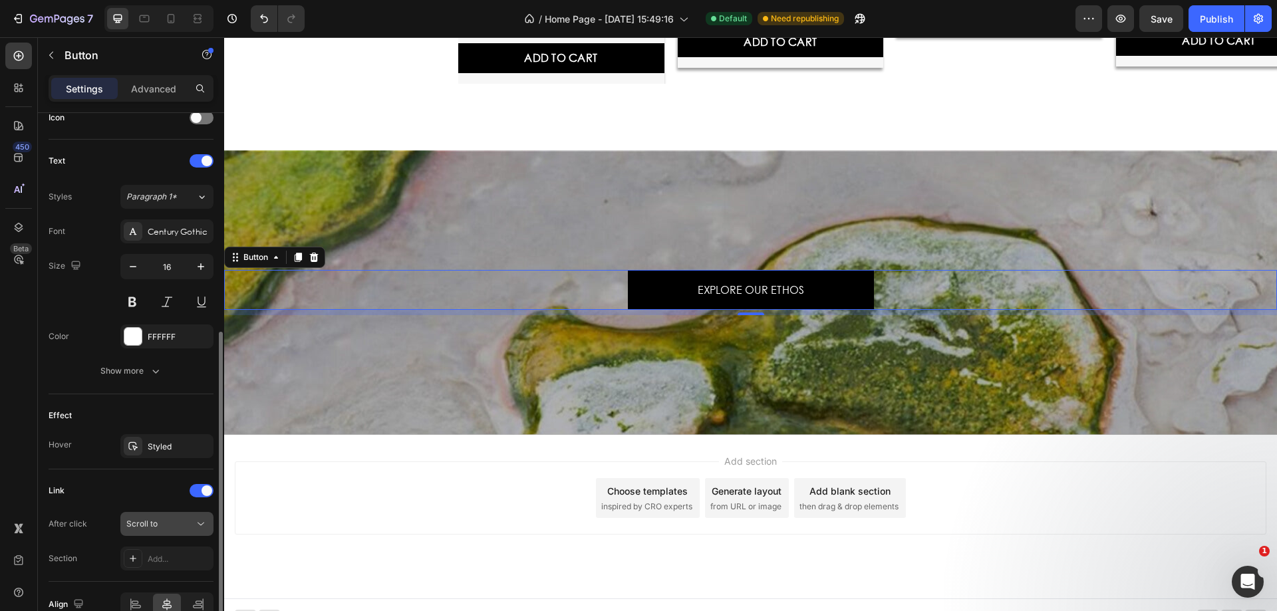
click at [166, 523] on div "Scroll to" at bounding box center [160, 524] width 68 height 12
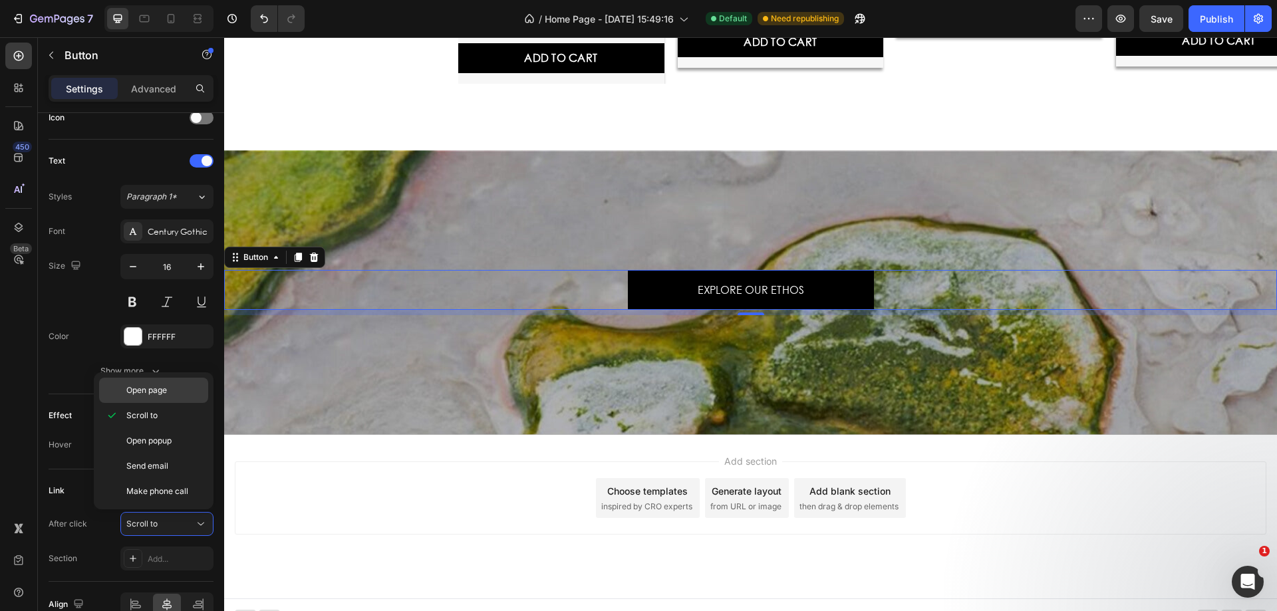
click at [172, 397] on div "Open page" at bounding box center [153, 390] width 109 height 25
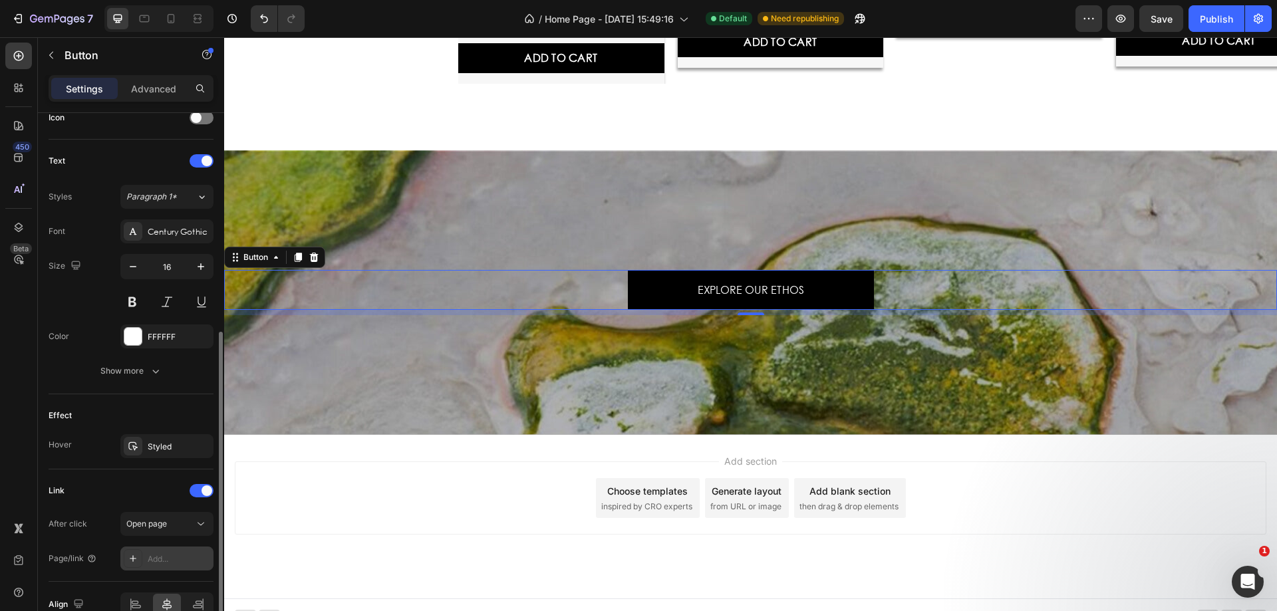
click at [162, 561] on div "Add..." at bounding box center [179, 559] width 62 height 12
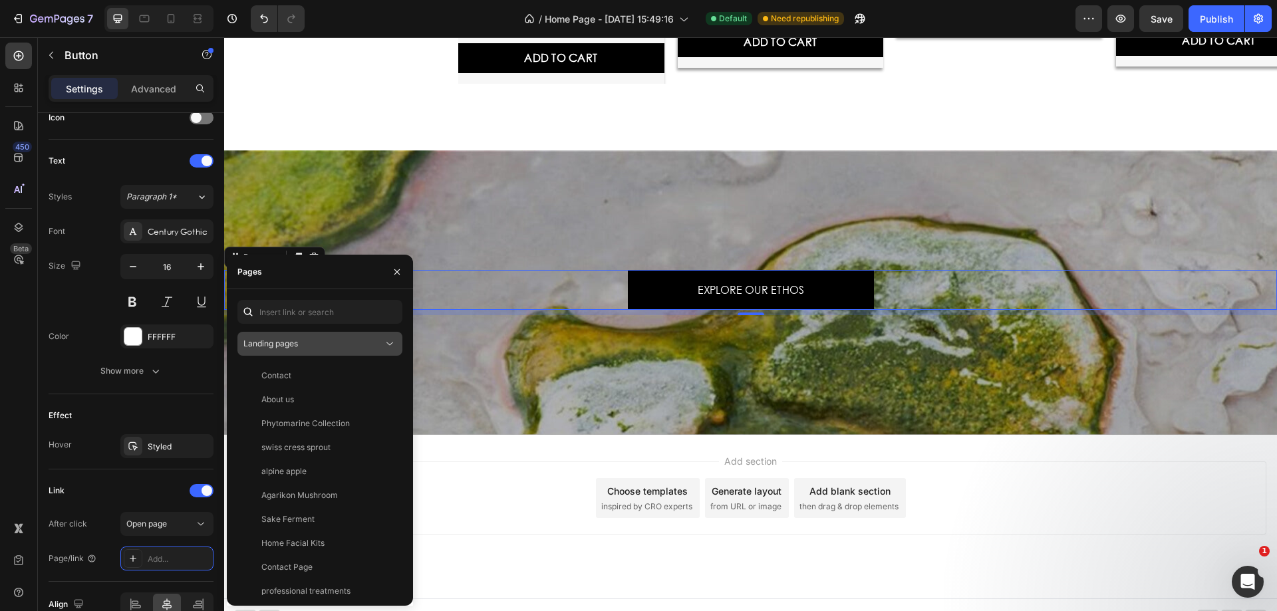
click at [358, 348] on div "Landing pages" at bounding box center [313, 344] width 140 height 12
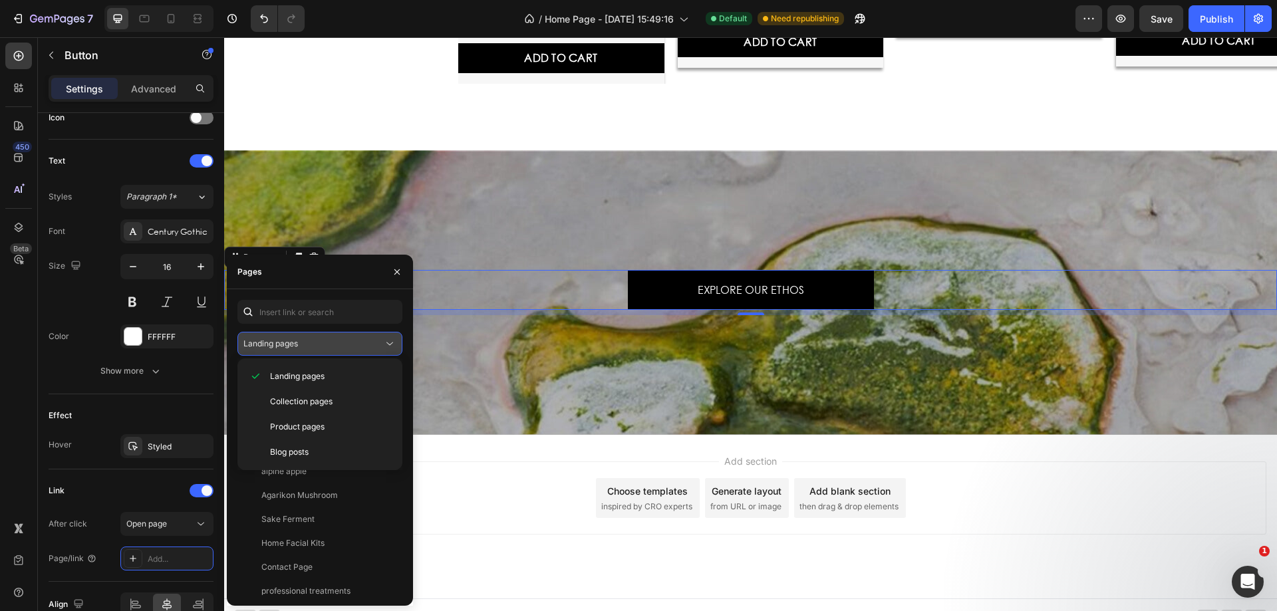
click at [386, 344] on icon at bounding box center [389, 343] width 13 height 13
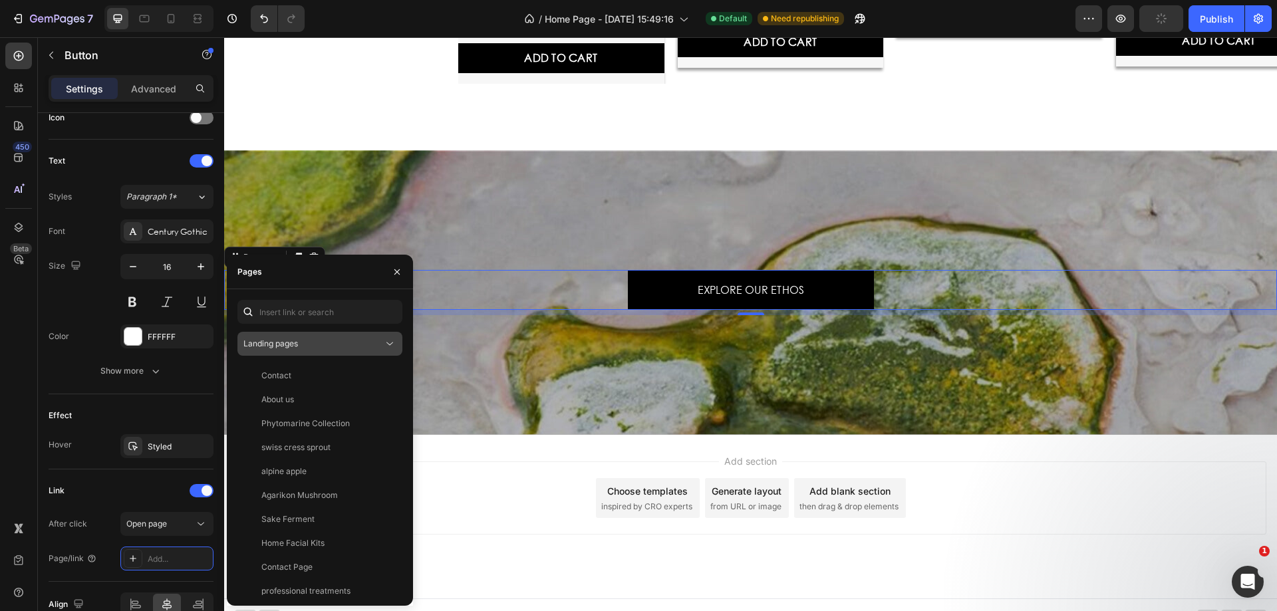
click at [389, 342] on icon at bounding box center [389, 343] width 13 height 13
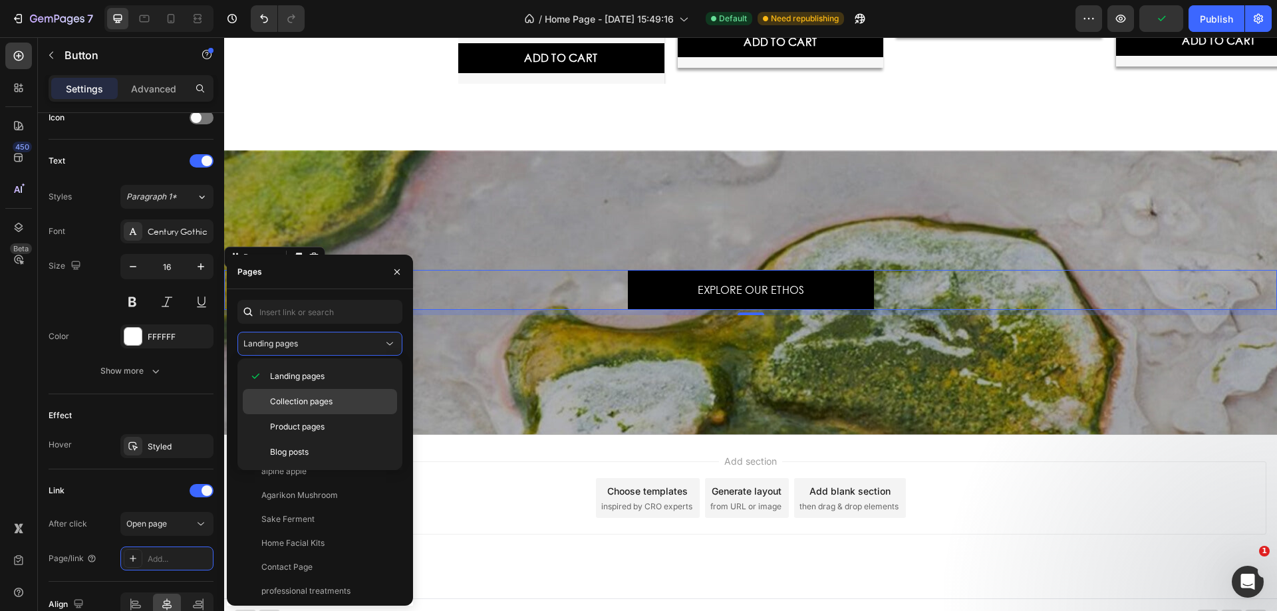
click at [329, 414] on div "Collection pages" at bounding box center [320, 426] width 154 height 25
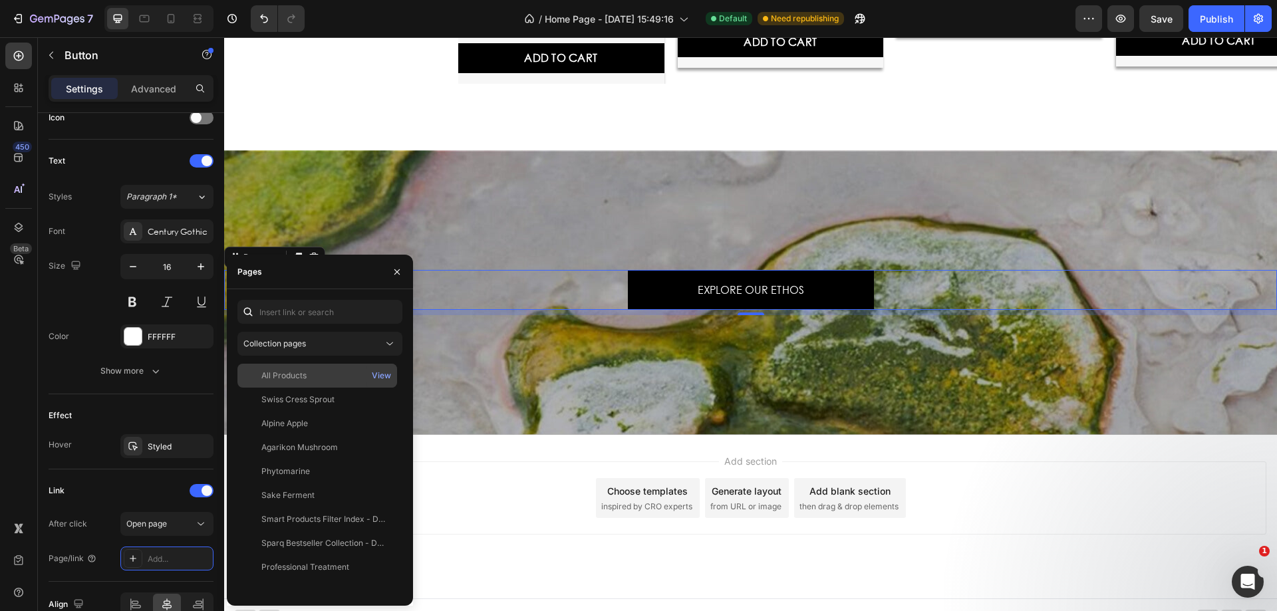
click at [327, 374] on div "All Products" at bounding box center [317, 376] width 149 height 12
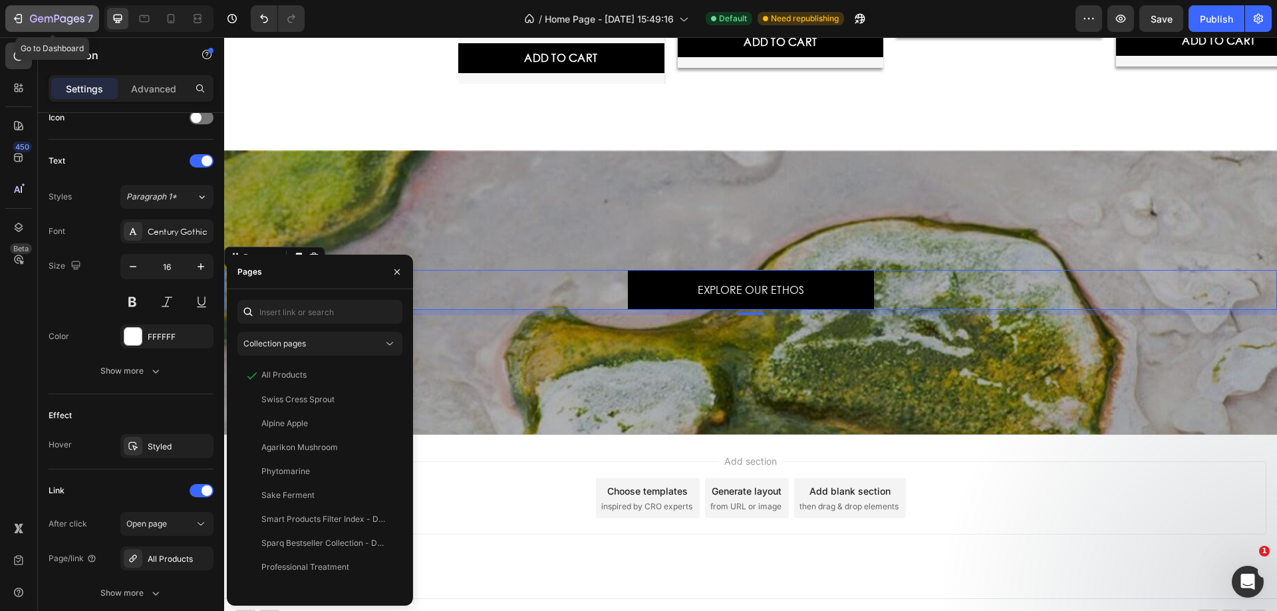
click at [56, 26] on div "7" at bounding box center [61, 19] width 63 height 16
